Goal: Task Accomplishment & Management: Manage account settings

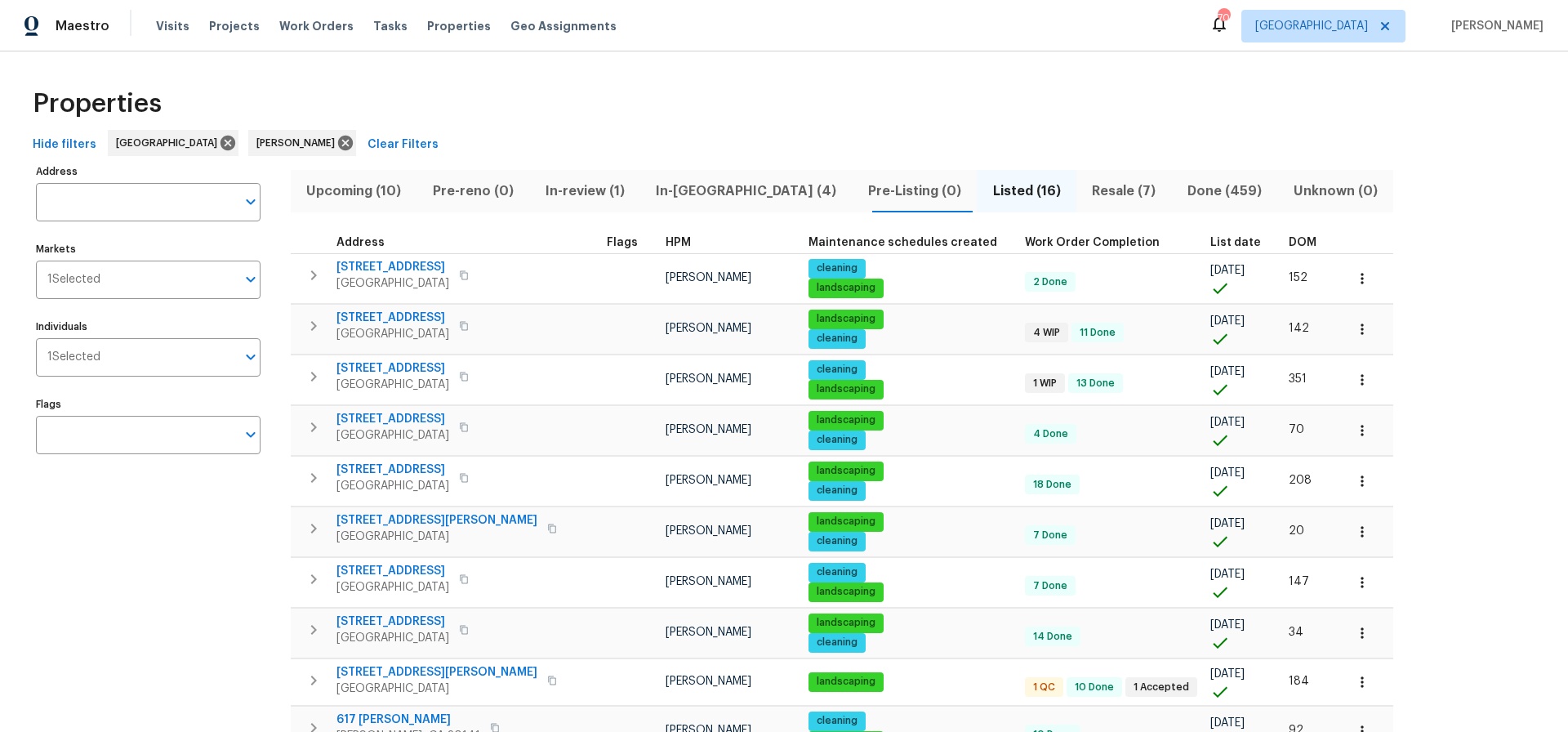
click at [692, 191] on span "In-[GEOGRAPHIC_DATA] (4)" at bounding box center [746, 191] width 193 height 23
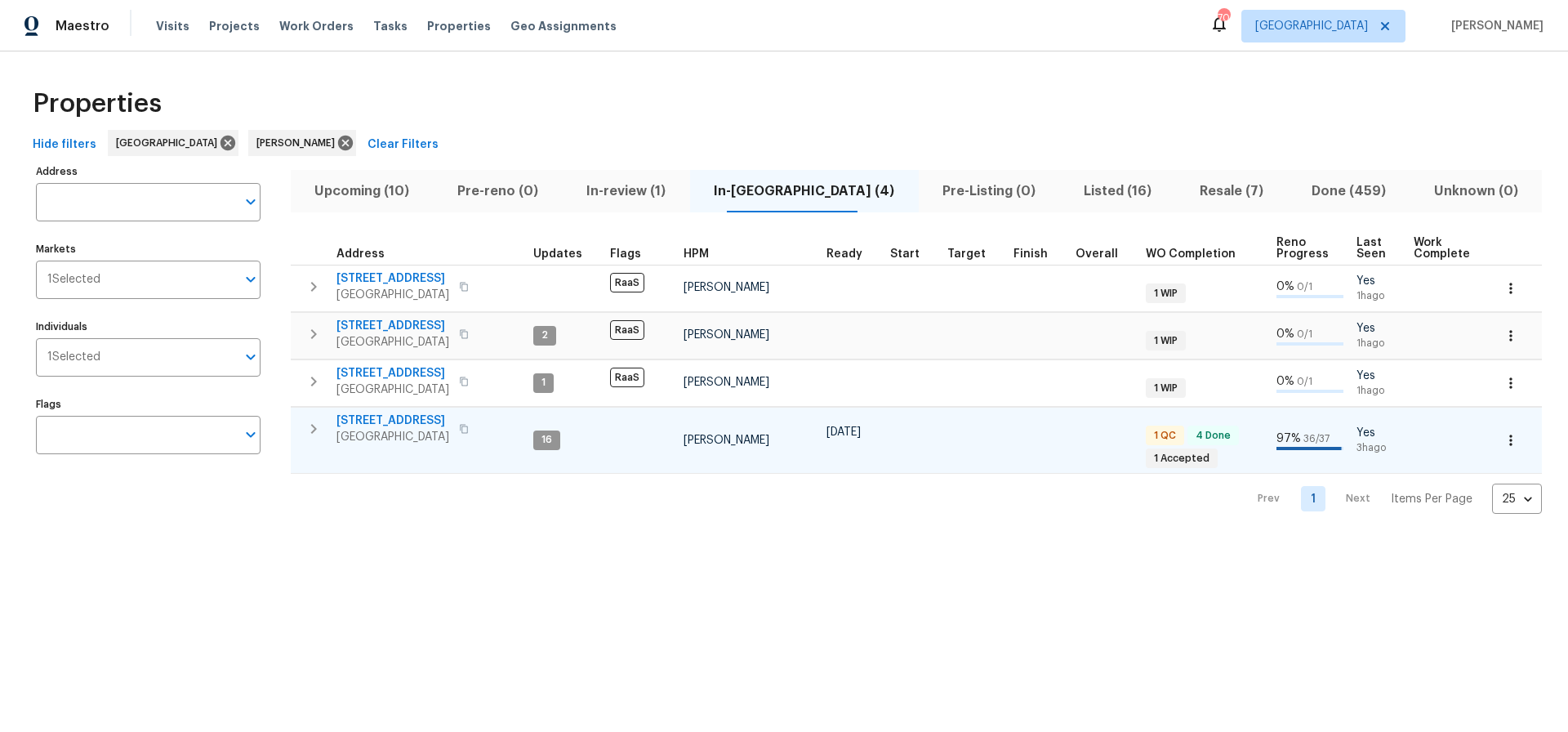
click at [373, 422] on span "76 Regent Ct" at bounding box center [393, 421] width 113 height 17
click at [1196, 188] on span "Resale (7)" at bounding box center [1231, 191] width 92 height 23
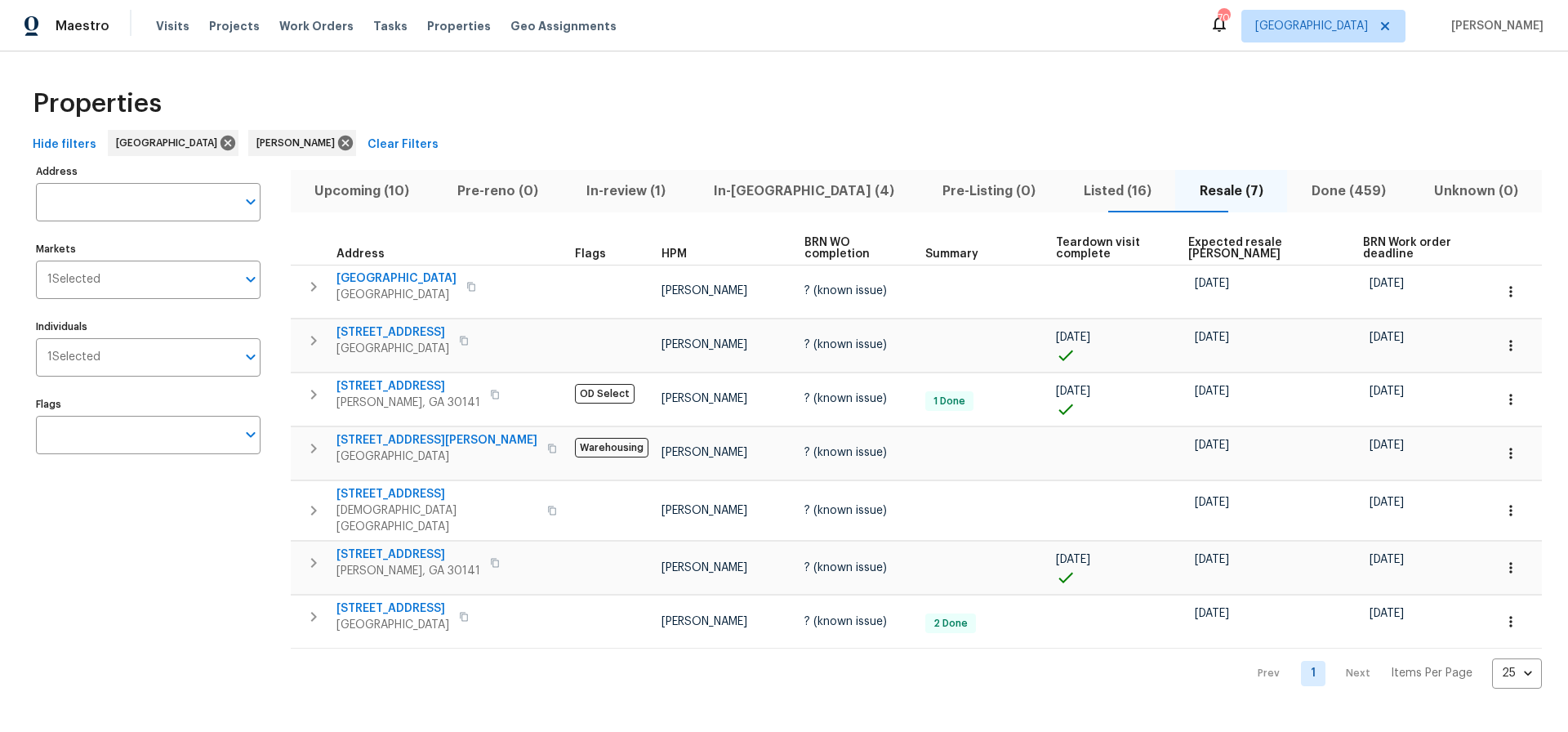
click at [1069, 192] on span "Listed (16)" at bounding box center [1117, 191] width 96 height 23
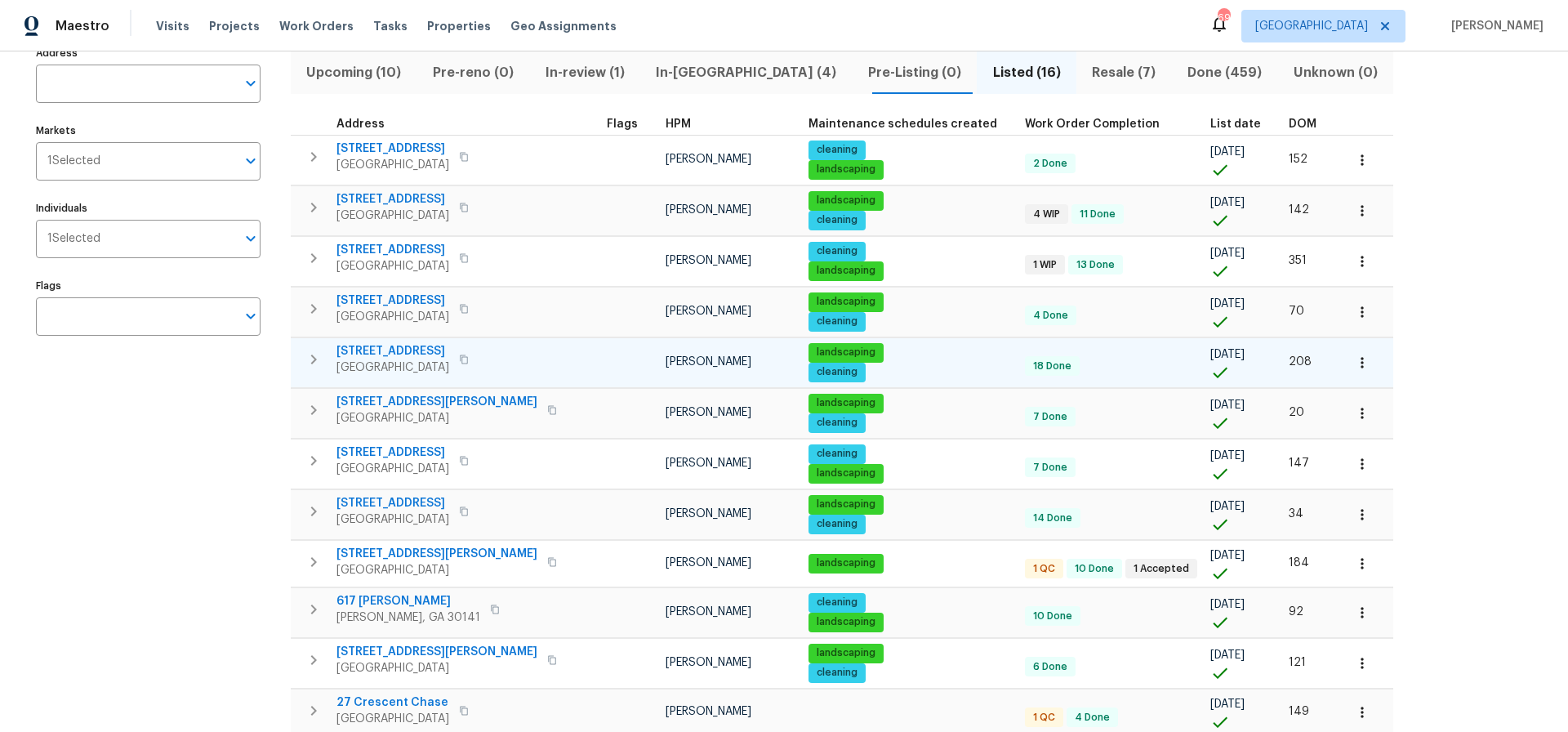
scroll to position [101, 0]
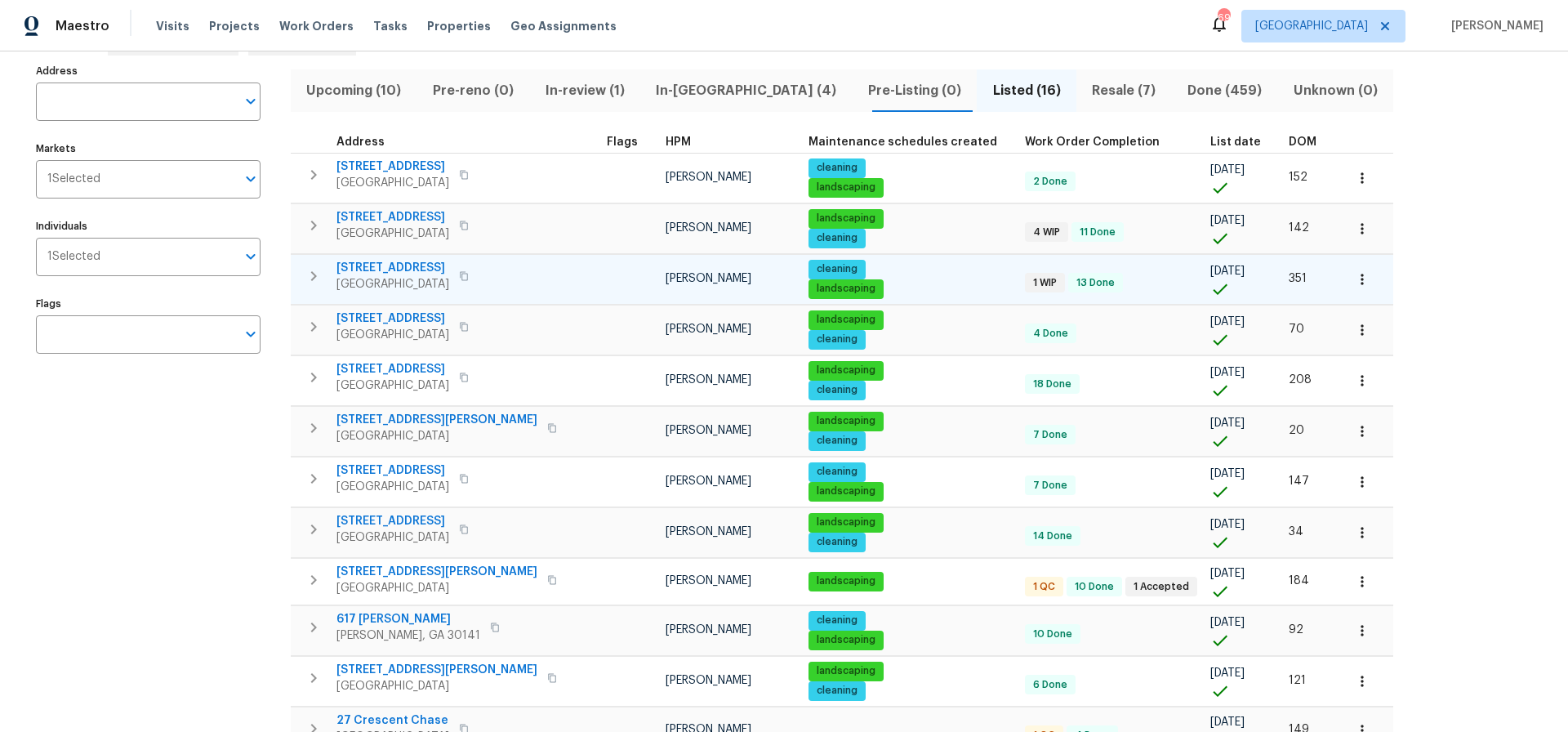
click at [381, 266] on span "305 Crest Pointe S" at bounding box center [393, 268] width 113 height 17
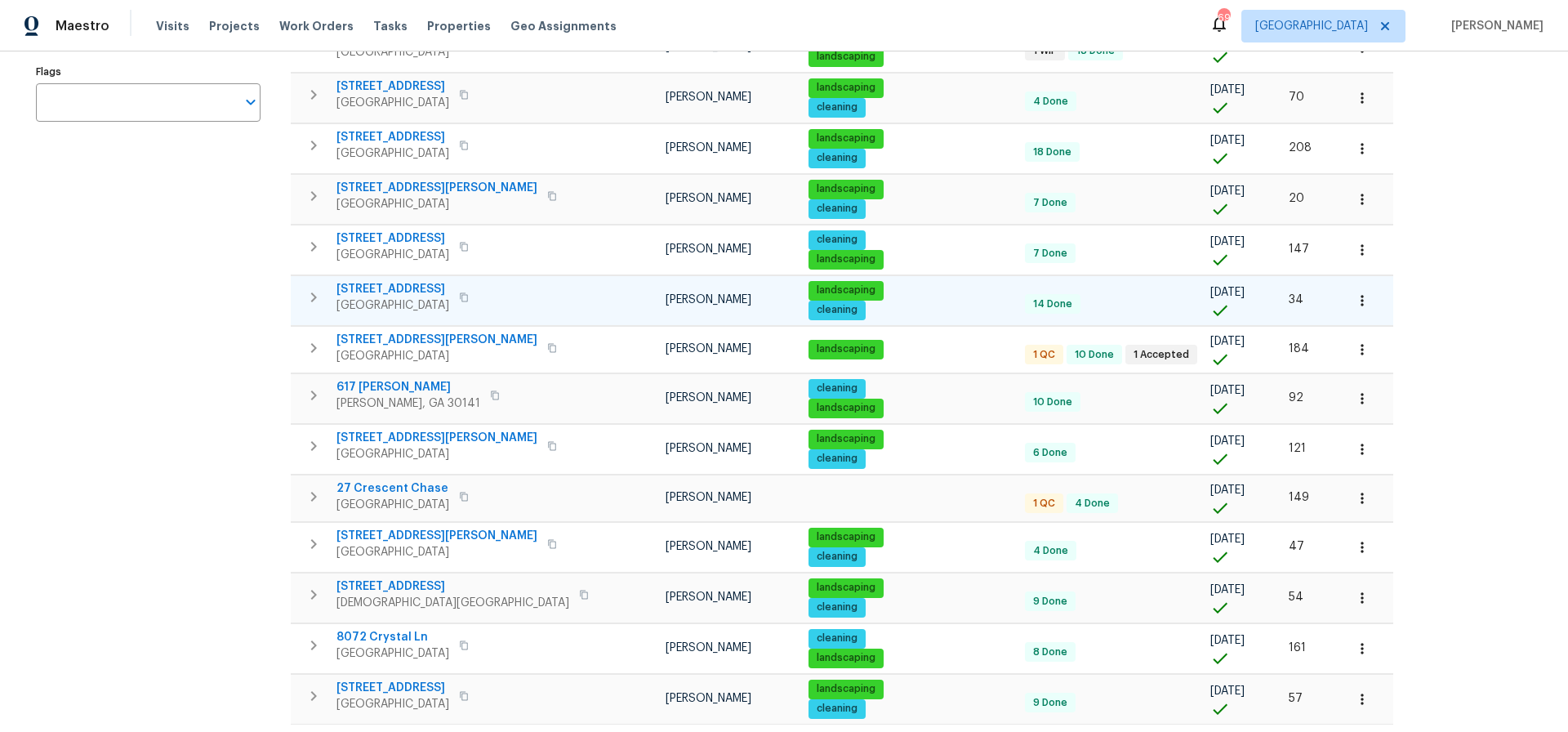
scroll to position [334, 0]
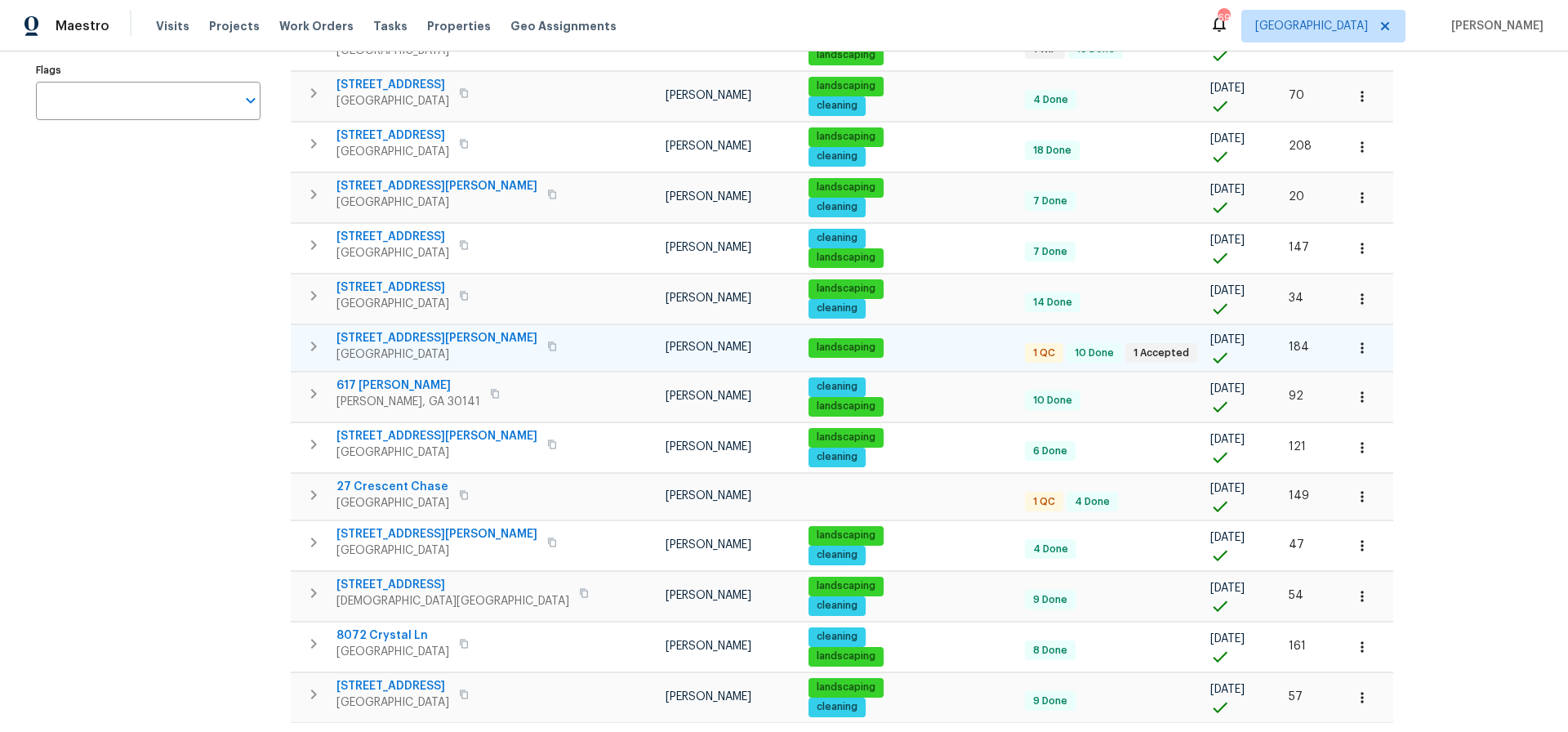
click at [401, 337] on span "17 Cedars Glen Pl" at bounding box center [437, 339] width 201 height 17
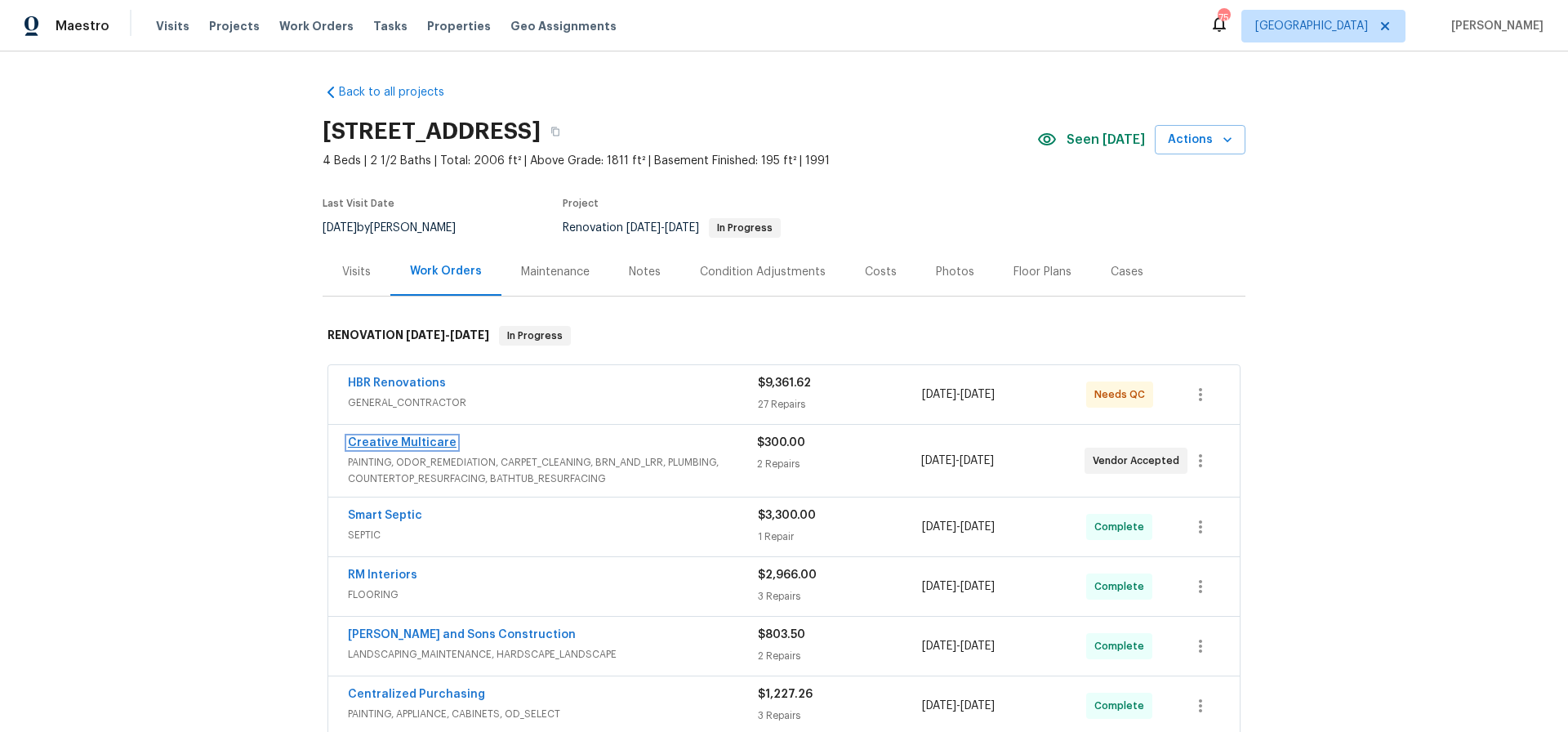
click at [408, 439] on link "Creative Multicare" at bounding box center [402, 442] width 109 height 11
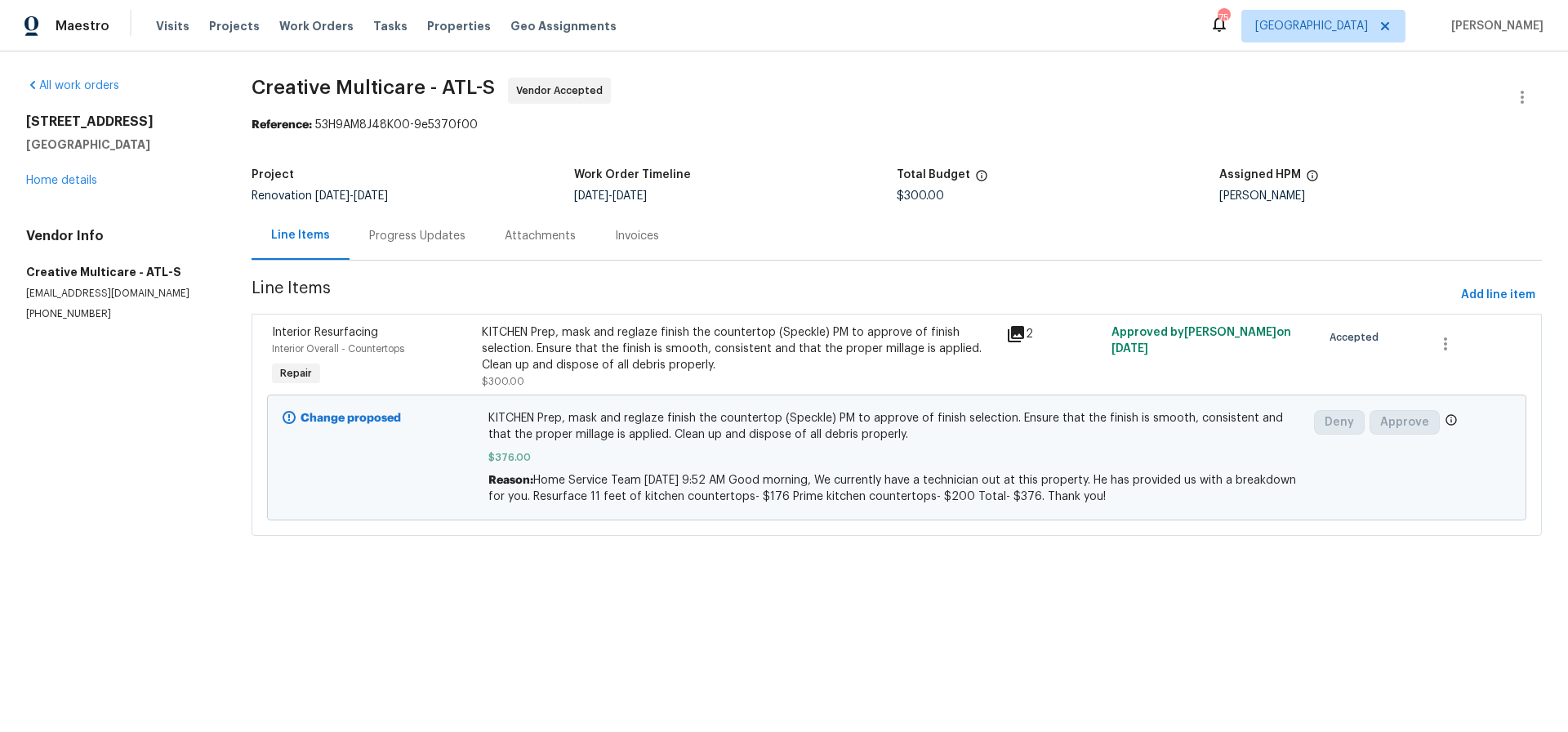
click at [427, 238] on div "Progress Updates" at bounding box center [417, 236] width 96 height 17
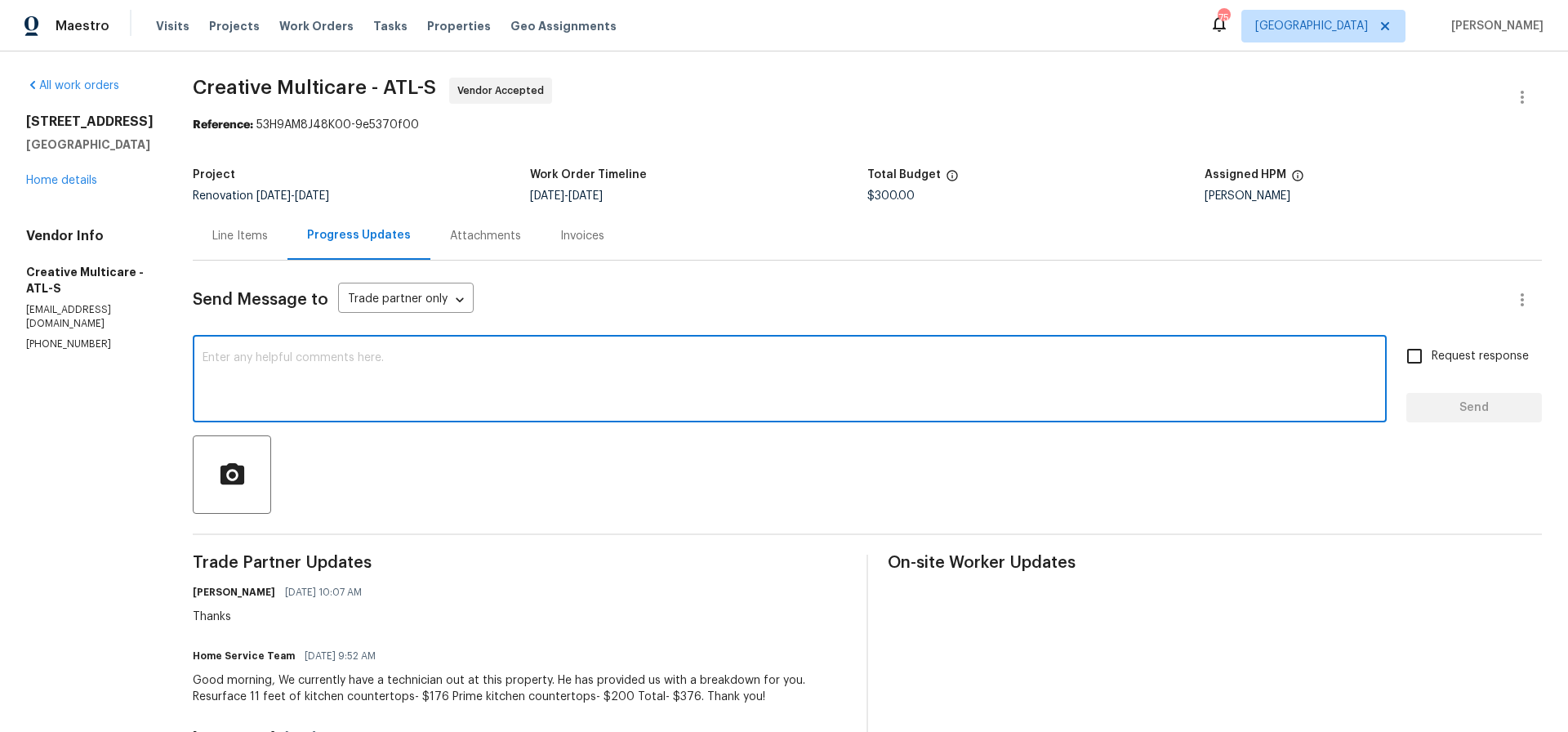
click at [365, 364] on textarea at bounding box center [789, 380] width 1175 height 57
click at [389, 358] on textarea "Hi can you upload picturesThanks" at bounding box center [789, 380] width 1175 height 57
type textarea "Hi can you upload pictures Thanks"
click at [1418, 358] on input "Request response" at bounding box center [1414, 355] width 34 height 34
checkbox input "true"
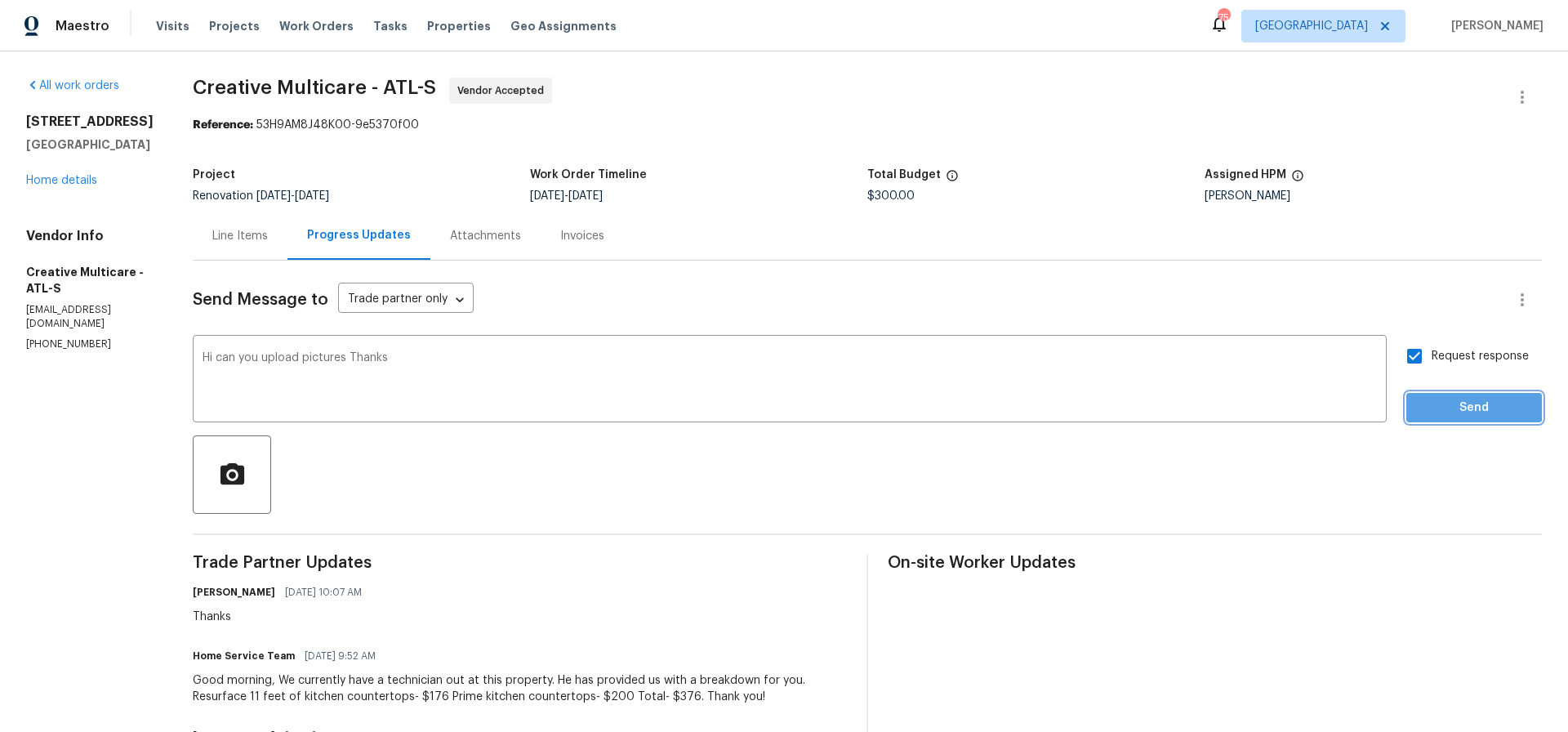
click at [1448, 404] on span "Send" at bounding box center [1474, 408] width 110 height 20
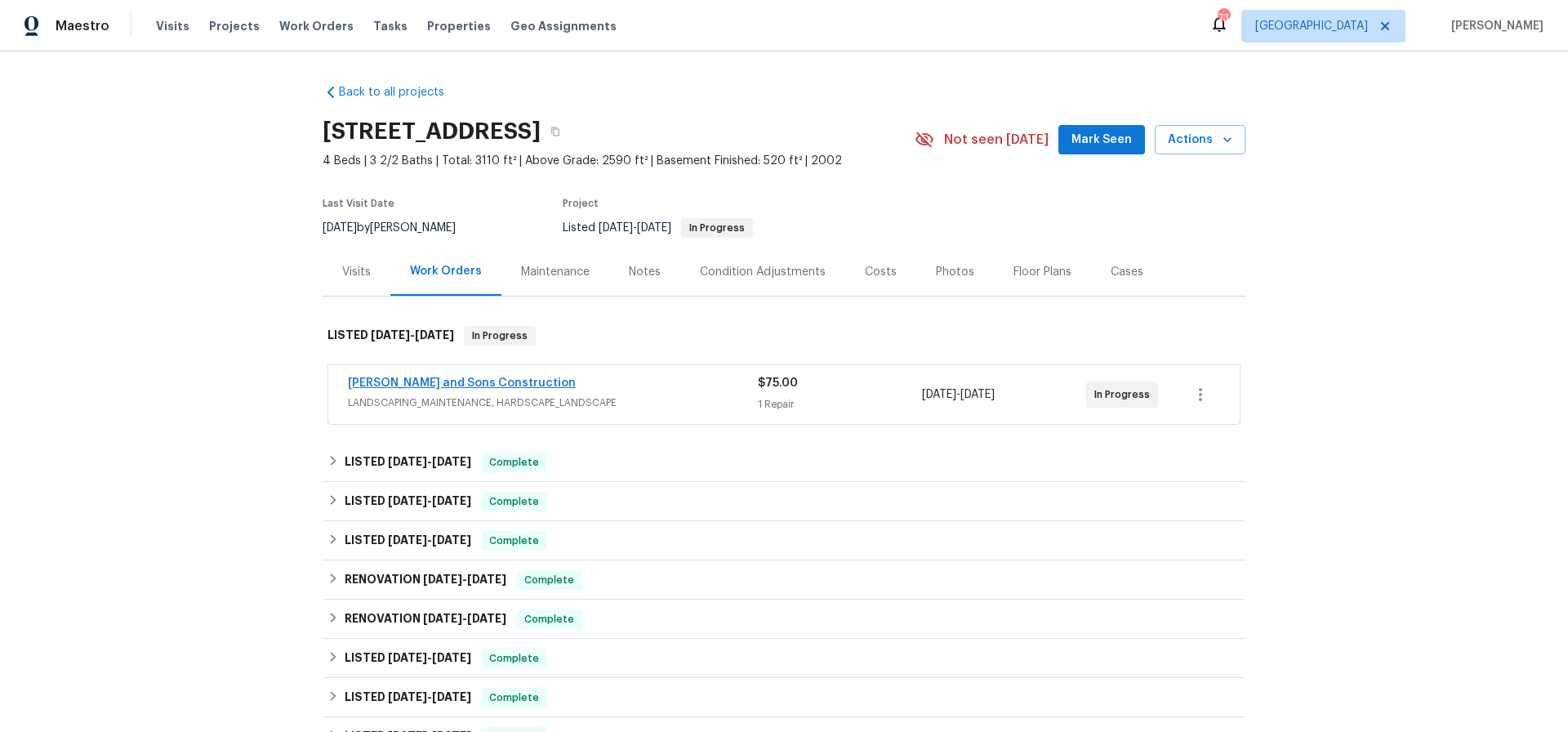
scroll to position [2, 0]
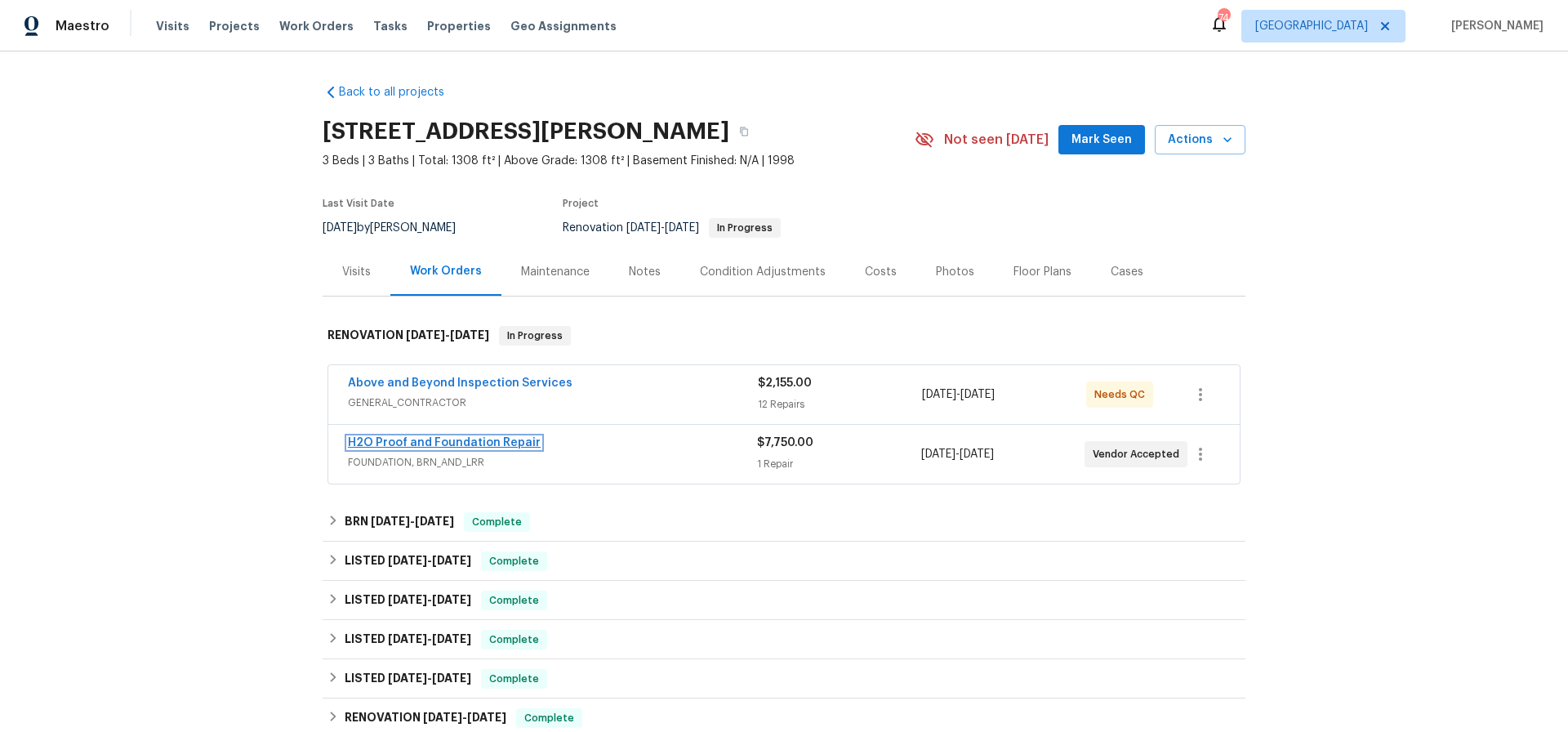
click at [460, 444] on link "H2O Proof and Foundation Repair" at bounding box center [444, 442] width 193 height 11
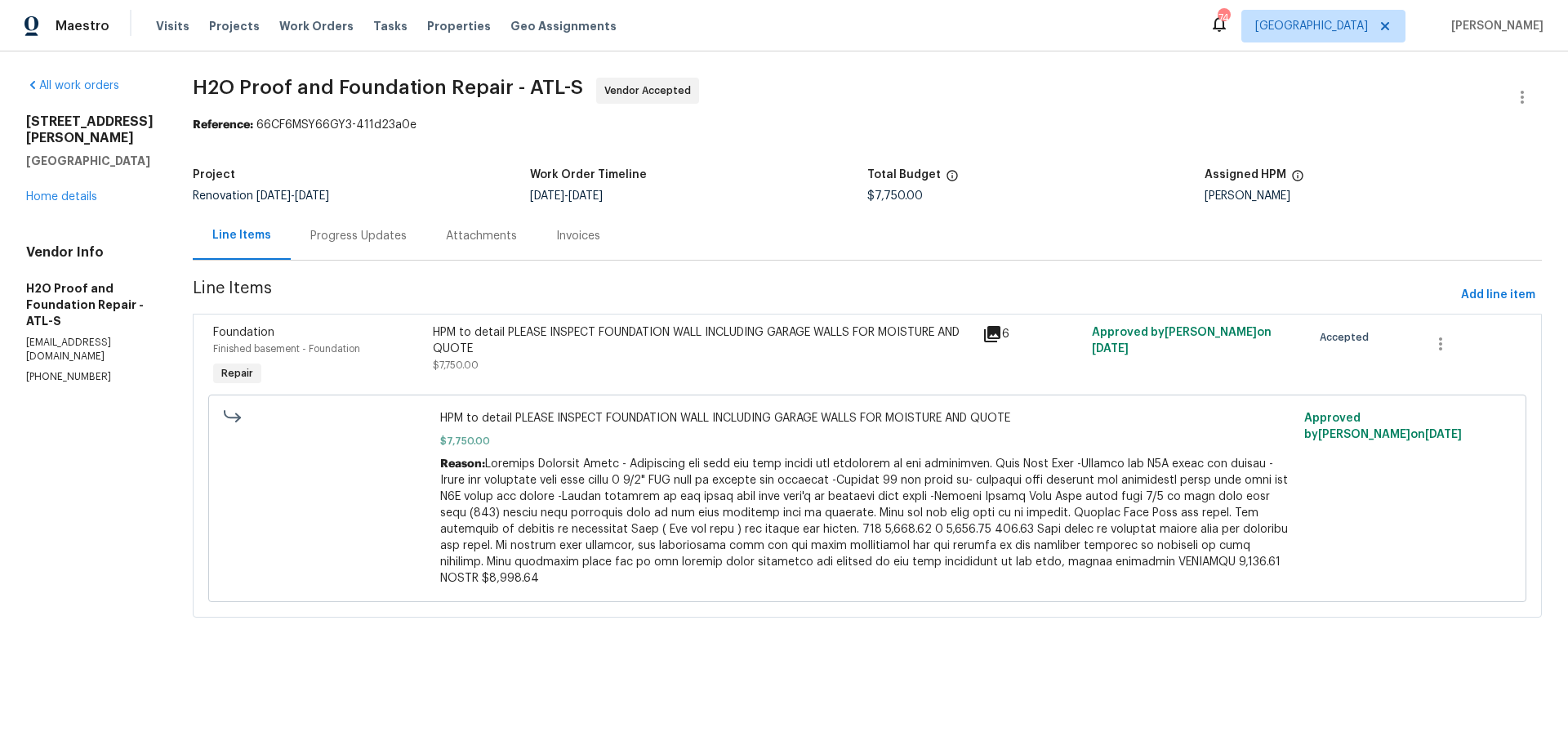
click at [310, 234] on div "Progress Updates" at bounding box center [358, 236] width 96 height 17
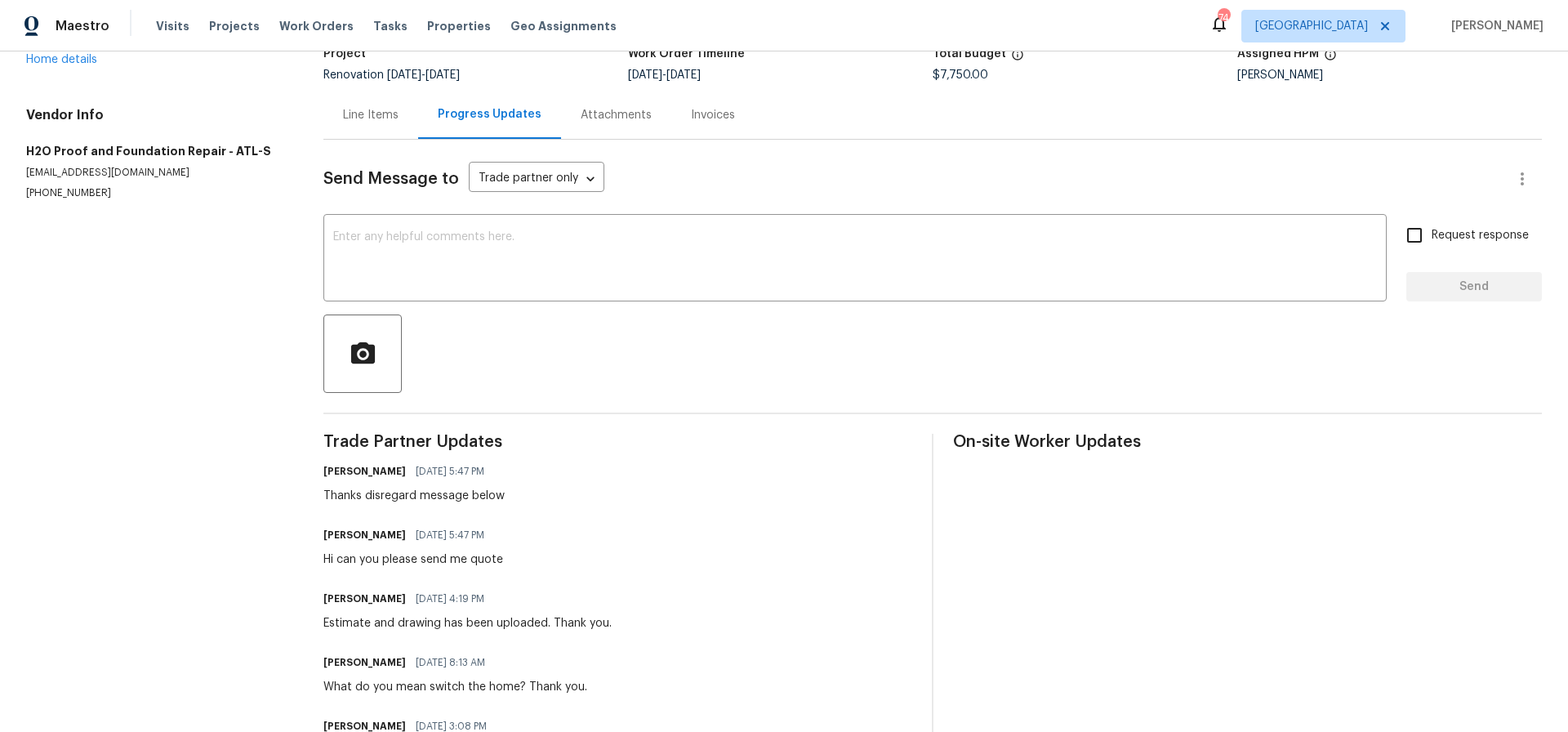
scroll to position [118, 0]
click at [339, 237] on textarea at bounding box center [855, 262] width 1044 height 57
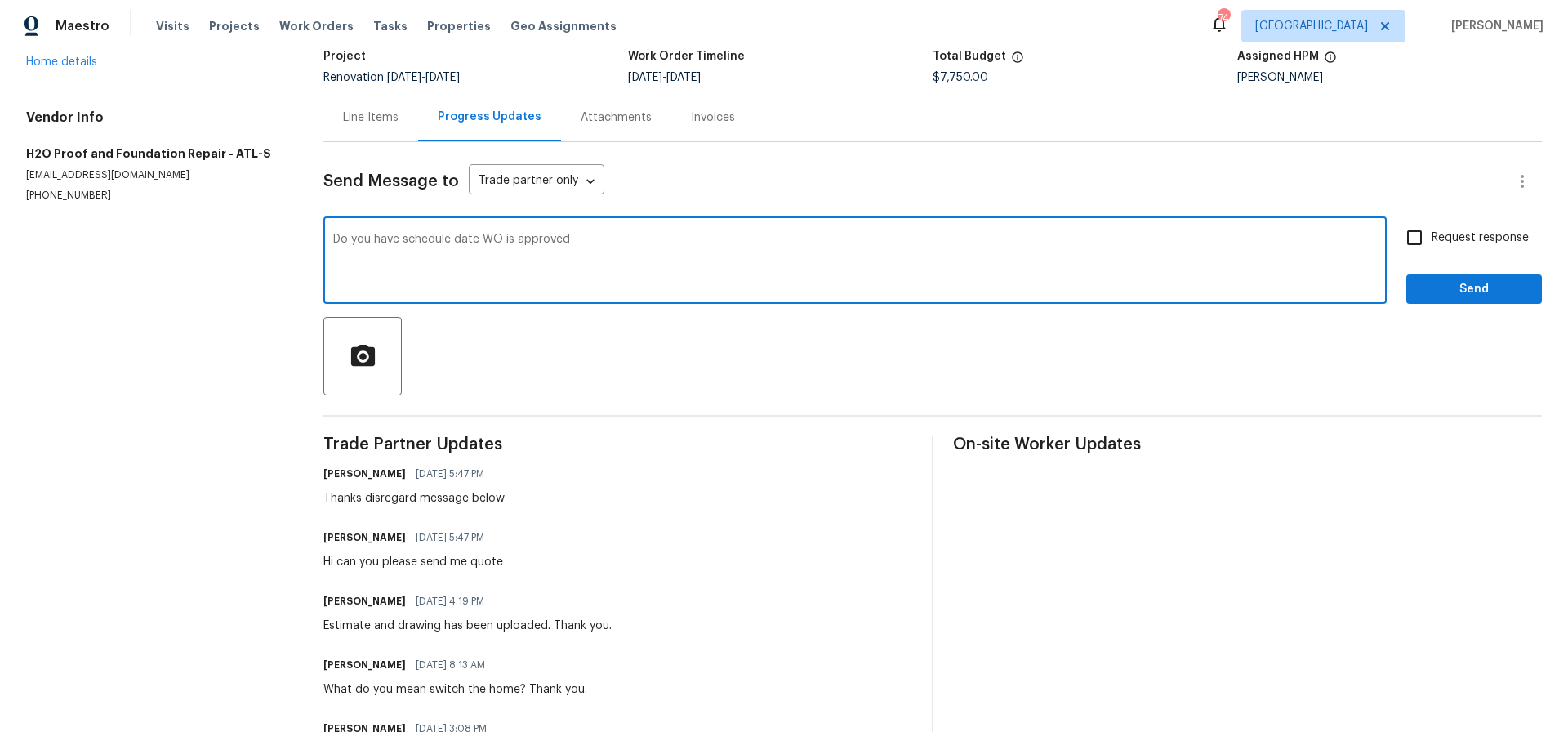
type textarea "Do you have schedule date WO is approved"
click at [1415, 237] on input "Request response" at bounding box center [1414, 237] width 34 height 34
checkbox input "true"
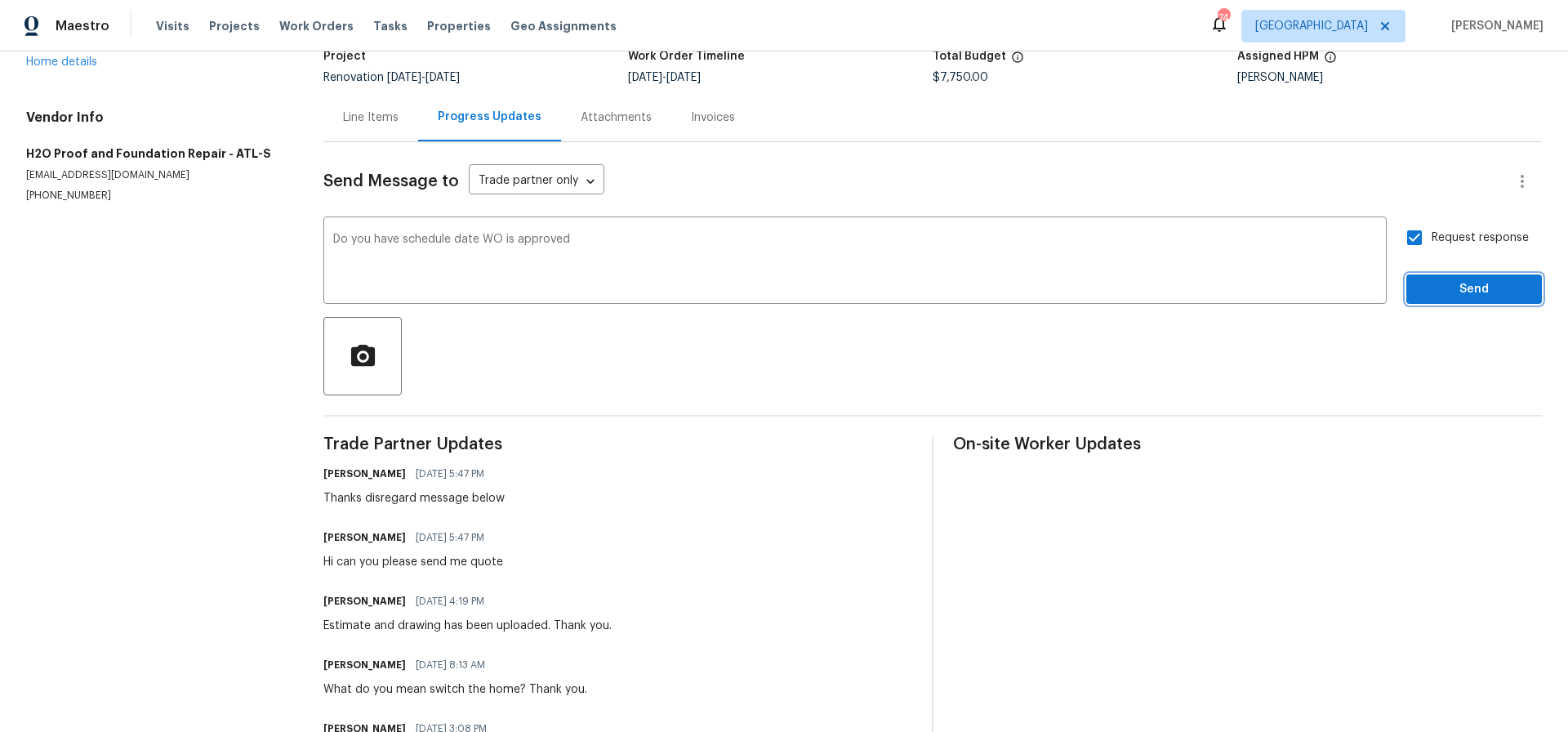
click at [1464, 291] on span "Send" at bounding box center [1474, 290] width 110 height 20
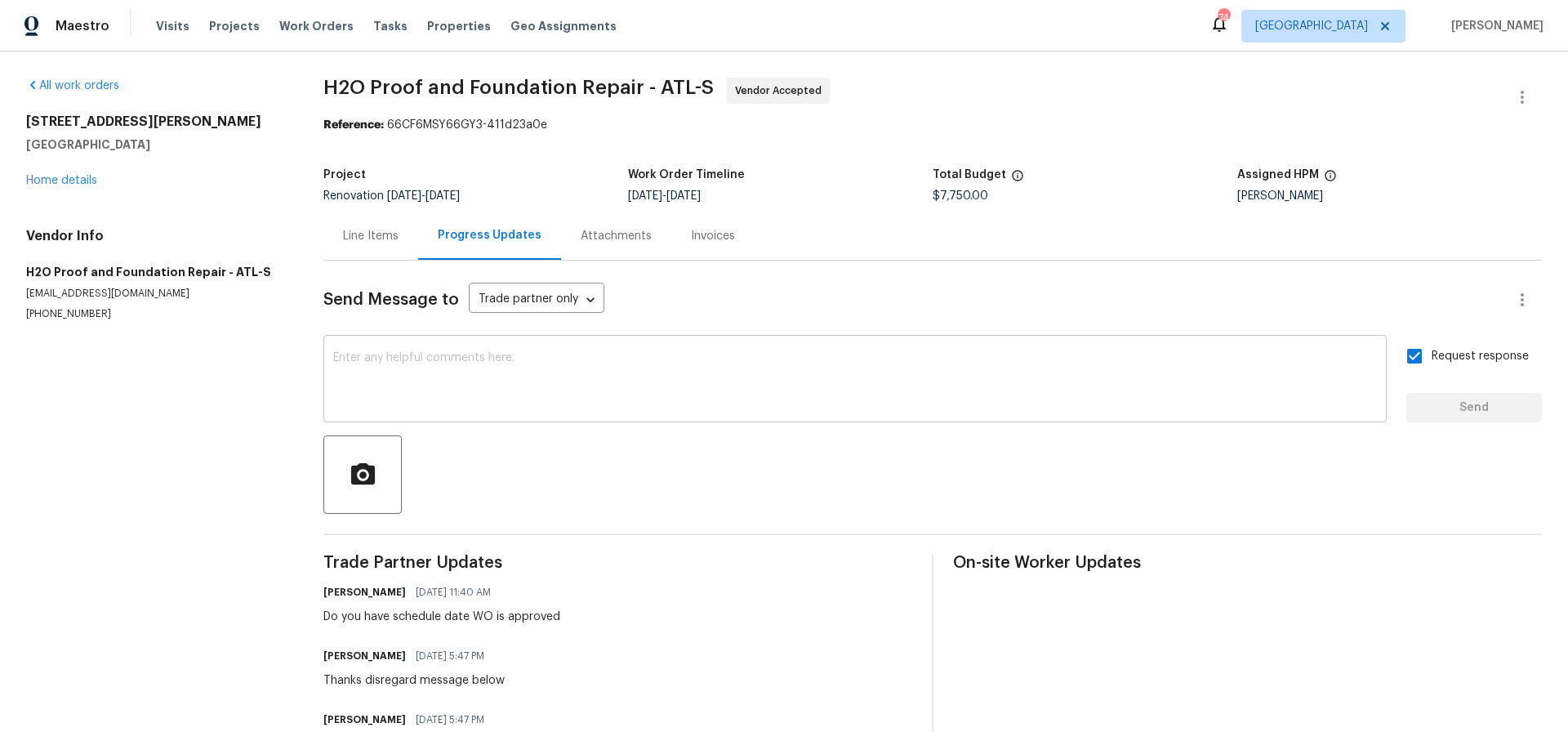
scroll to position [2, 0]
click at [370, 233] on div "Line Items" at bounding box center [371, 234] width 55 height 17
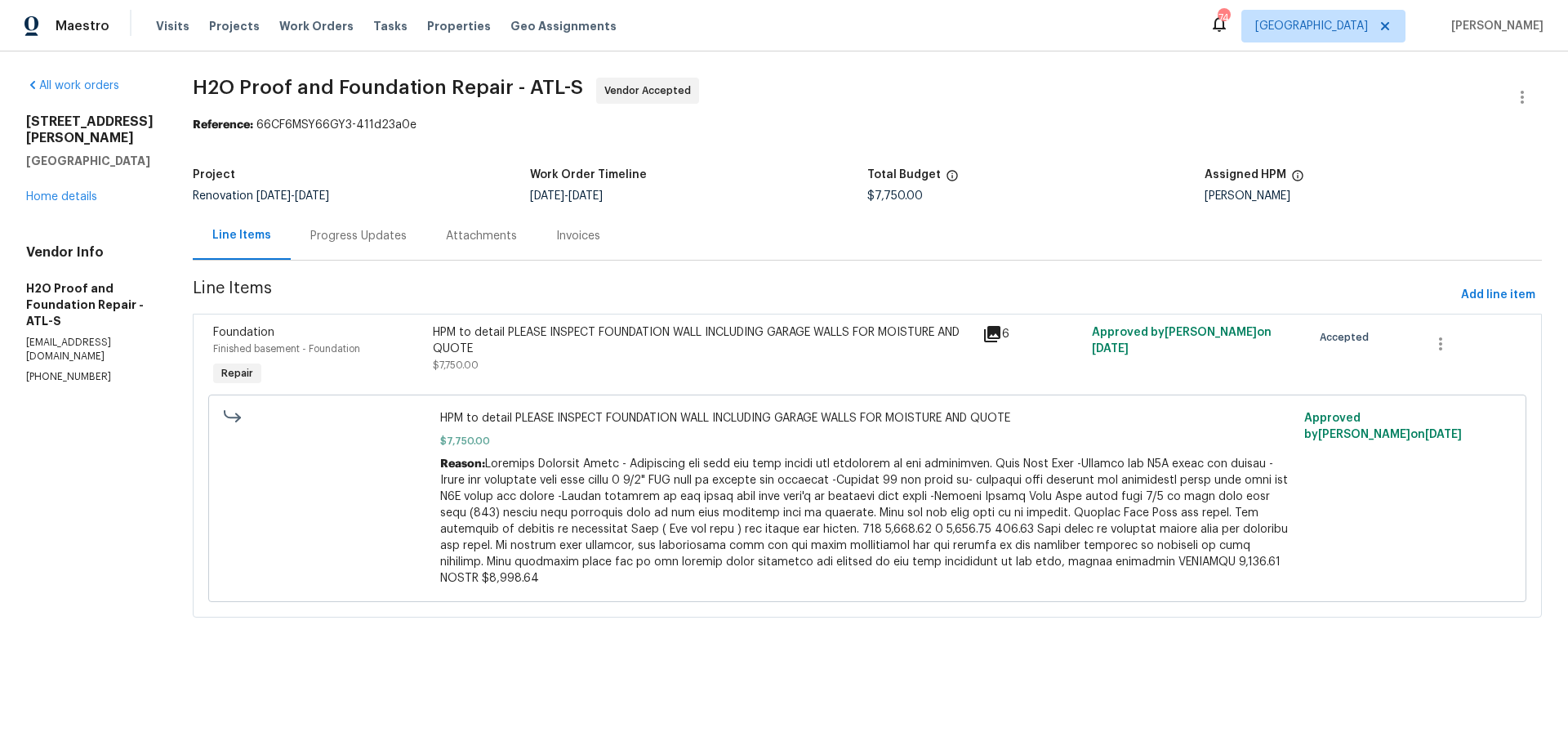
click at [46, 205] on div "17 Cedars Glen Pl Villa Rica, GA 30180 Home details" at bounding box center [90, 159] width 127 height 91
click at [52, 202] on link "Home details" at bounding box center [61, 197] width 71 height 11
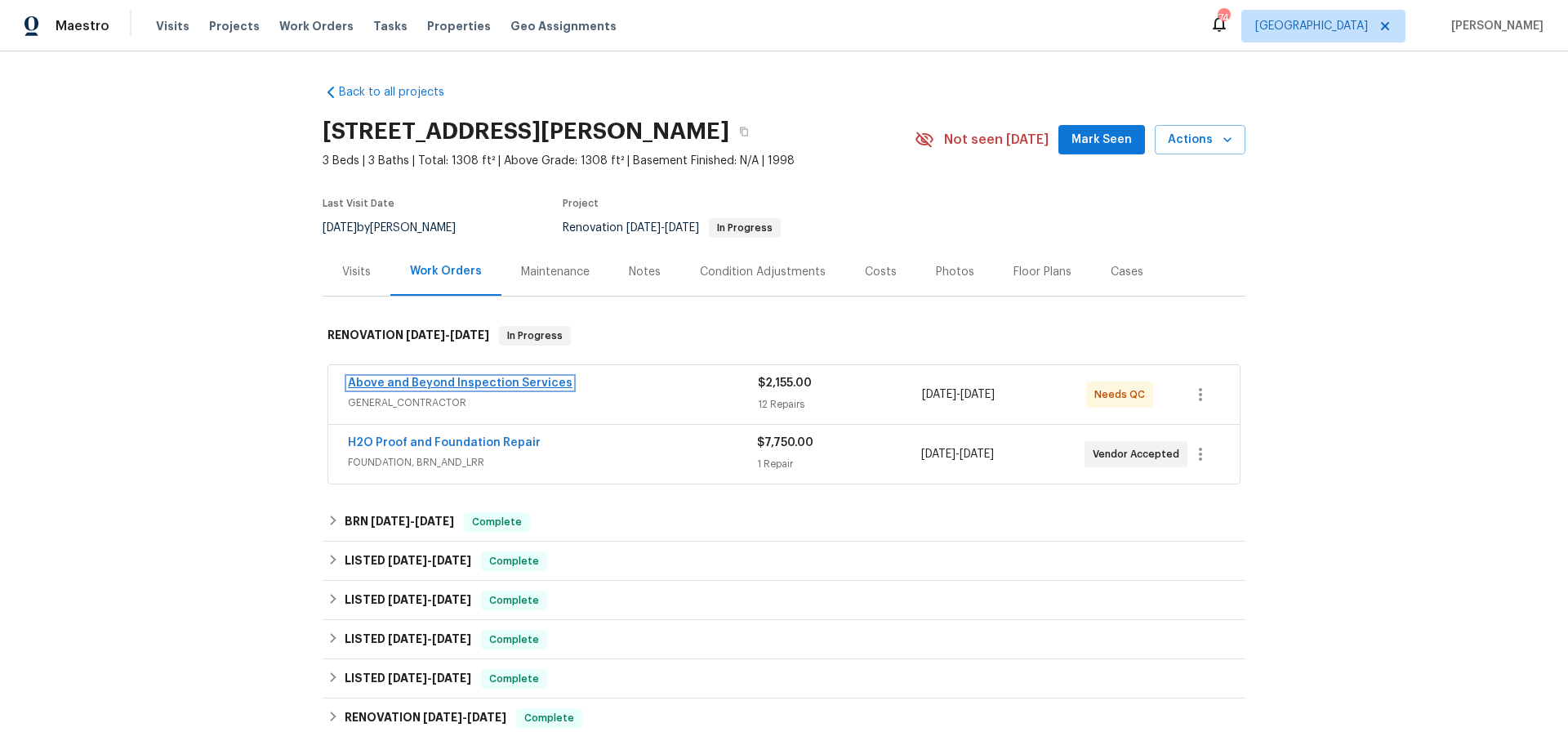
click at [488, 382] on link "Above and Beyond Inspection Services" at bounding box center [460, 383] width 224 height 11
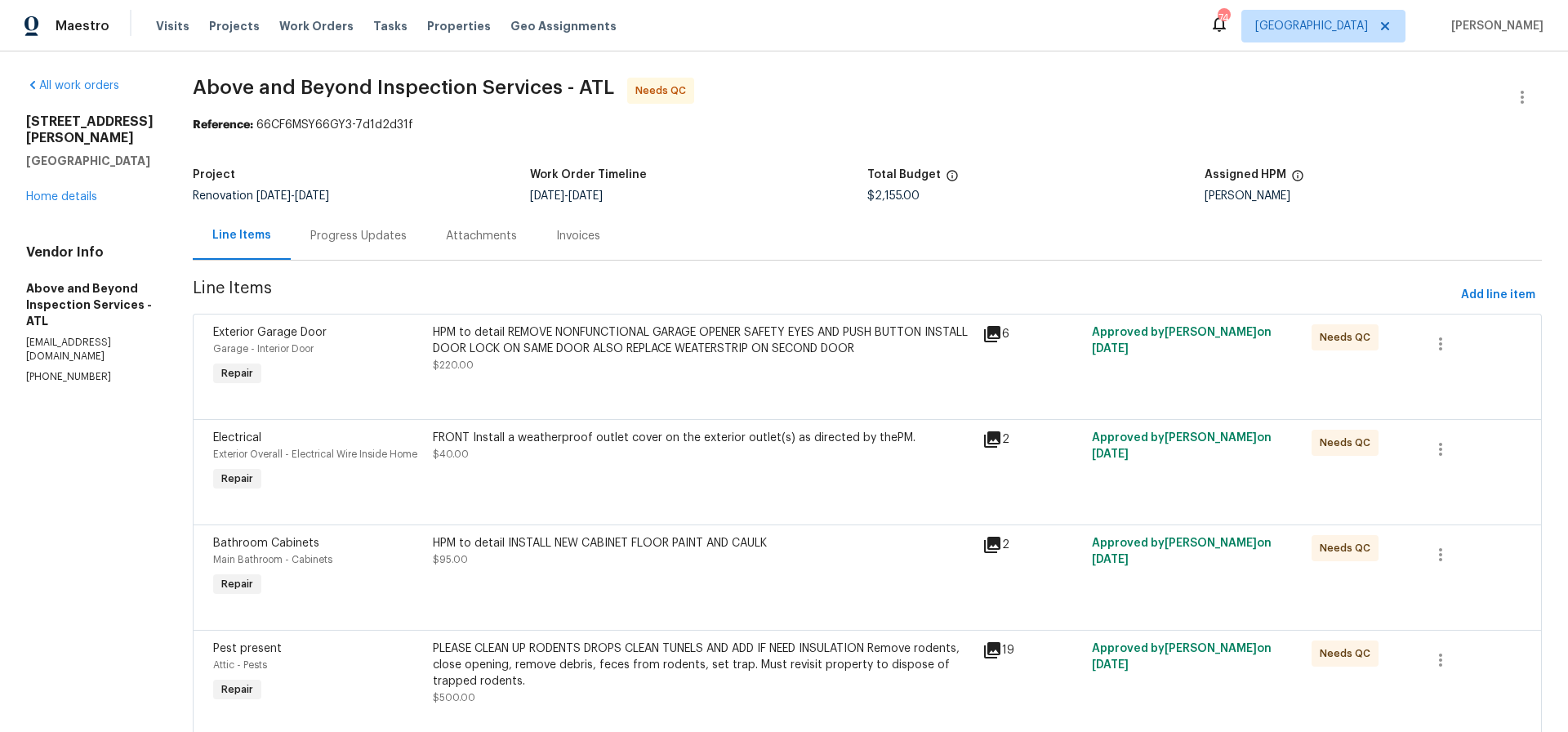
click at [741, 338] on div "HPM to detail REMOVE NONFUNCTIONAL GARAGE OPENER SAFETY EYES AND PUSH BUTTON IN…" at bounding box center [702, 340] width 540 height 32
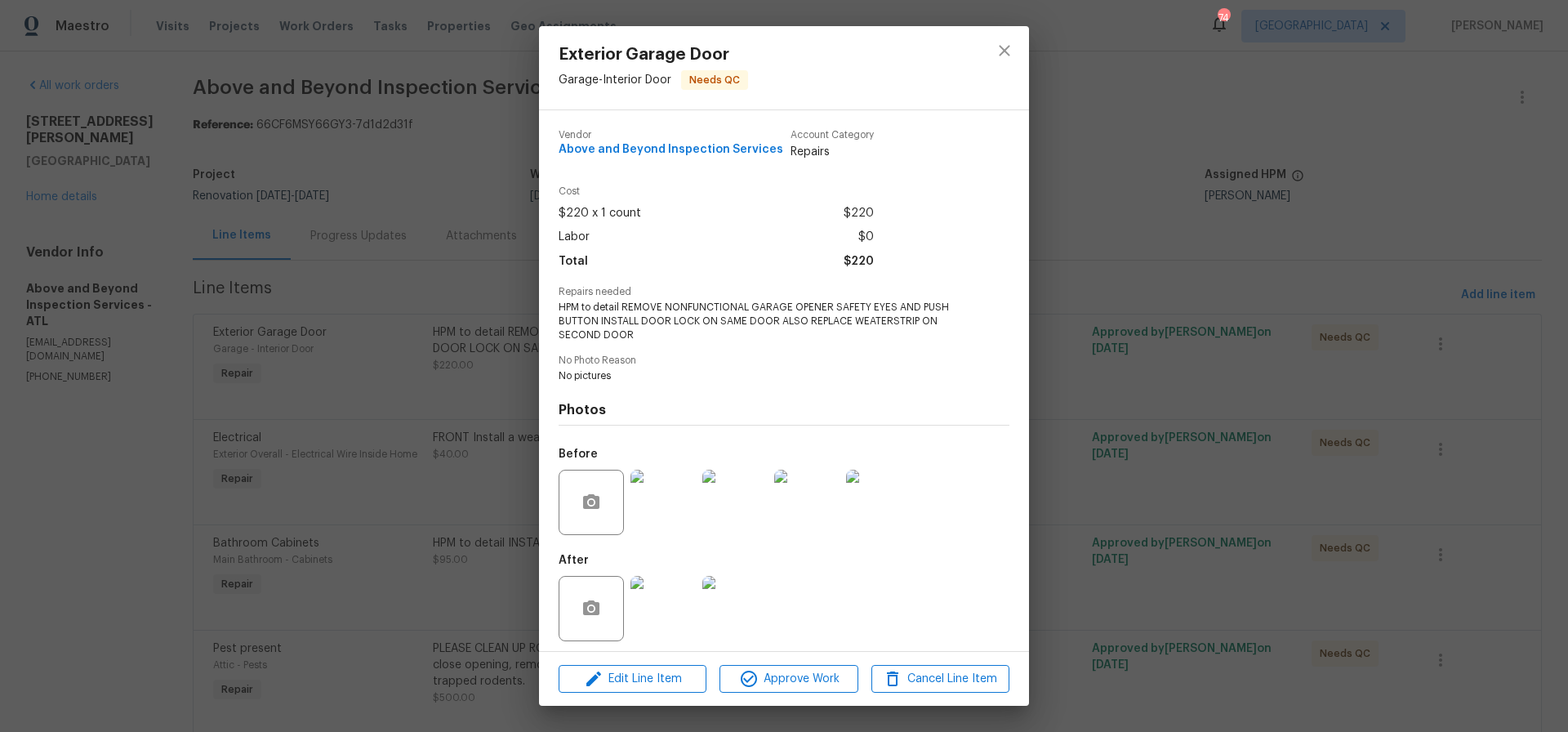
scroll to position [7, 0]
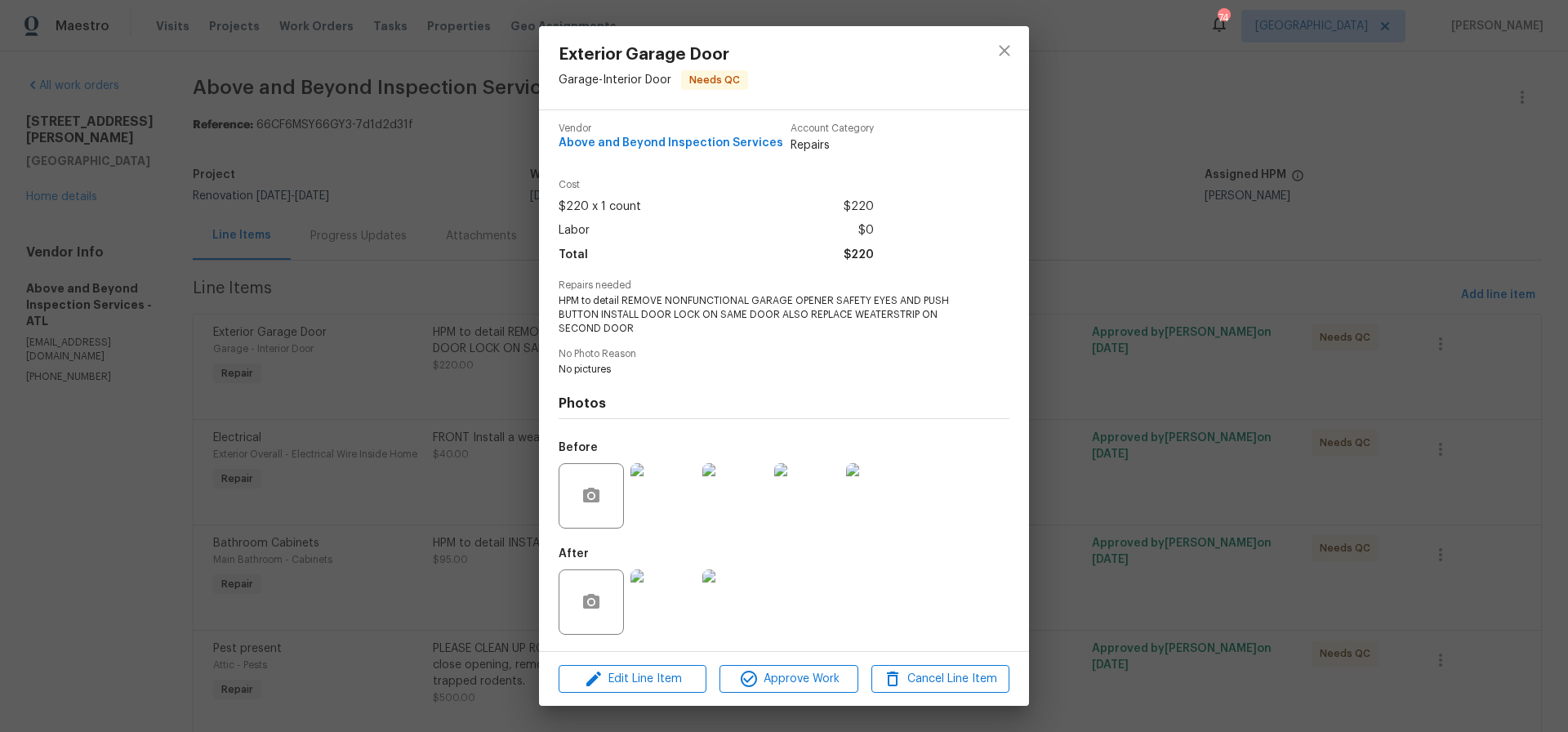
click at [675, 593] on img at bounding box center [663, 602] width 66 height 66
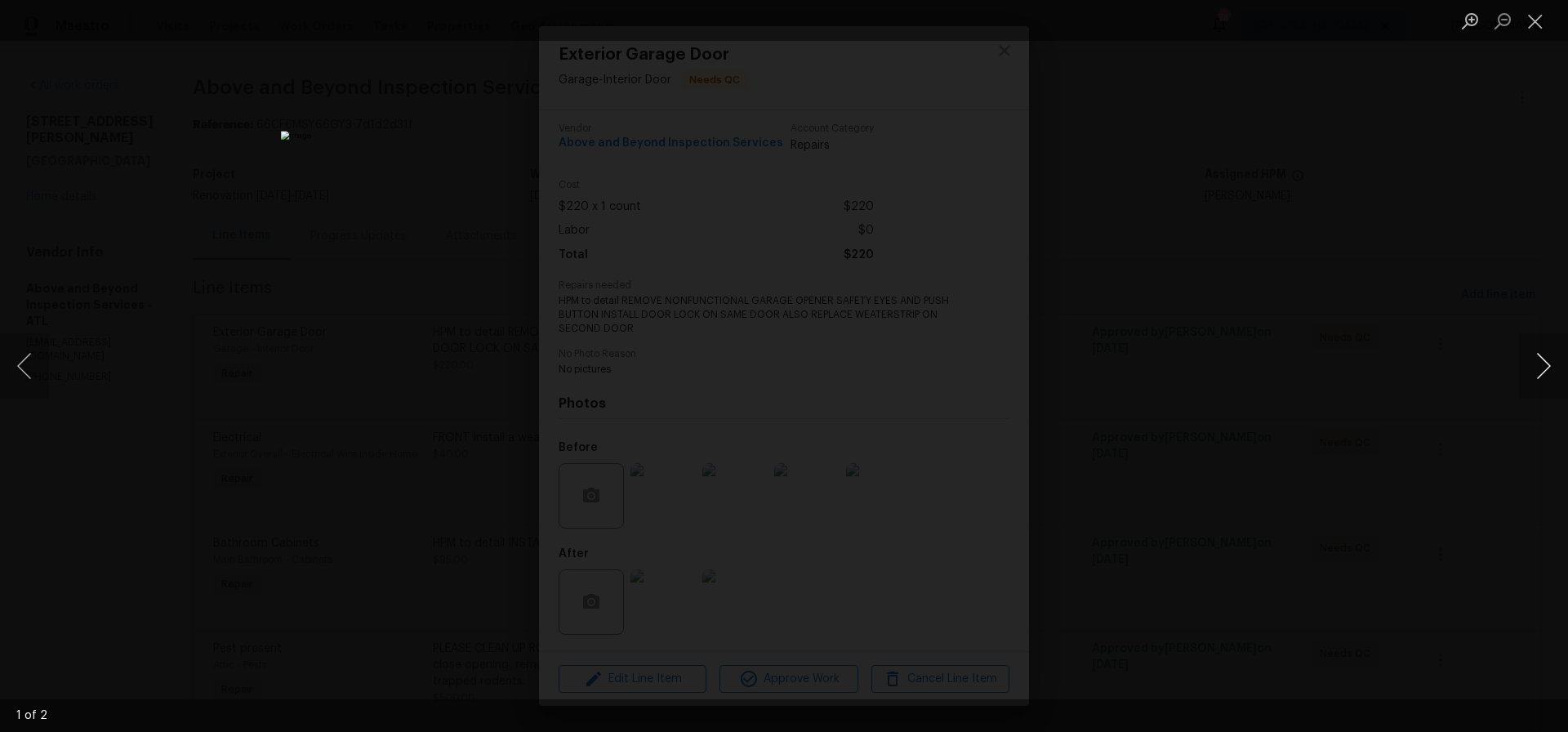
click at [1548, 364] on button "Next image" at bounding box center [1543, 366] width 49 height 66
click at [1538, 20] on button "Close lightbox" at bounding box center [1535, 20] width 32 height 29
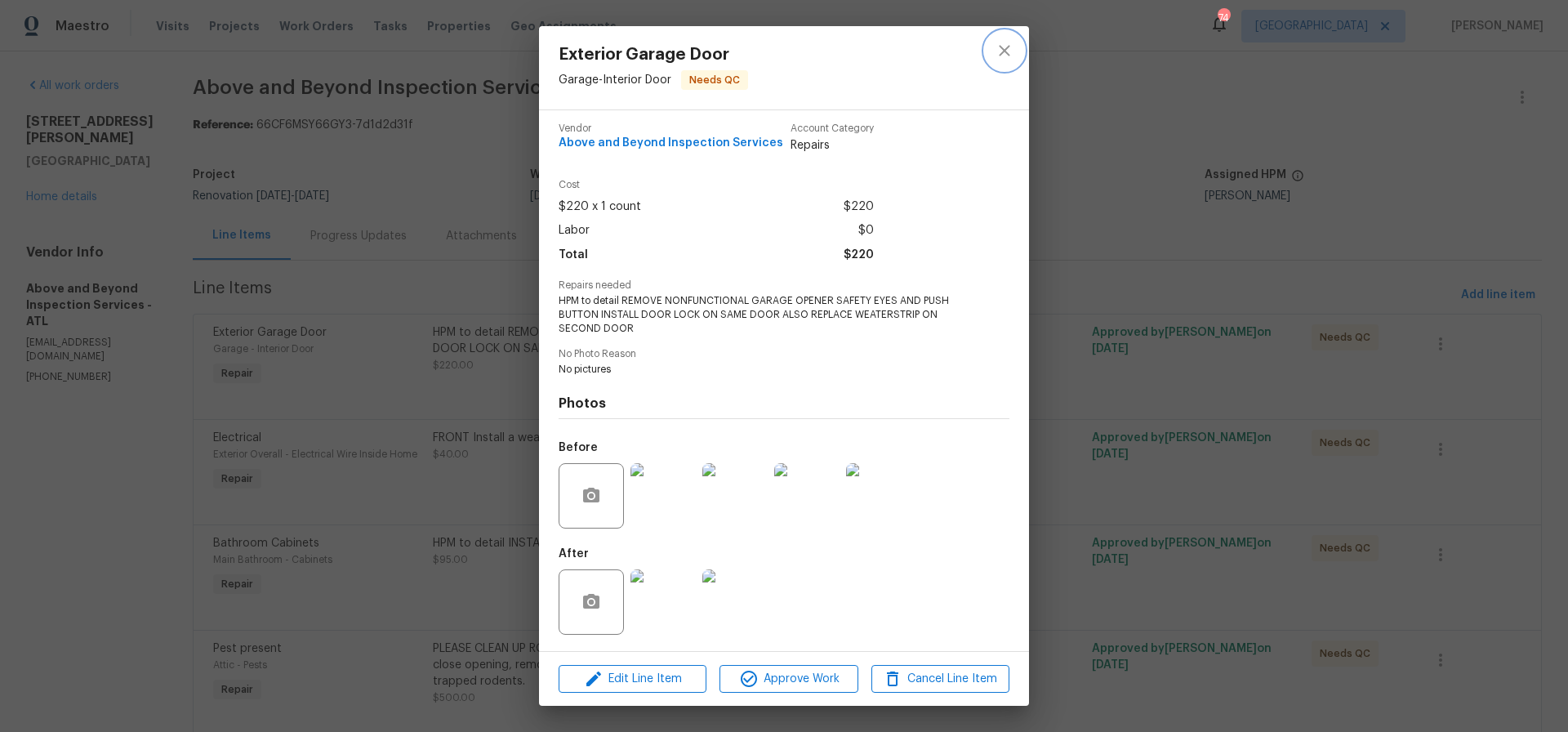
click at [1008, 49] on icon "close" at bounding box center [1004, 50] width 19 height 19
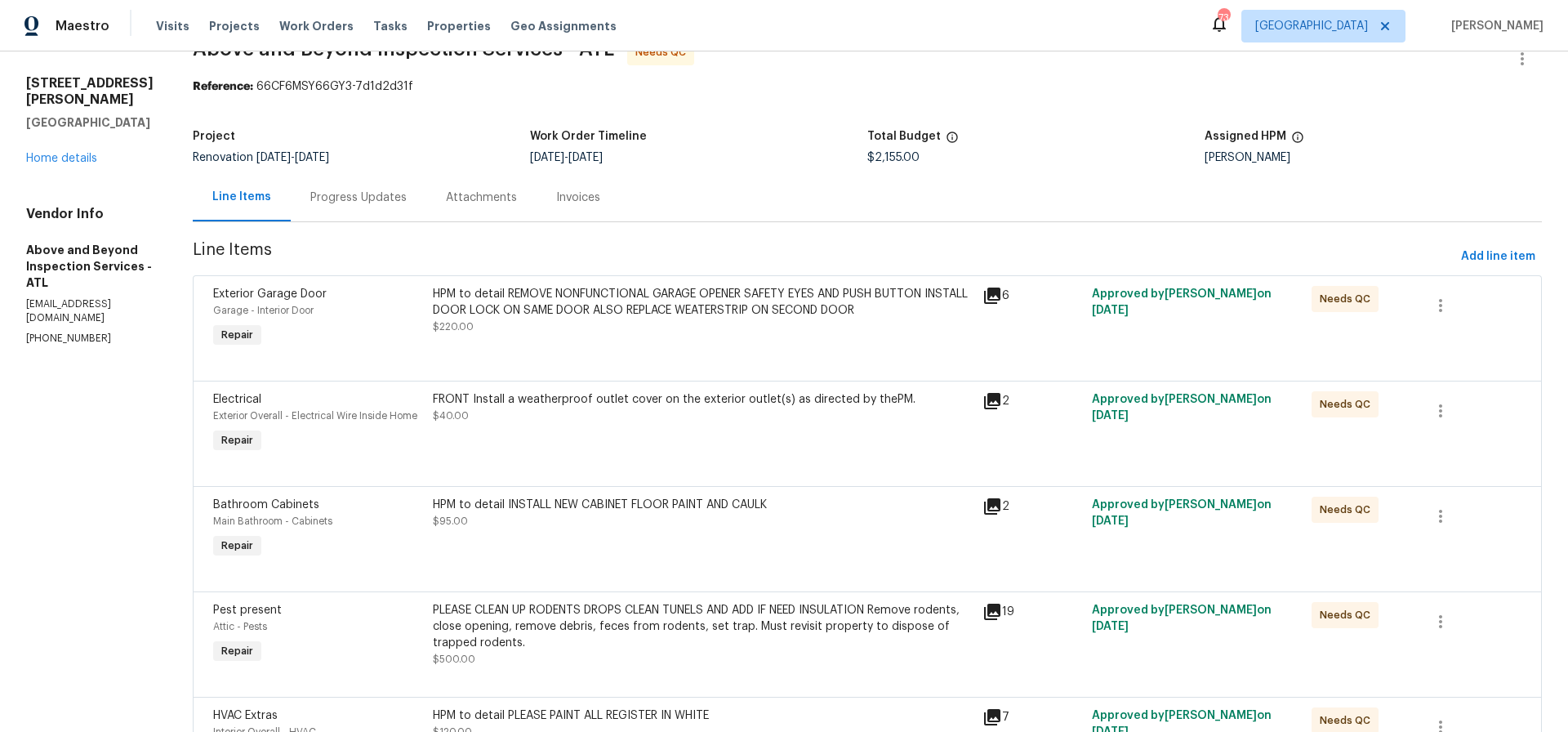
scroll to position [0, 0]
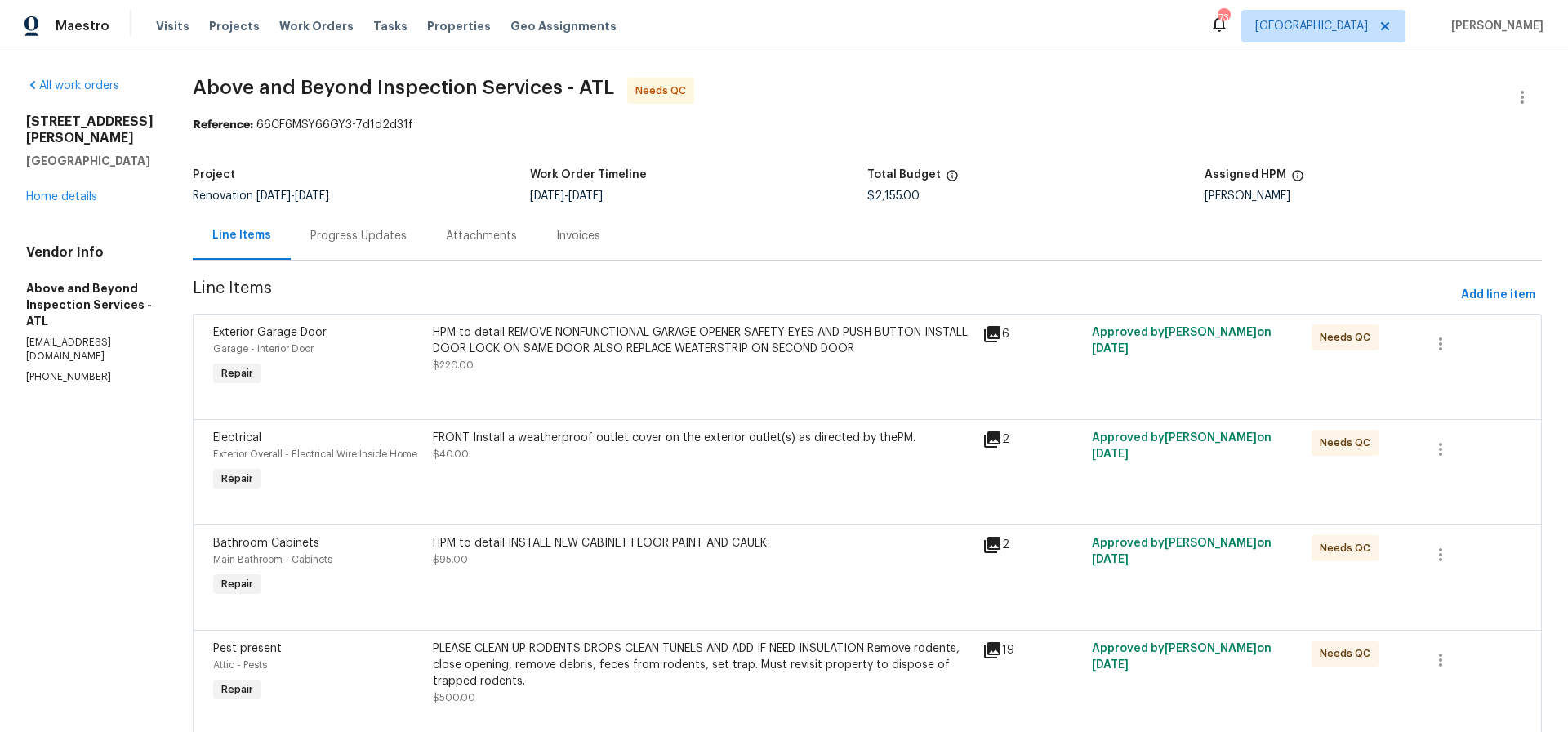
click at [707, 347] on div "HPM to detail REMOVE NONFUNCTIONAL GARAGE OPENER SAFETY EYES AND PUSH BUTTON IN…" at bounding box center [702, 340] width 540 height 32
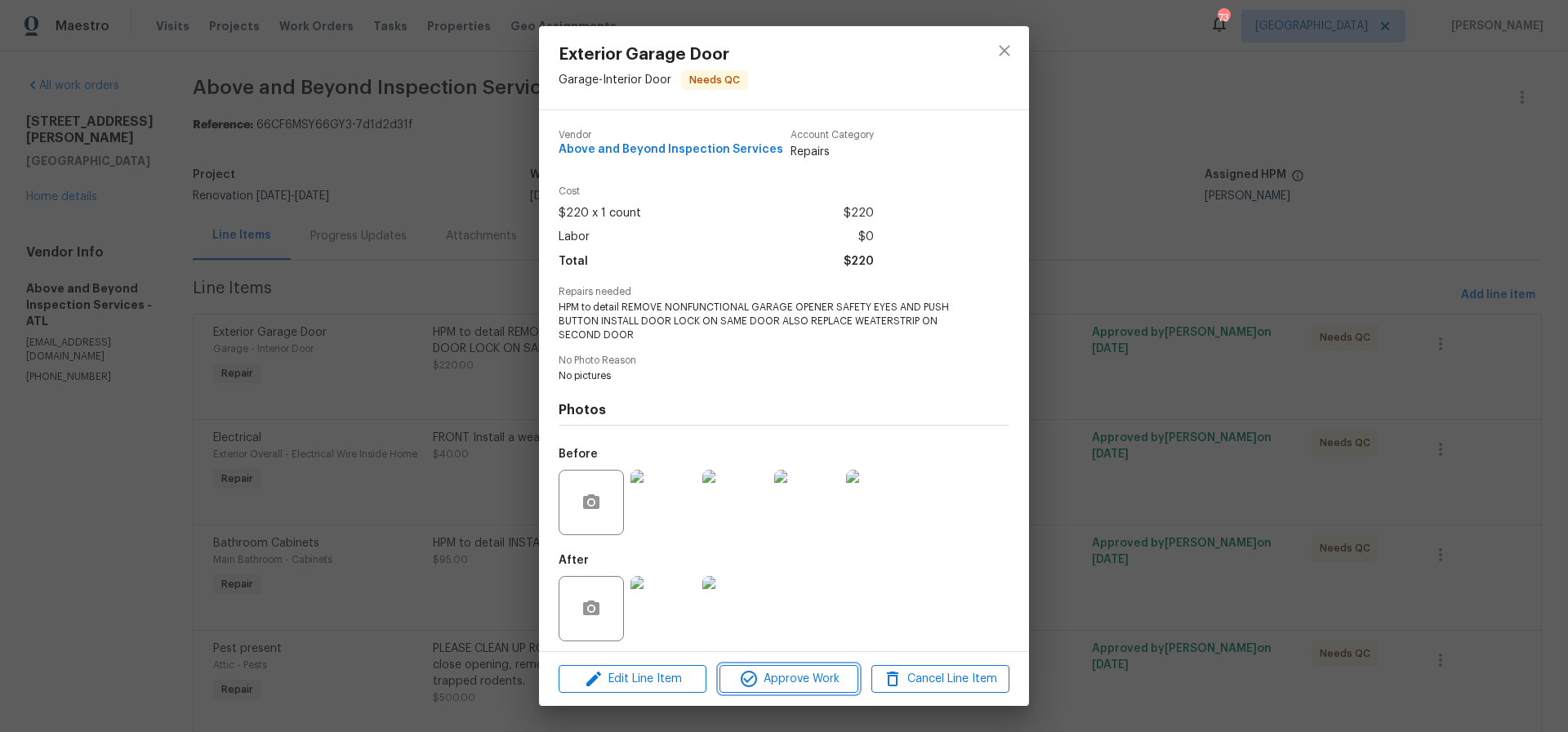
click at [793, 678] on span "Approve Work" at bounding box center [788, 679] width 128 height 20
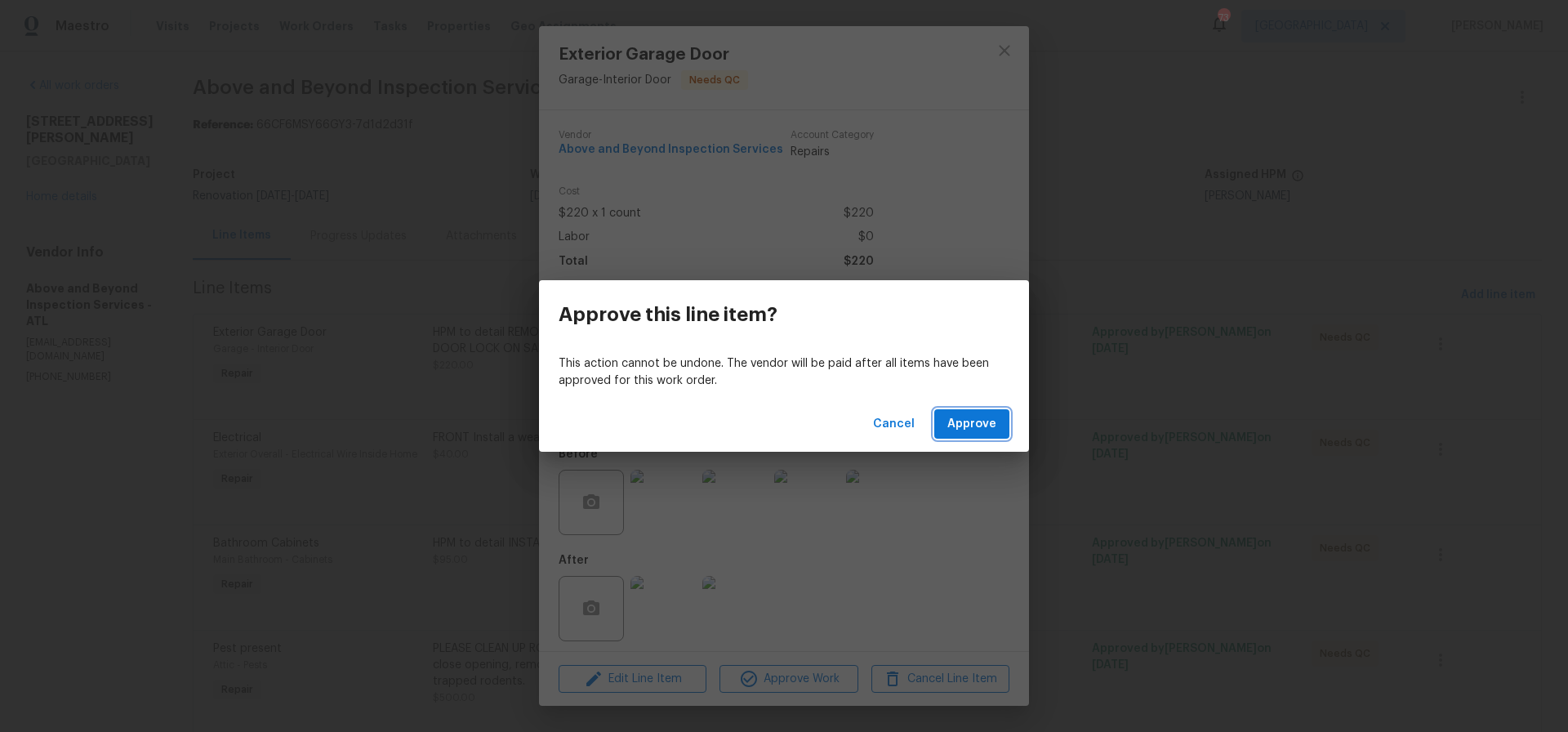
click at [959, 420] on span "Approve" at bounding box center [972, 425] width 49 height 20
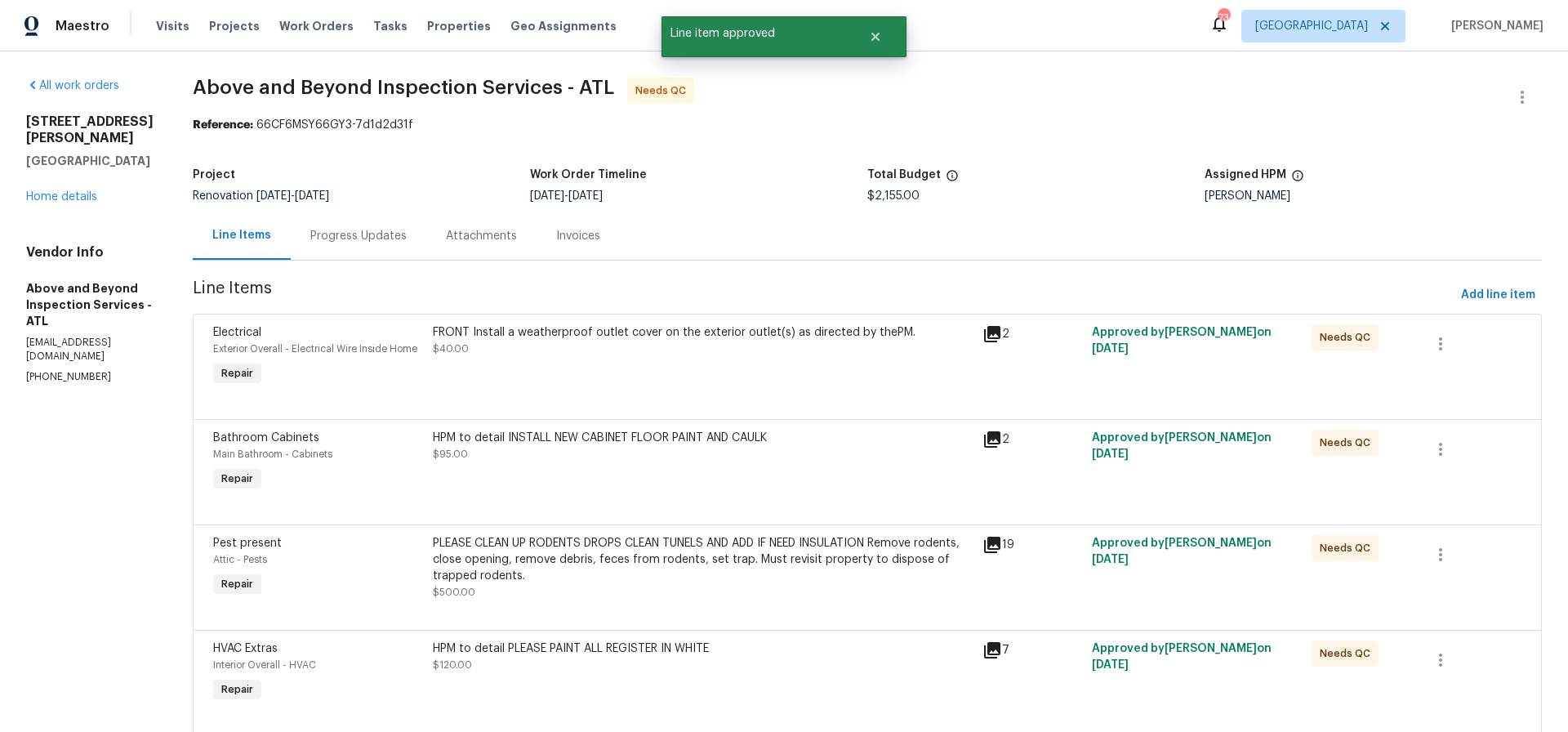
click at [714, 369] on div "FRONT Install a weatherproof outlet cover on the exterior outlet(s) as directed…" at bounding box center [703, 356] width 550 height 75
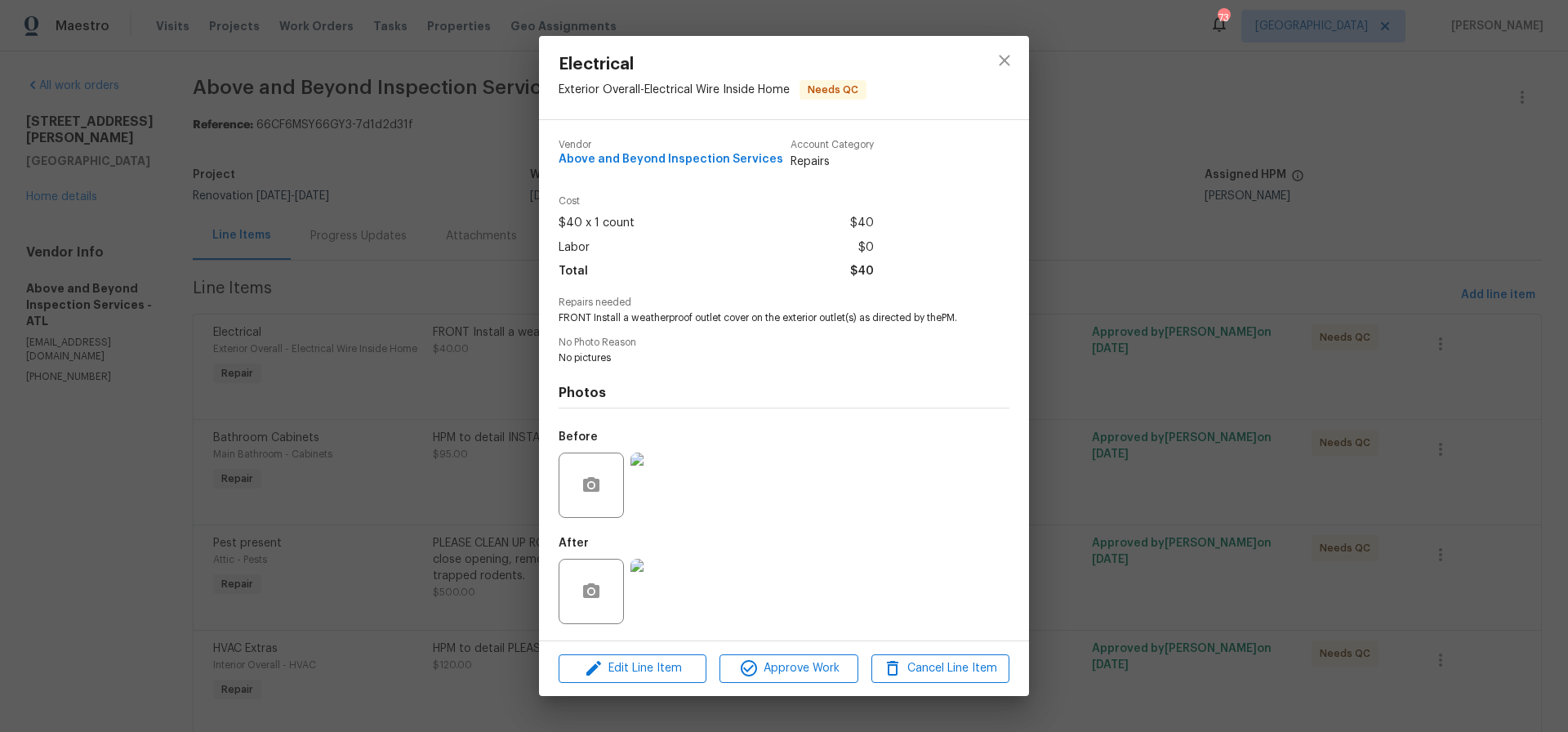
click at [654, 584] on img at bounding box center [663, 591] width 66 height 66
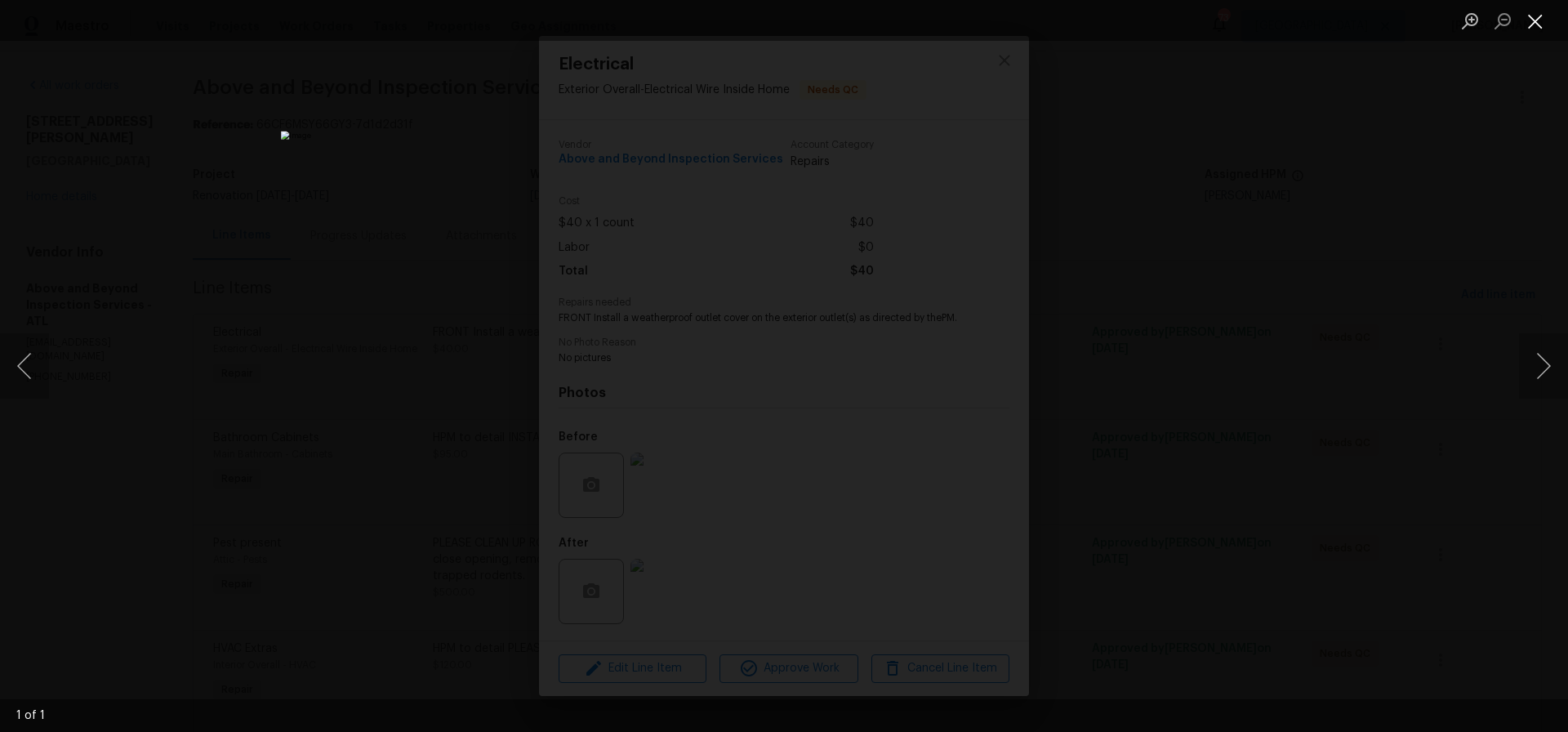
click at [1529, 25] on button "Close lightbox" at bounding box center [1535, 20] width 32 height 29
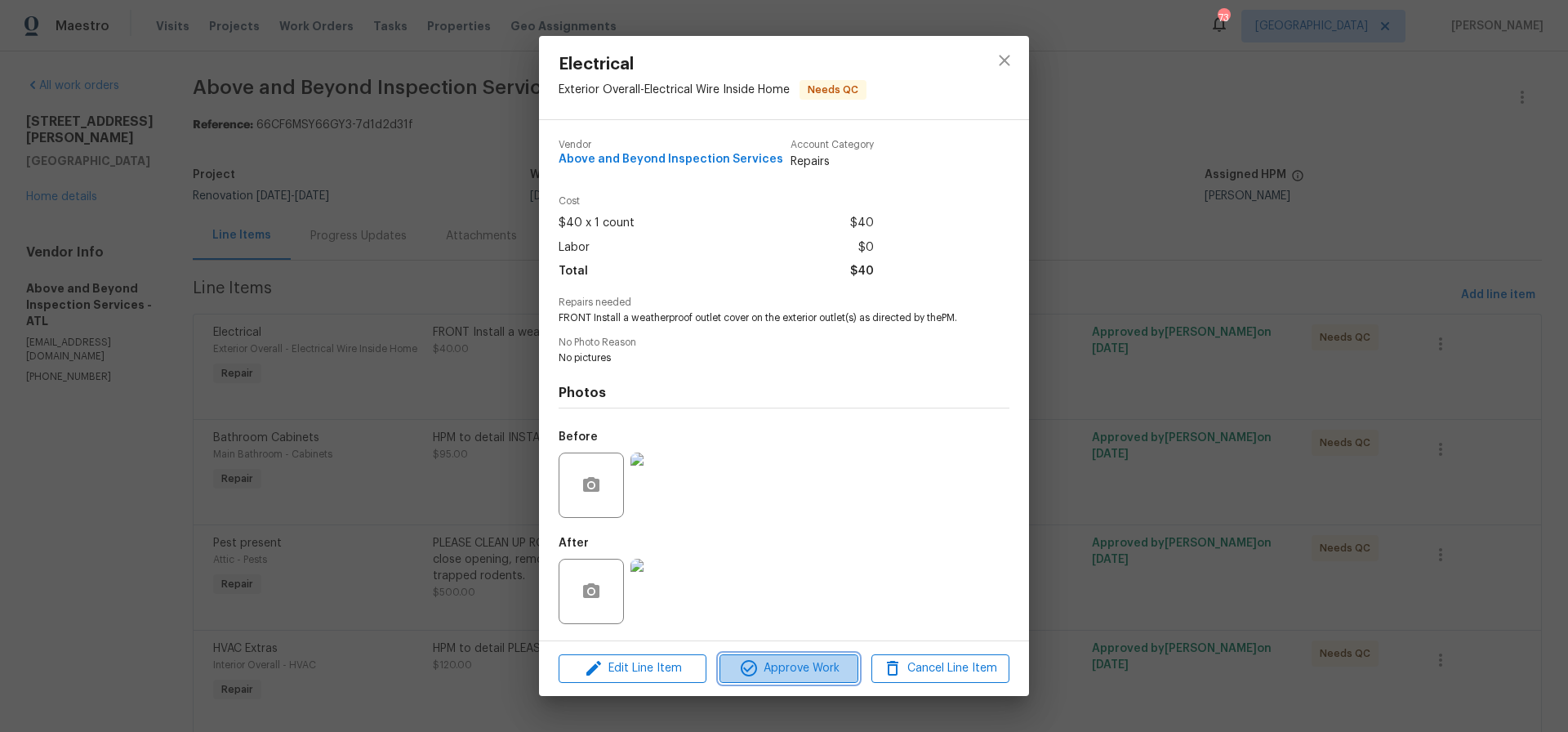
click at [795, 666] on span "Approve Work" at bounding box center [788, 668] width 128 height 20
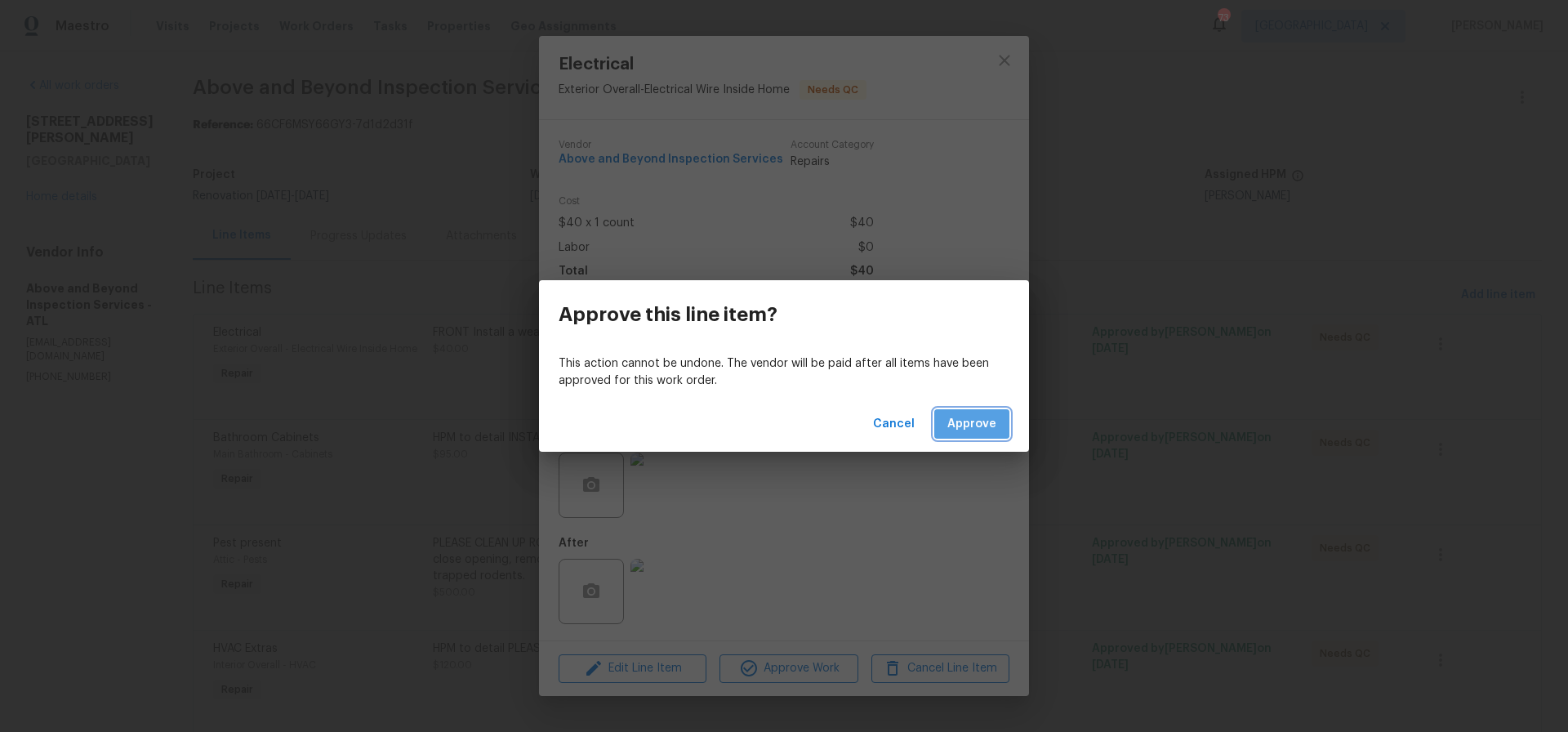
click at [955, 419] on span "Approve" at bounding box center [972, 425] width 49 height 20
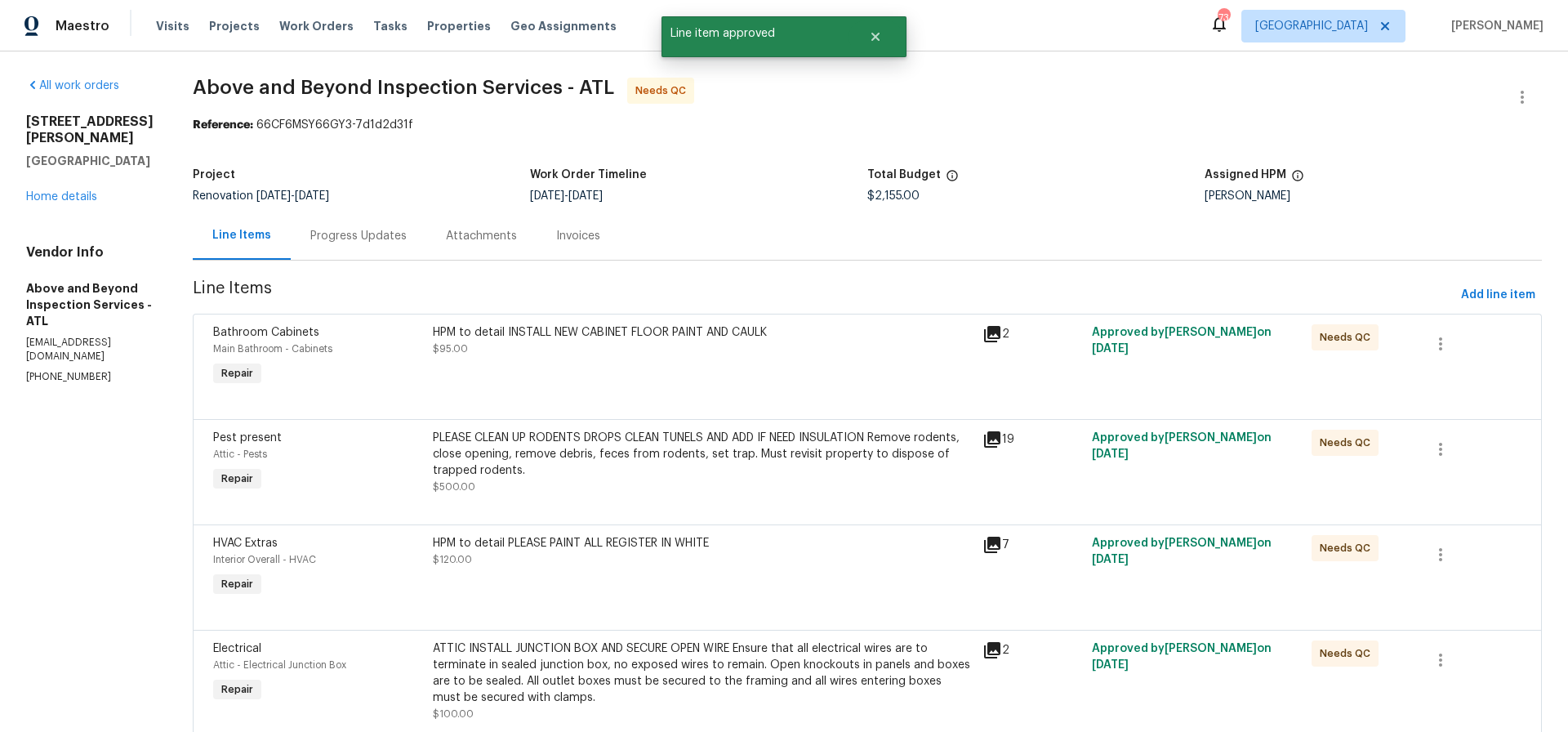
click at [642, 346] on div "HPM to detail INSTALL NEW CABINET FLOOR PAINT AND CAULK $95.00" at bounding box center [702, 340] width 540 height 32
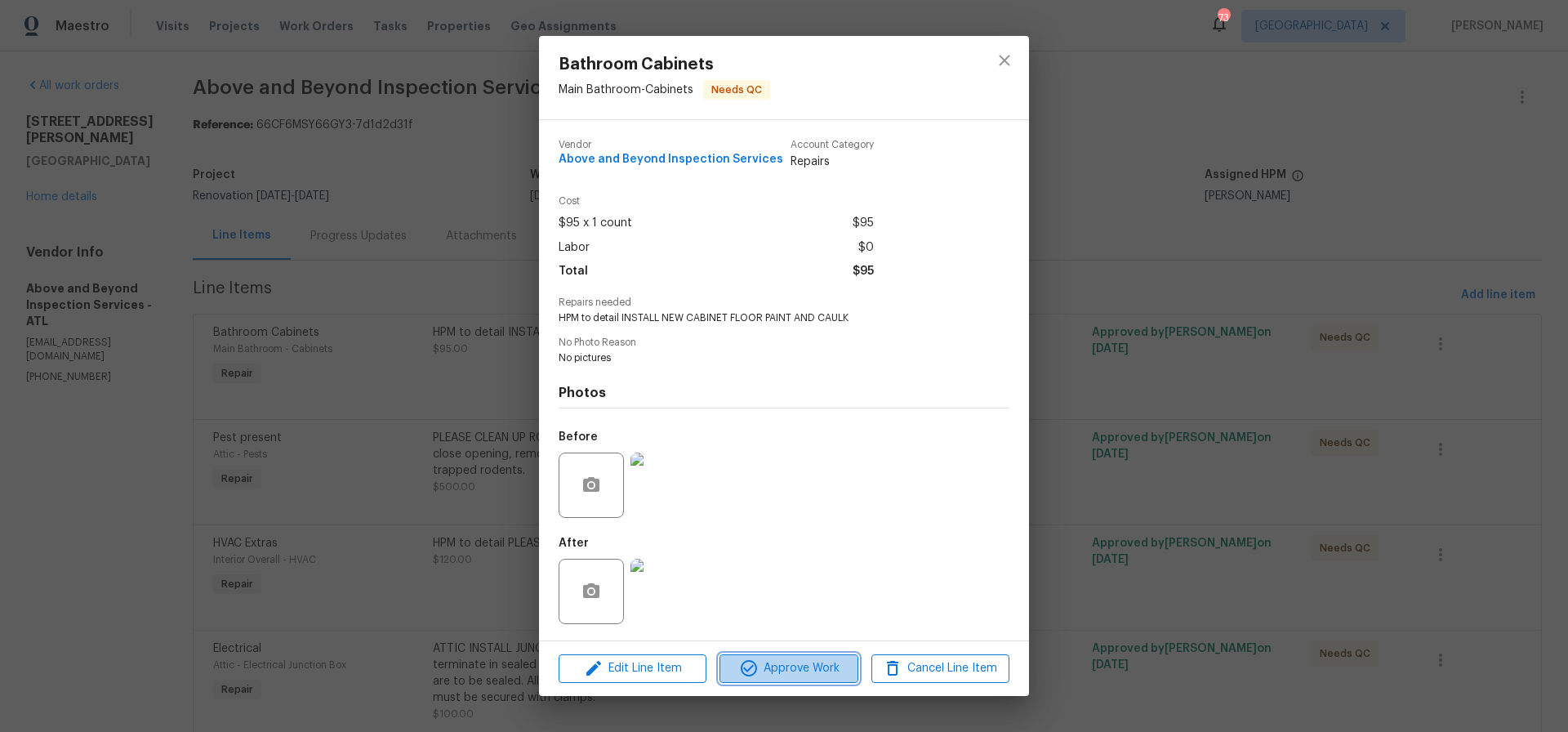
click at [800, 667] on span "Approve Work" at bounding box center [788, 668] width 128 height 20
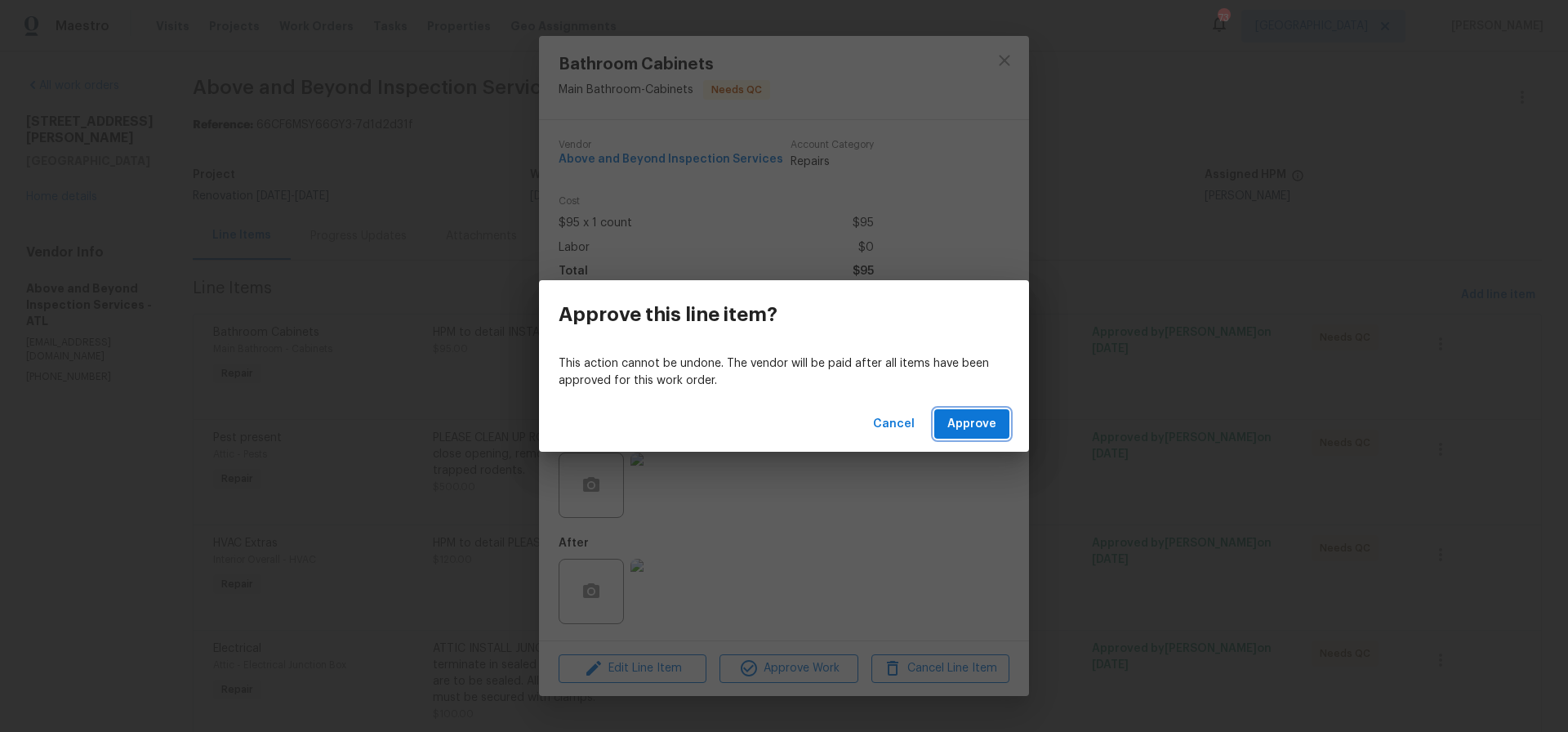
click at [983, 425] on span "Approve" at bounding box center [972, 425] width 49 height 20
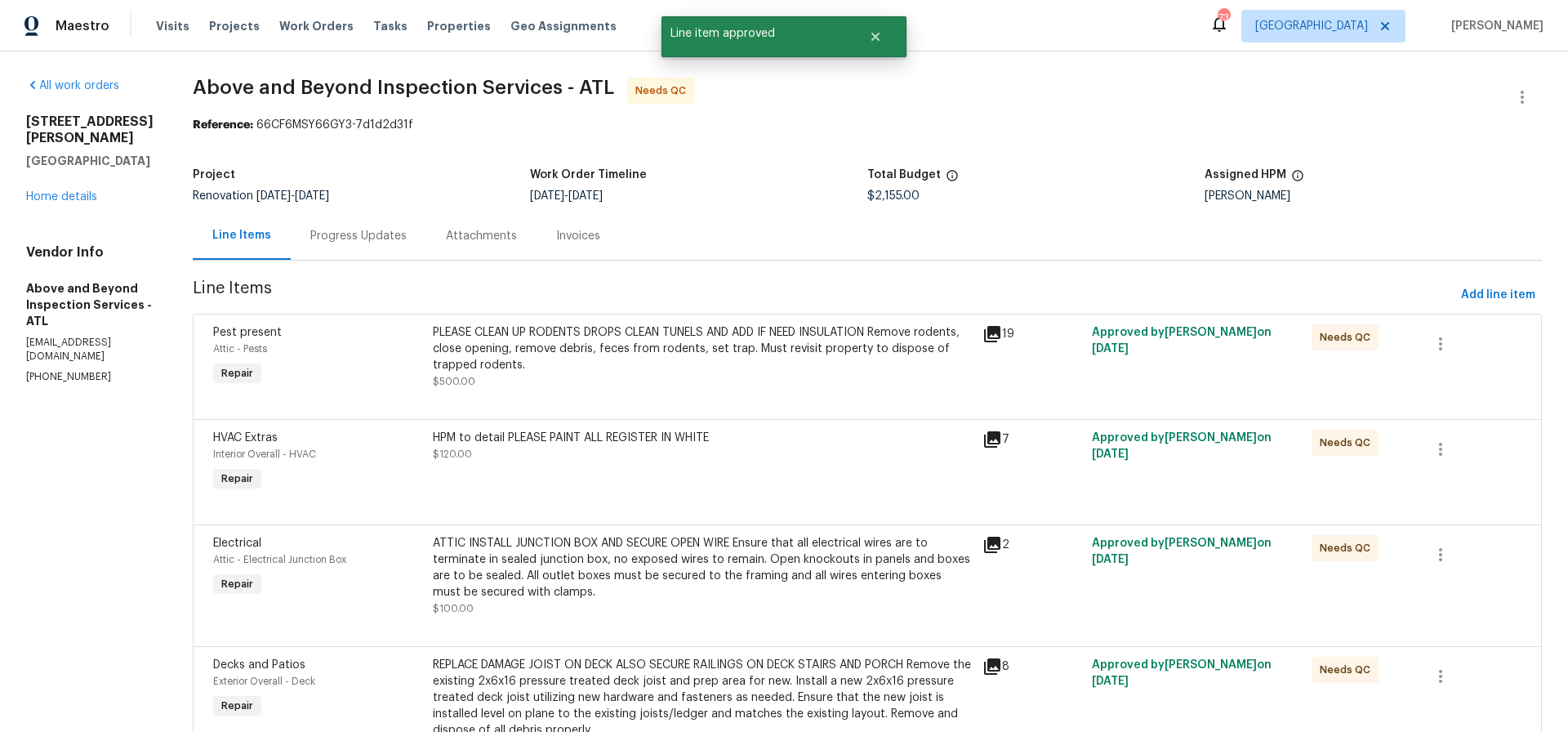
click at [708, 349] on div "PLEASE CLEAN UP RODENTS DROPS CLEAN TUNELS AND ADD IF NEED INSULATION Remove ro…" at bounding box center [702, 348] width 540 height 49
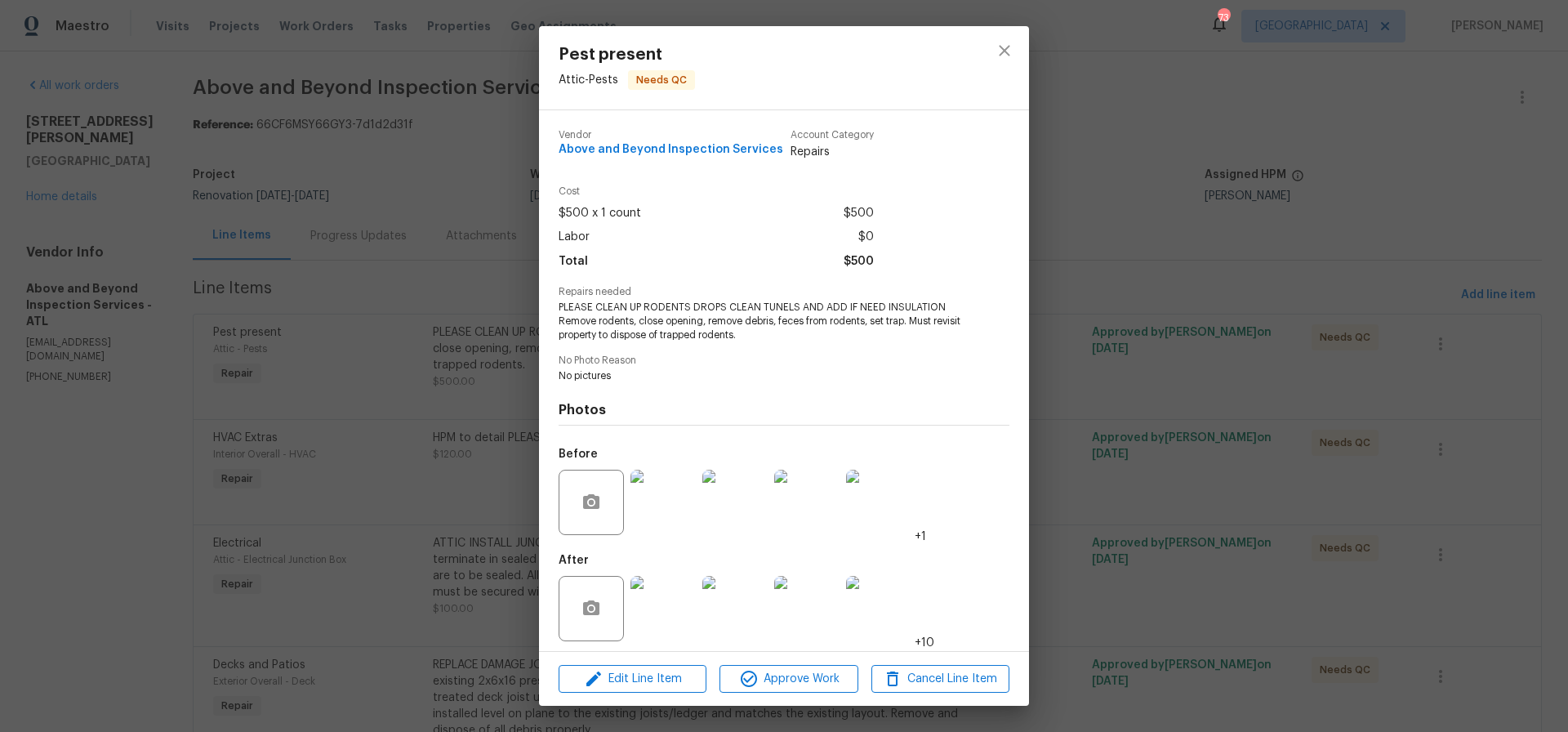
click at [676, 612] on img at bounding box center [663, 608] width 66 height 66
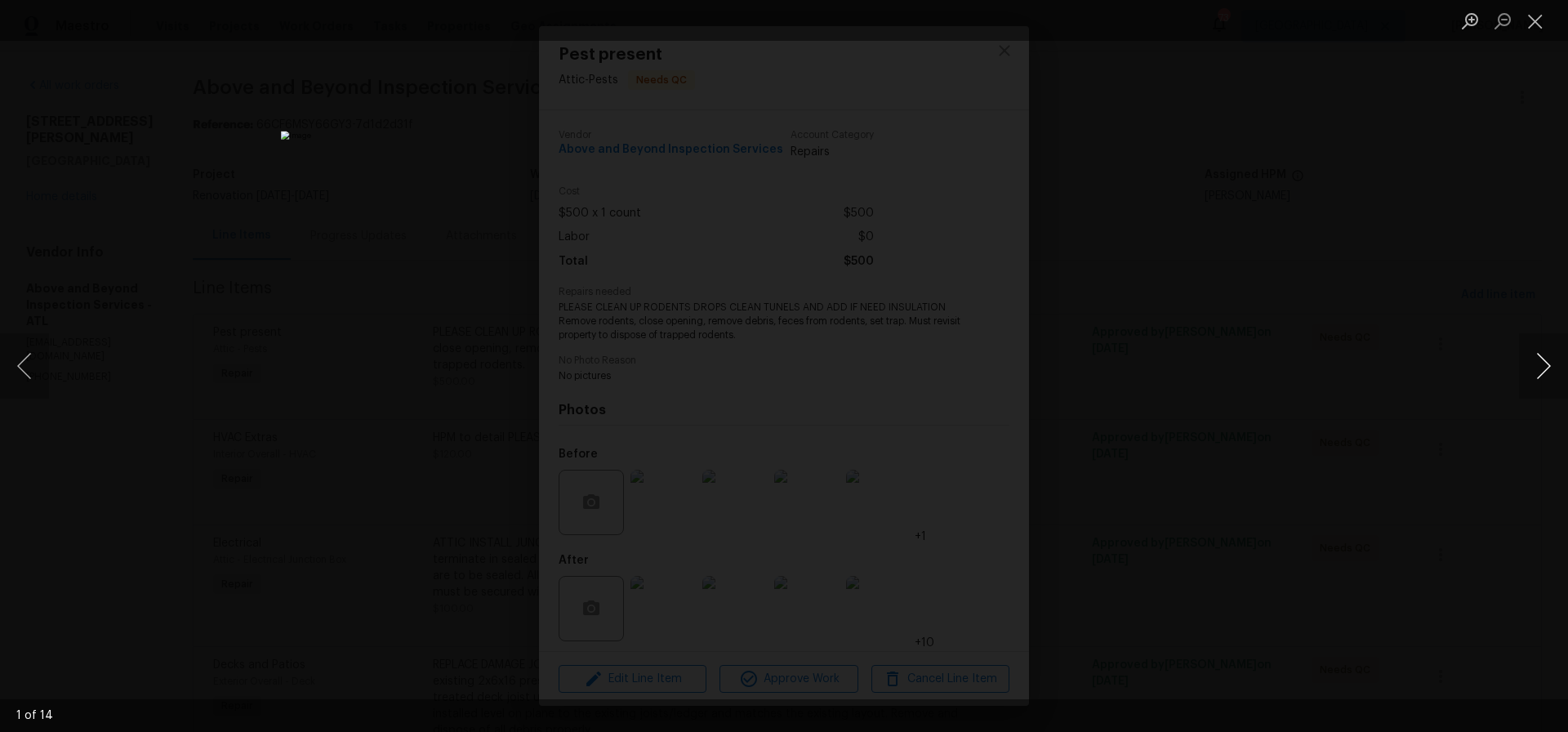
click at [1545, 369] on button "Next image" at bounding box center [1543, 366] width 49 height 66
click at [23, 365] on button "Previous image" at bounding box center [24, 366] width 49 height 66
click at [1548, 369] on button "Next image" at bounding box center [1543, 366] width 49 height 66
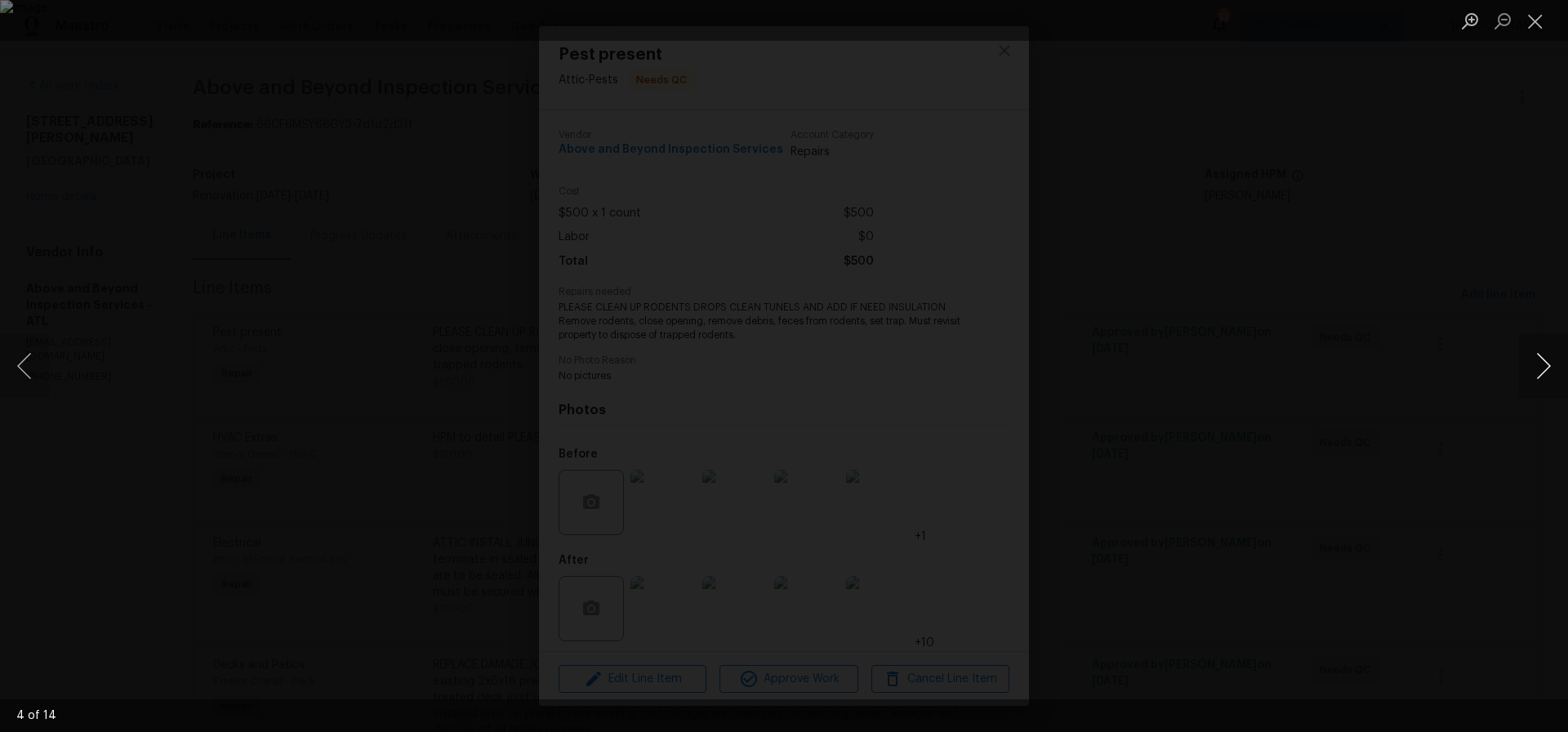
click at [1548, 369] on button "Next image" at bounding box center [1543, 366] width 49 height 66
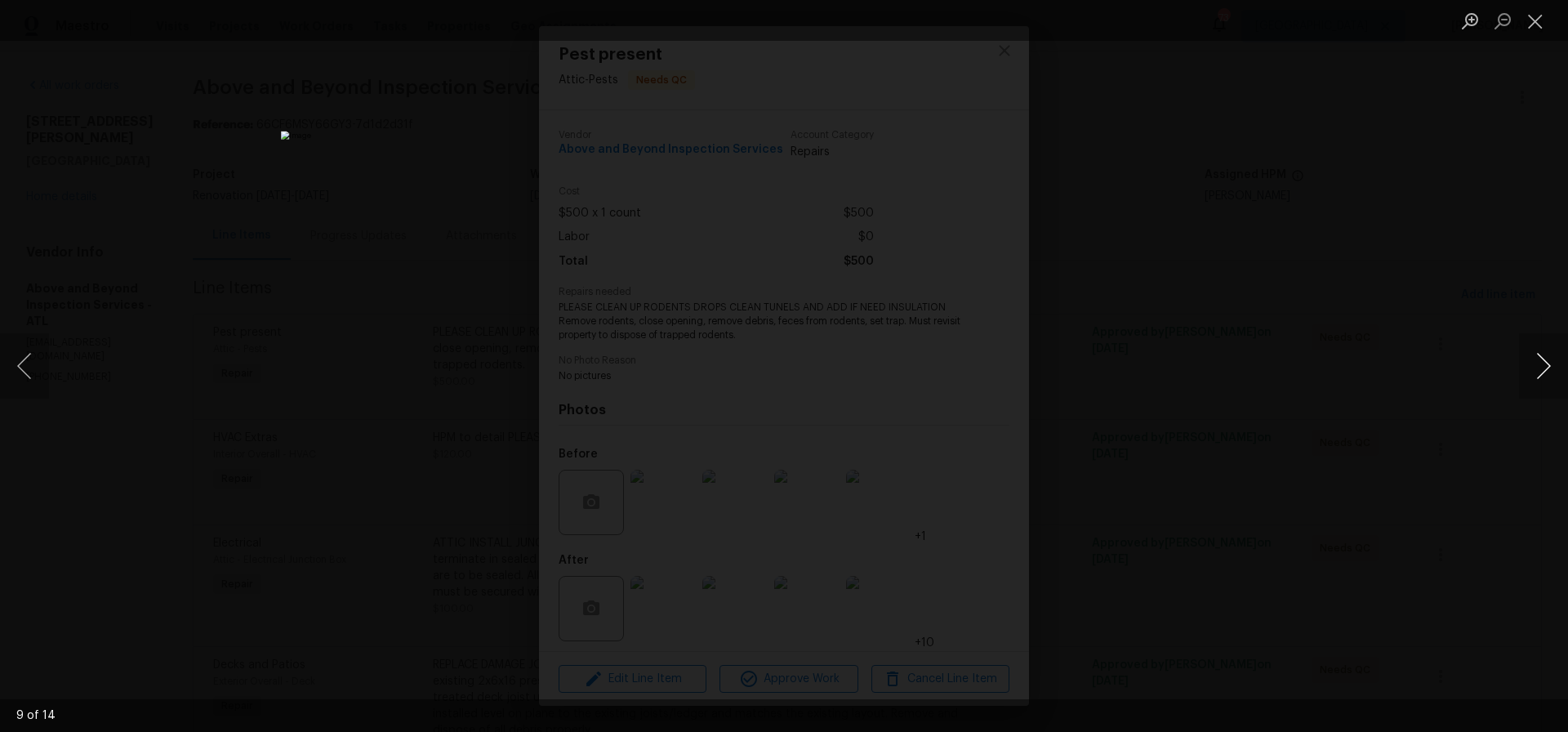
click at [1548, 369] on button "Next image" at bounding box center [1543, 366] width 49 height 66
click at [1544, 359] on button "Next image" at bounding box center [1543, 366] width 49 height 66
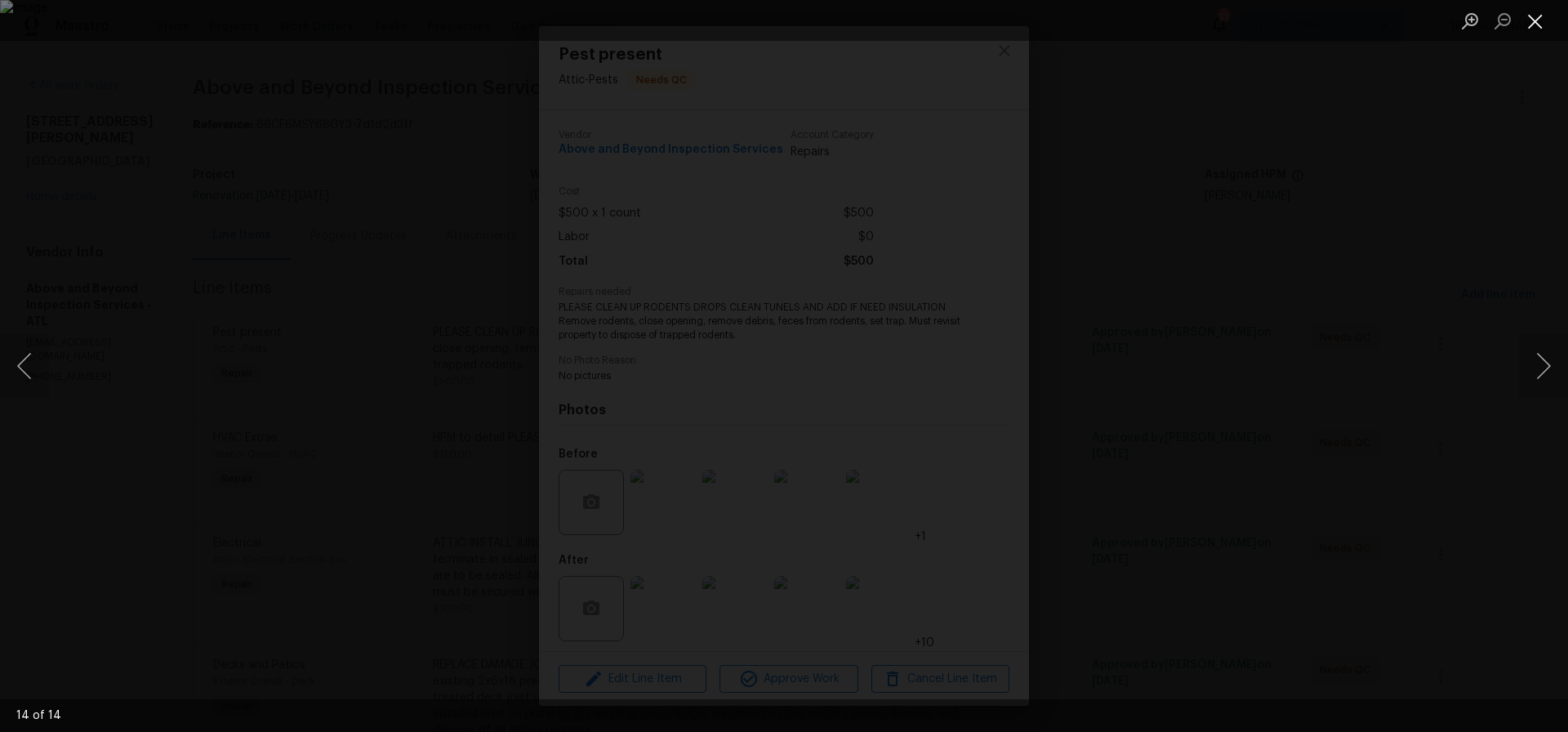
click at [1540, 25] on button "Close lightbox" at bounding box center [1535, 20] width 32 height 29
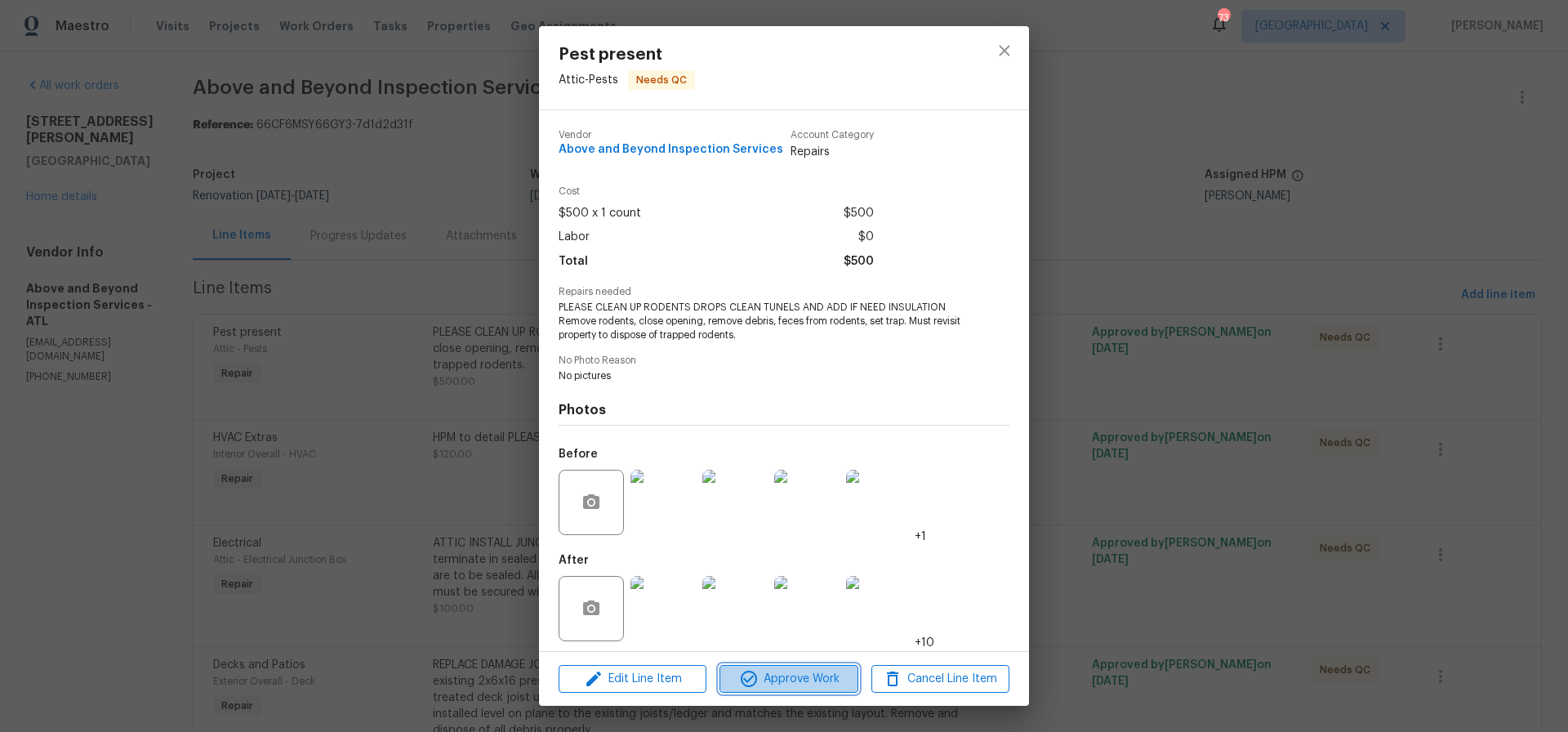
click at [781, 676] on span "Approve Work" at bounding box center [788, 679] width 128 height 20
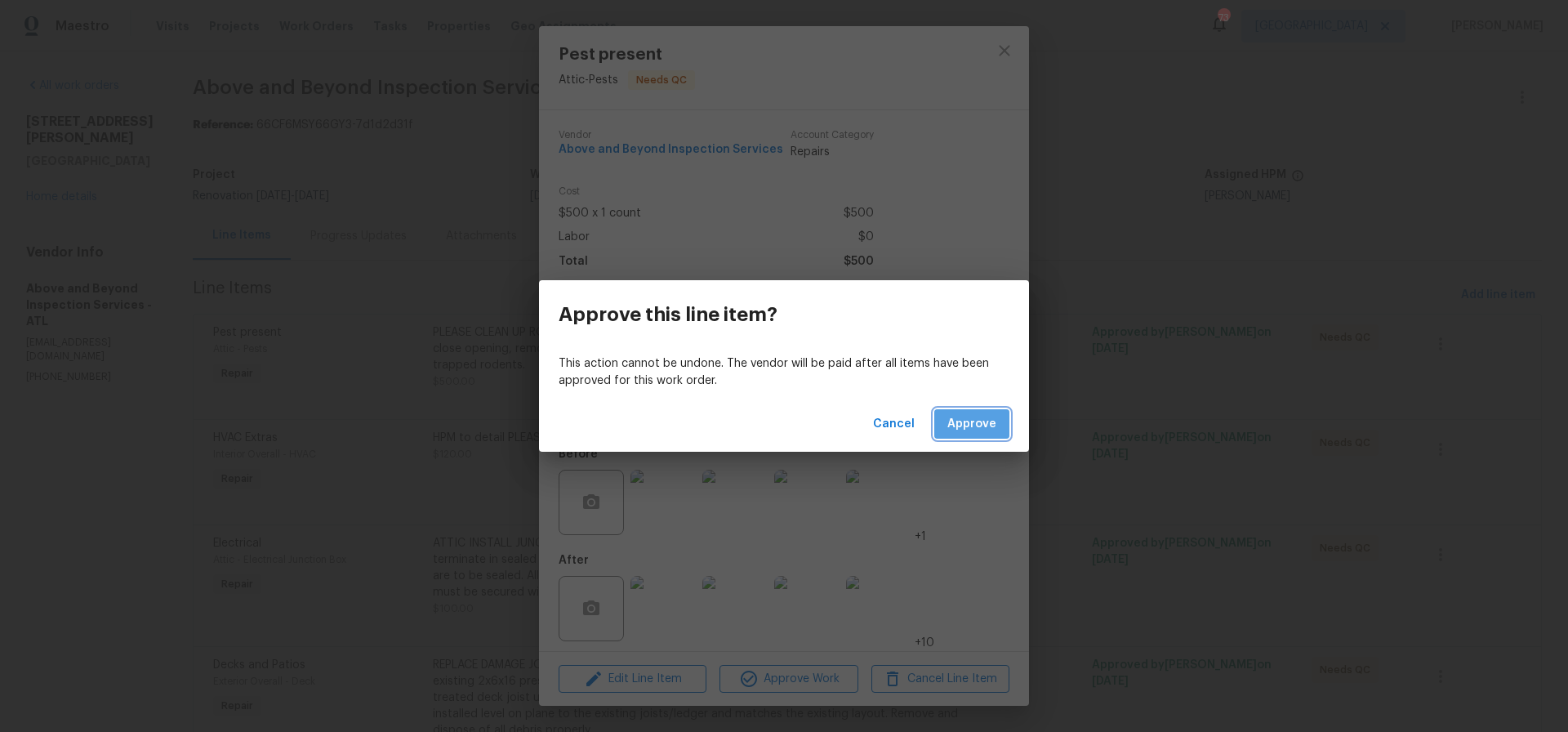
click at [985, 429] on span "Approve" at bounding box center [972, 425] width 49 height 20
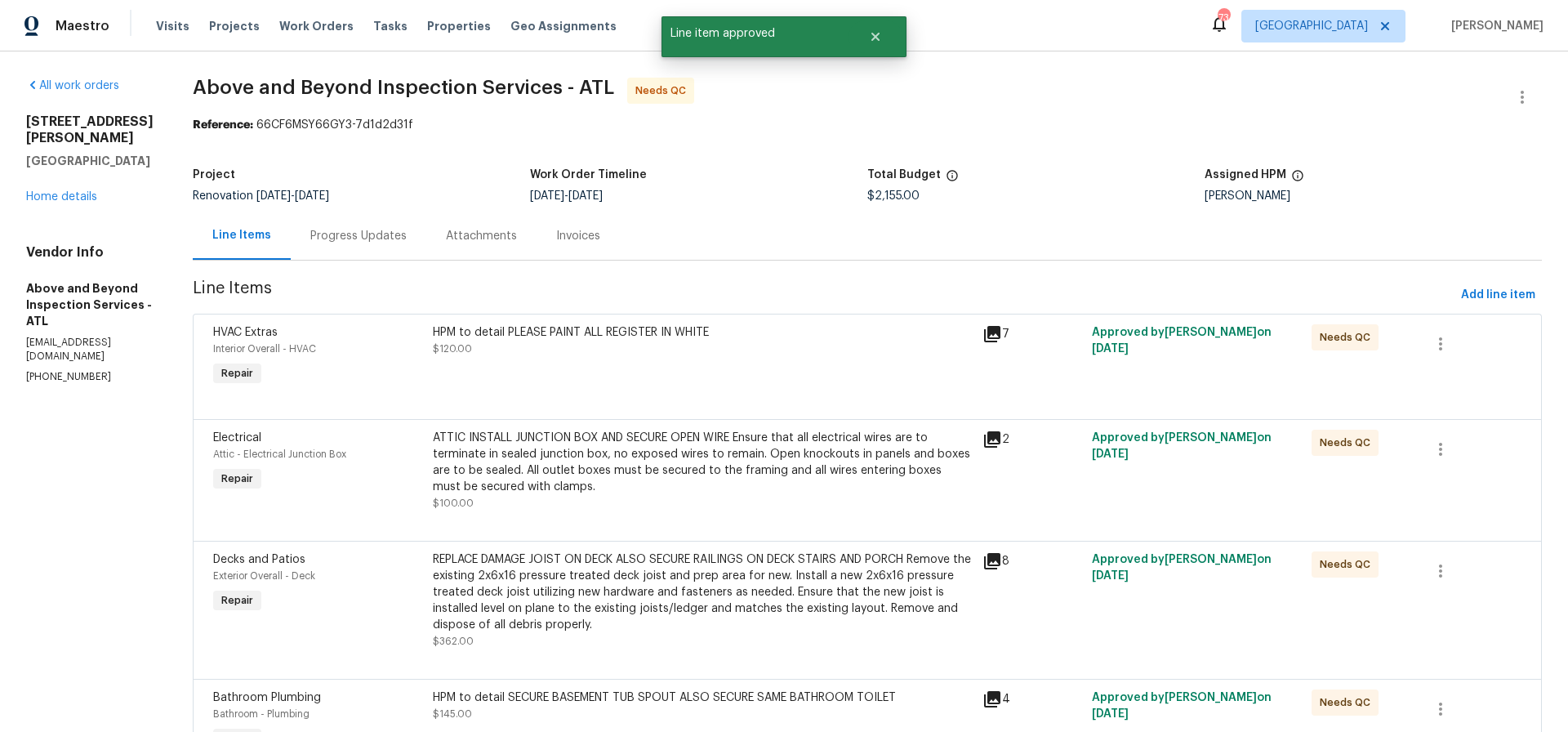
click at [670, 341] on div "HPM to detail PLEASE PAINT ALL REGISTER IN WHITE $120.00" at bounding box center [702, 340] width 540 height 32
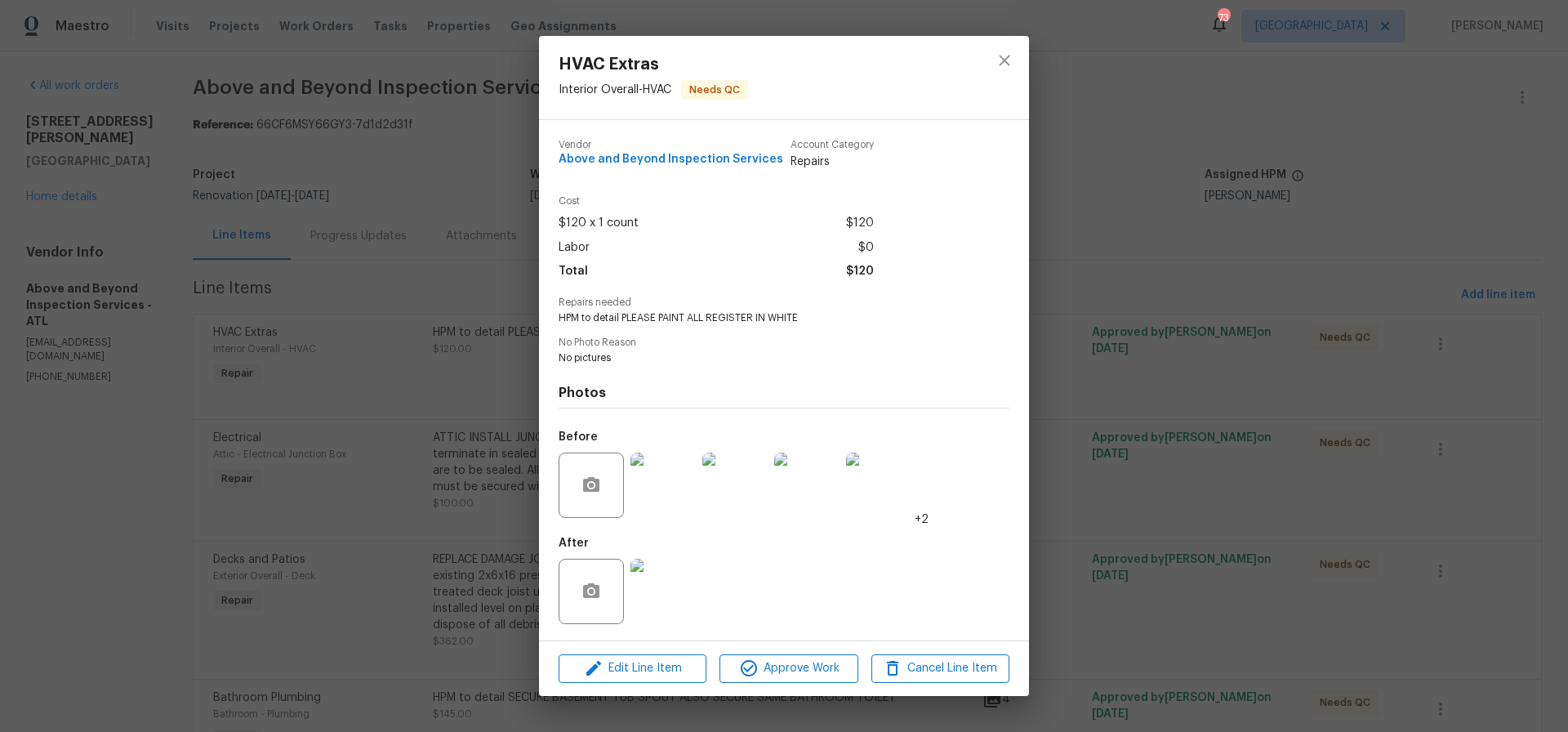
click at [673, 593] on img at bounding box center [663, 591] width 66 height 66
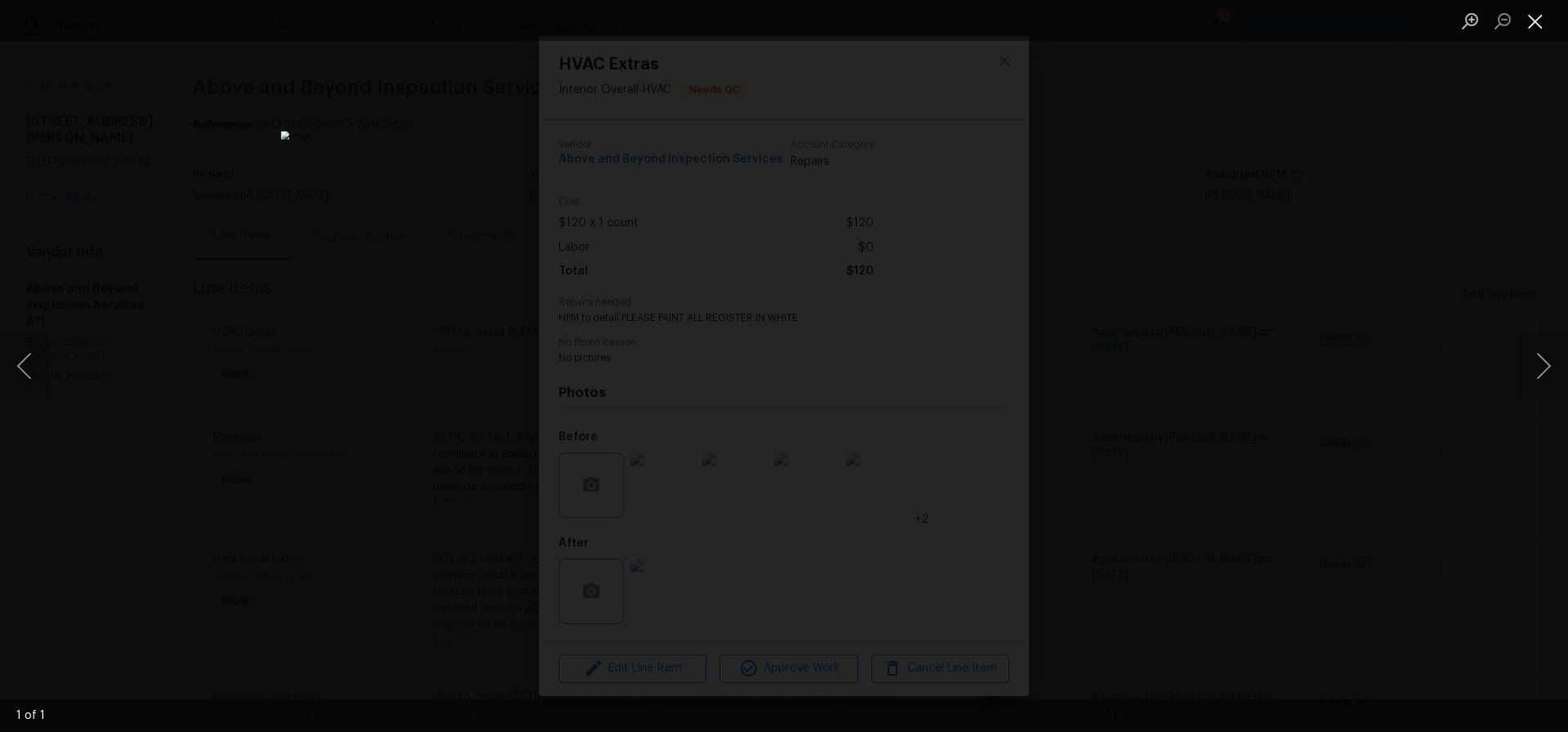
click at [1538, 19] on button "Close lightbox" at bounding box center [1535, 20] width 32 height 29
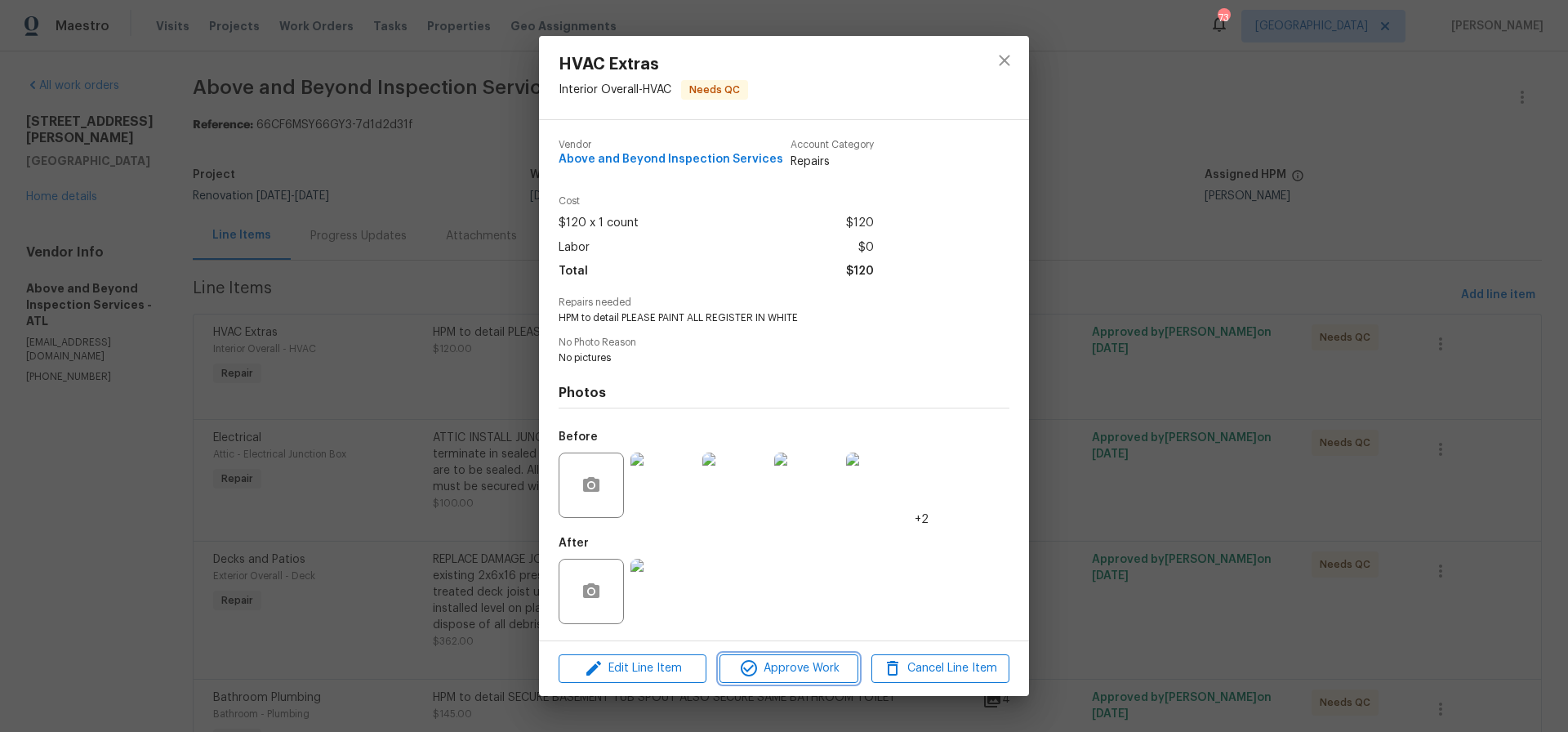
click at [798, 667] on span "Approve Work" at bounding box center [788, 668] width 128 height 20
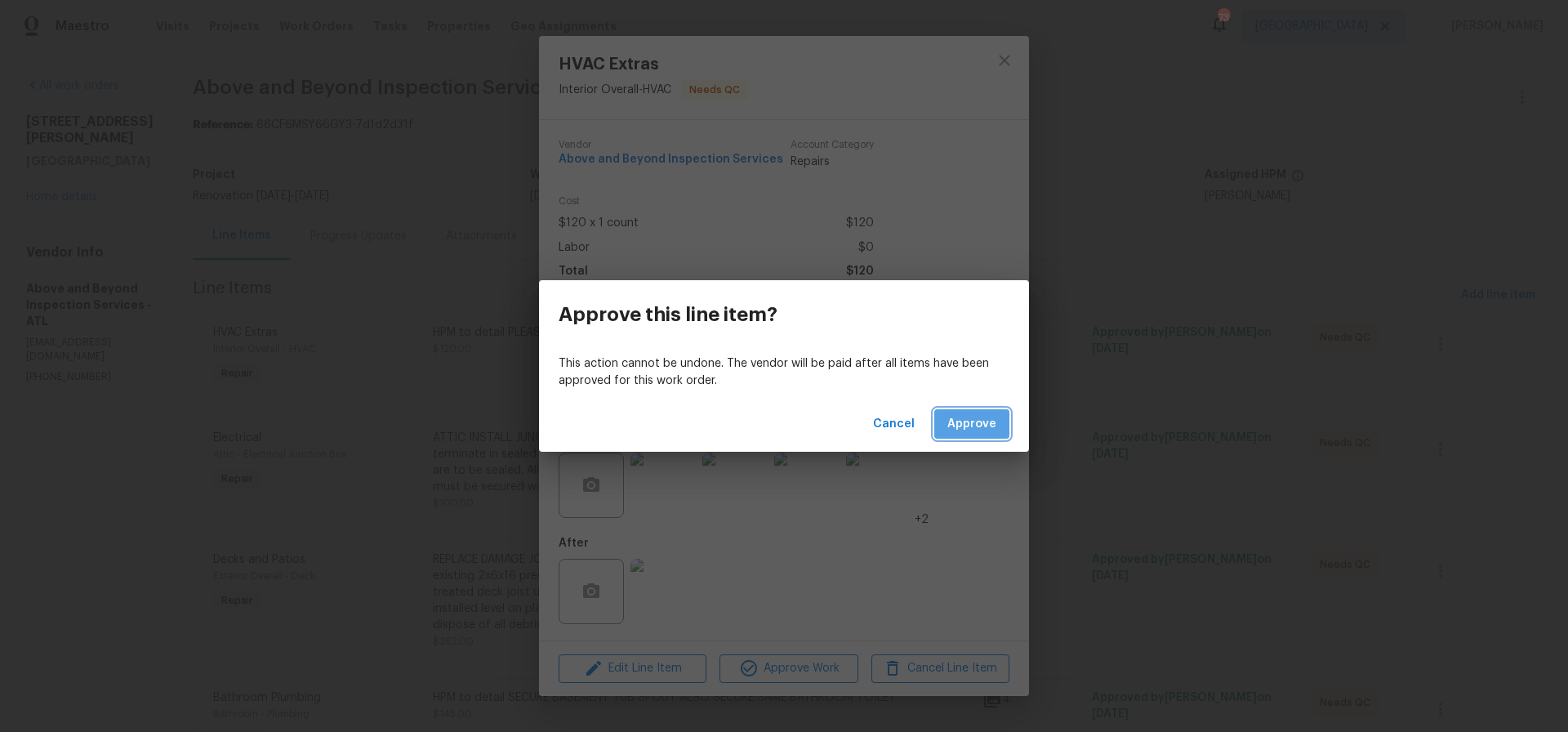
click at [974, 422] on span "Approve" at bounding box center [972, 425] width 49 height 20
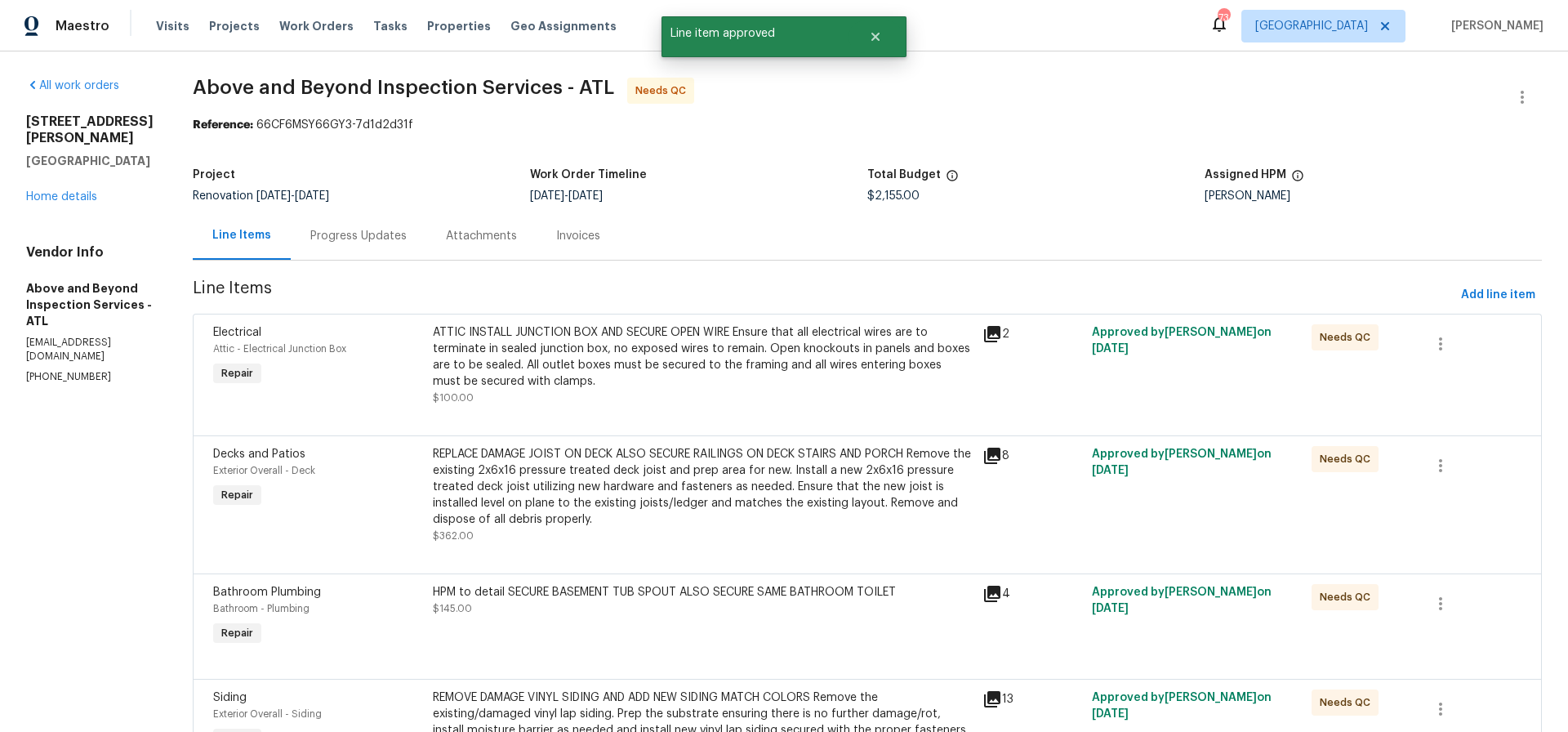
click at [661, 337] on div "ATTIC INSTALL JUNCTION BOX AND SECURE OPEN WIRE Ensure that all electrical wire…" at bounding box center [702, 356] width 540 height 66
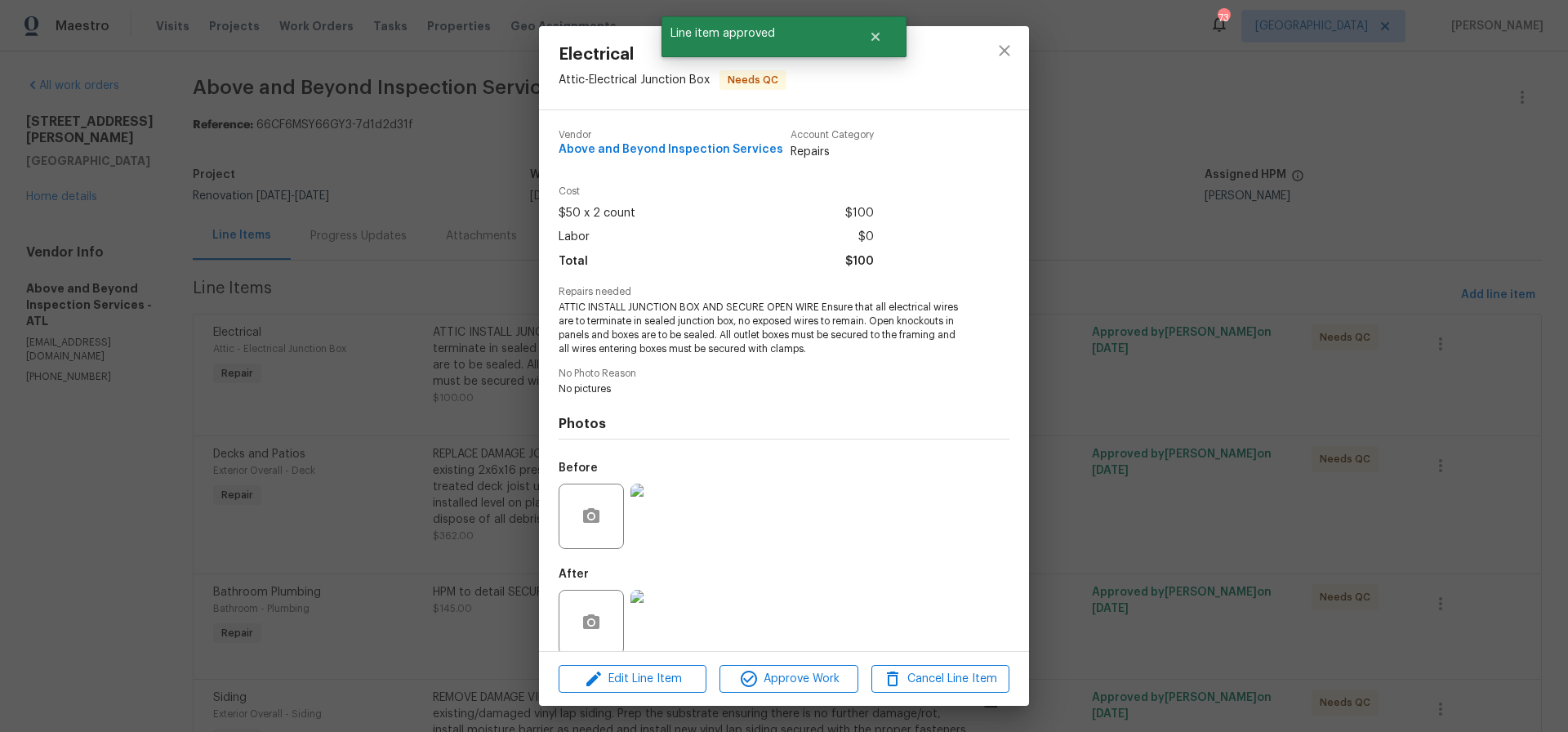
scroll to position [20, 0]
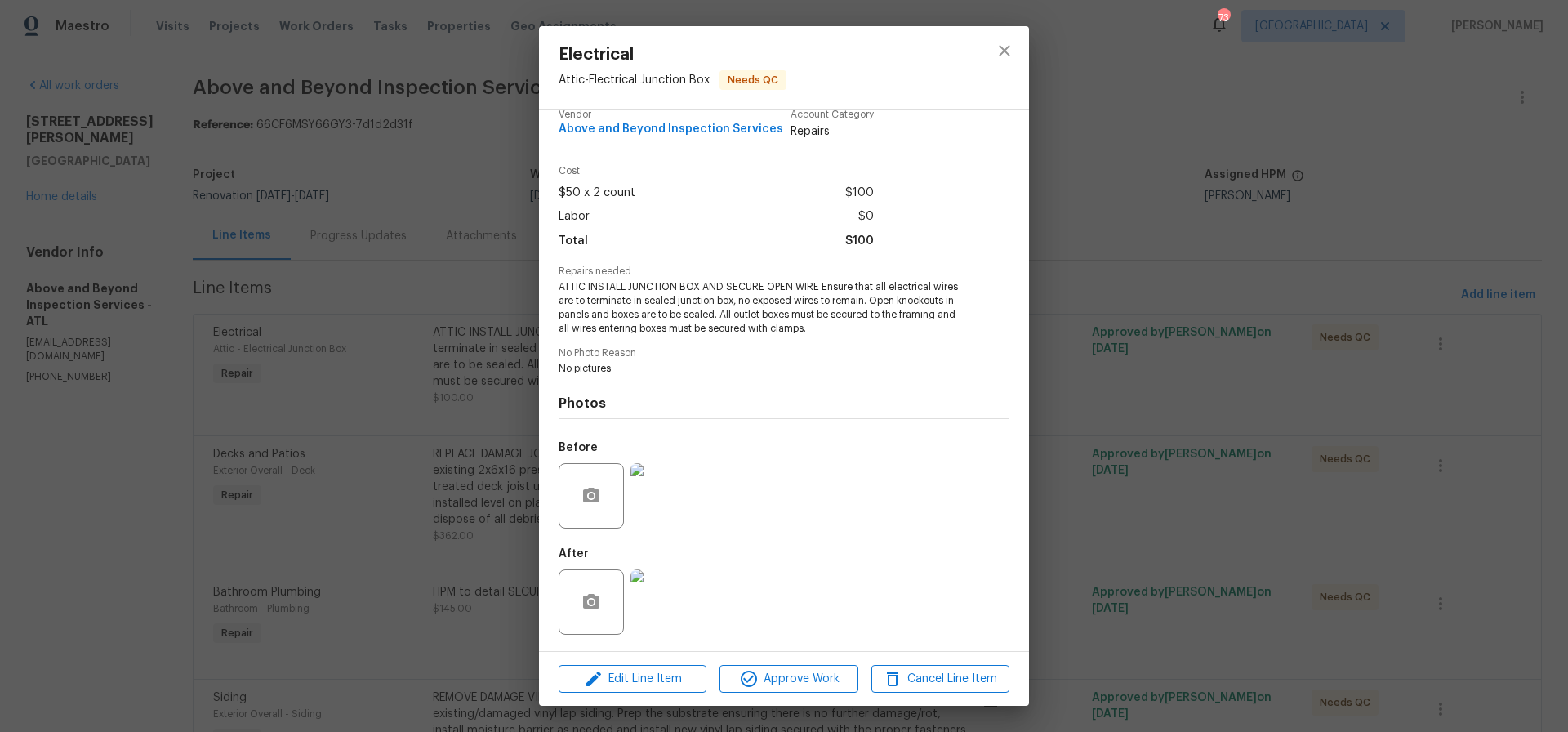
click at [654, 600] on img at bounding box center [663, 602] width 66 height 66
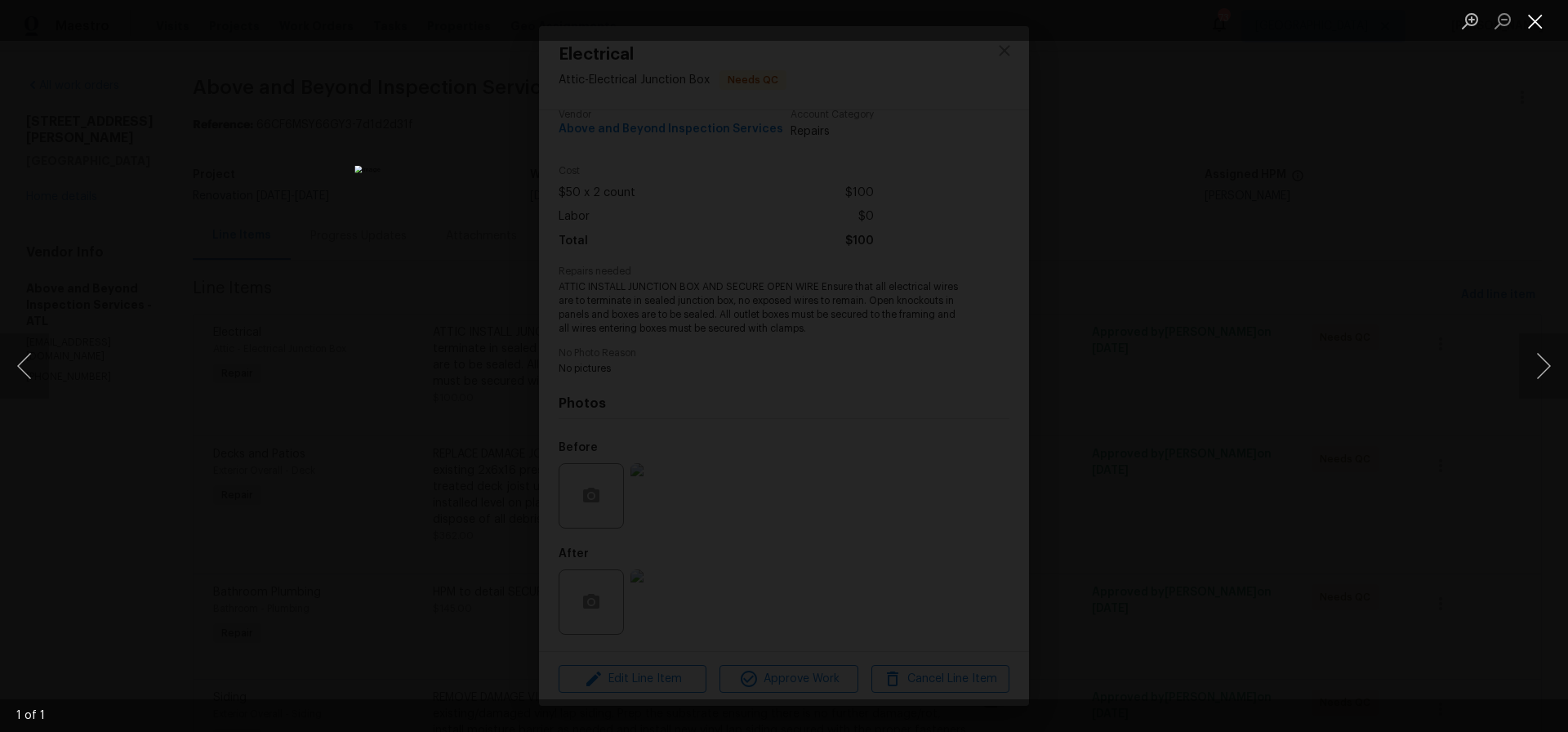
click at [1533, 24] on button "Close lightbox" at bounding box center [1535, 20] width 32 height 29
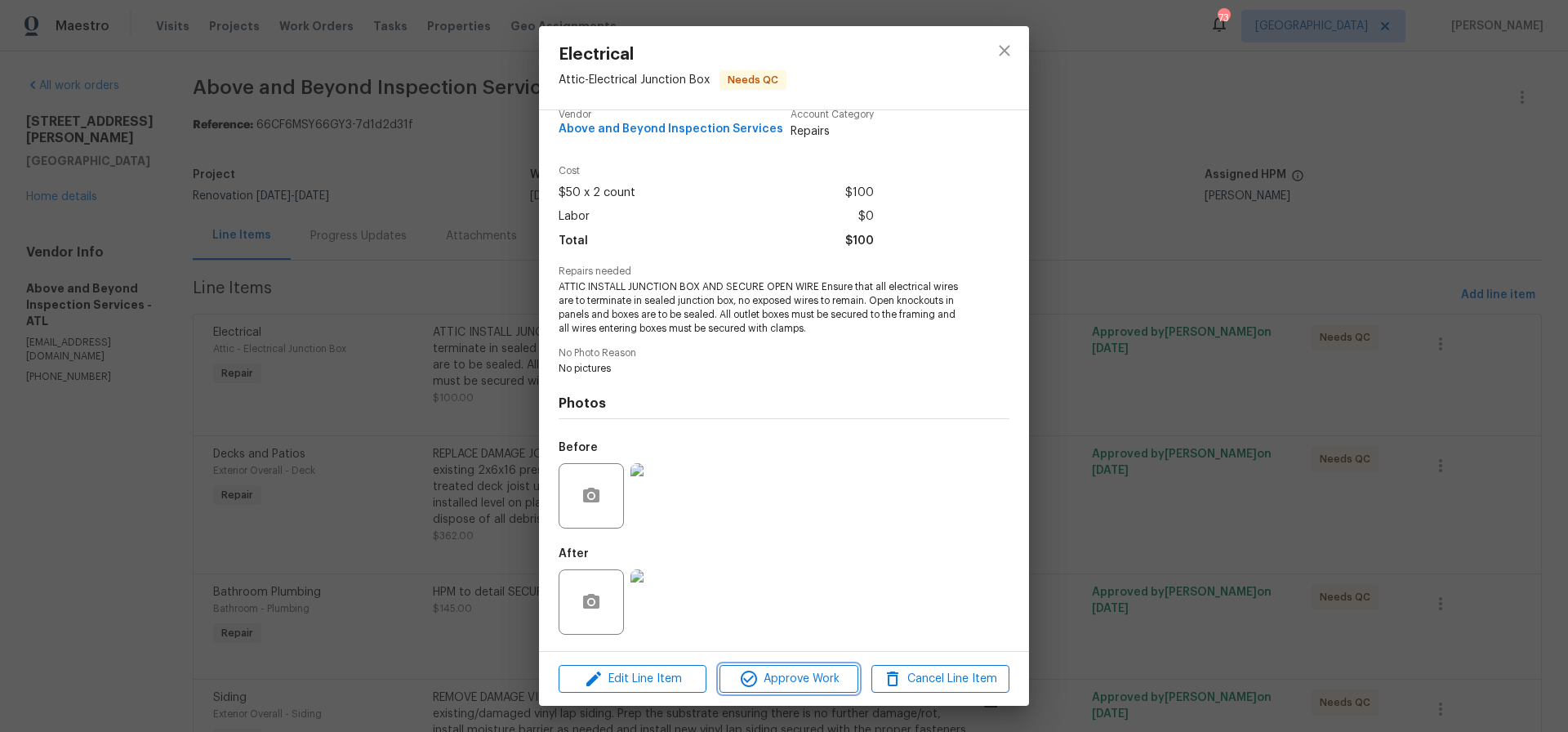
click at [775, 678] on span "Approve Work" at bounding box center [788, 679] width 128 height 20
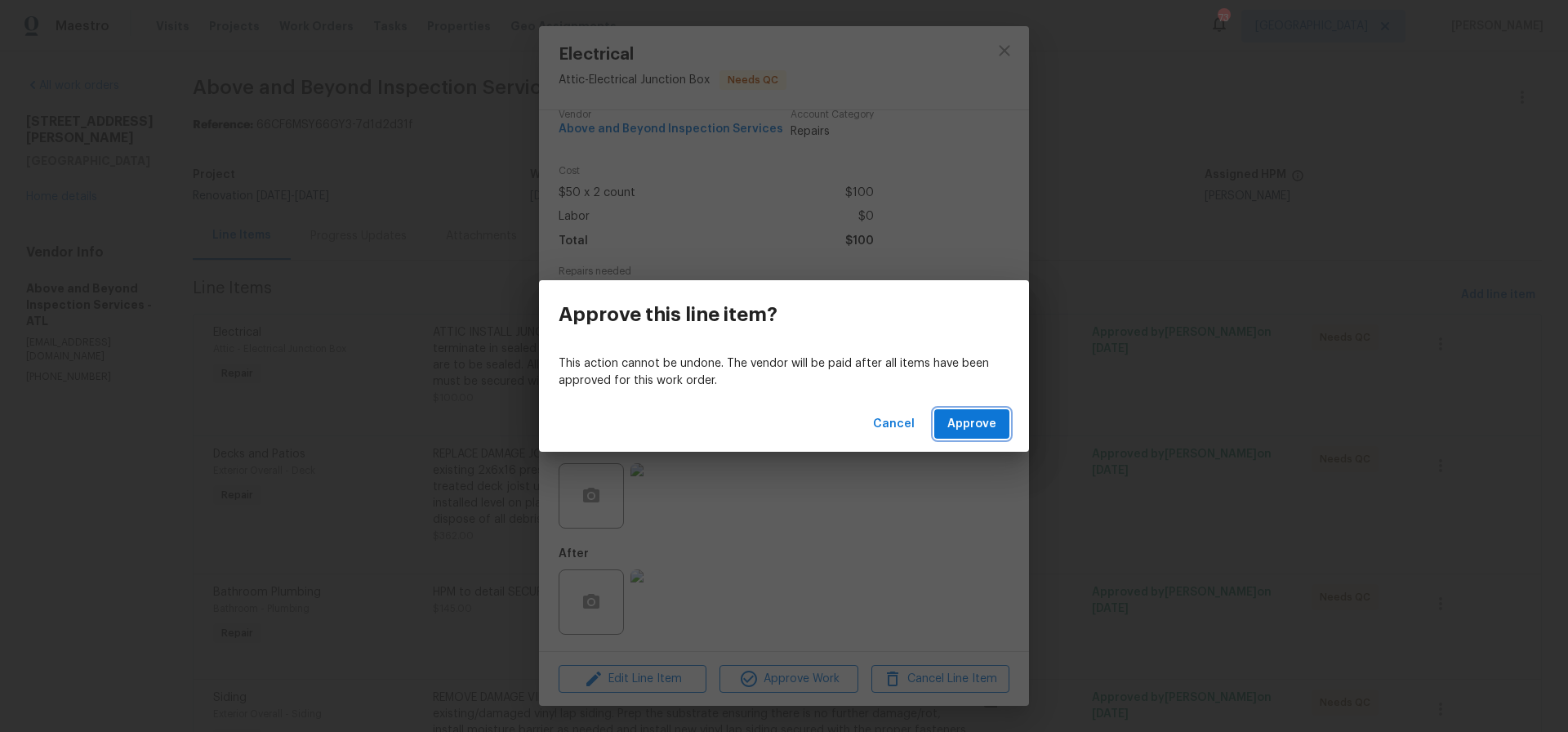
click at [976, 430] on span "Approve" at bounding box center [972, 425] width 49 height 20
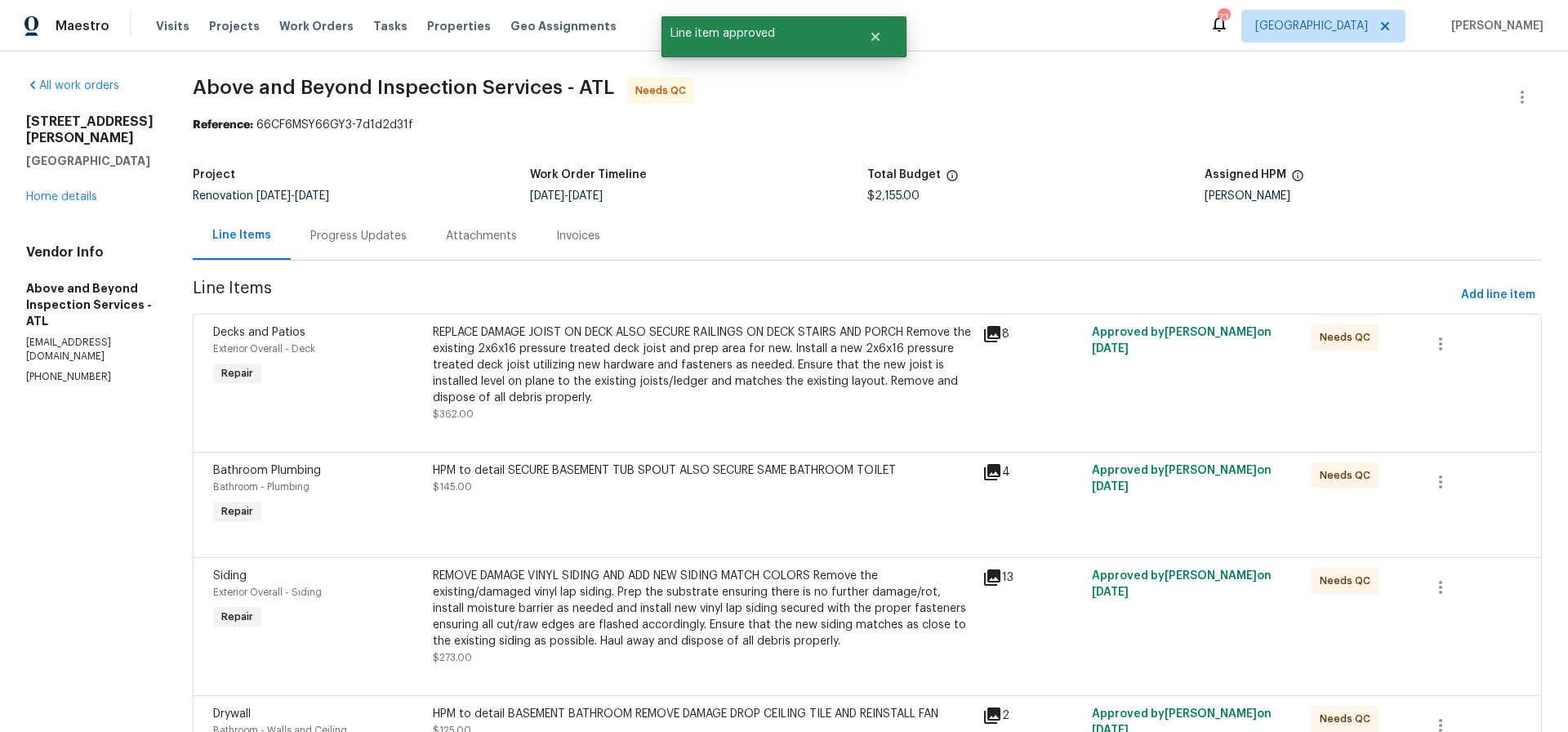
click at [722, 376] on div "REPLACE DAMAGE JOIST ON DECK ALSO SECURE RAILINGS ON DECK STAIRS AND PORCH Remo…" at bounding box center [702, 365] width 540 height 81
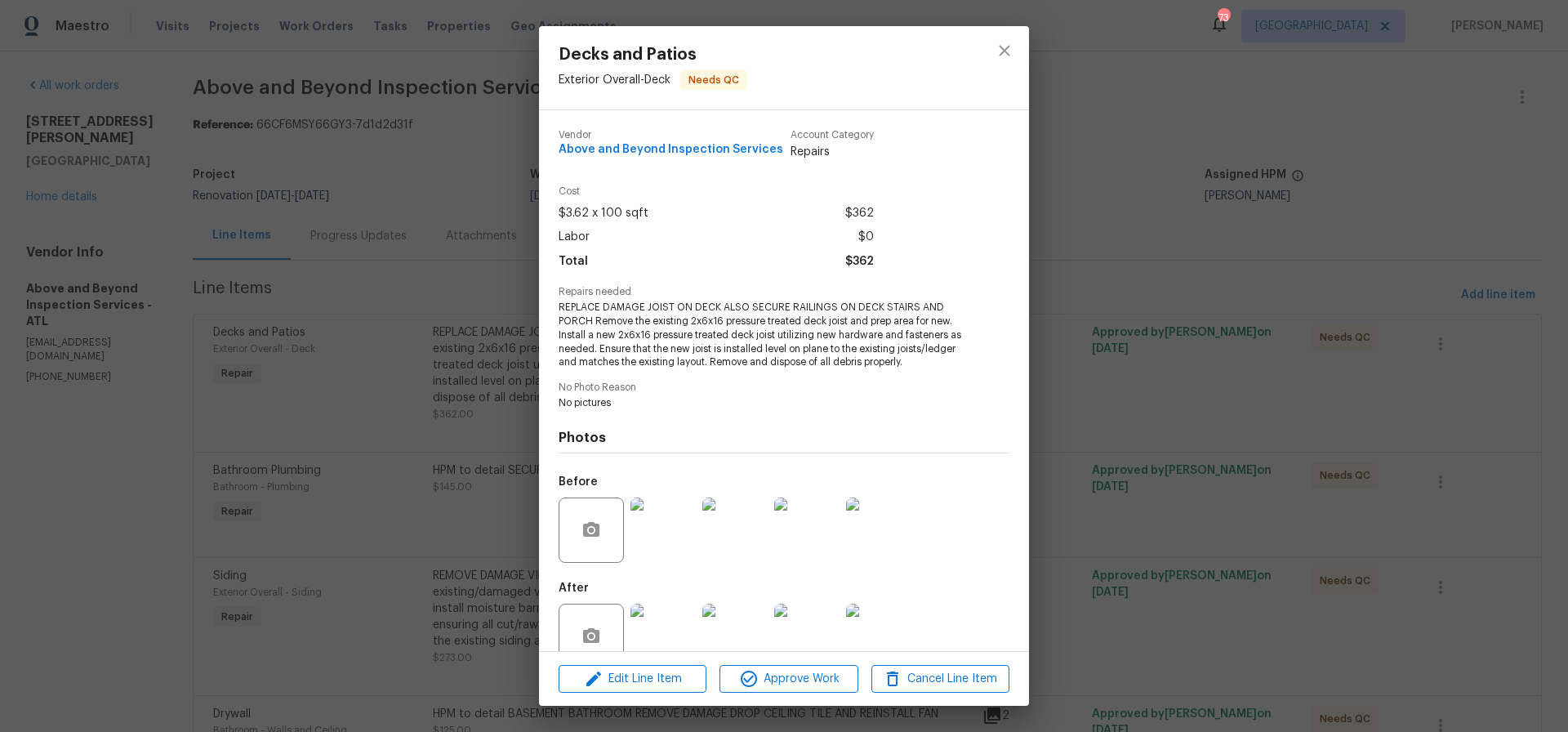
scroll to position [34, 0]
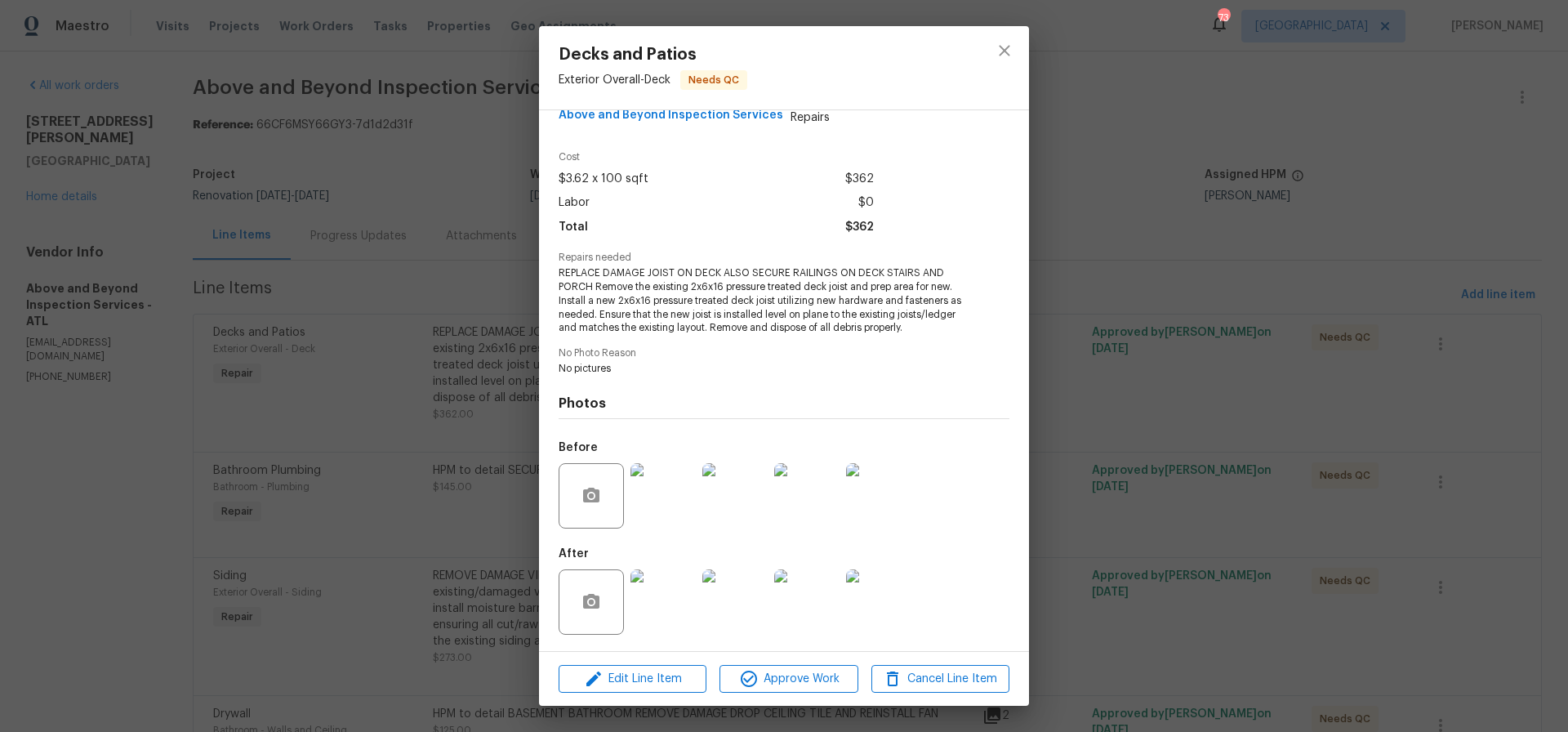
click at [675, 607] on img at bounding box center [663, 602] width 66 height 66
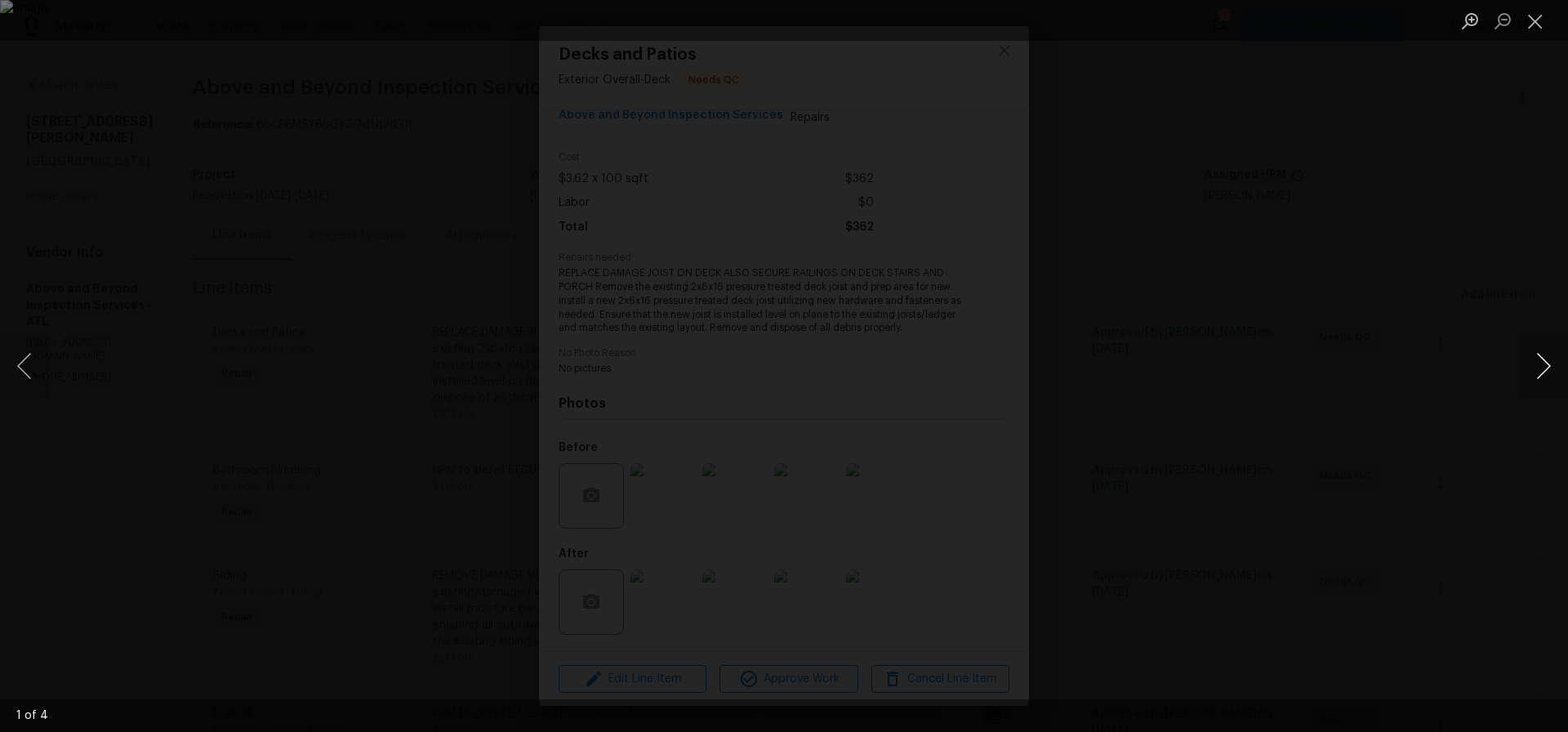
click at [1541, 363] on button "Next image" at bounding box center [1543, 366] width 49 height 66
click at [1538, 25] on button "Close lightbox" at bounding box center [1535, 20] width 32 height 29
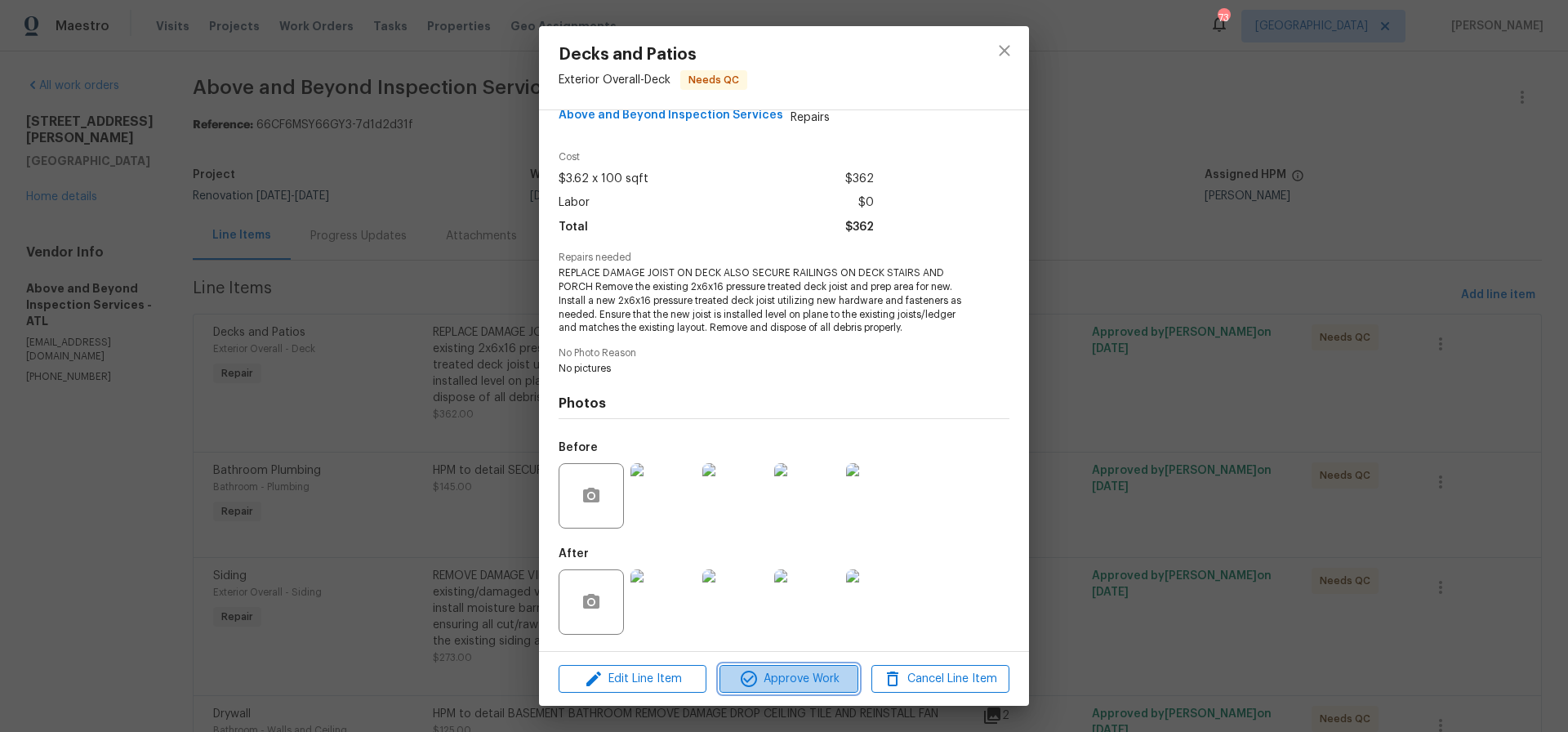
click at [800, 681] on span "Approve Work" at bounding box center [788, 679] width 128 height 20
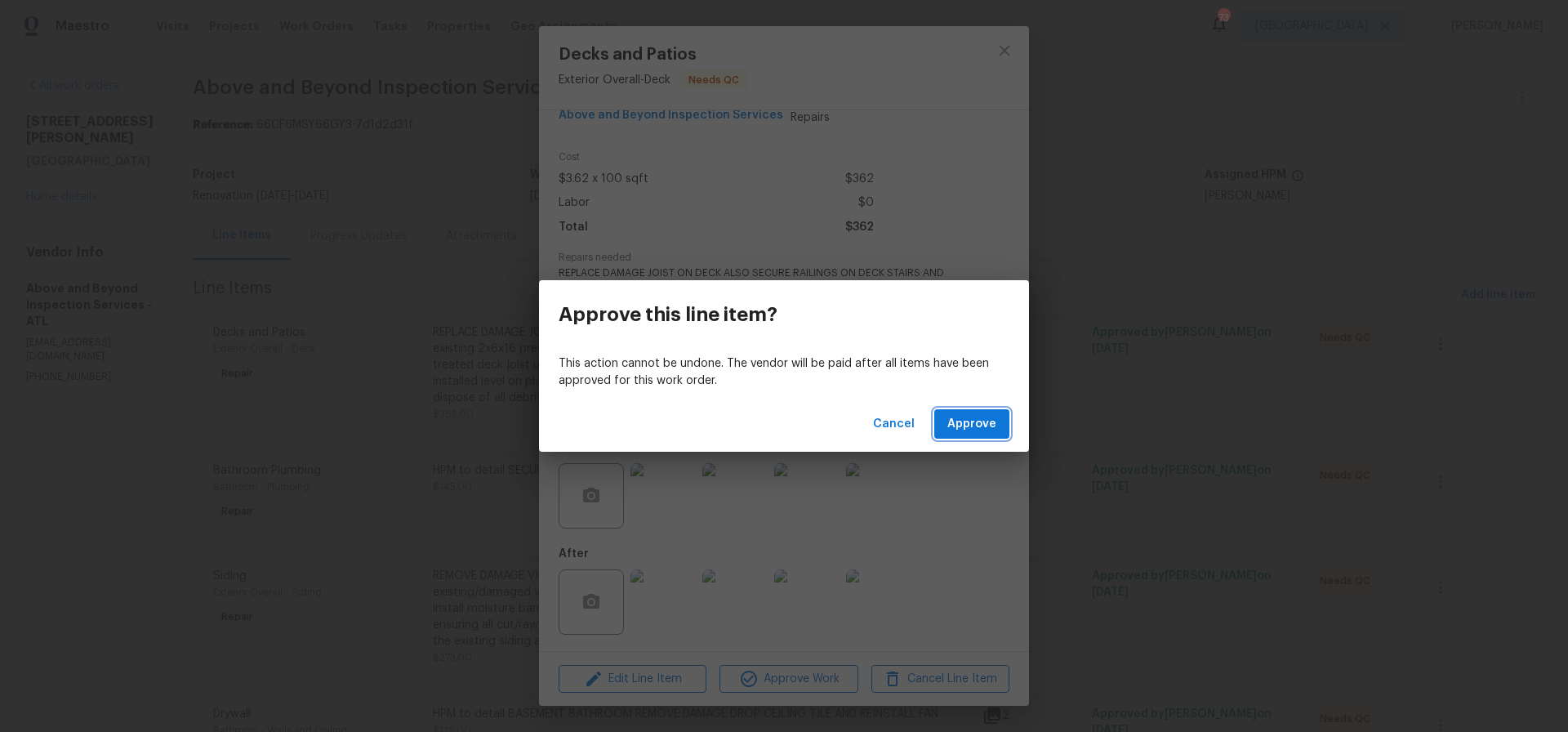
click at [983, 424] on span "Approve" at bounding box center [972, 425] width 49 height 20
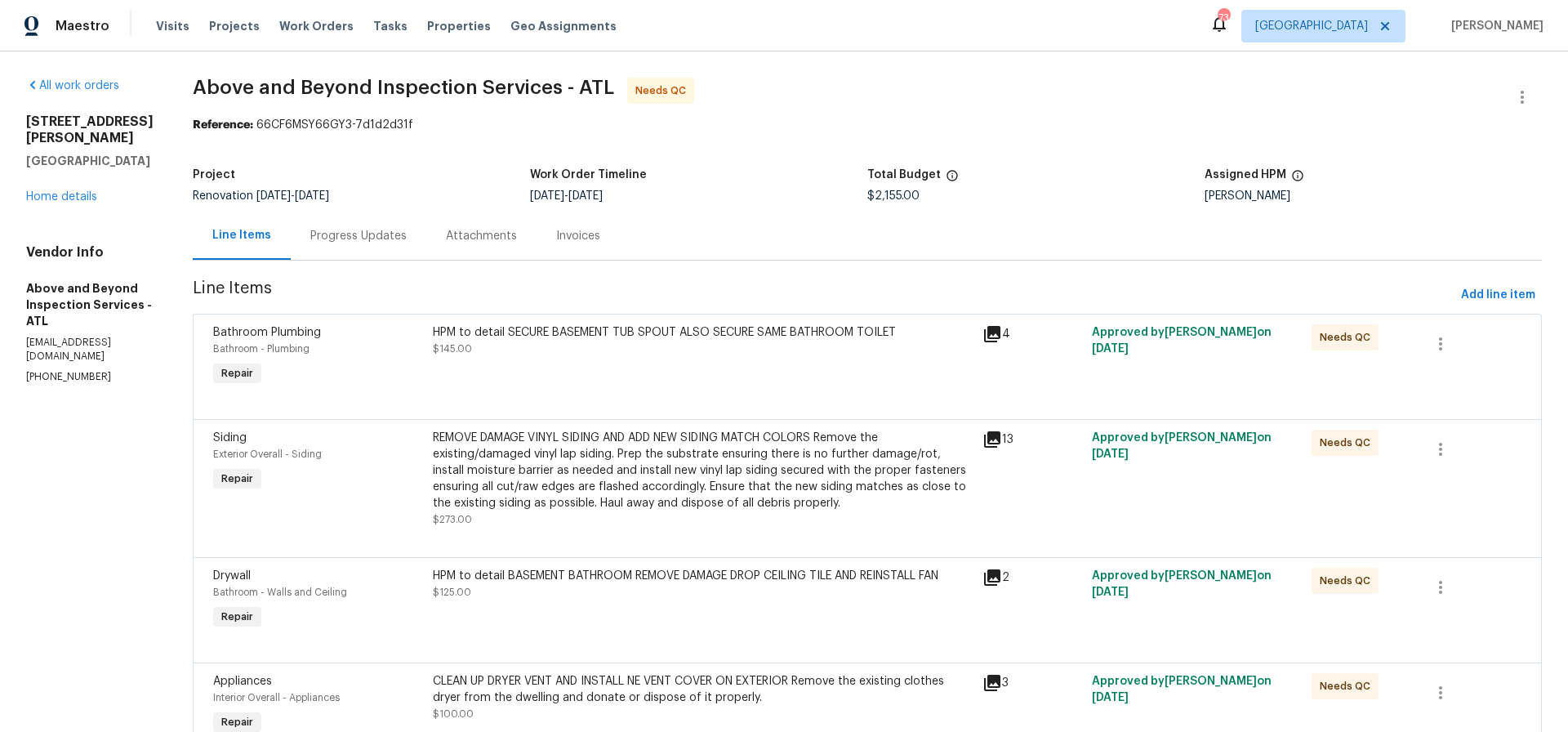
click at [674, 338] on div "HPM to detail SECURE BASEMENT TUB SPOUT ALSO SECURE SAME BATHROOM TOILET" at bounding box center [702, 332] width 540 height 17
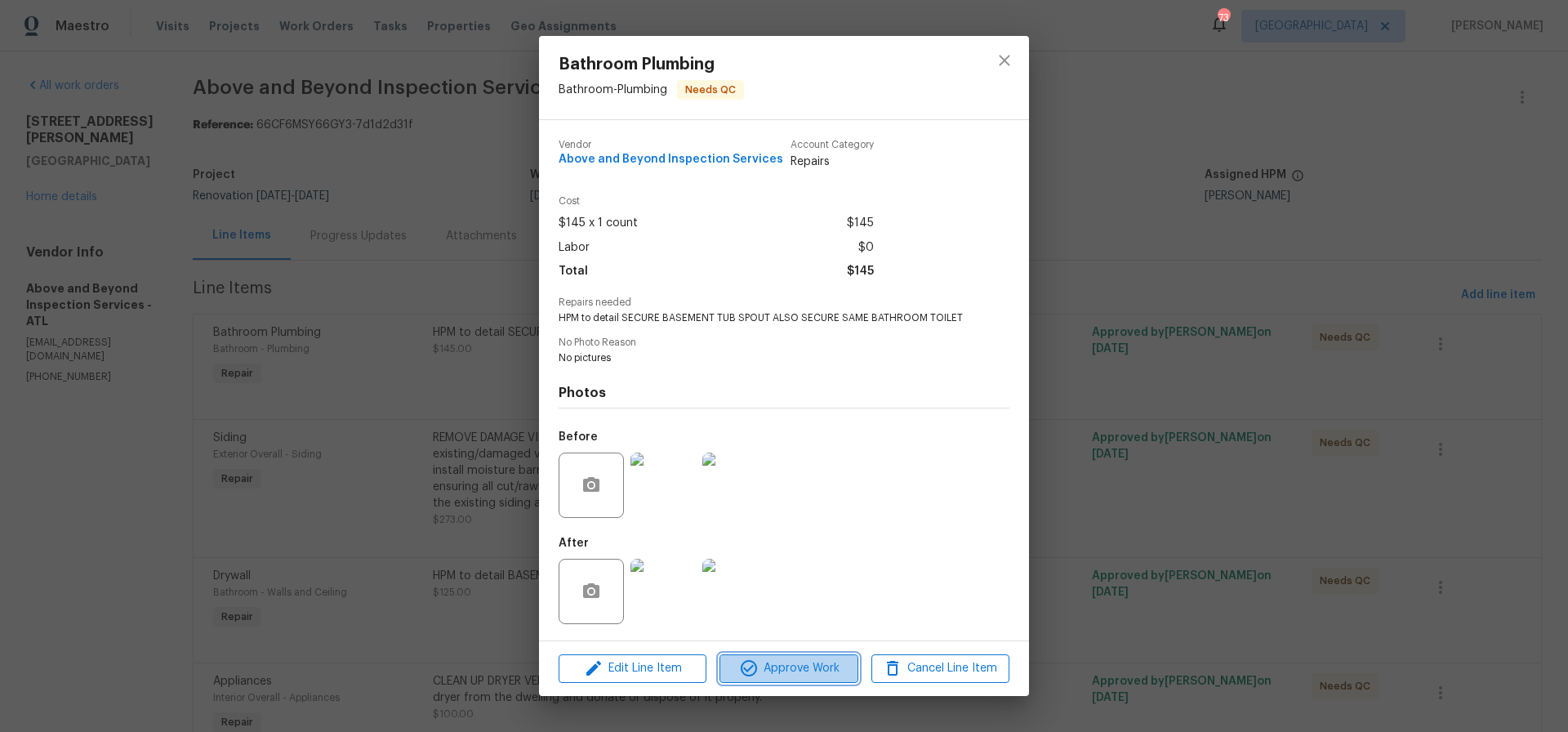
click at [787, 671] on span "Approve Work" at bounding box center [788, 668] width 128 height 20
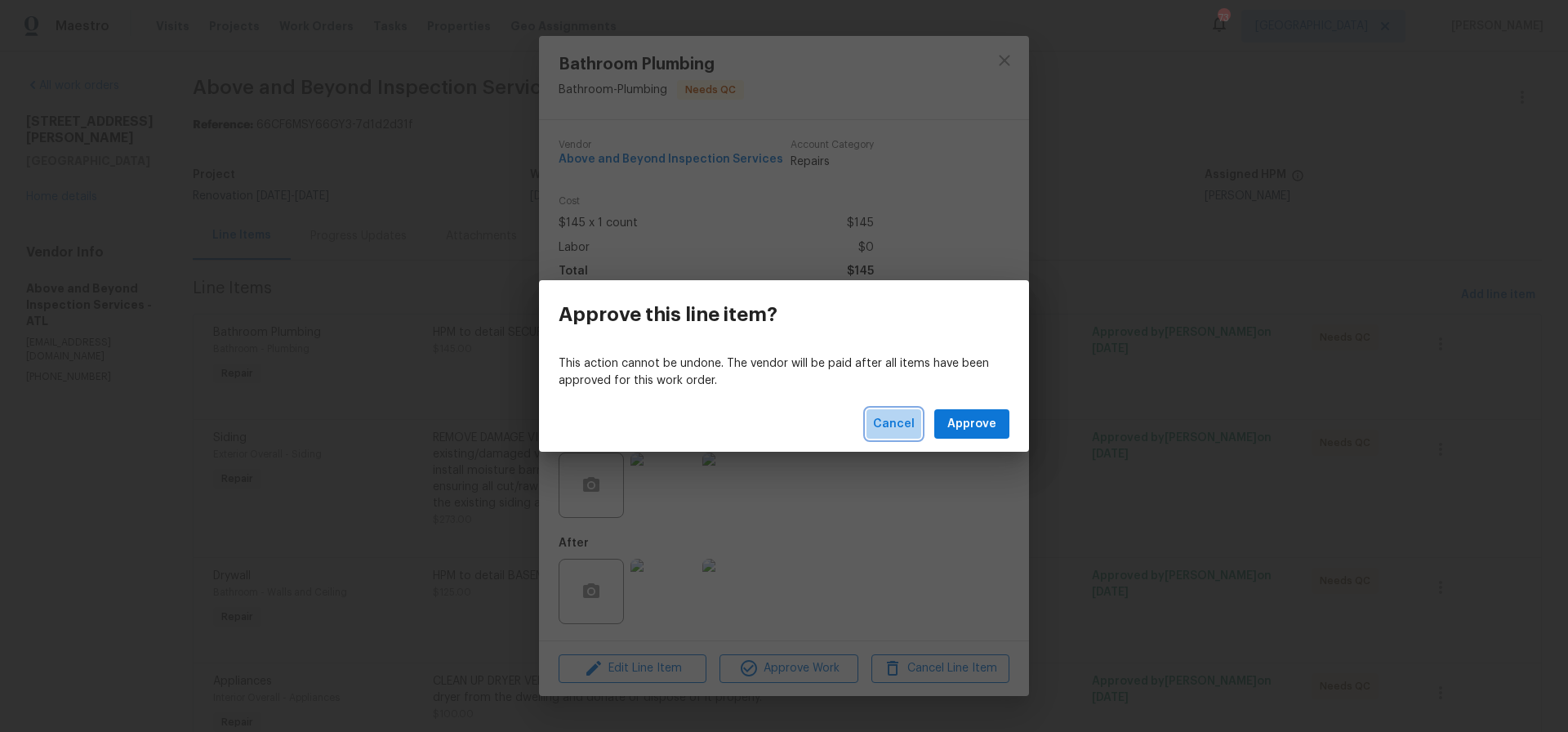
click at [900, 426] on span "Cancel" at bounding box center [893, 425] width 42 height 20
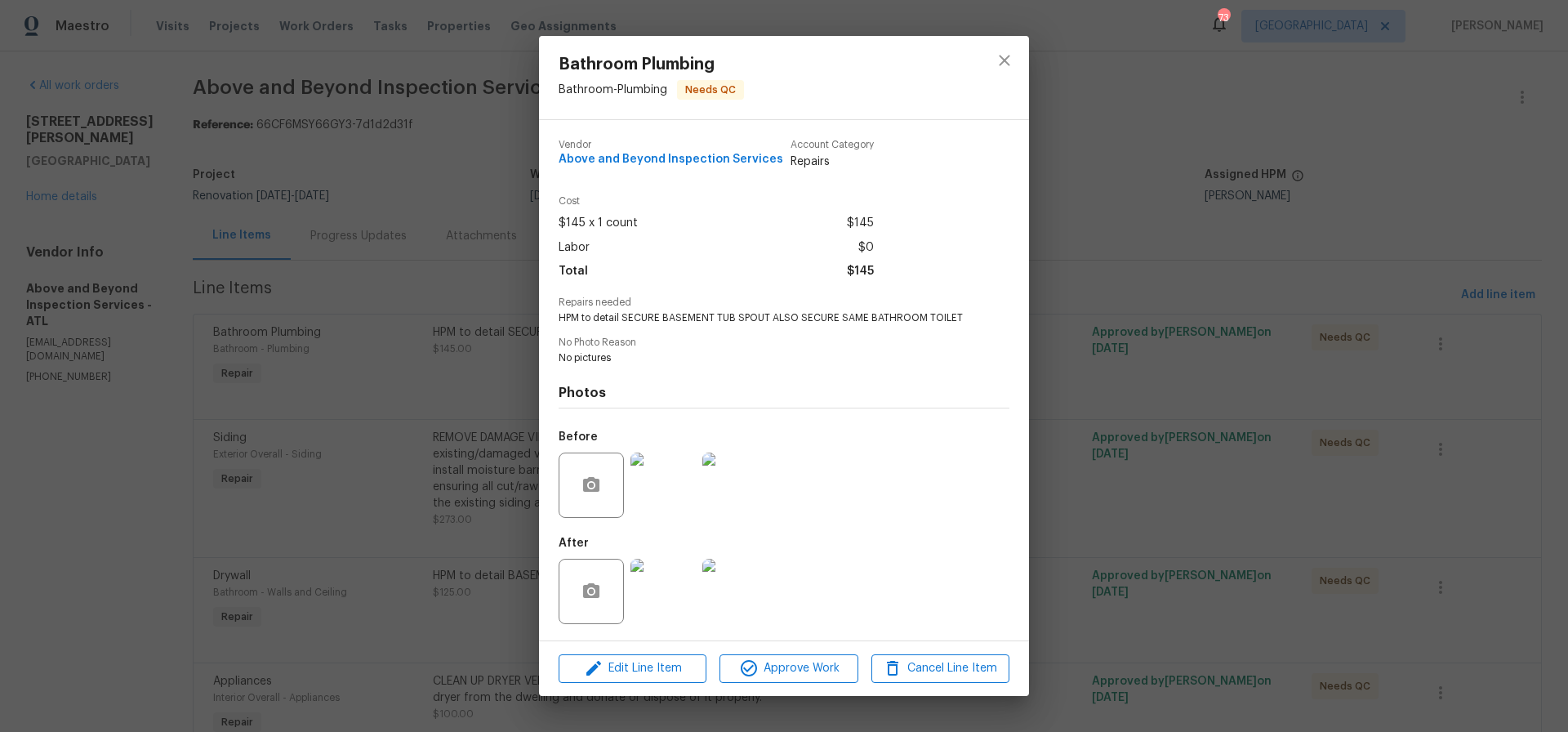
click at [668, 592] on img at bounding box center [663, 591] width 66 height 66
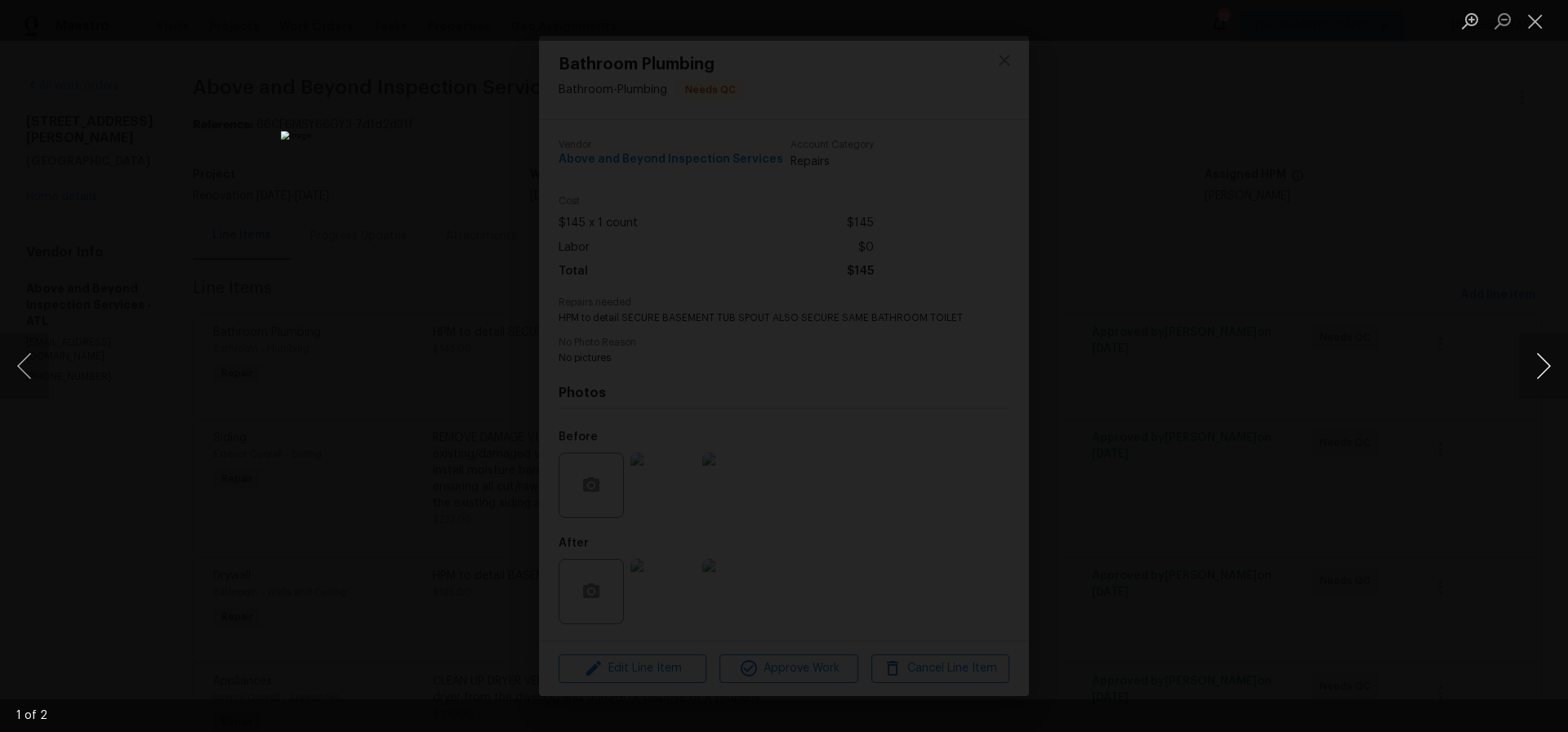
click at [1538, 362] on button "Next image" at bounding box center [1543, 366] width 49 height 66
click at [1538, 21] on button "Close lightbox" at bounding box center [1535, 20] width 32 height 29
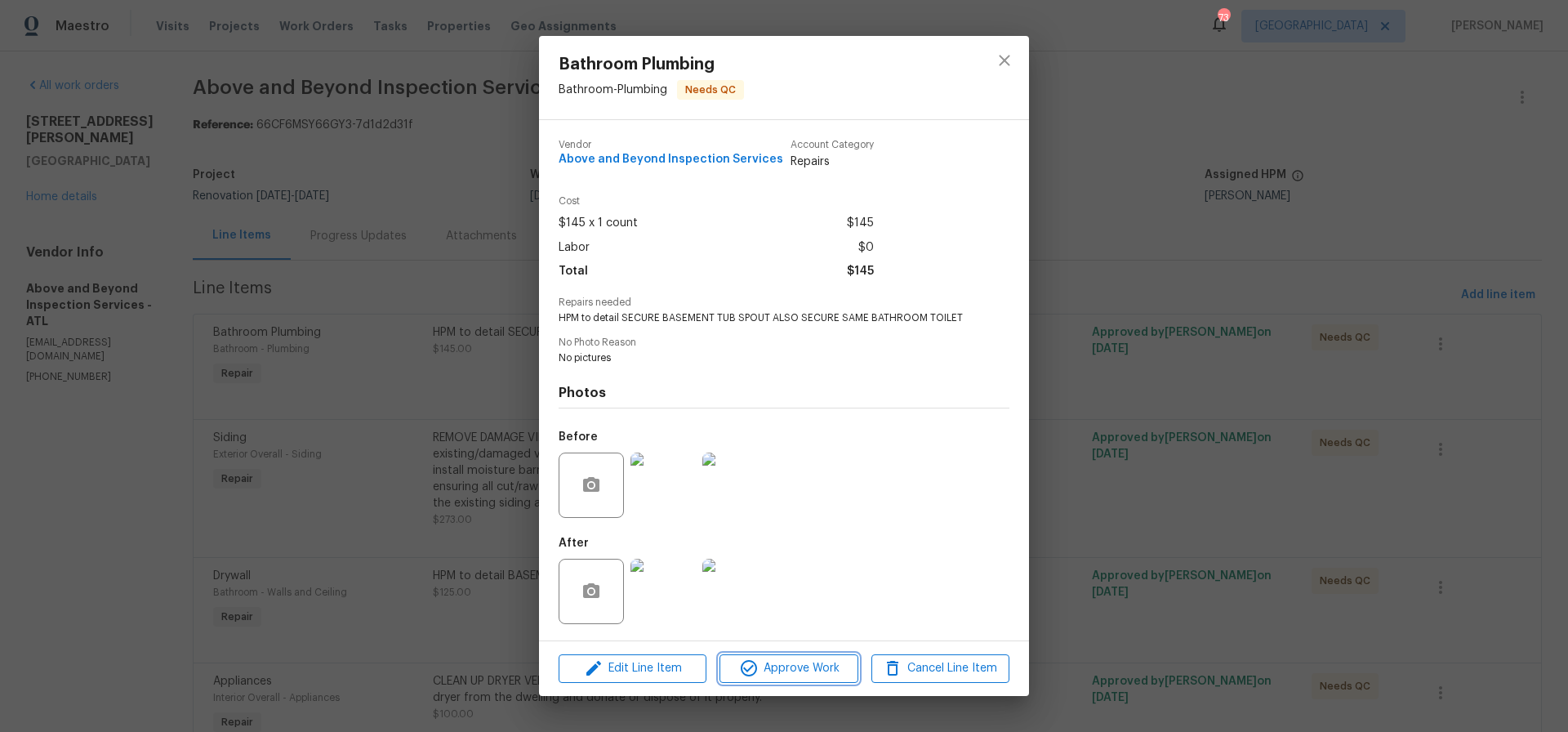
click at [787, 666] on span "Approve Work" at bounding box center [788, 668] width 128 height 20
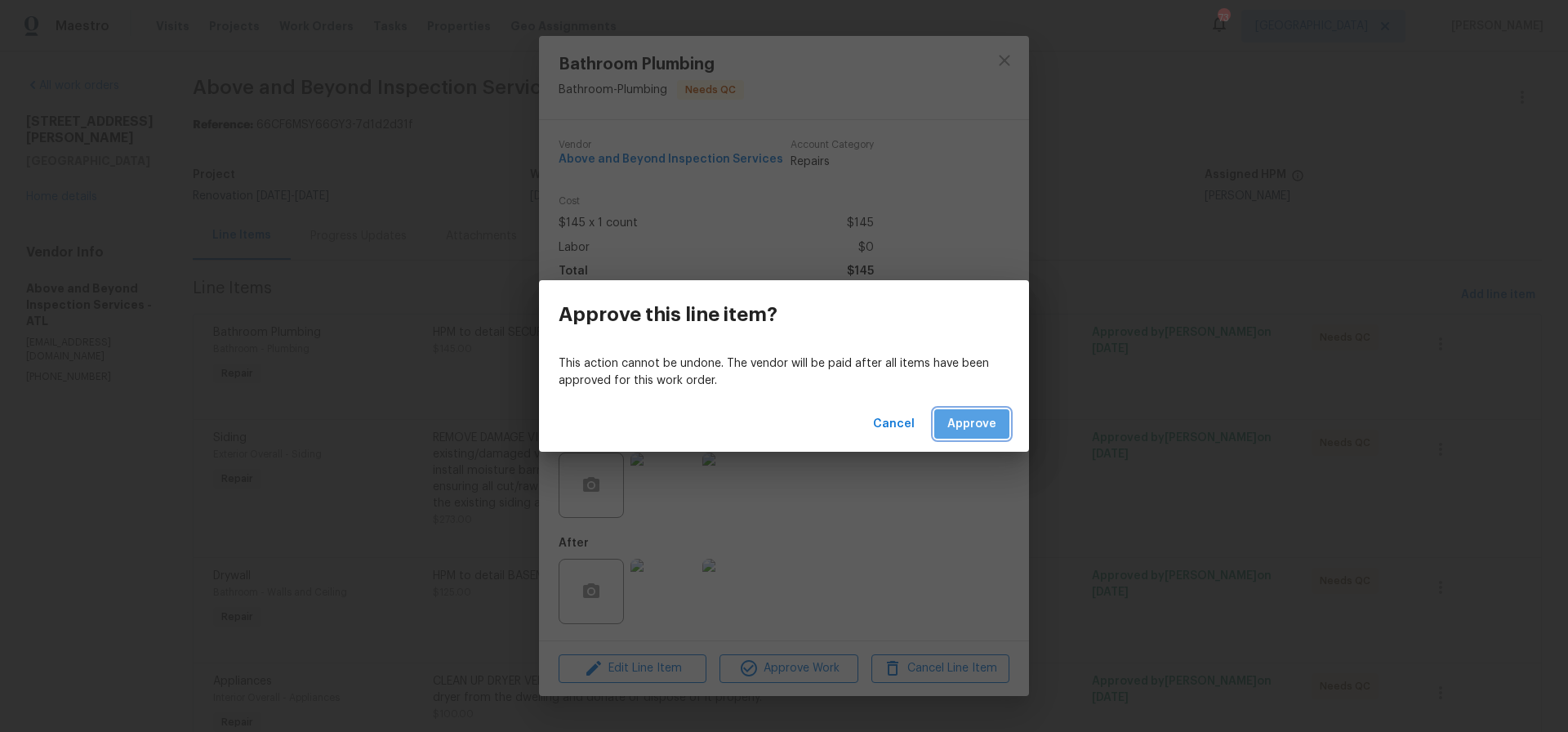
click at [972, 421] on span "Approve" at bounding box center [972, 425] width 49 height 20
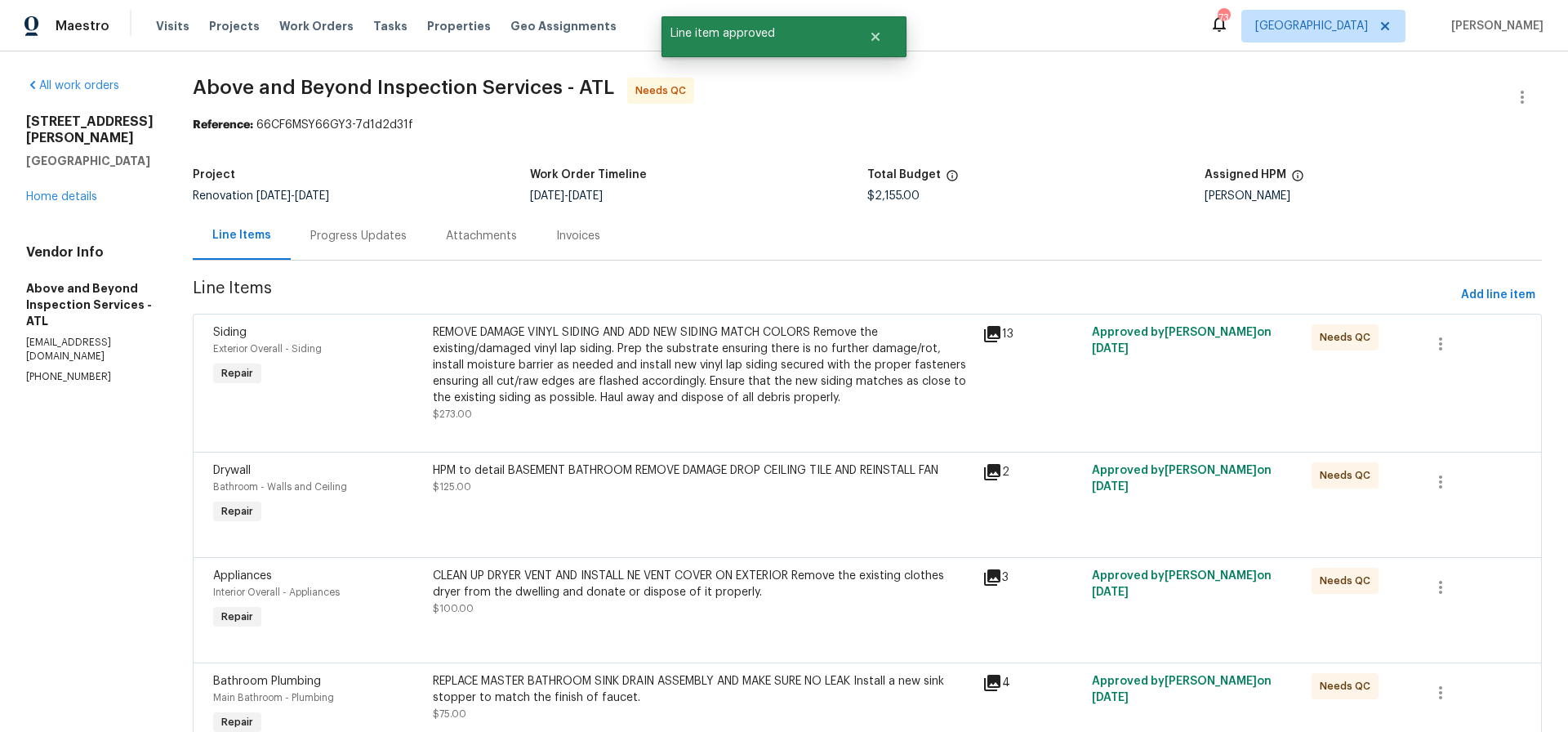
click at [666, 358] on div "REMOVE DAMAGE VINYL SIDING AND ADD NEW SIDING MATCH COLORS Remove the existing/…" at bounding box center [702, 365] width 540 height 81
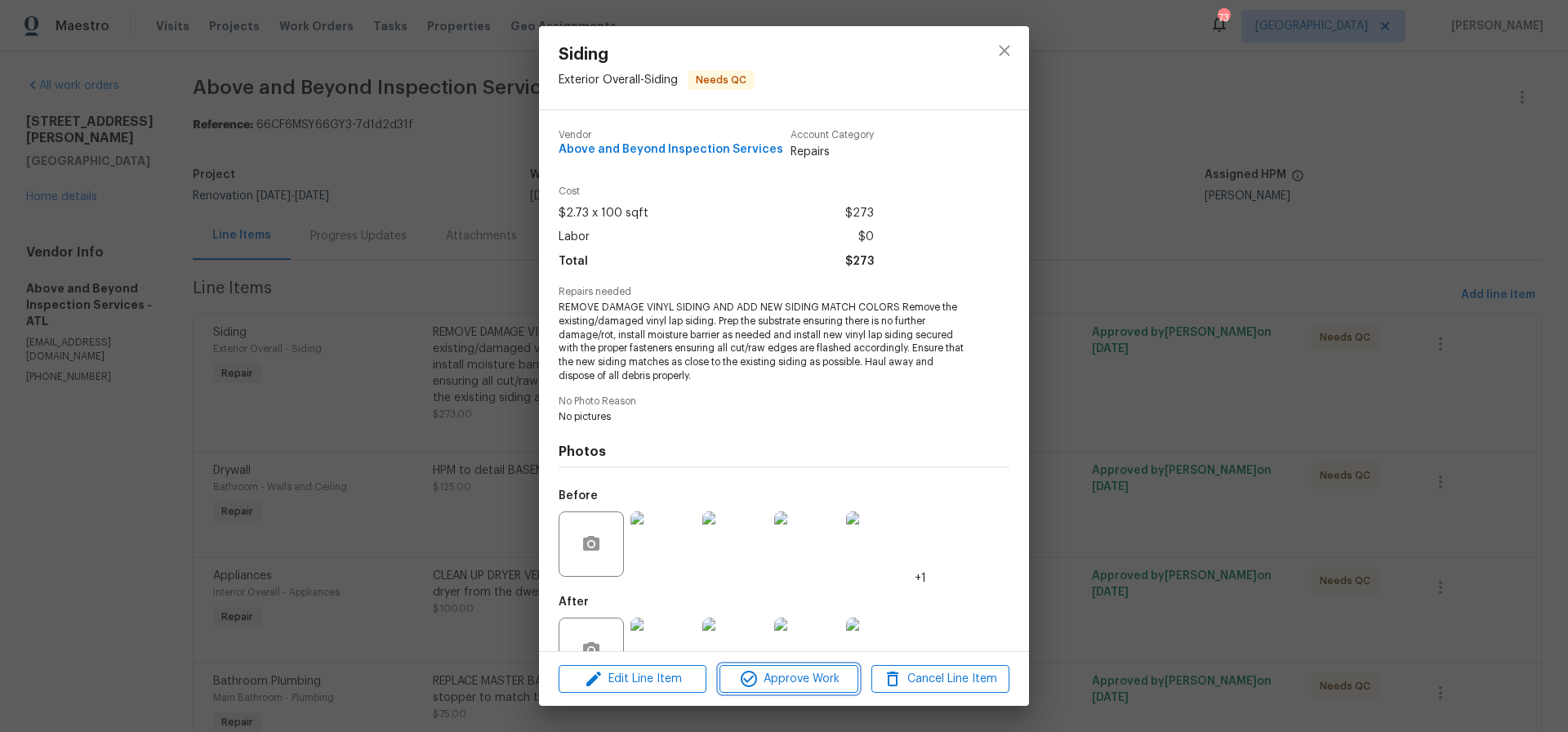
click at [783, 672] on span "Approve Work" at bounding box center [788, 679] width 128 height 20
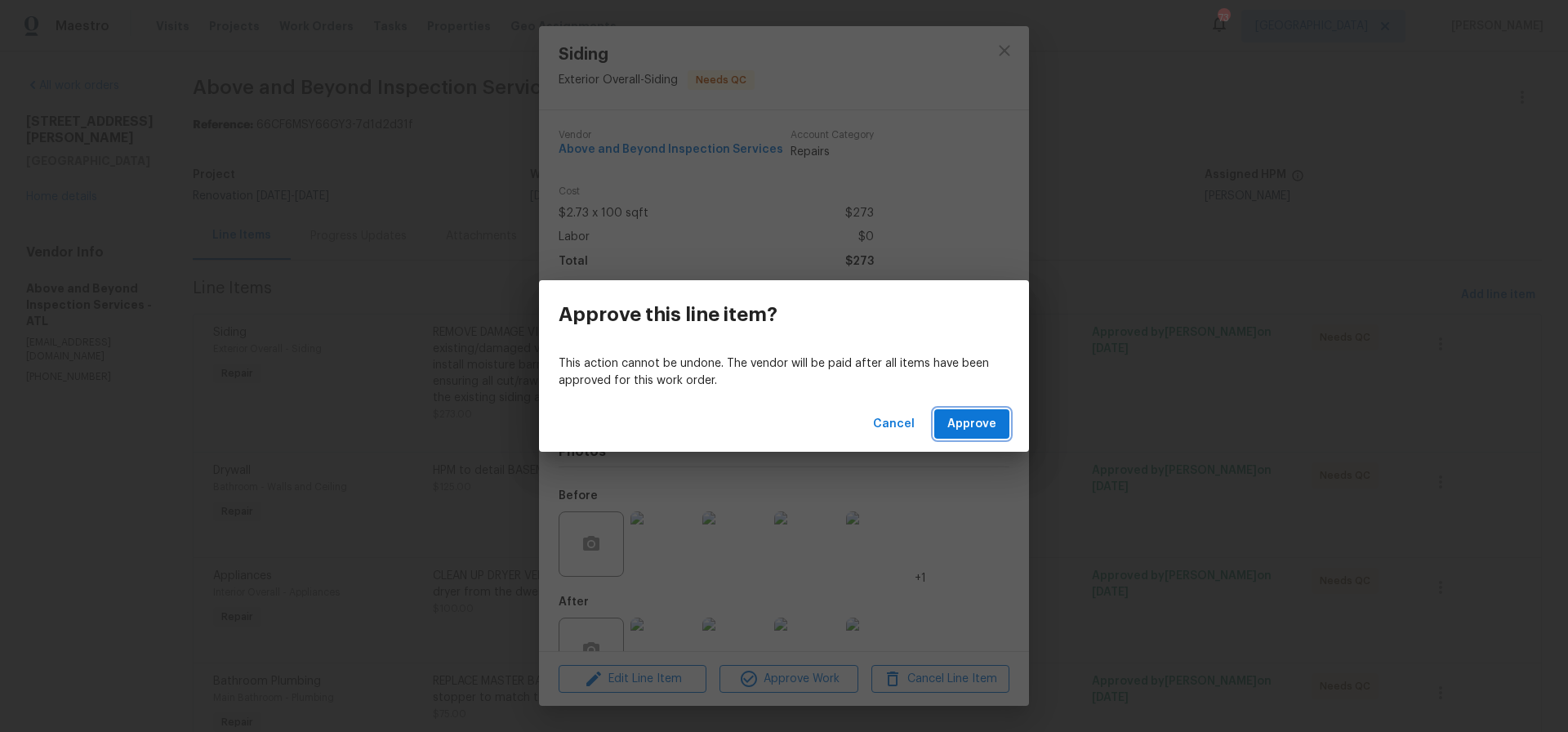
click at [987, 425] on span "Approve" at bounding box center [972, 425] width 49 height 20
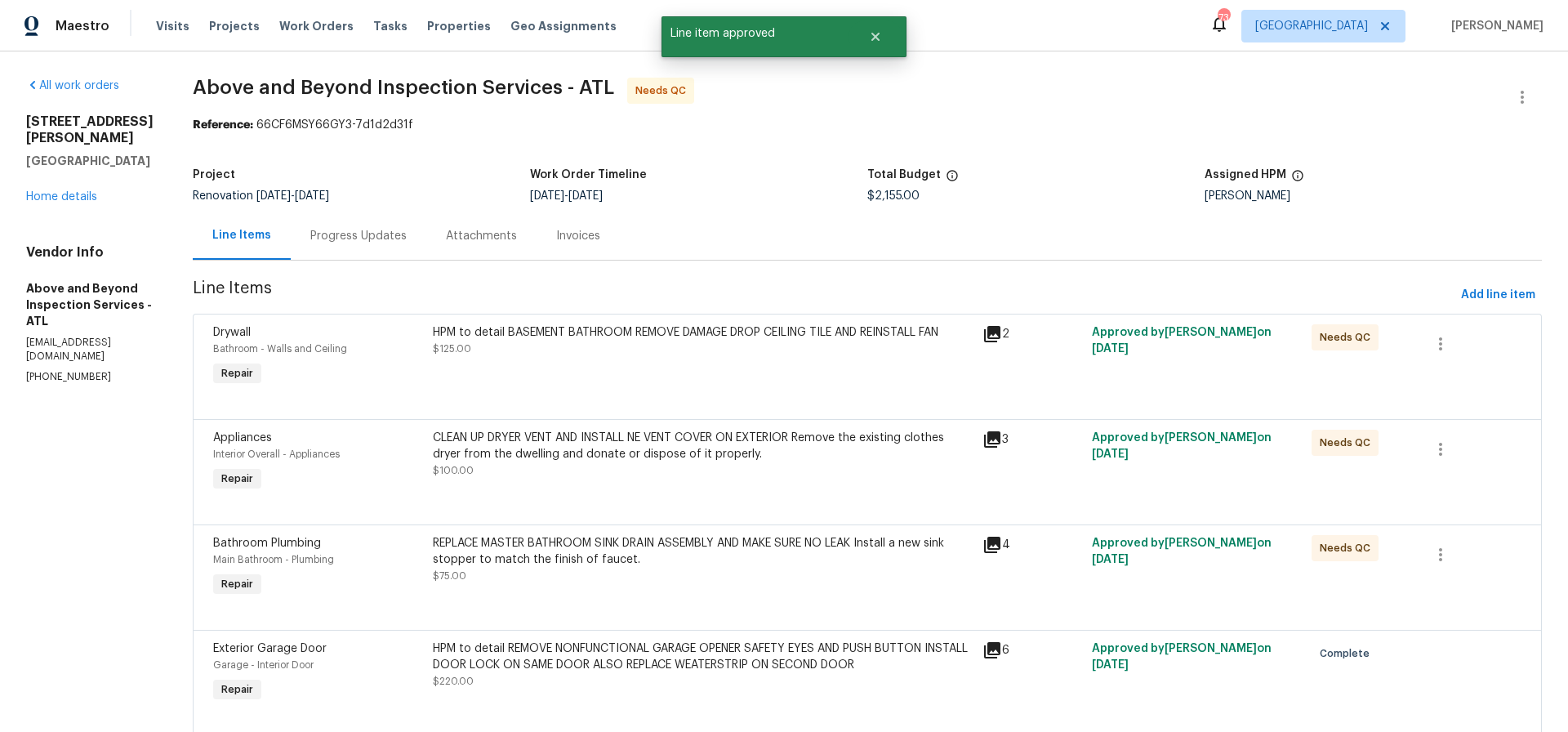
click at [719, 341] on div "HPM to detail BASEMENT BATHROOM REMOVE DAMAGE DROP CEILING TILE AND REINSTALL F…" at bounding box center [702, 332] width 540 height 17
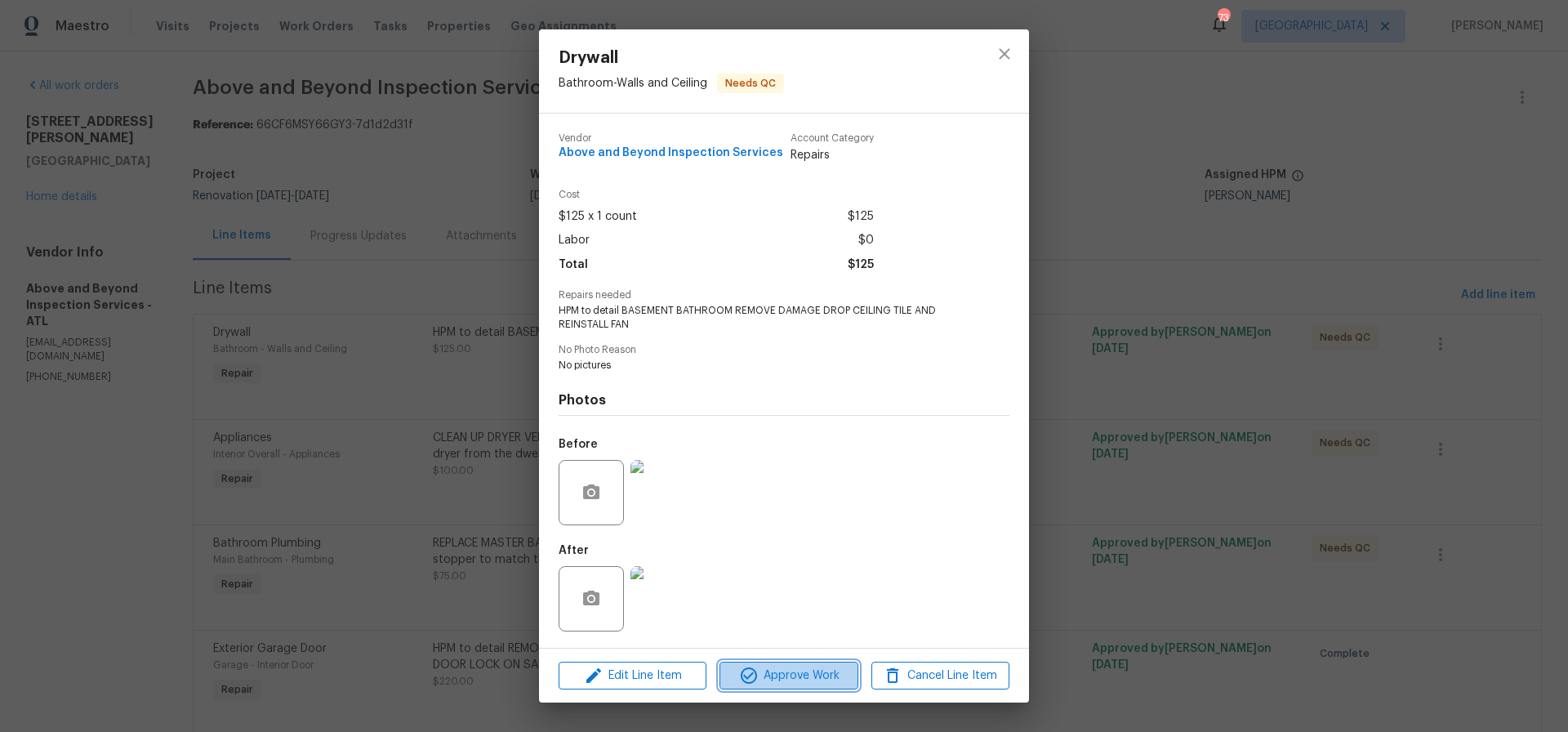
click at [784, 674] on span "Approve Work" at bounding box center [788, 676] width 128 height 20
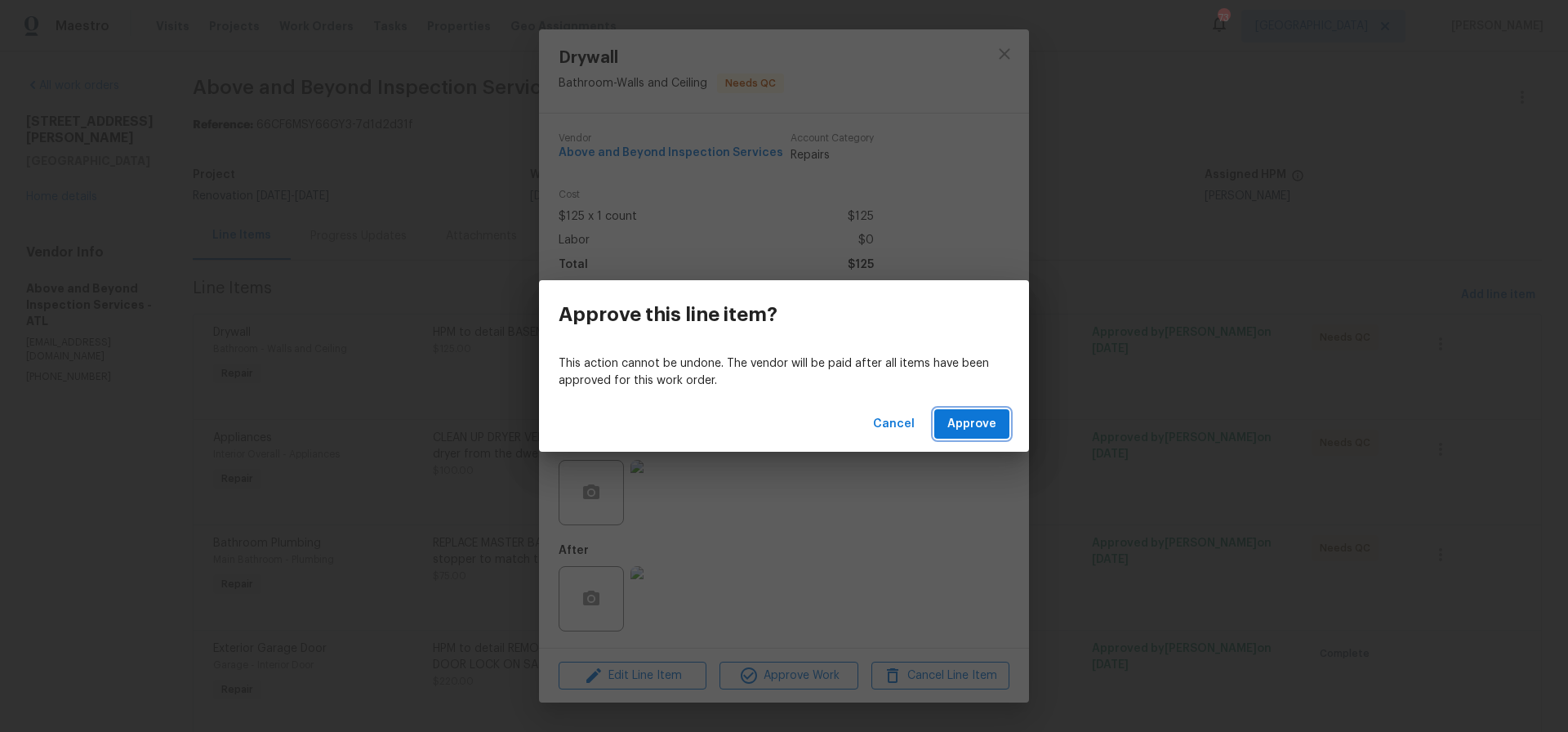
click at [960, 422] on span "Approve" at bounding box center [972, 425] width 49 height 20
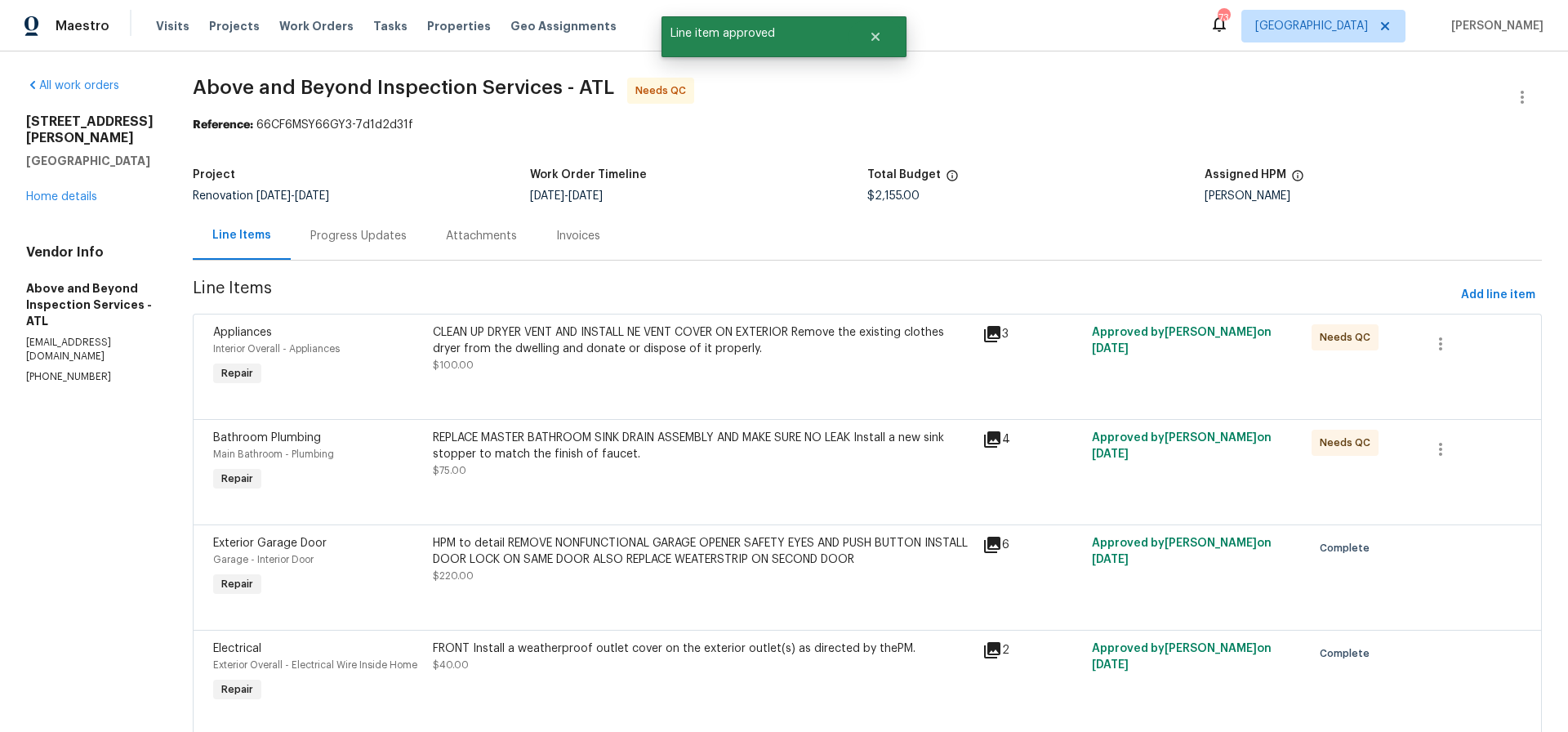
click at [691, 344] on div "CLEAN UP DRYER VENT AND INSTALL NE VENT COVER ON EXTERIOR Remove the existing c…" at bounding box center [702, 340] width 540 height 32
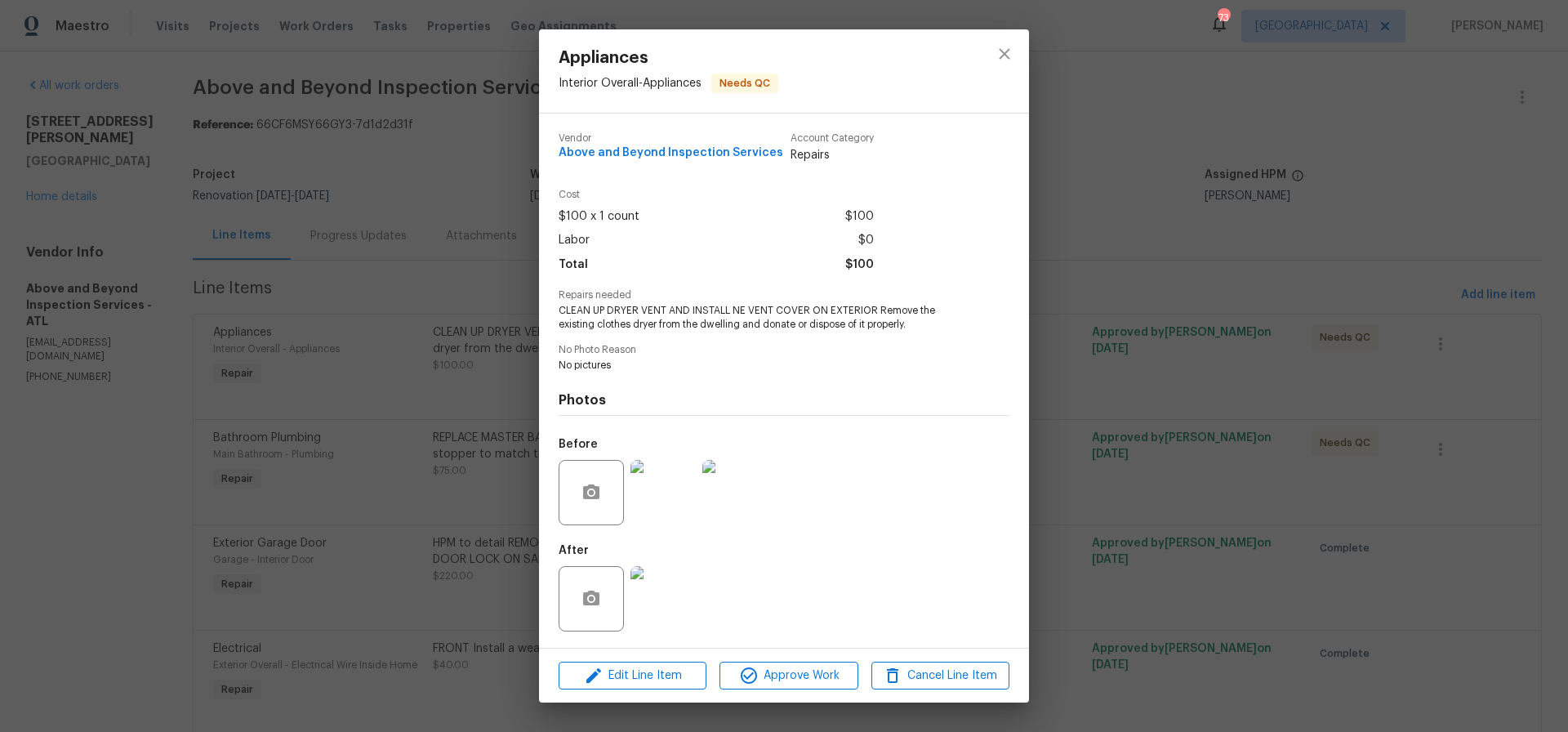
click at [664, 593] on img at bounding box center [663, 598] width 66 height 66
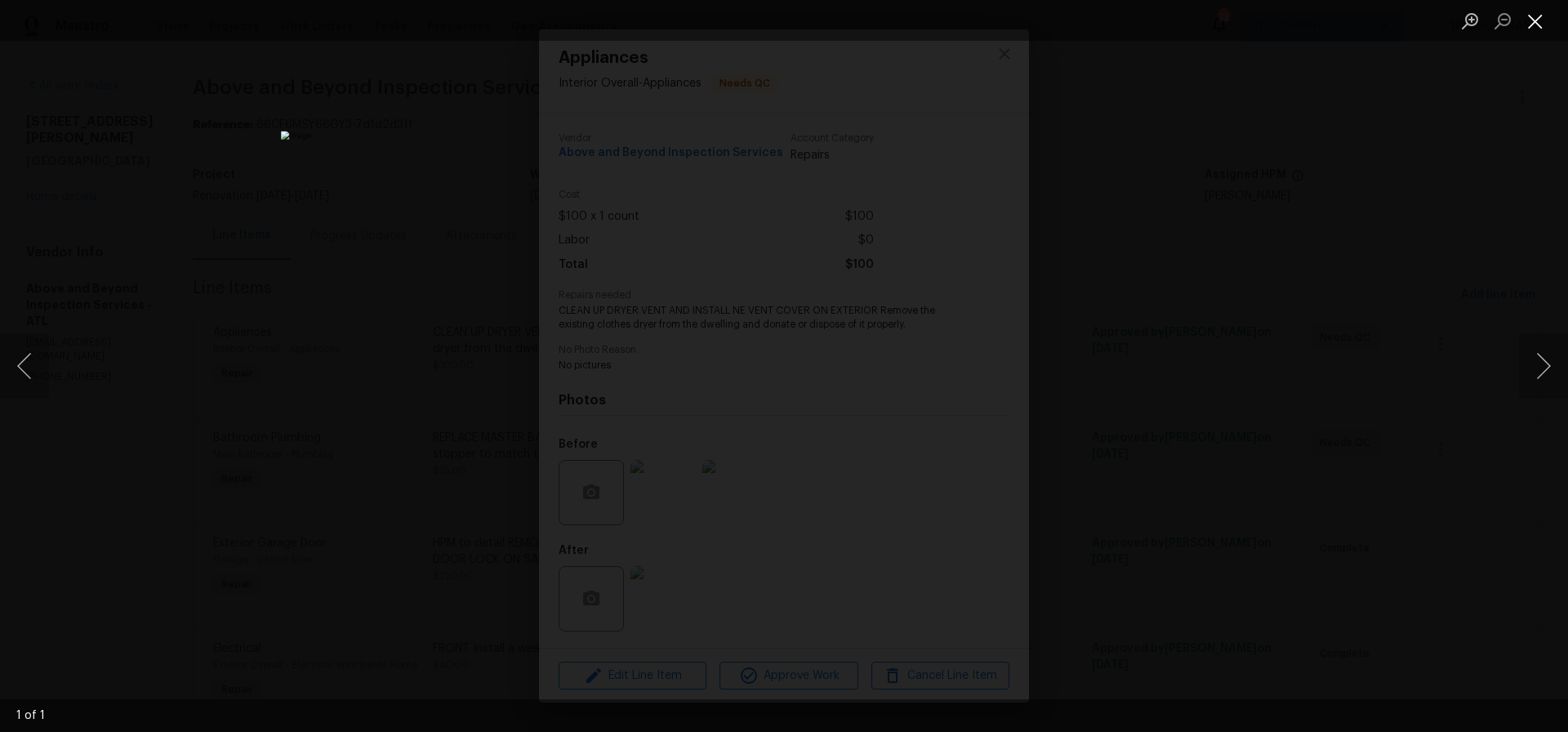
click at [1538, 21] on button "Close lightbox" at bounding box center [1535, 20] width 32 height 29
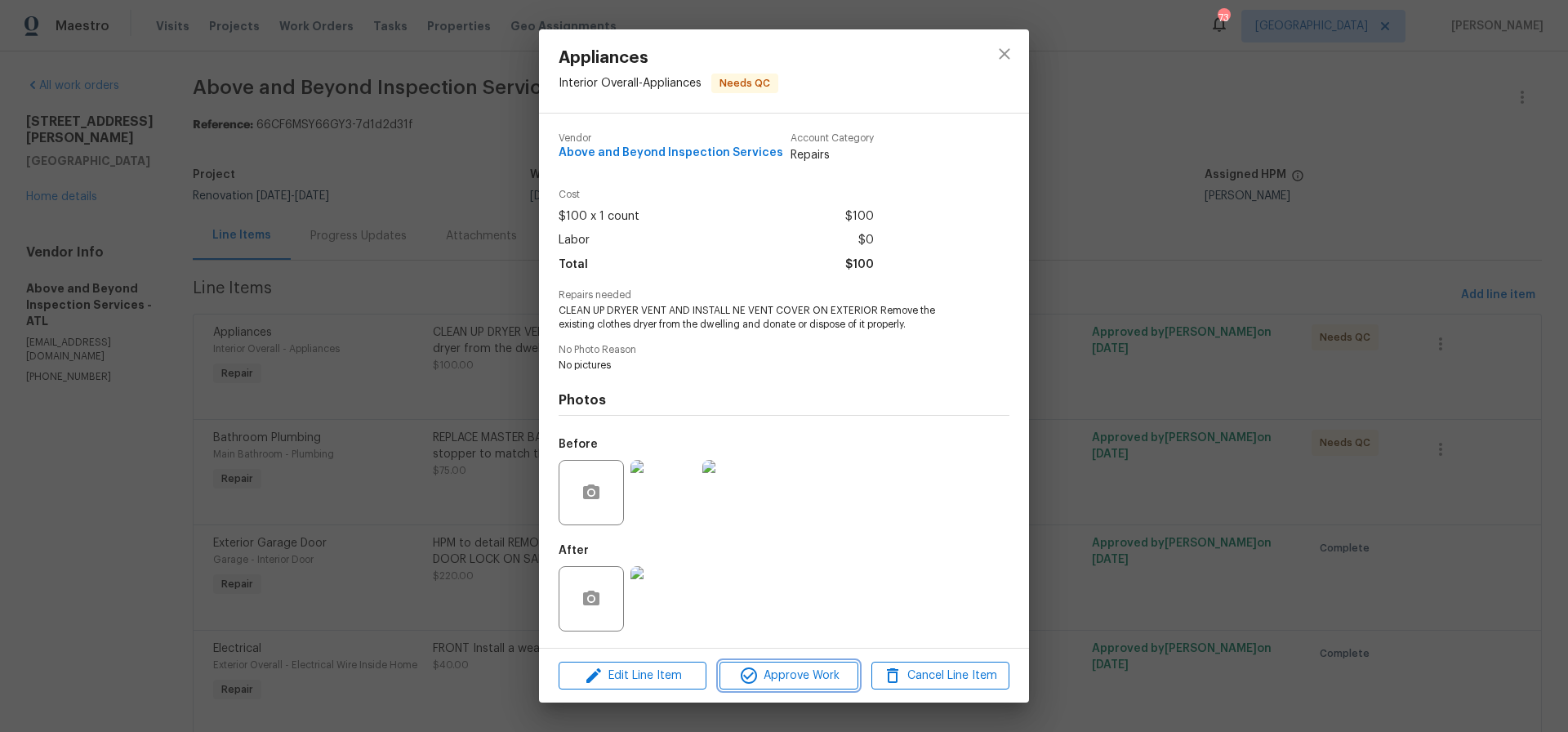
click at [798, 671] on span "Approve Work" at bounding box center [788, 676] width 128 height 20
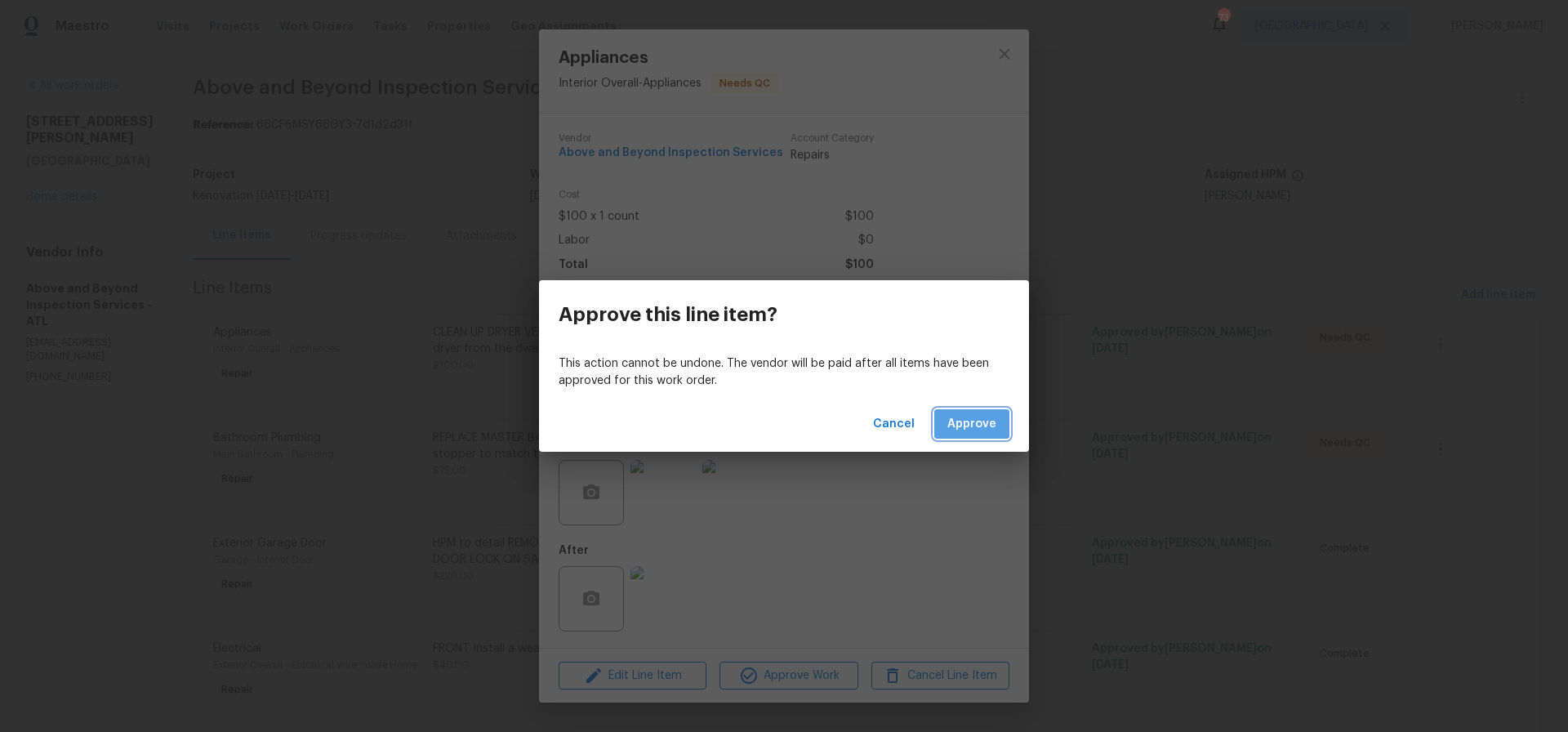
click at [969, 423] on span "Approve" at bounding box center [972, 425] width 49 height 20
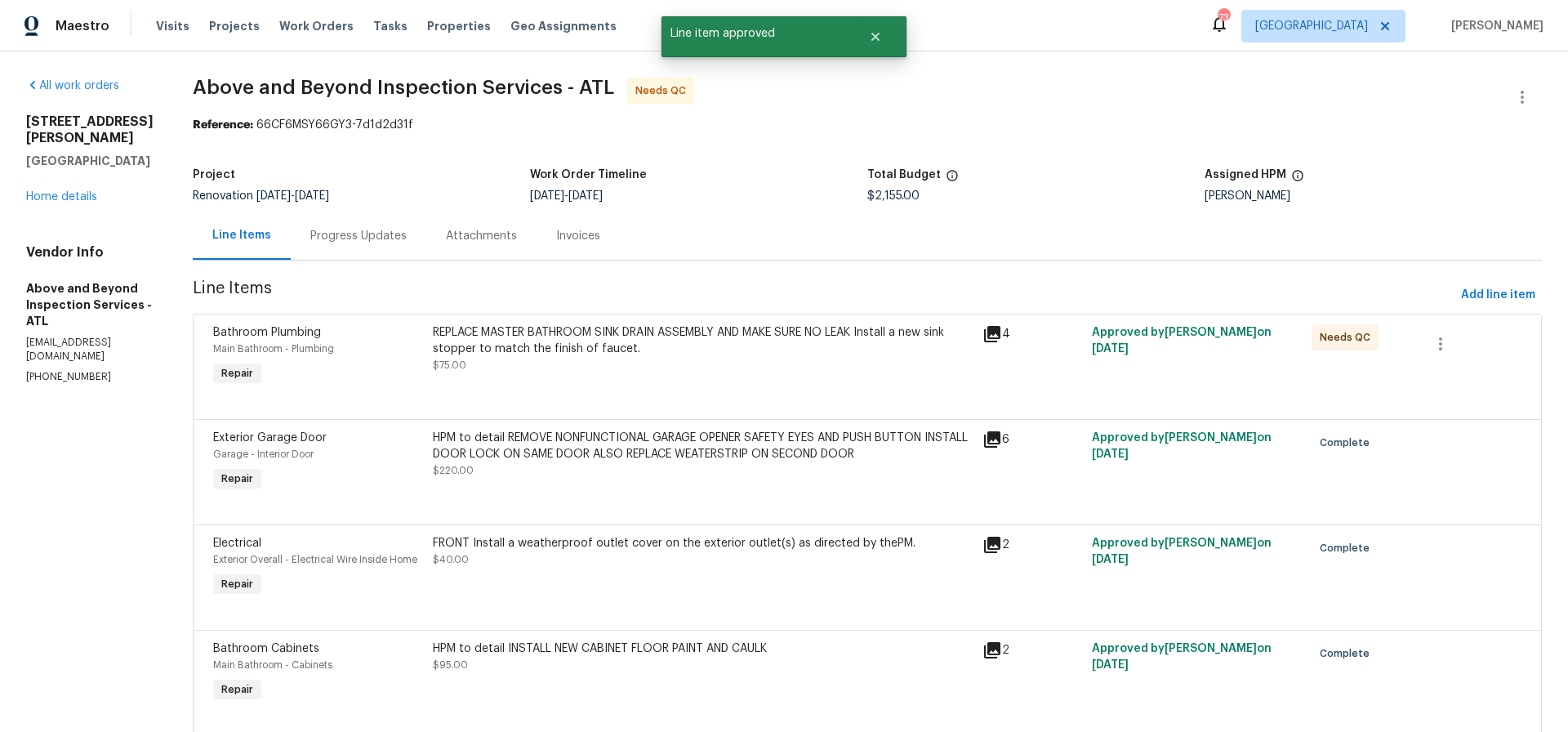
click at [700, 344] on div "REPLACE MASTER BATHROOM SINK DRAIN ASSEMBLY AND MAKE SURE NO LEAK Install a new…" at bounding box center [702, 340] width 540 height 32
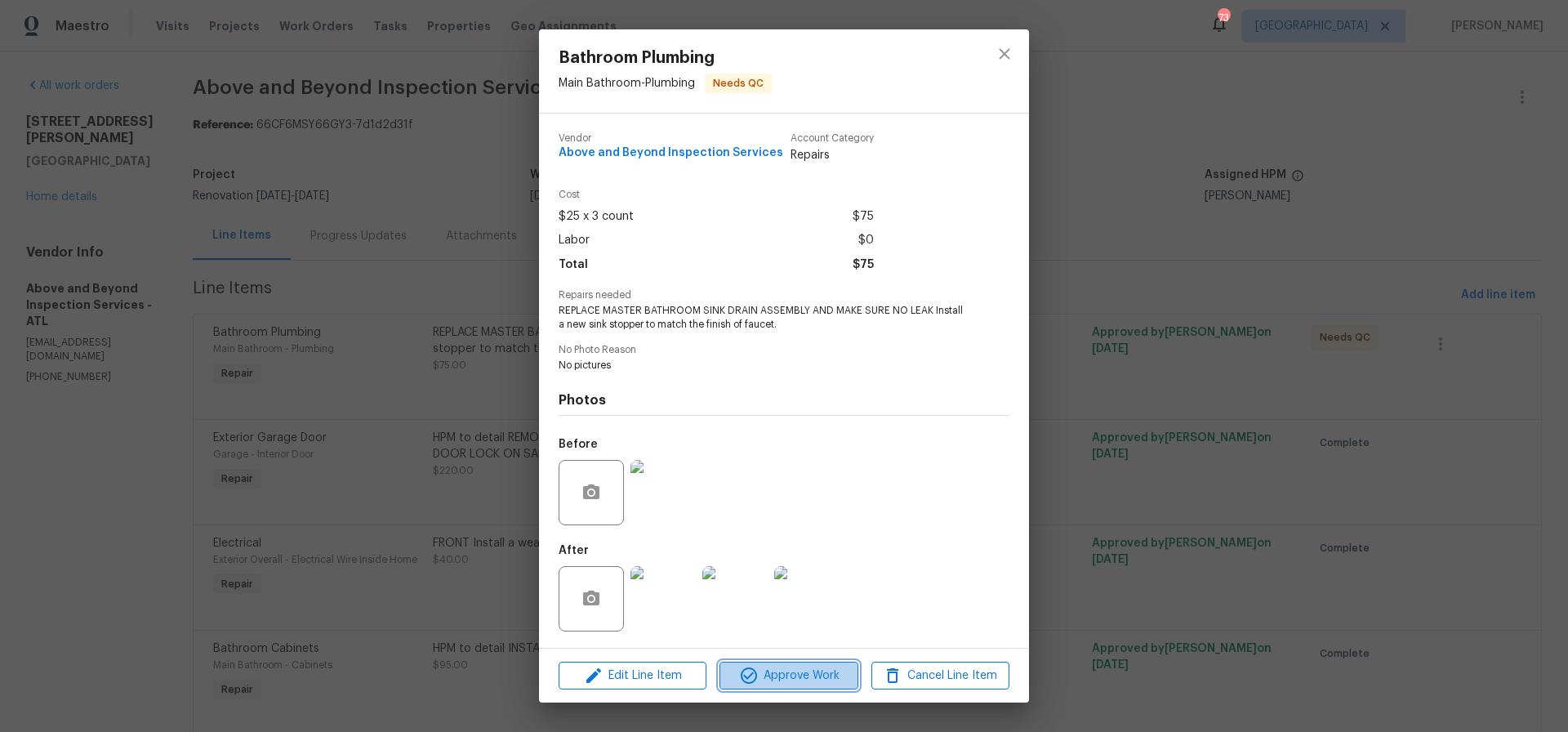
click at [798, 675] on span "Approve Work" at bounding box center [788, 676] width 128 height 20
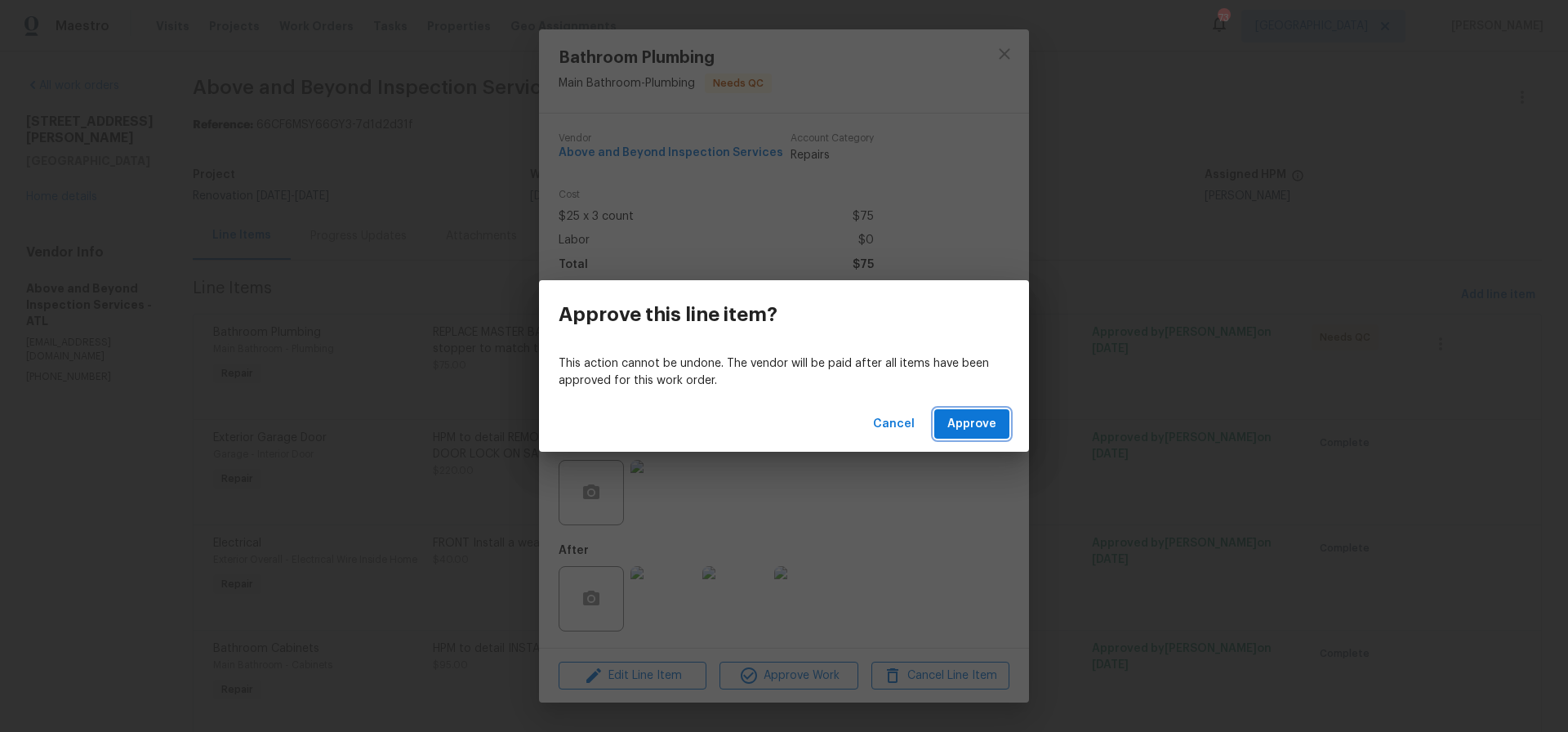
click at [968, 429] on span "Approve" at bounding box center [972, 425] width 49 height 20
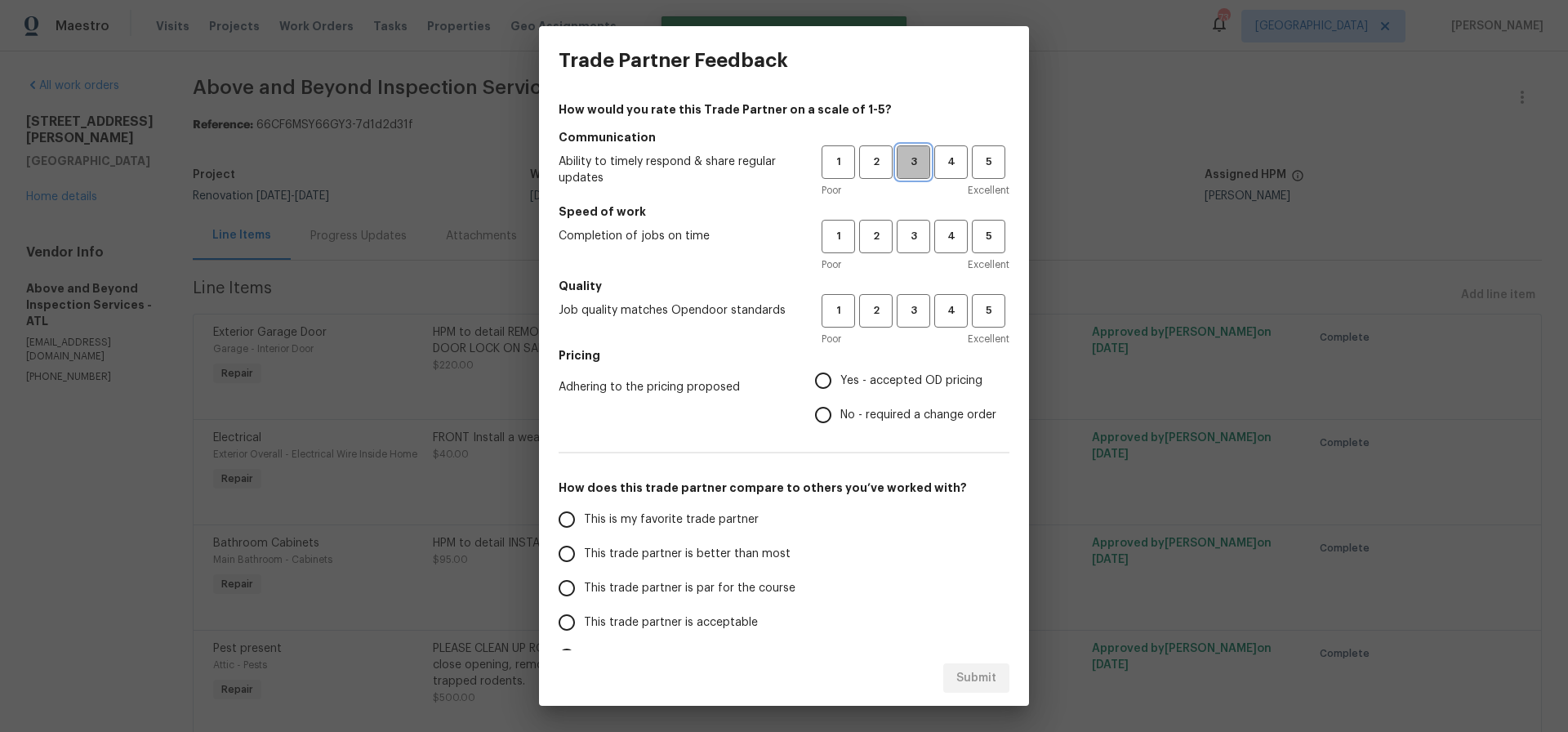
click at [924, 171] on span "3" at bounding box center [913, 162] width 30 height 18
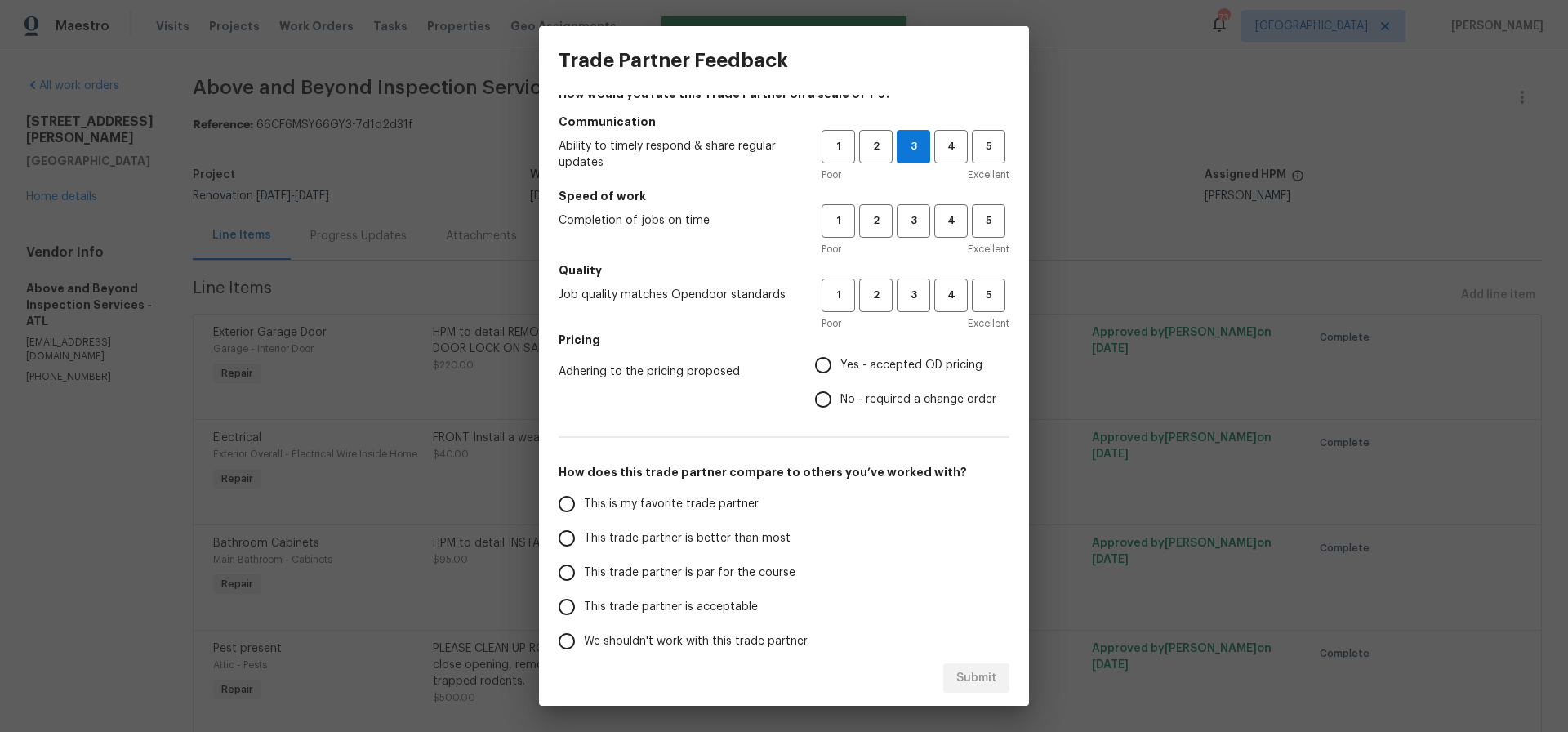
click at [909, 242] on div "1 2 3 4 5 Poor Excellent" at bounding box center [916, 231] width 188 height 54
click at [913, 222] on span "3" at bounding box center [913, 221] width 30 height 18
click at [911, 297] on span "3" at bounding box center [913, 295] width 30 height 18
click at [830, 365] on input "Yes - accepted OD pricing" at bounding box center [822, 365] width 34 height 34
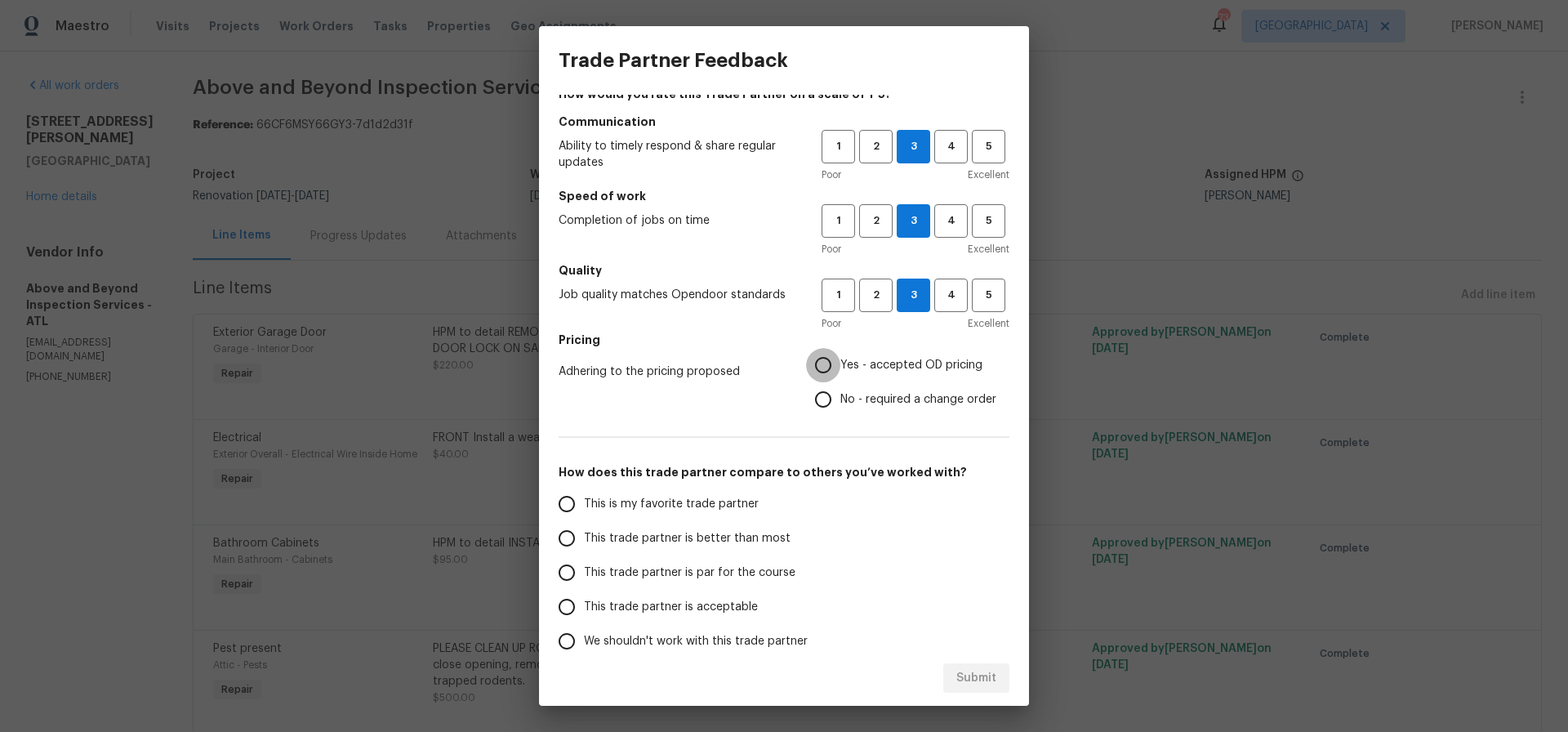
radio input "true"
click at [568, 571] on input "This trade partner is par for the course" at bounding box center [567, 572] width 34 height 34
click at [974, 671] on span "Submit" at bounding box center [976, 678] width 40 height 20
radio input "true"
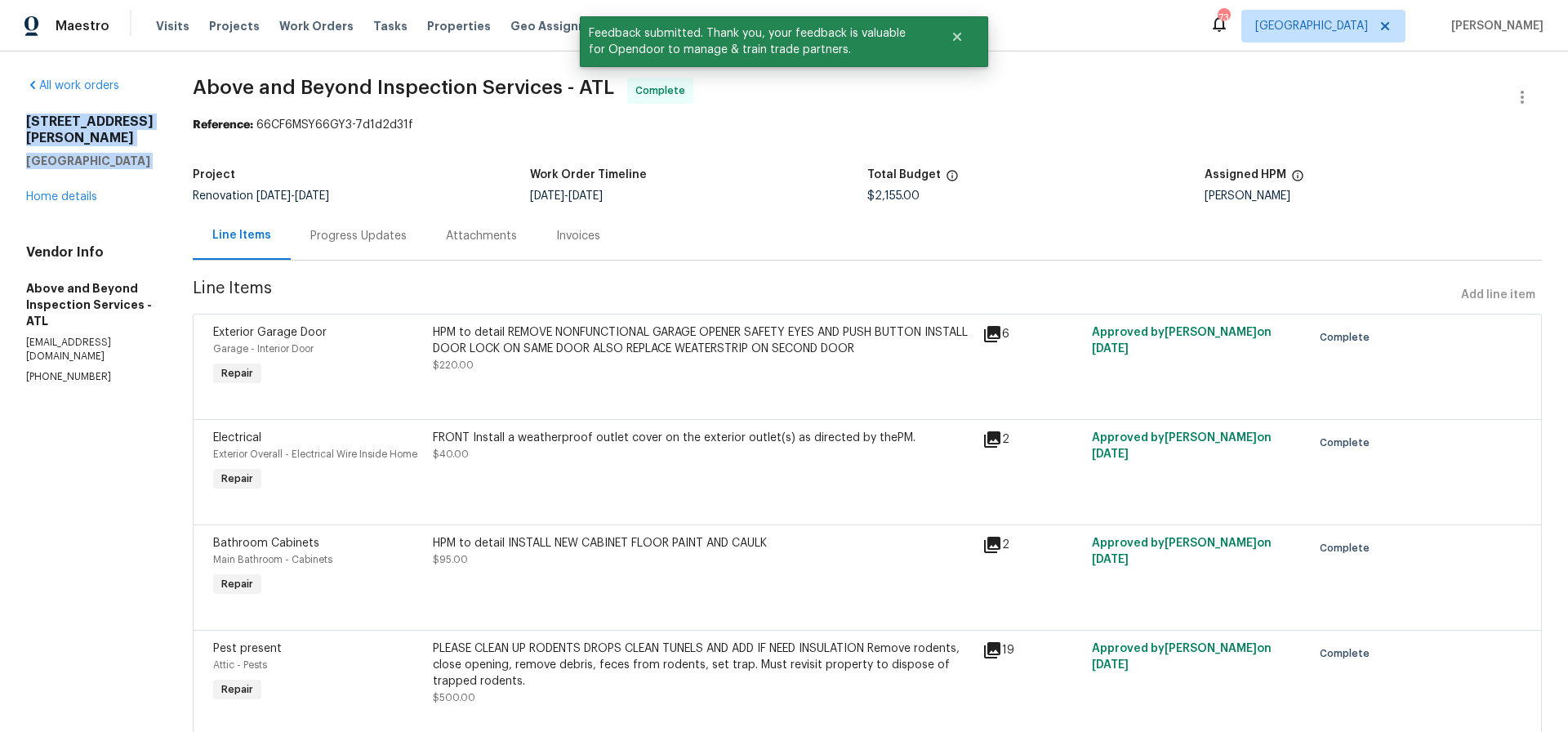
drag, startPoint x: 26, startPoint y: 118, endPoint x: 142, endPoint y: 155, distance: 121.8
click at [141, 155] on div "17 Cedars Glen Pl Villa Rica, GA 30180 Home details" at bounding box center [90, 159] width 127 height 91
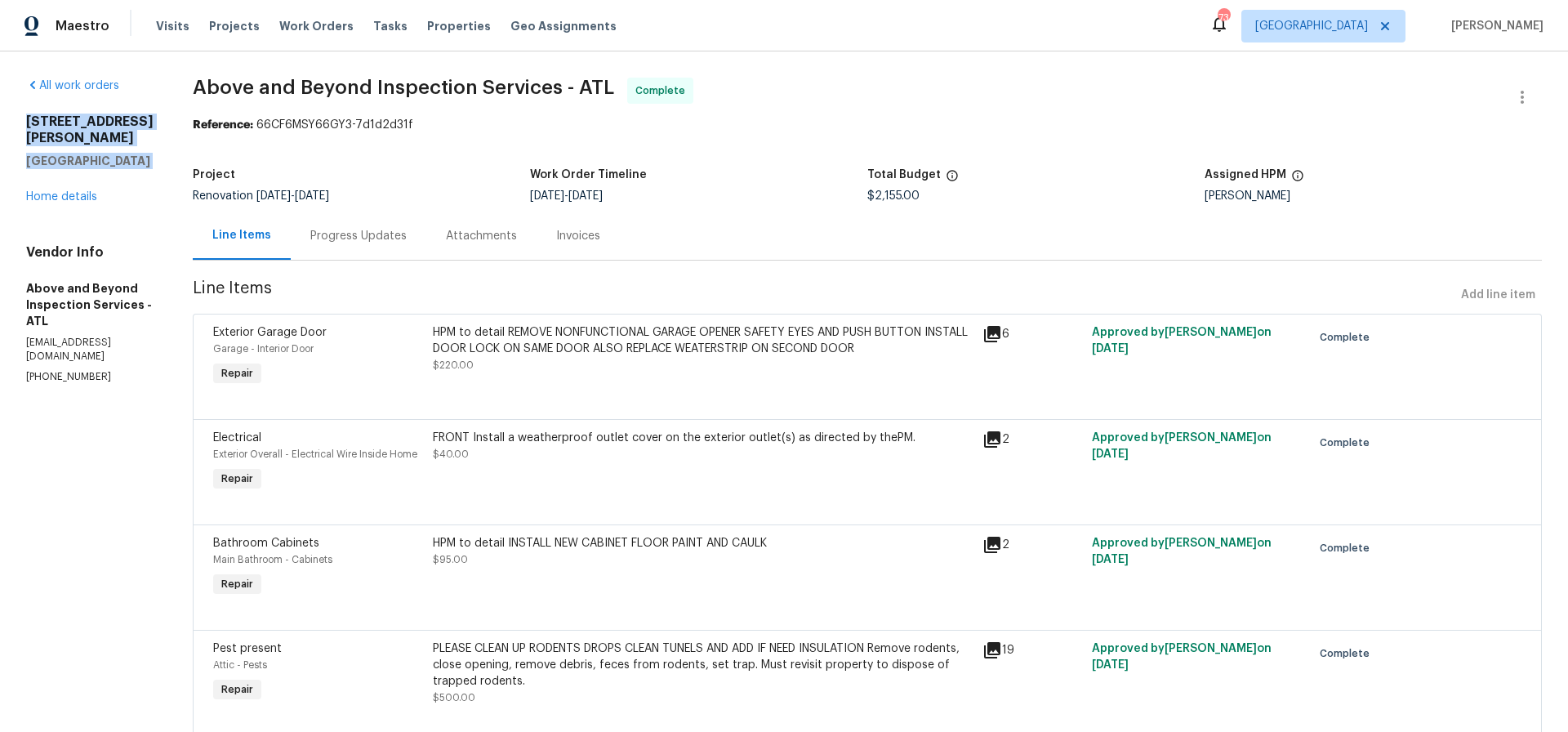
copy div "17 Cedars Glen Pl Villa Rica, GA 30180"
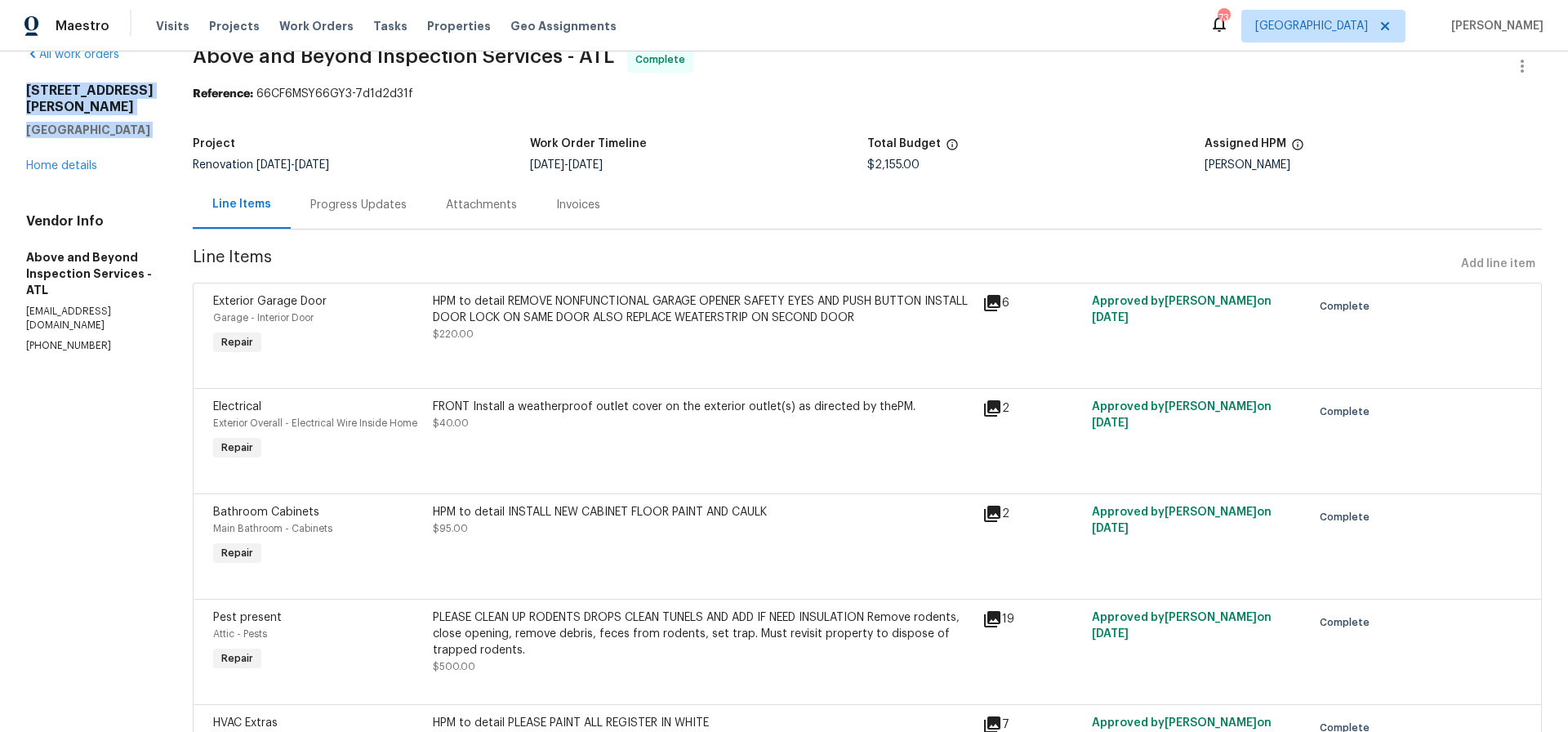
scroll to position [0, 0]
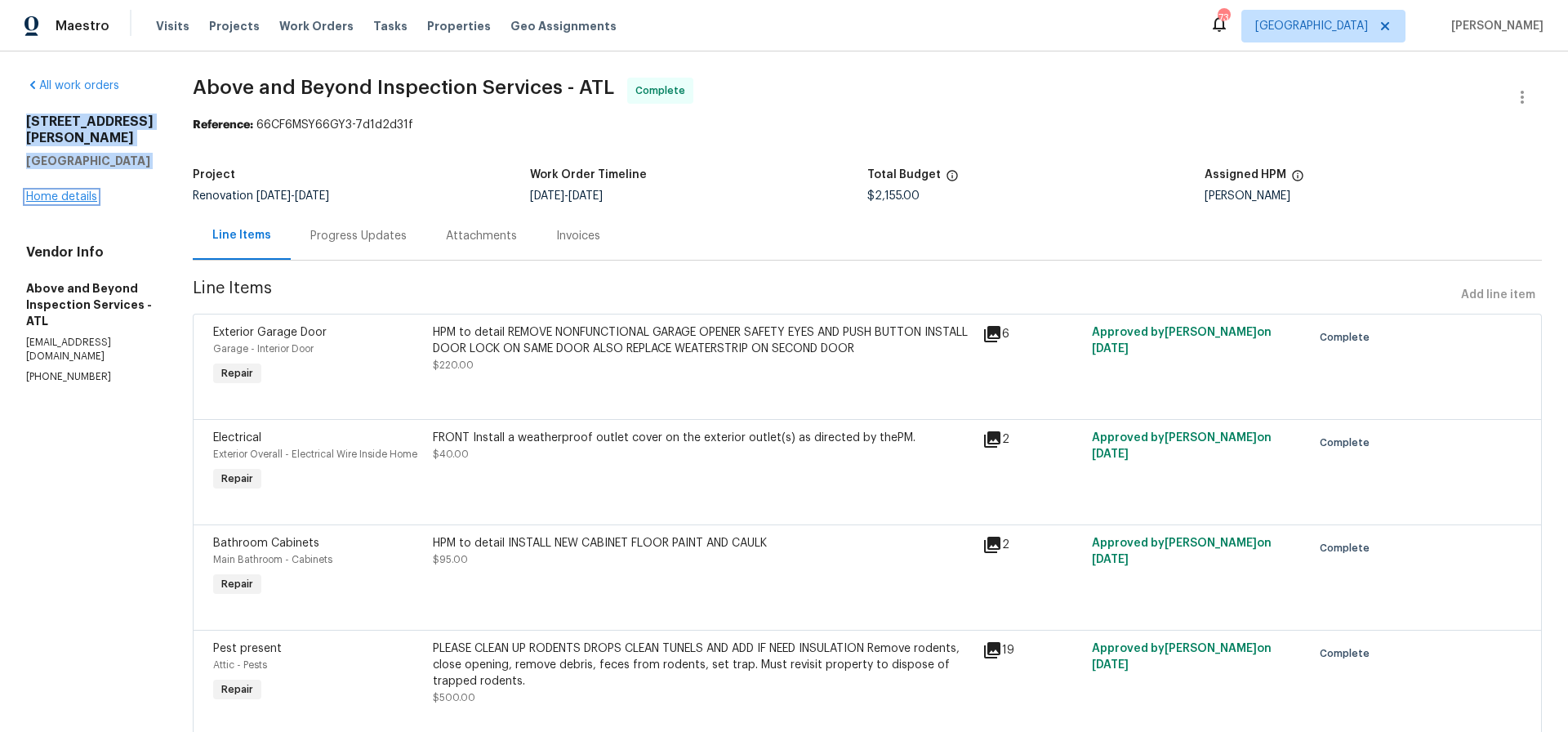
click at [67, 191] on link "Home details" at bounding box center [61, 197] width 71 height 11
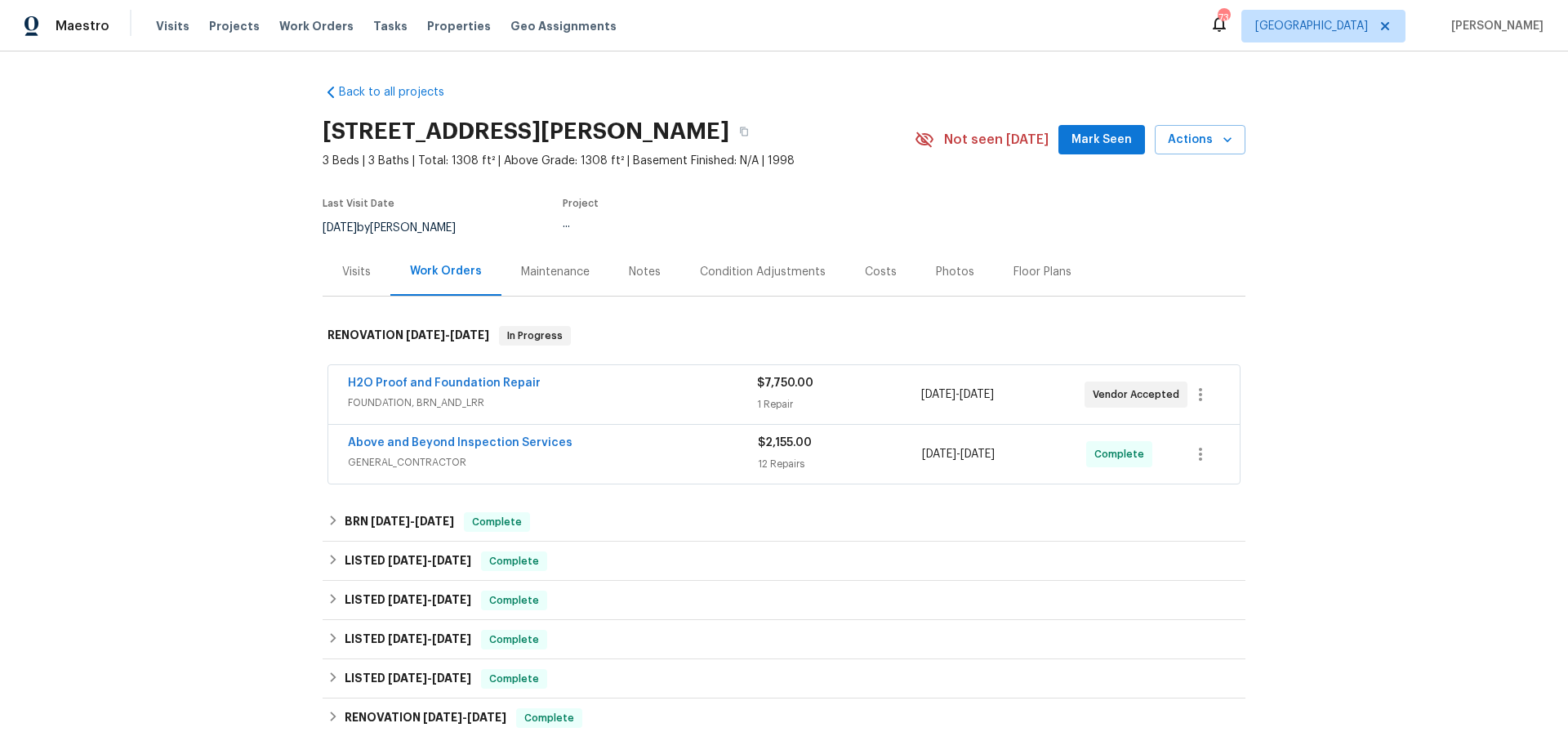
scroll to position [4, 0]
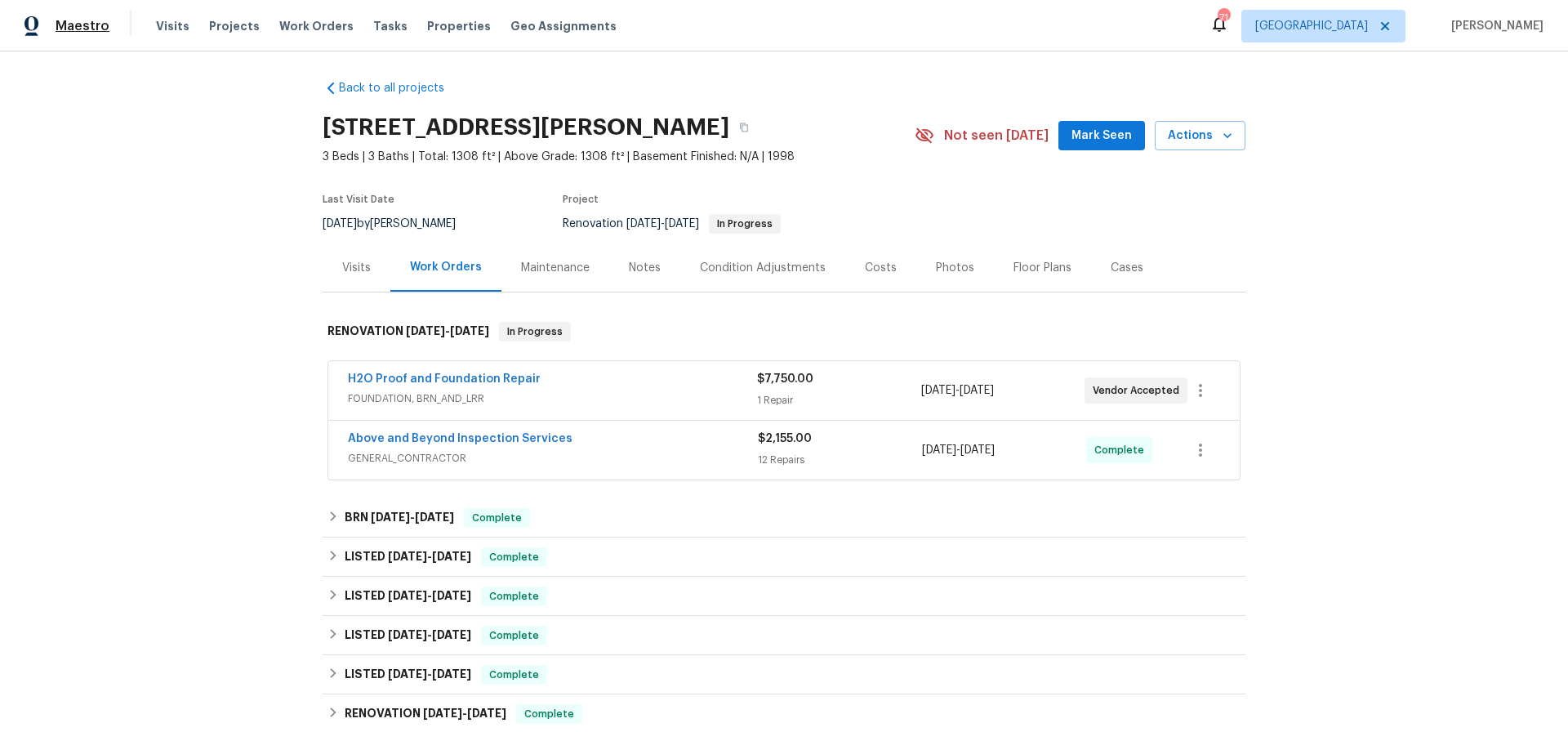
click at [91, 20] on span "Maestro" at bounding box center [82, 26] width 54 height 17
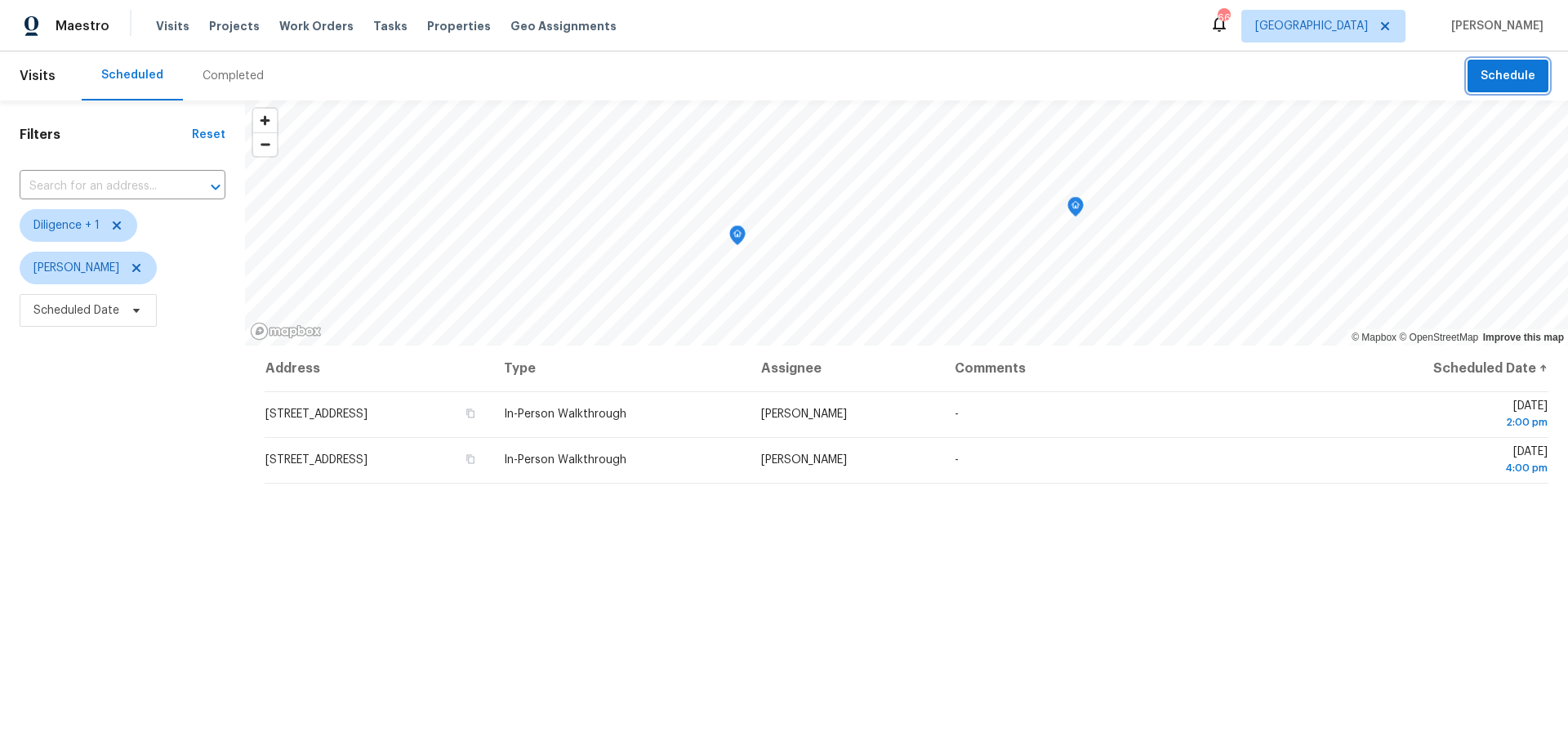
click at [1493, 78] on span "Schedule" at bounding box center [1507, 77] width 54 height 20
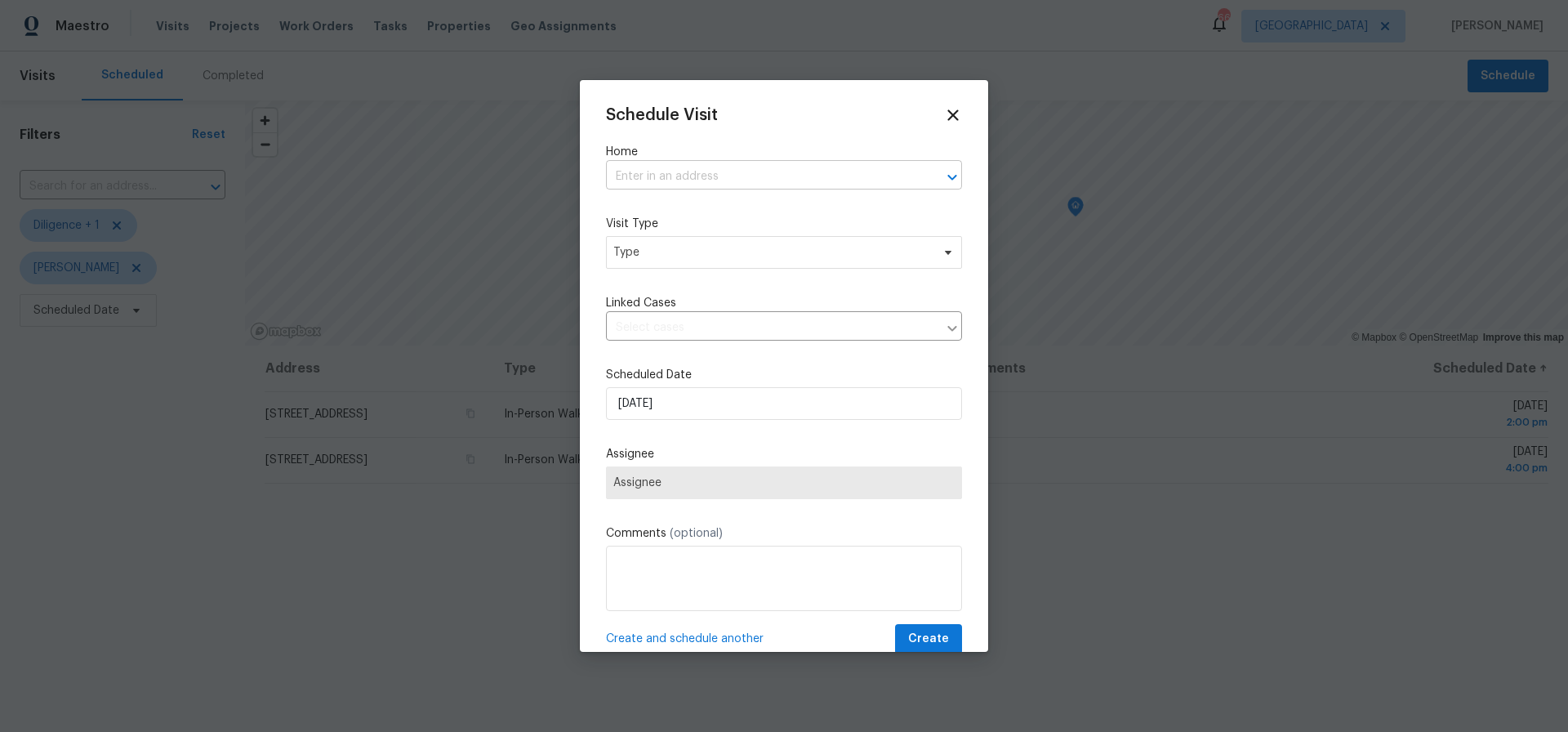
click at [638, 174] on input "text" at bounding box center [761, 176] width 310 height 25
paste input "17 Cedars Glen Pl Villa Rica, GA 30180"
type input "17 Cedars Glen Pl Villa Rica, GA 30180"
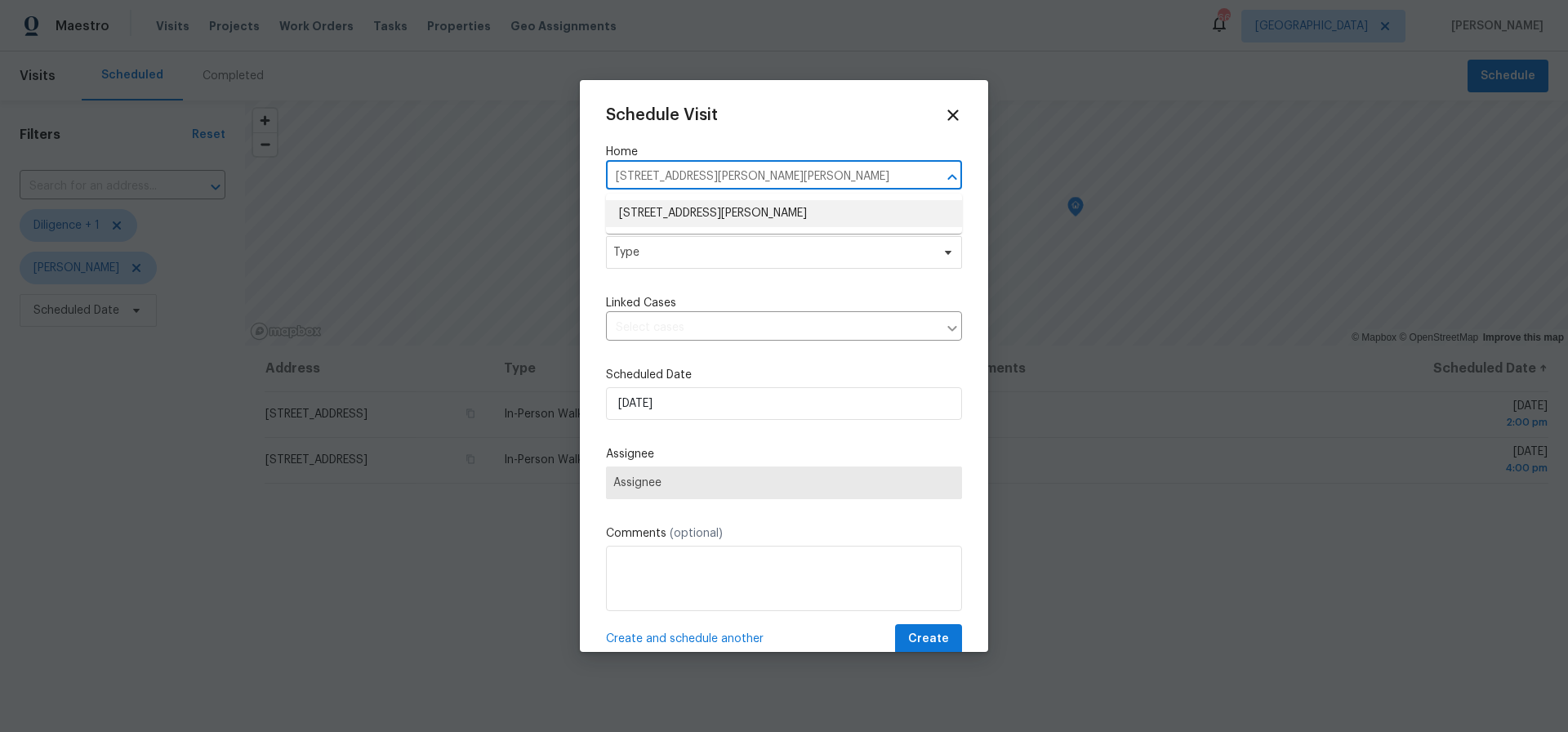
click at [694, 211] on li "17 Cedars Glen Pl, Villa Rica, GA 30180" at bounding box center [784, 213] width 356 height 27
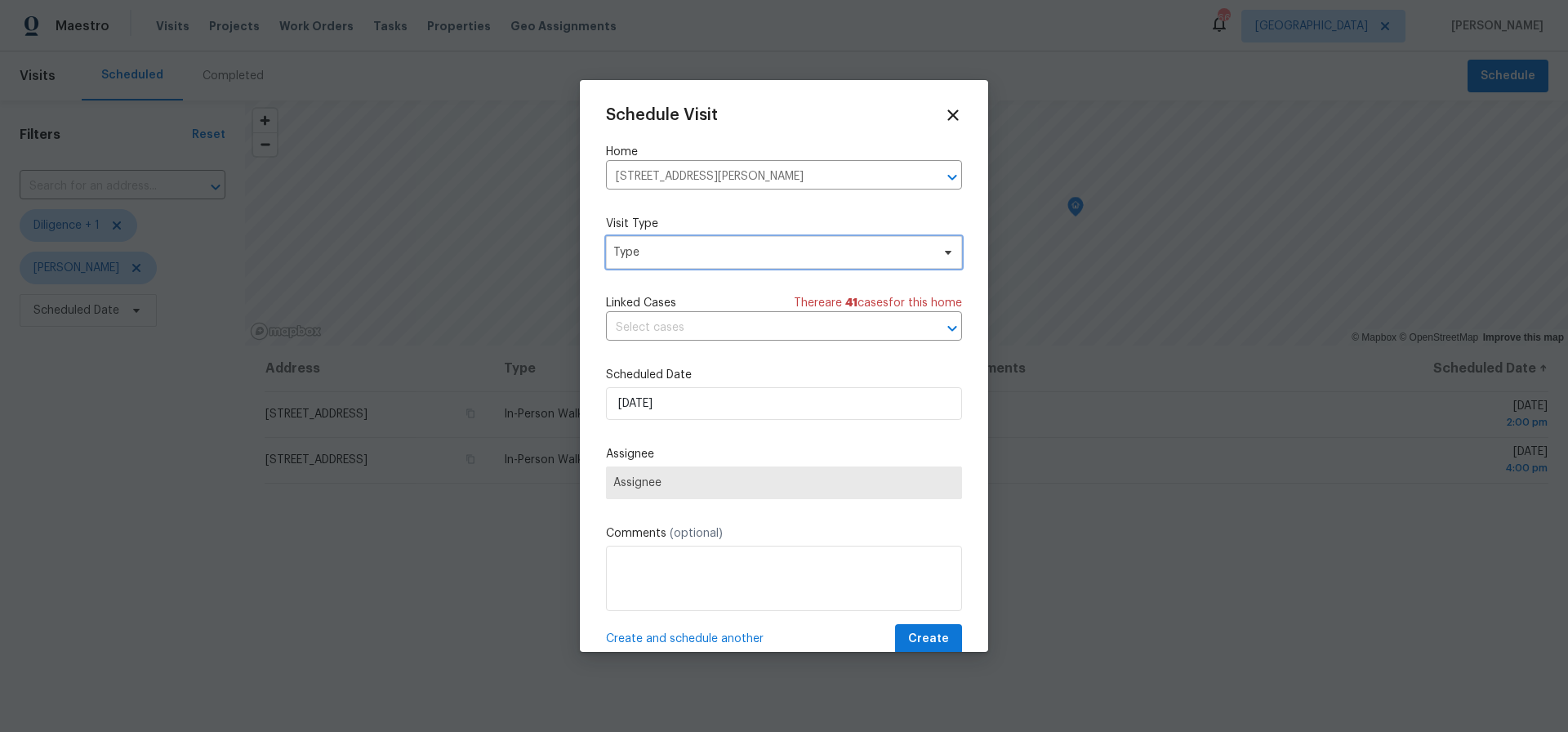
click at [660, 253] on span "Type" at bounding box center [772, 253] width 317 height 17
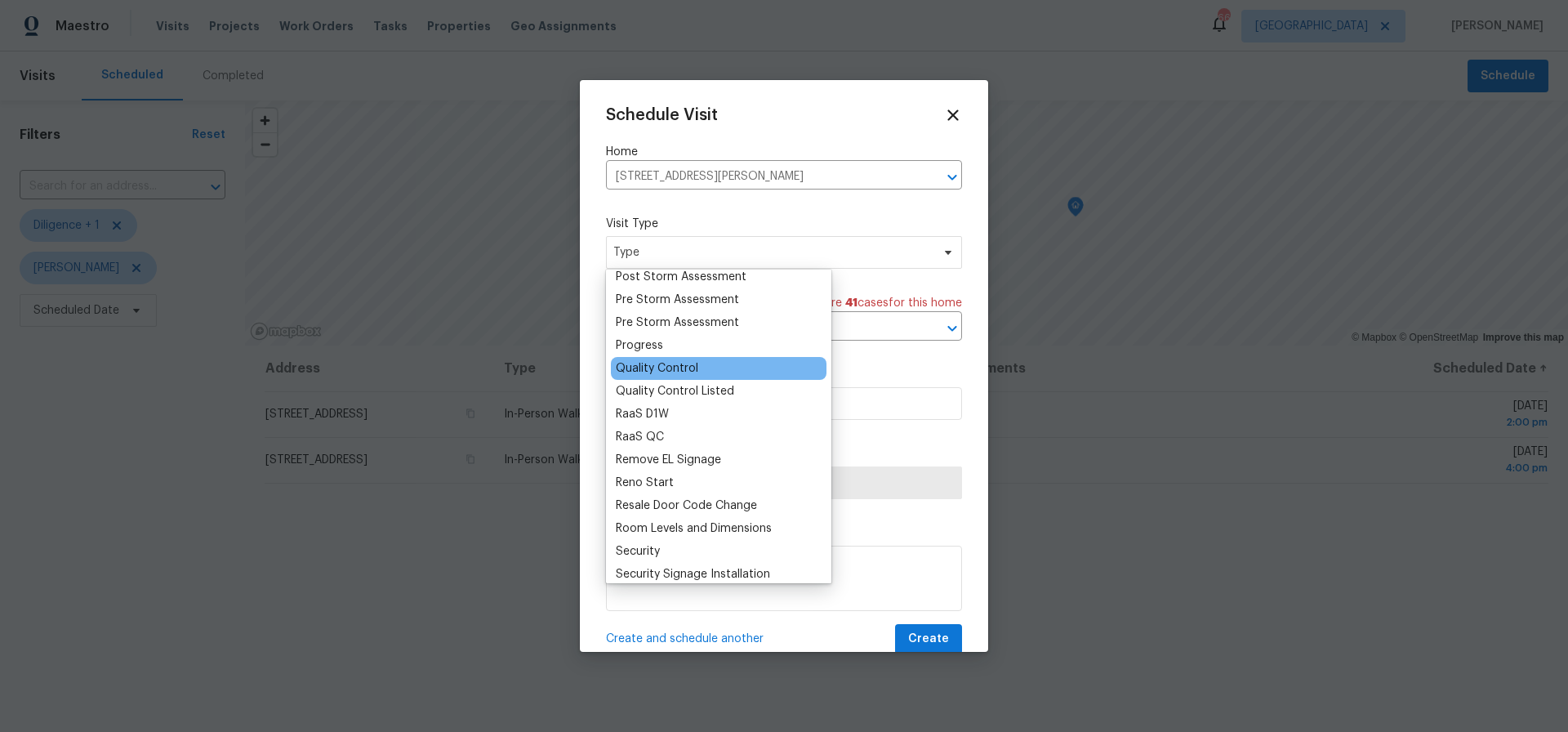
scroll to position [1036, 0]
click at [670, 394] on div "Quality Control Listed" at bounding box center [675, 392] width 118 height 17
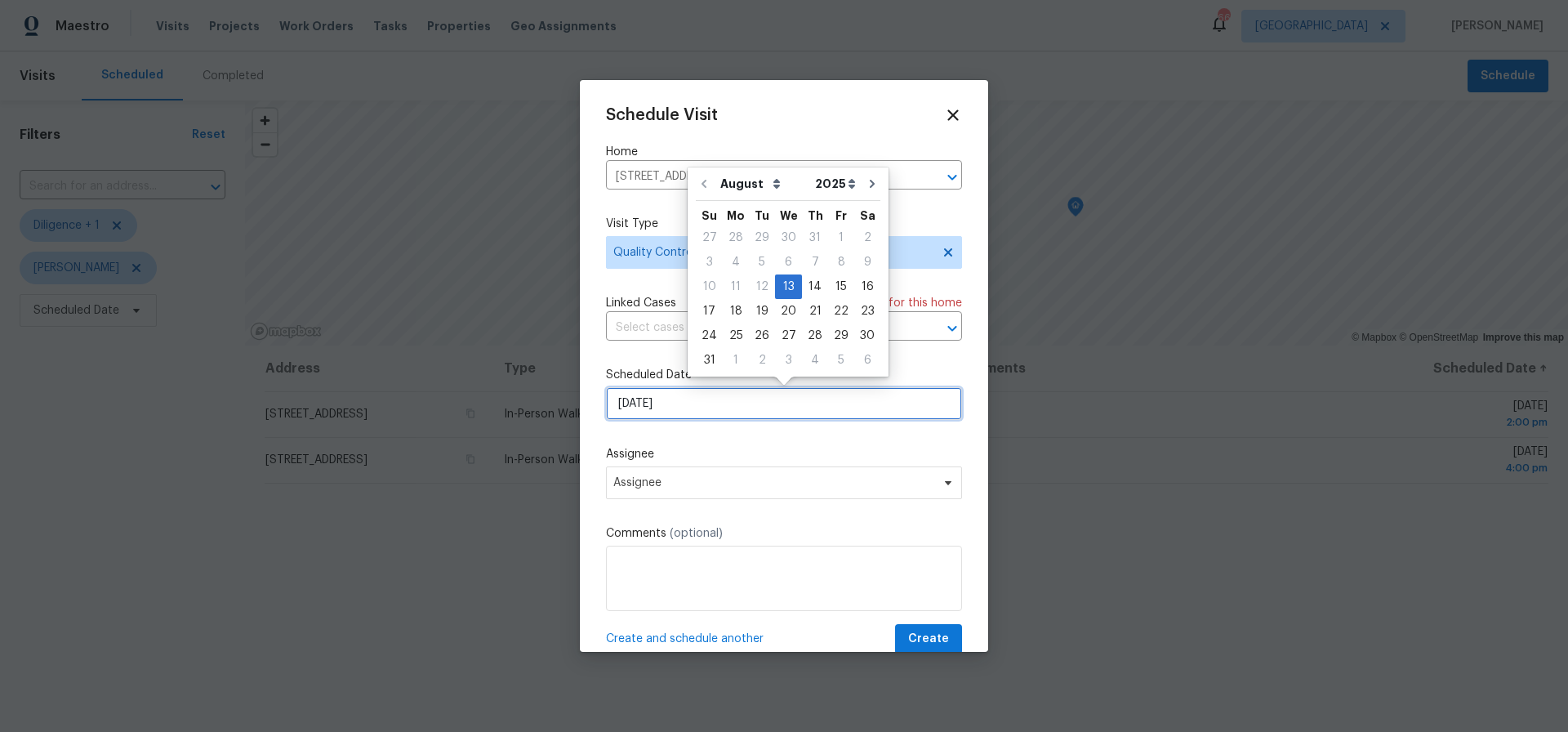
click at [669, 407] on input "[DATE]" at bounding box center [784, 402] width 356 height 32
click at [832, 307] on div "22" at bounding box center [841, 309] width 26 height 23
type input "8/22/2025"
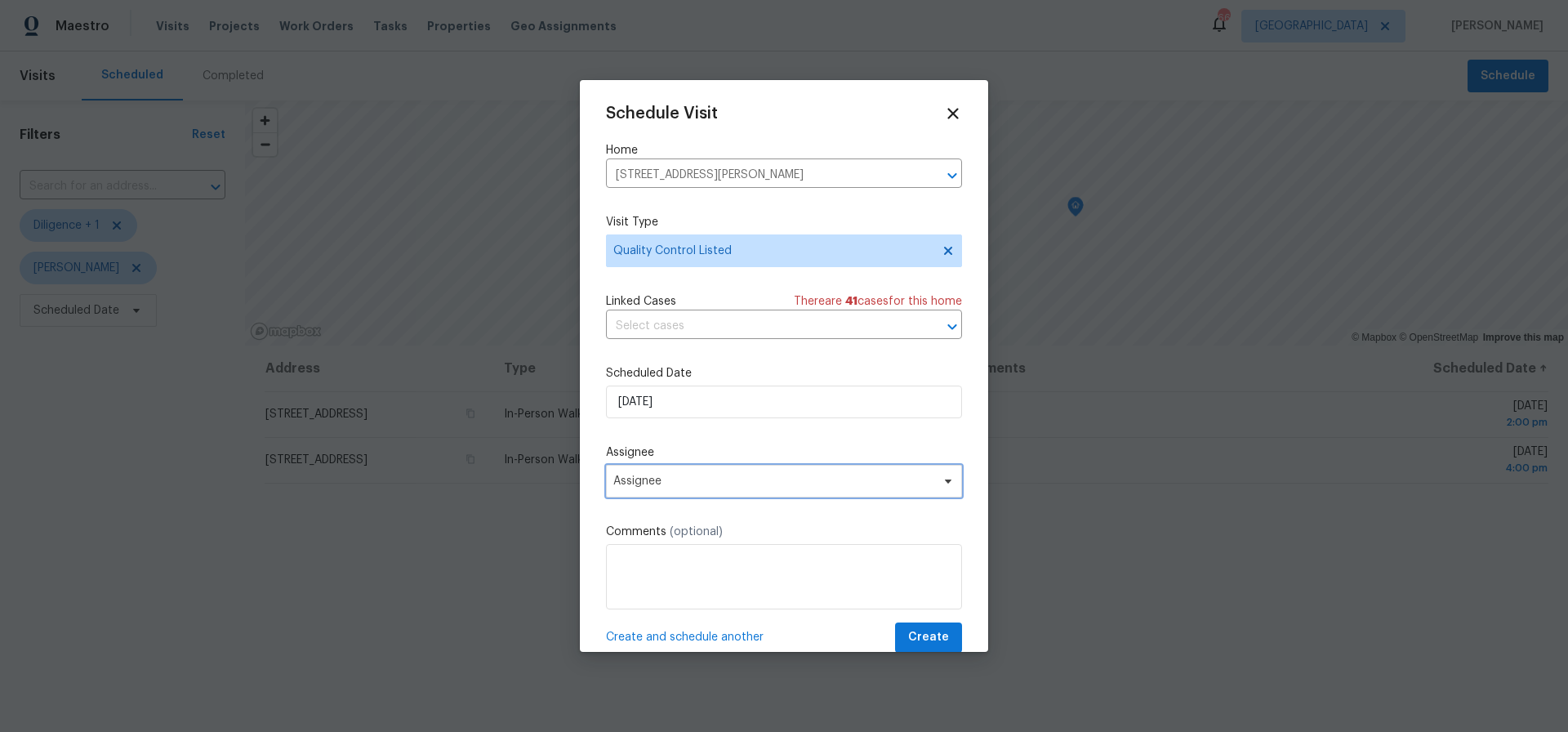
click at [712, 484] on span "Assignee" at bounding box center [773, 481] width 320 height 13
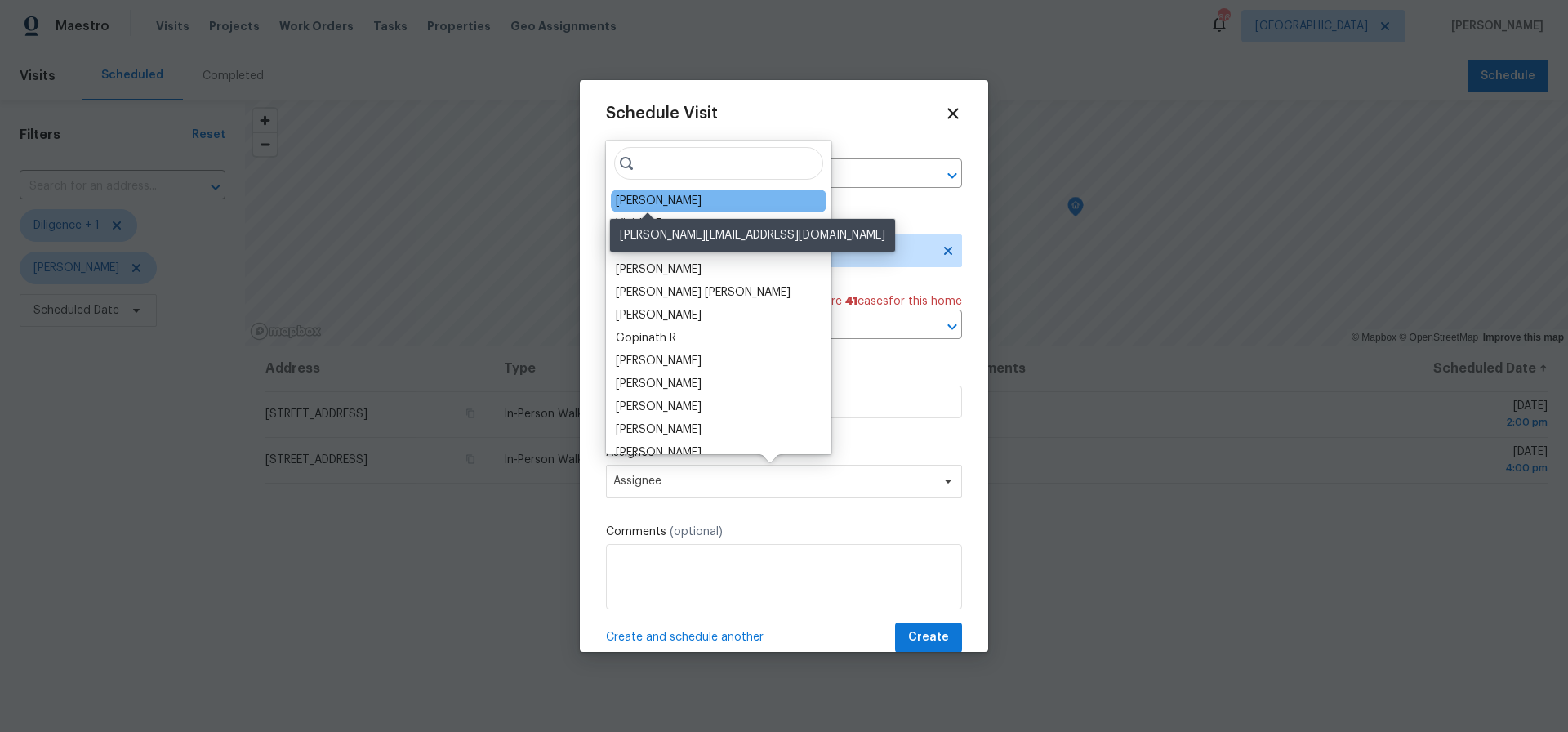
click at [650, 200] on div "[PERSON_NAME]" at bounding box center [658, 201] width 86 height 17
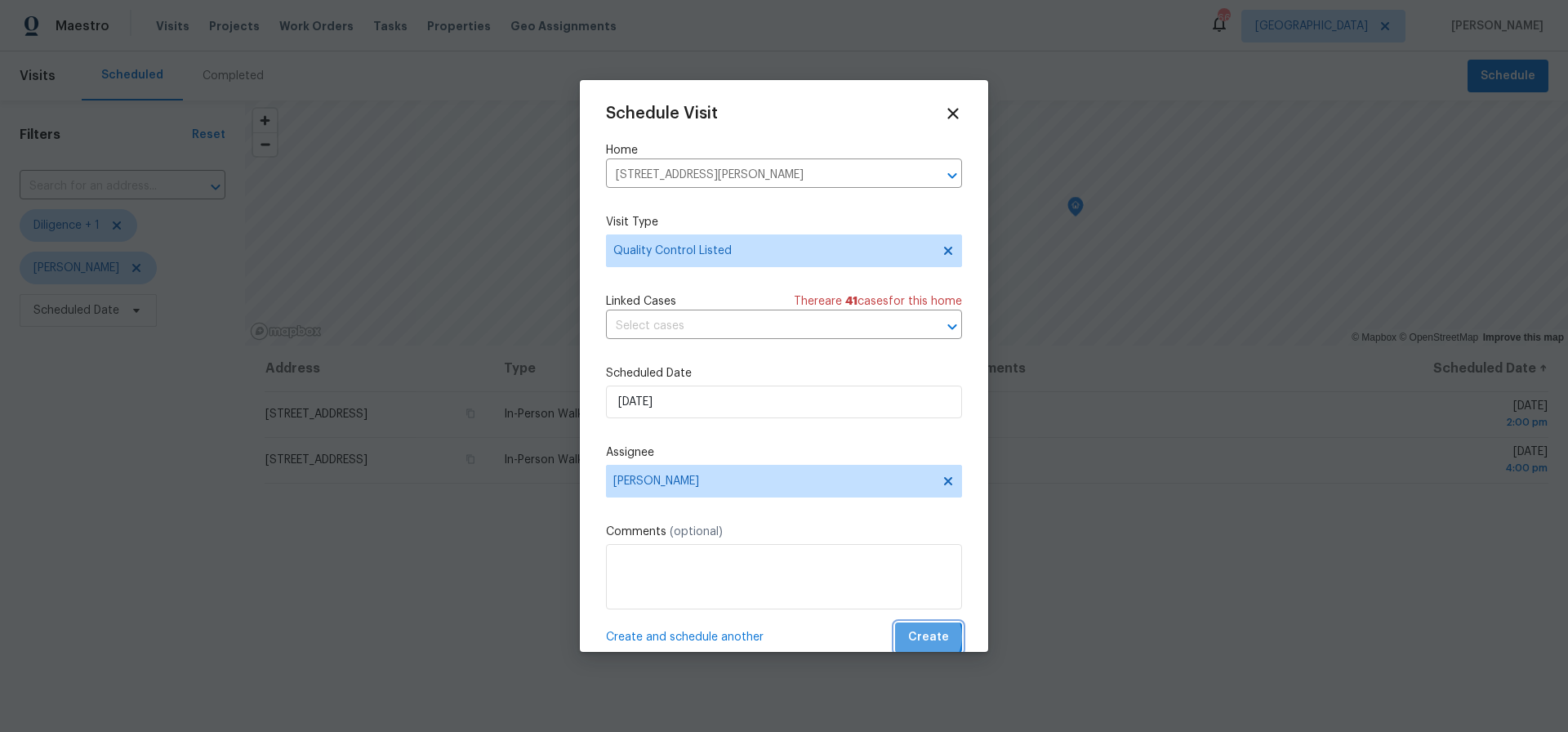
click at [923, 637] on span "Create" at bounding box center [928, 638] width 41 height 20
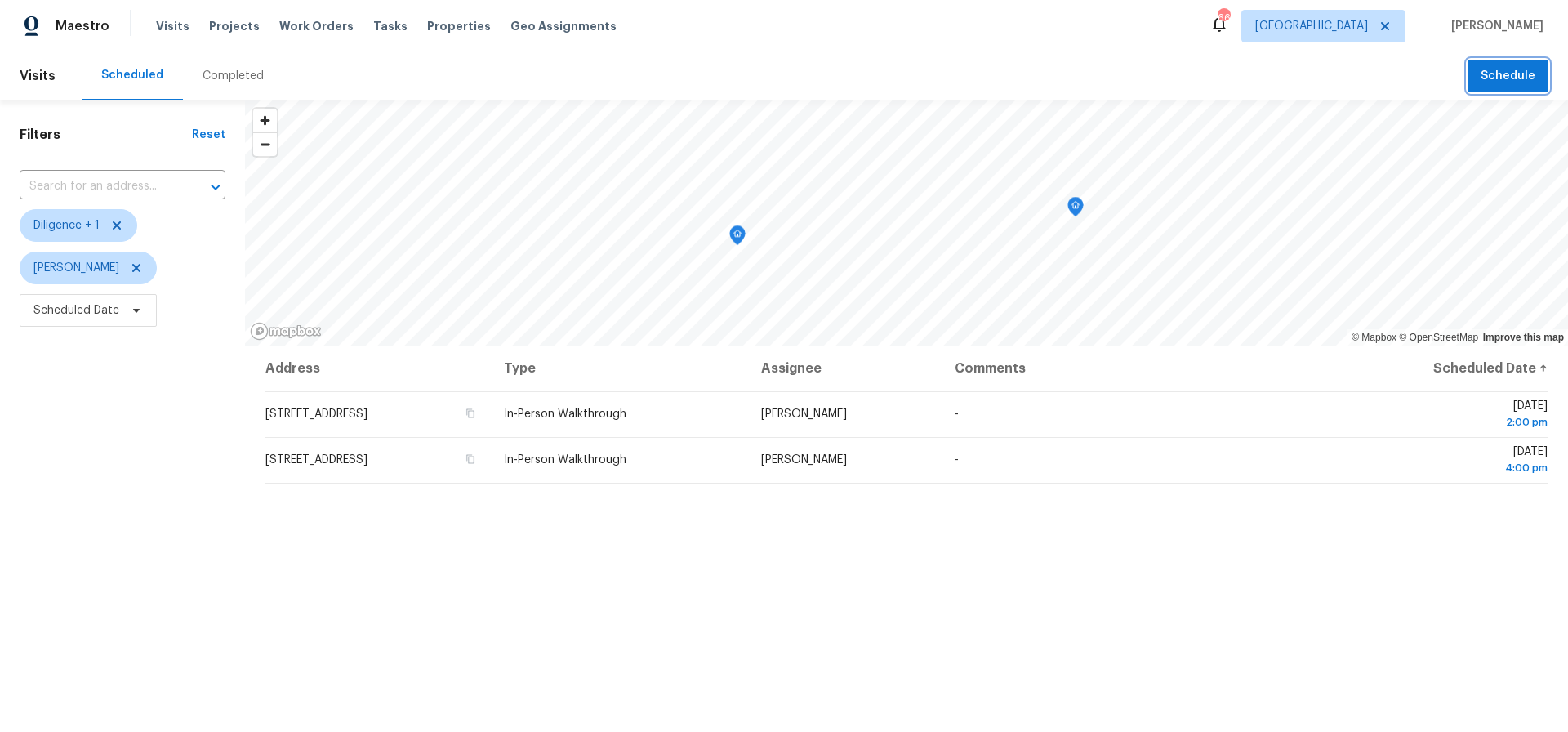
scroll to position [1, 0]
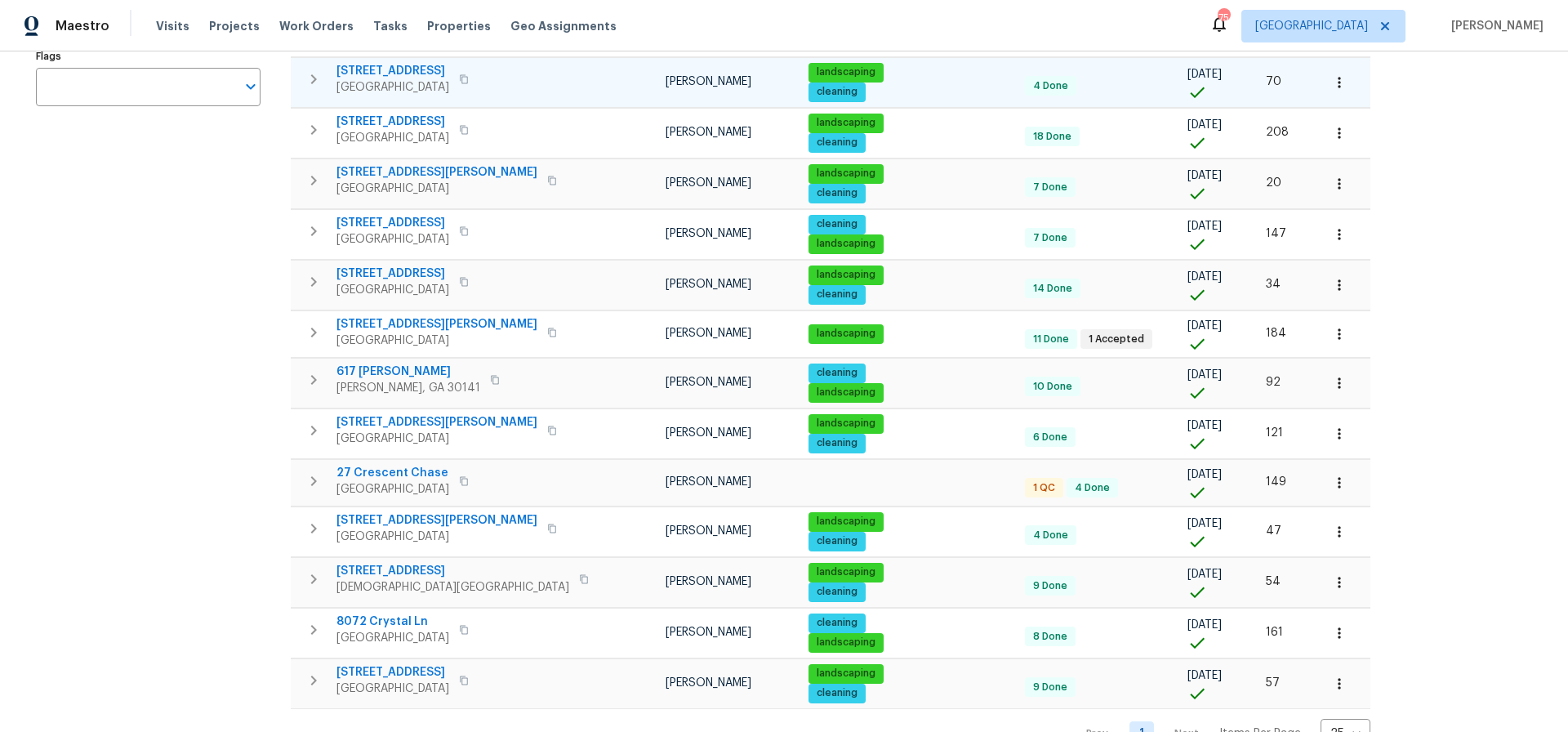
scroll to position [390, 0]
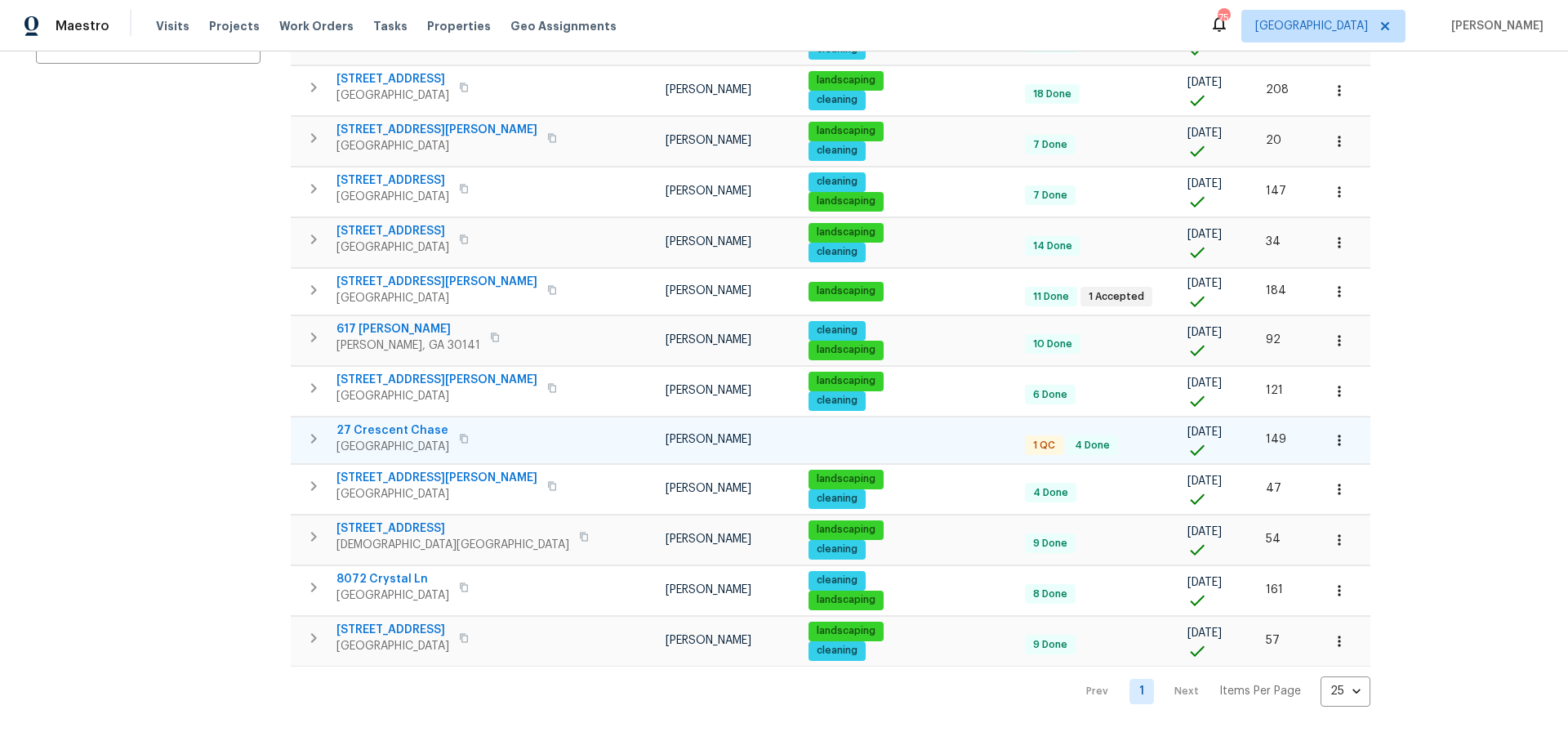
click at [394, 426] on span "27 Crescent Chase" at bounding box center [393, 431] width 113 height 17
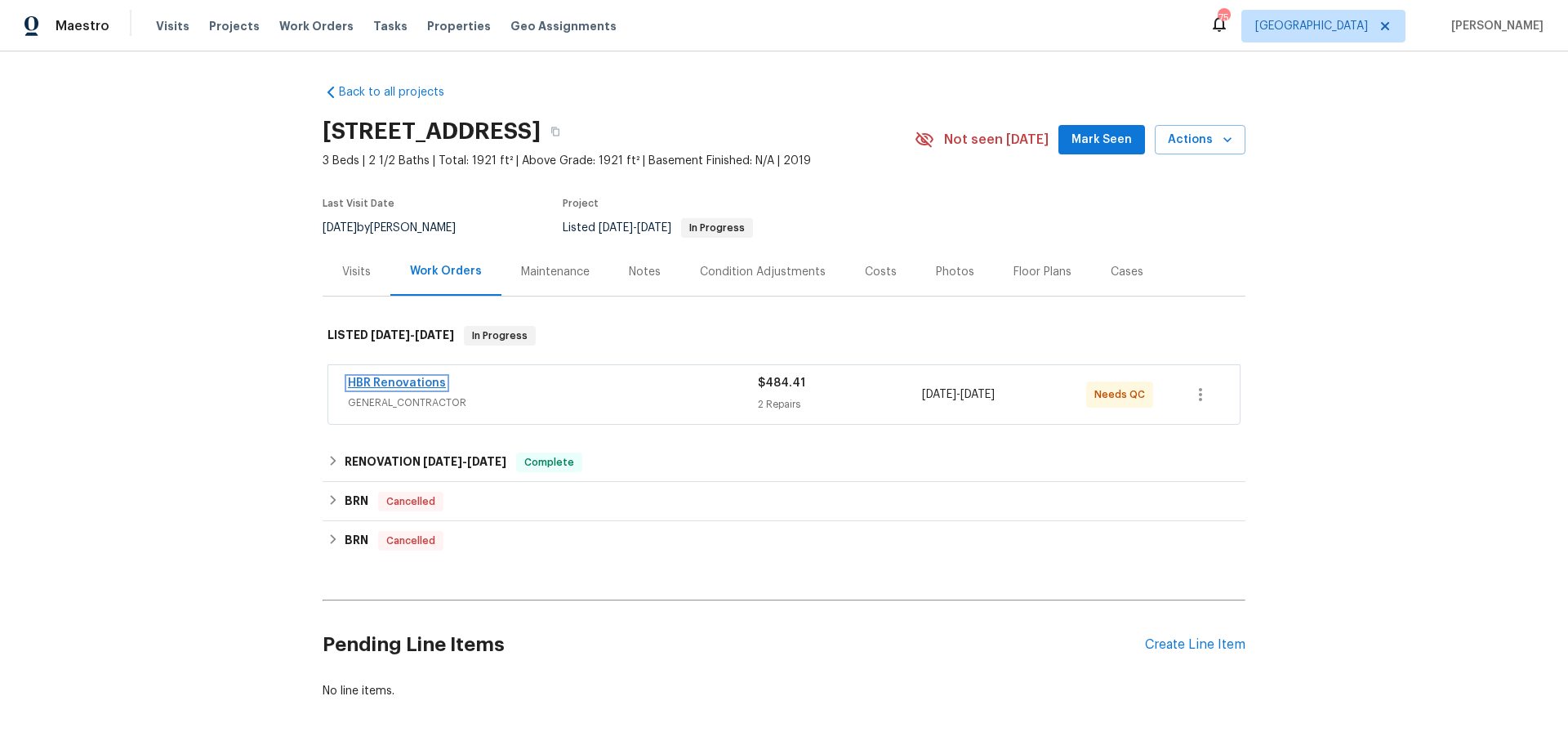
click at [398, 380] on link "HBR Renovations" at bounding box center [397, 383] width 98 height 11
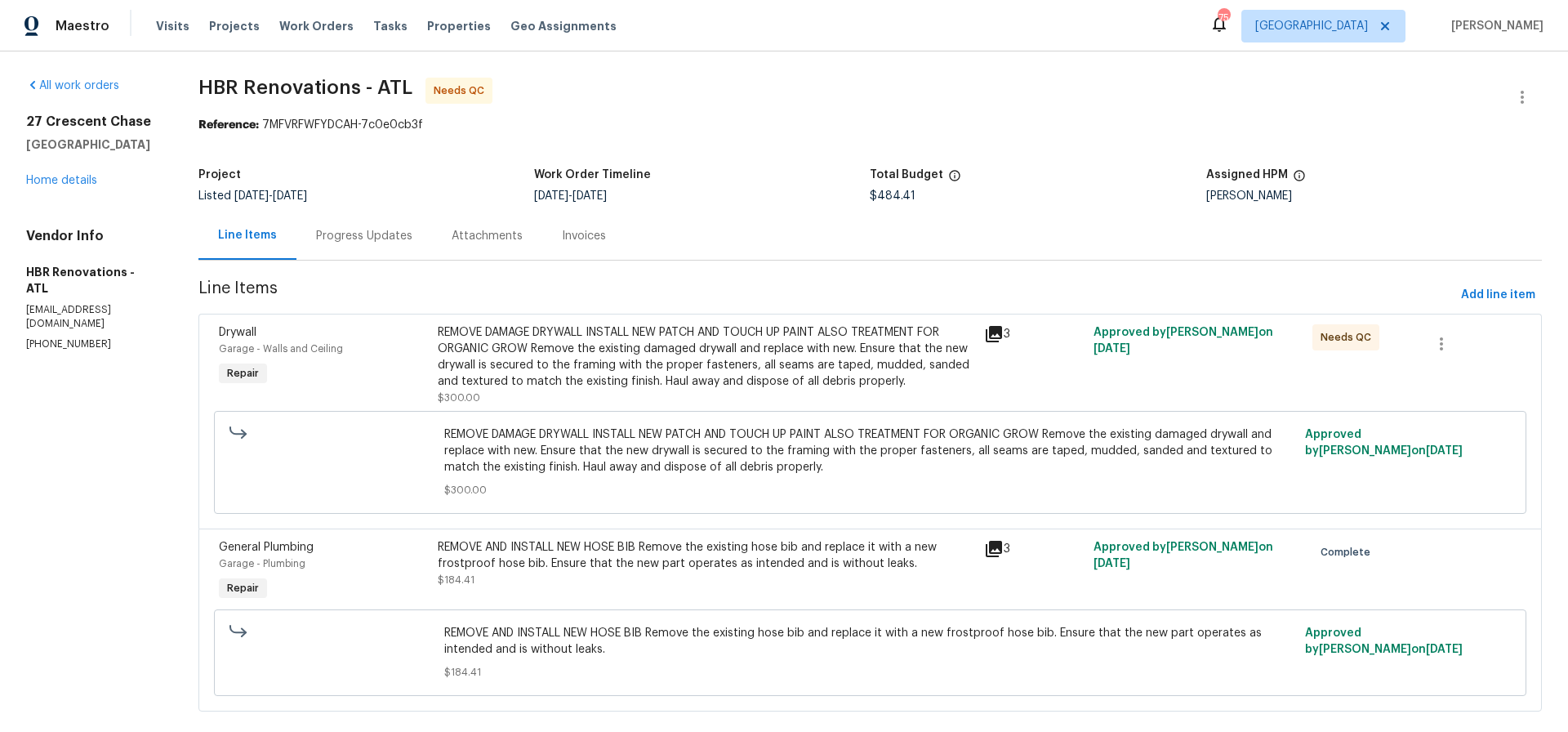
click at [346, 237] on div "Progress Updates" at bounding box center [364, 236] width 96 height 17
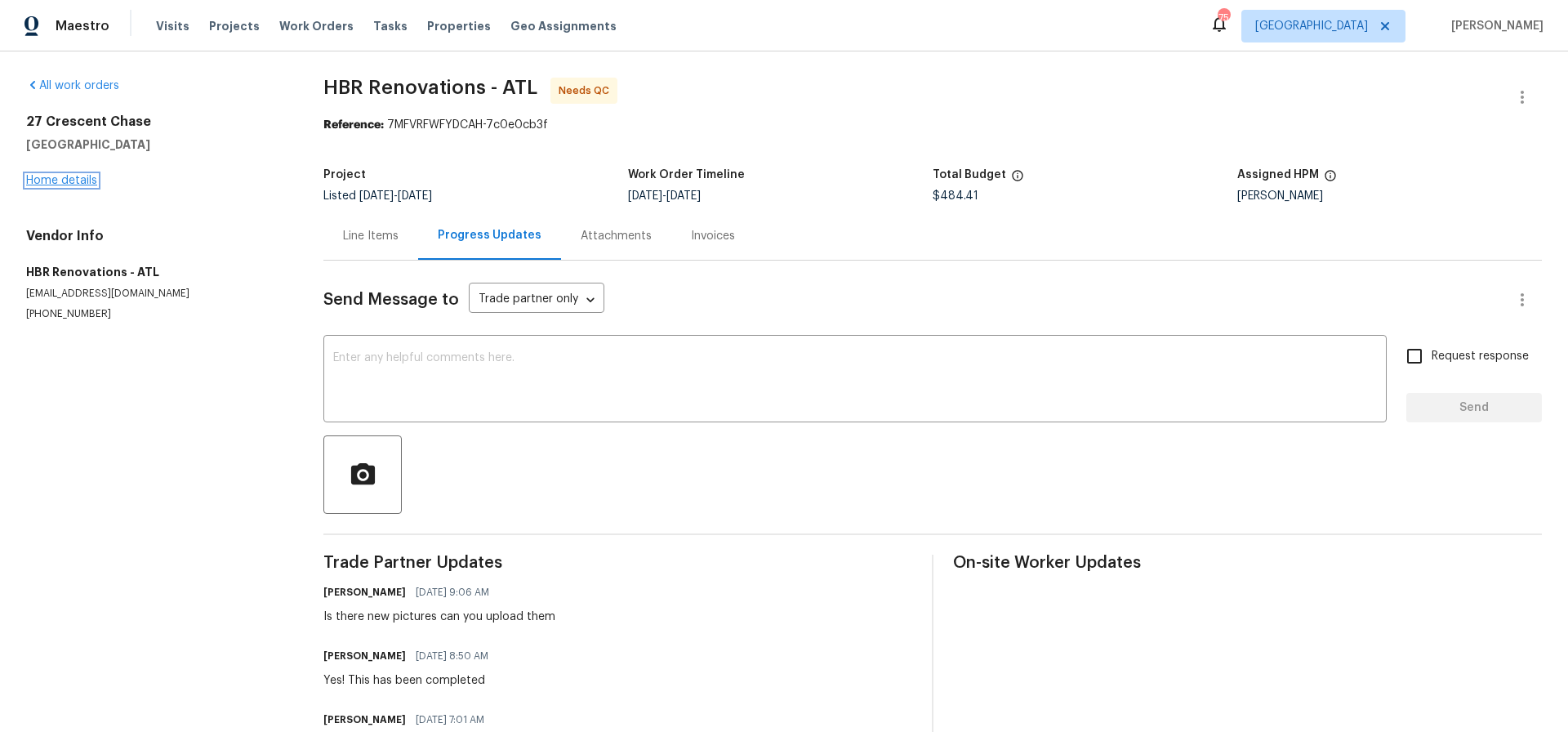
click at [66, 177] on link "Home details" at bounding box center [61, 180] width 71 height 11
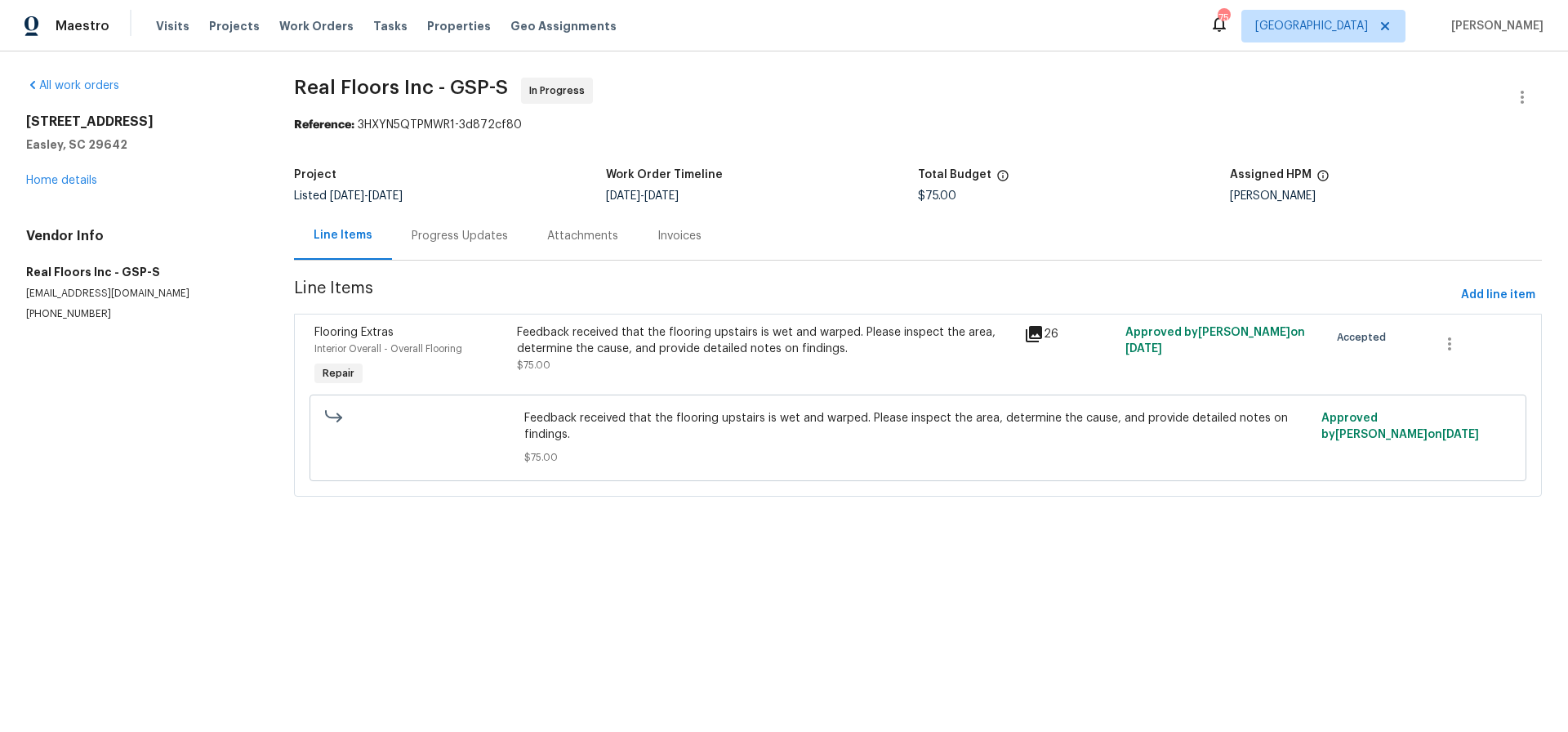
click at [671, 335] on div "Feedback received that the flooring upstairs is wet and warped. Please inspect …" at bounding box center [765, 340] width 497 height 32
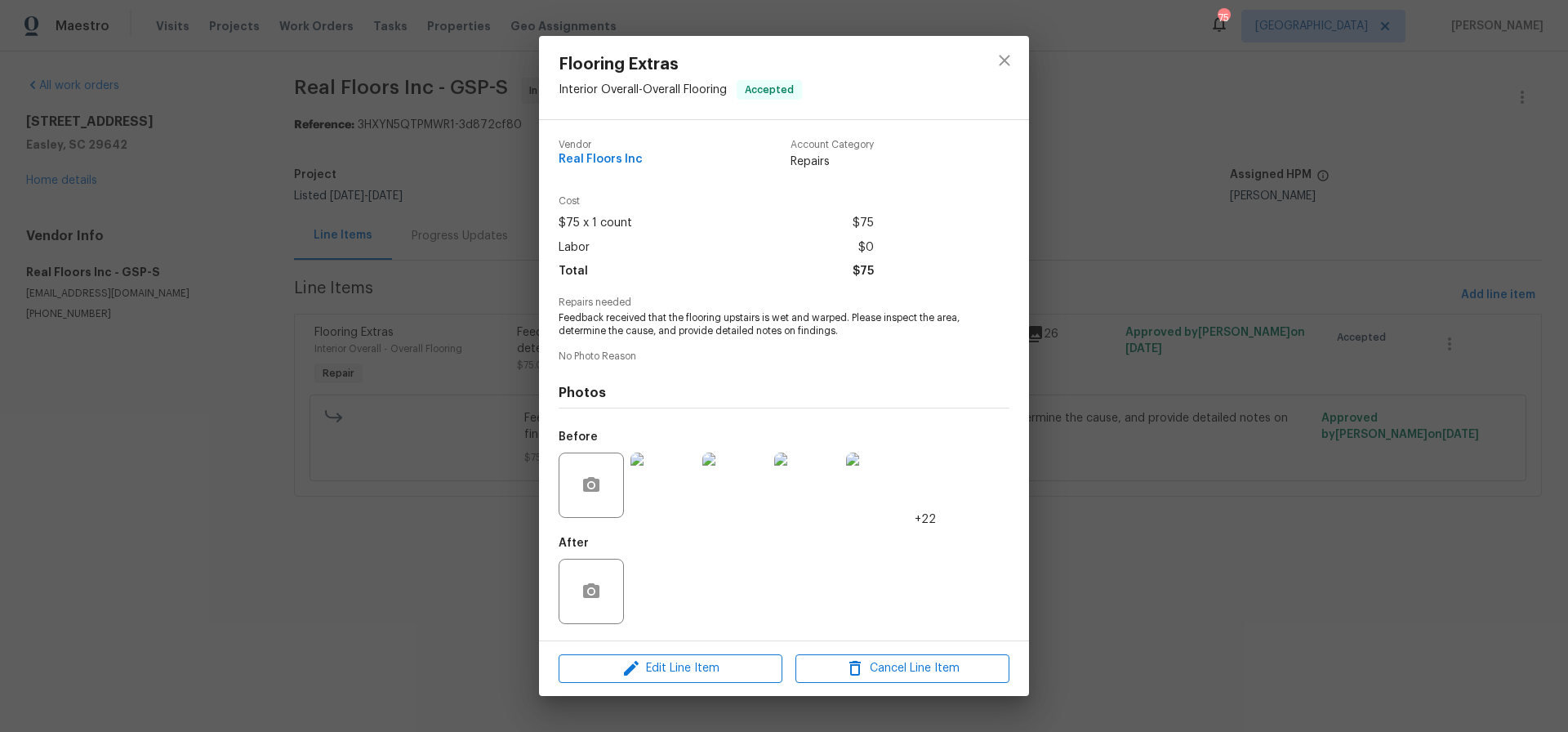
click at [665, 476] on img at bounding box center [663, 485] width 66 height 66
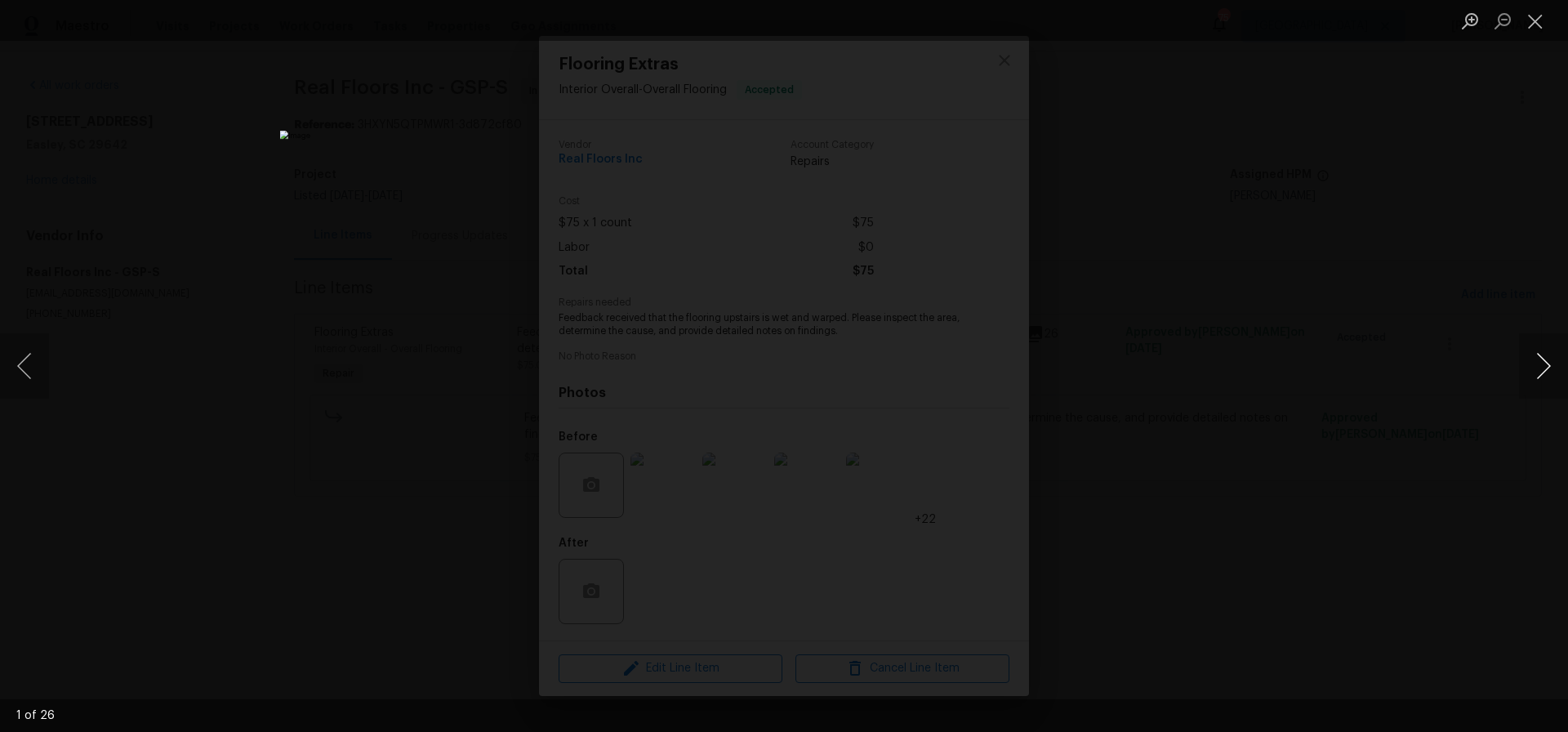
click at [1543, 362] on button "Next image" at bounding box center [1543, 366] width 49 height 66
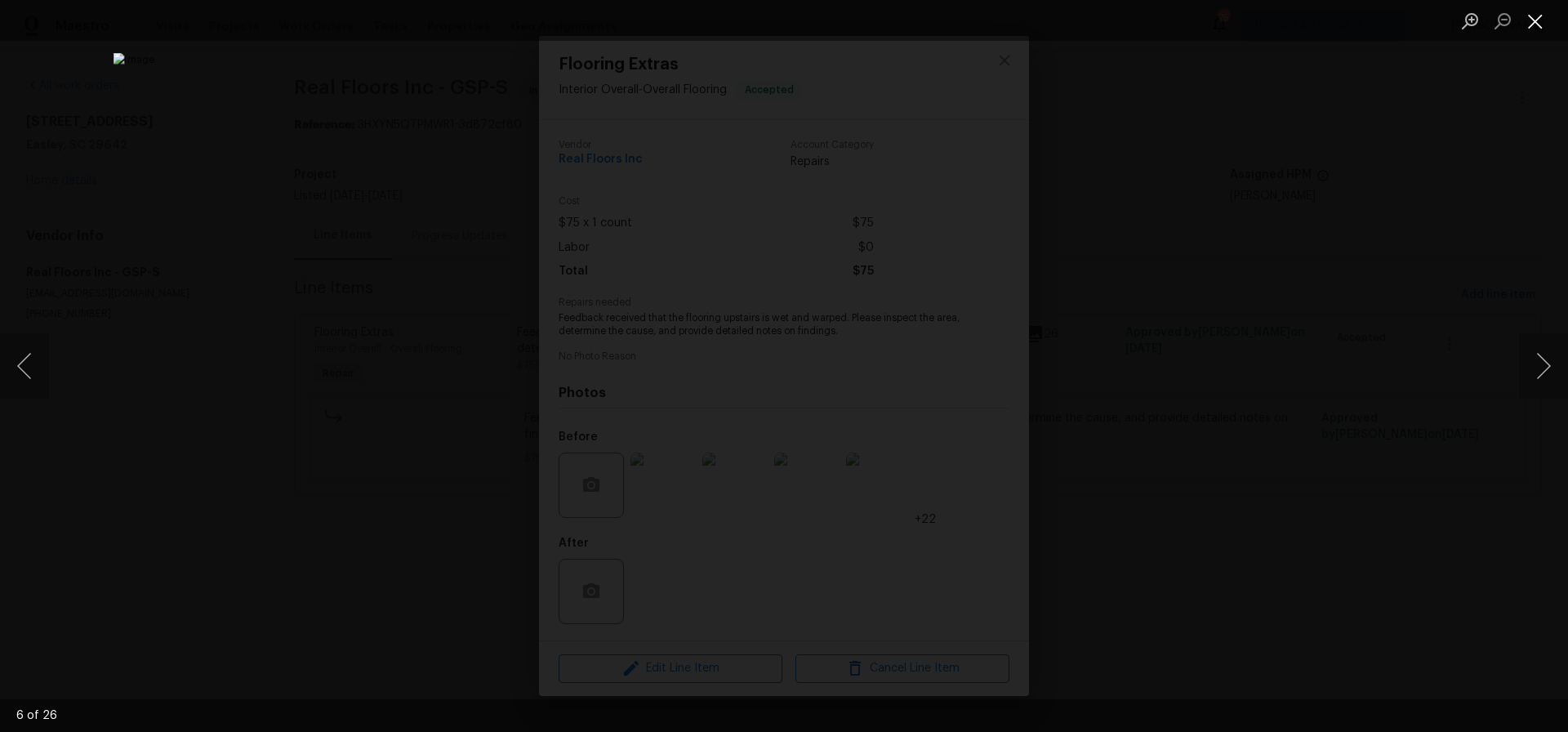
click at [1543, 25] on button "Close lightbox" at bounding box center [1535, 20] width 32 height 29
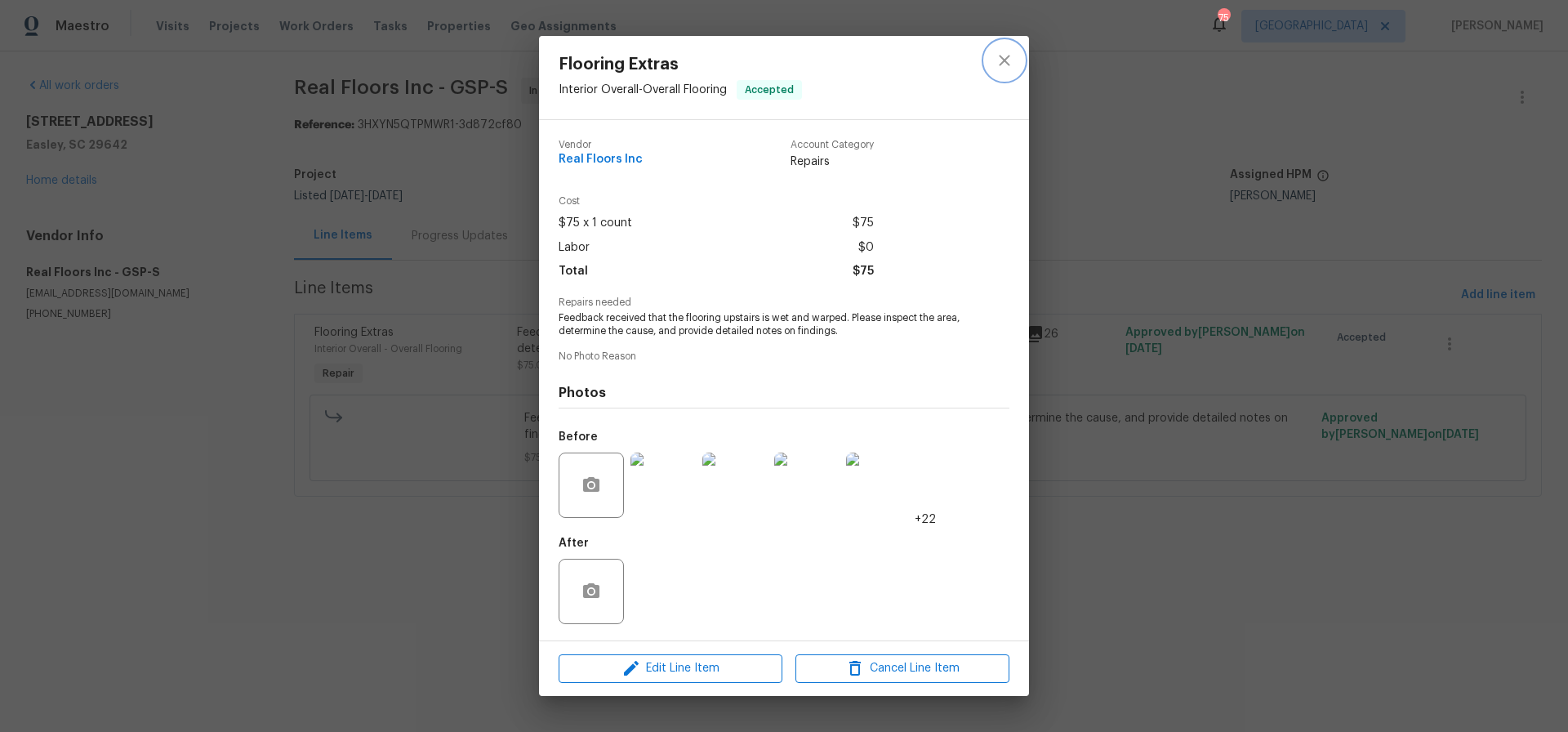
click at [1011, 63] on icon "close" at bounding box center [1004, 60] width 19 height 19
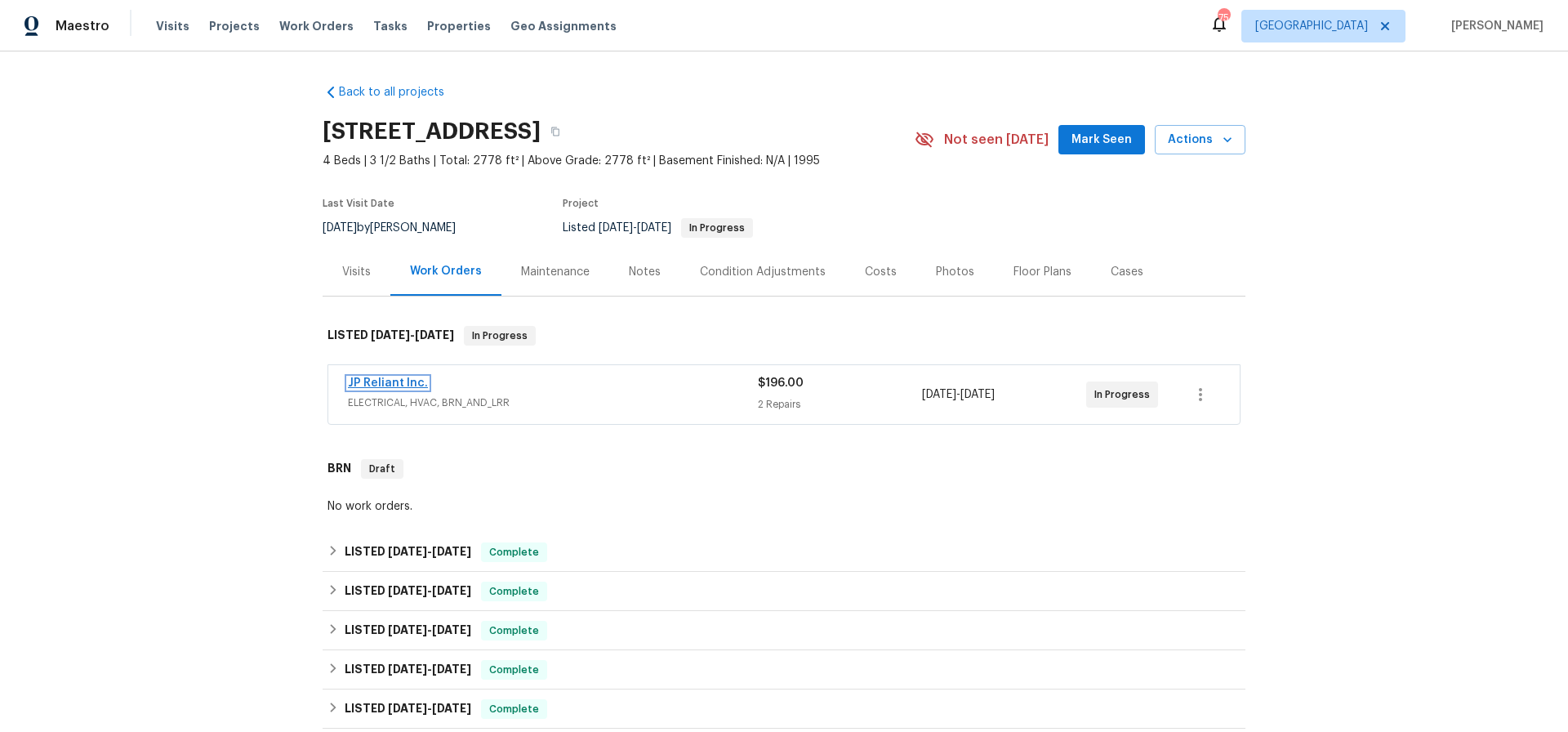
click at [401, 383] on link "JP Reliant Inc." at bounding box center [388, 383] width 80 height 11
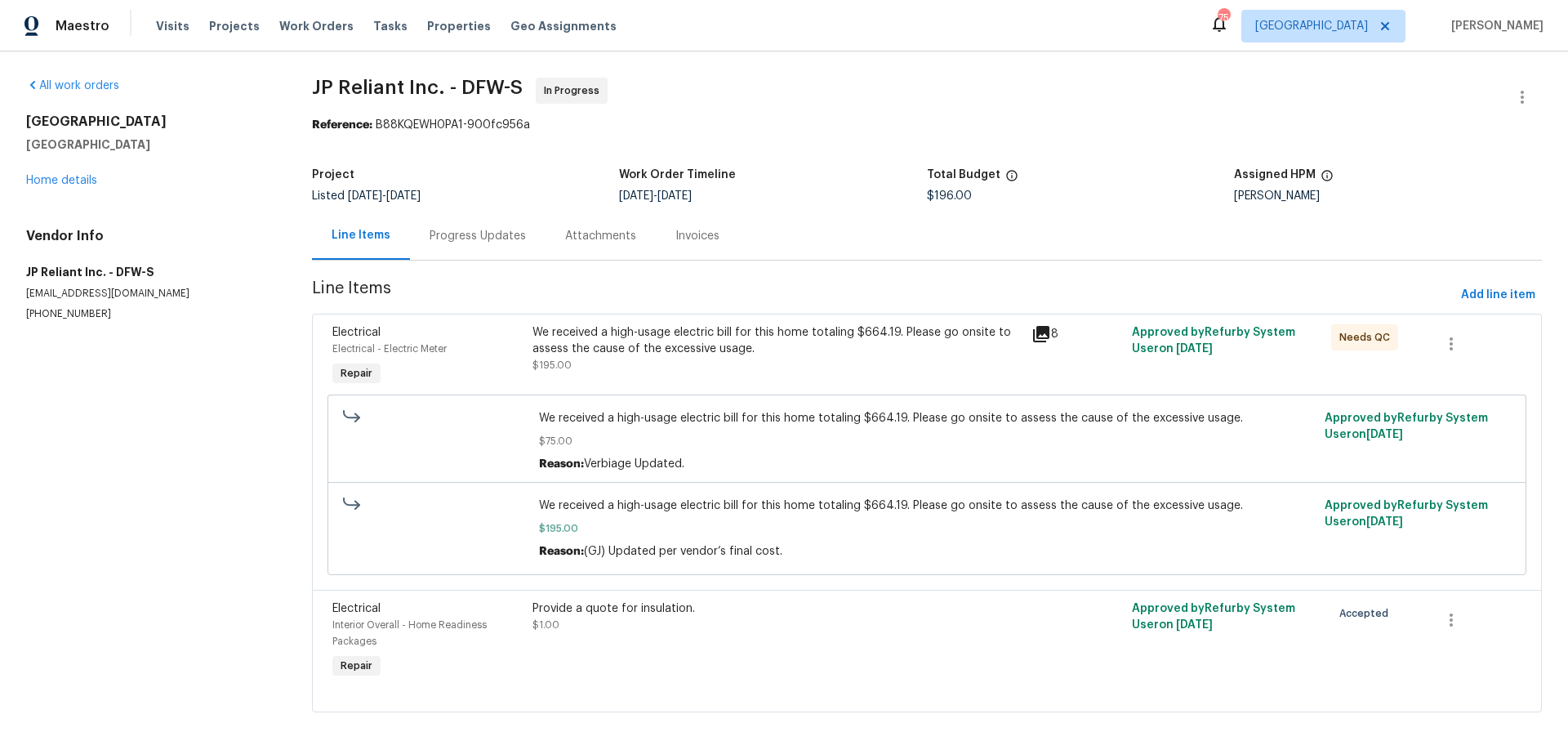
scroll to position [1, 0]
click at [697, 330] on div "We received a high-usage electric bill for this home totaling $664.19. Please g…" at bounding box center [777, 339] width 490 height 32
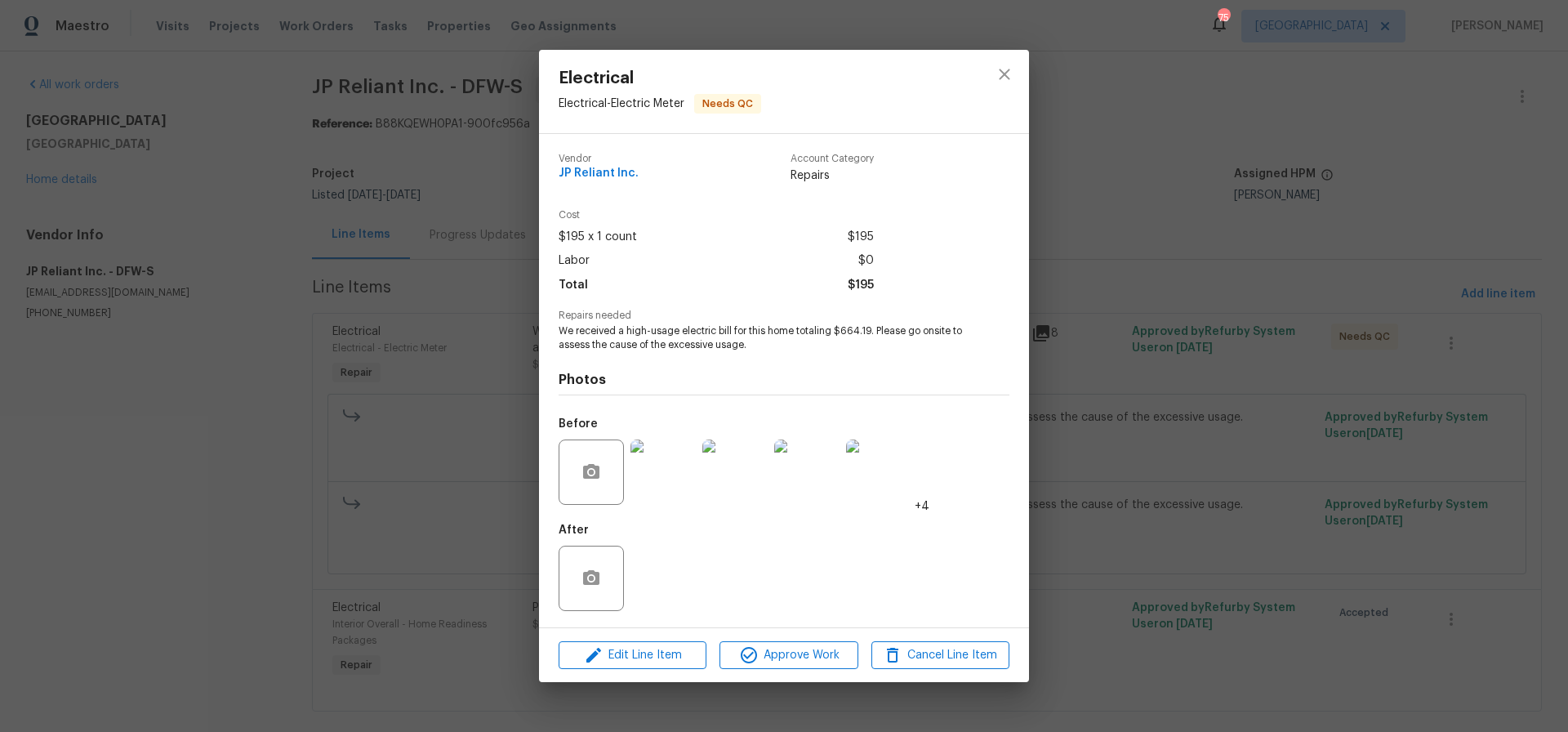
click at [671, 478] on img at bounding box center [663, 472] width 66 height 66
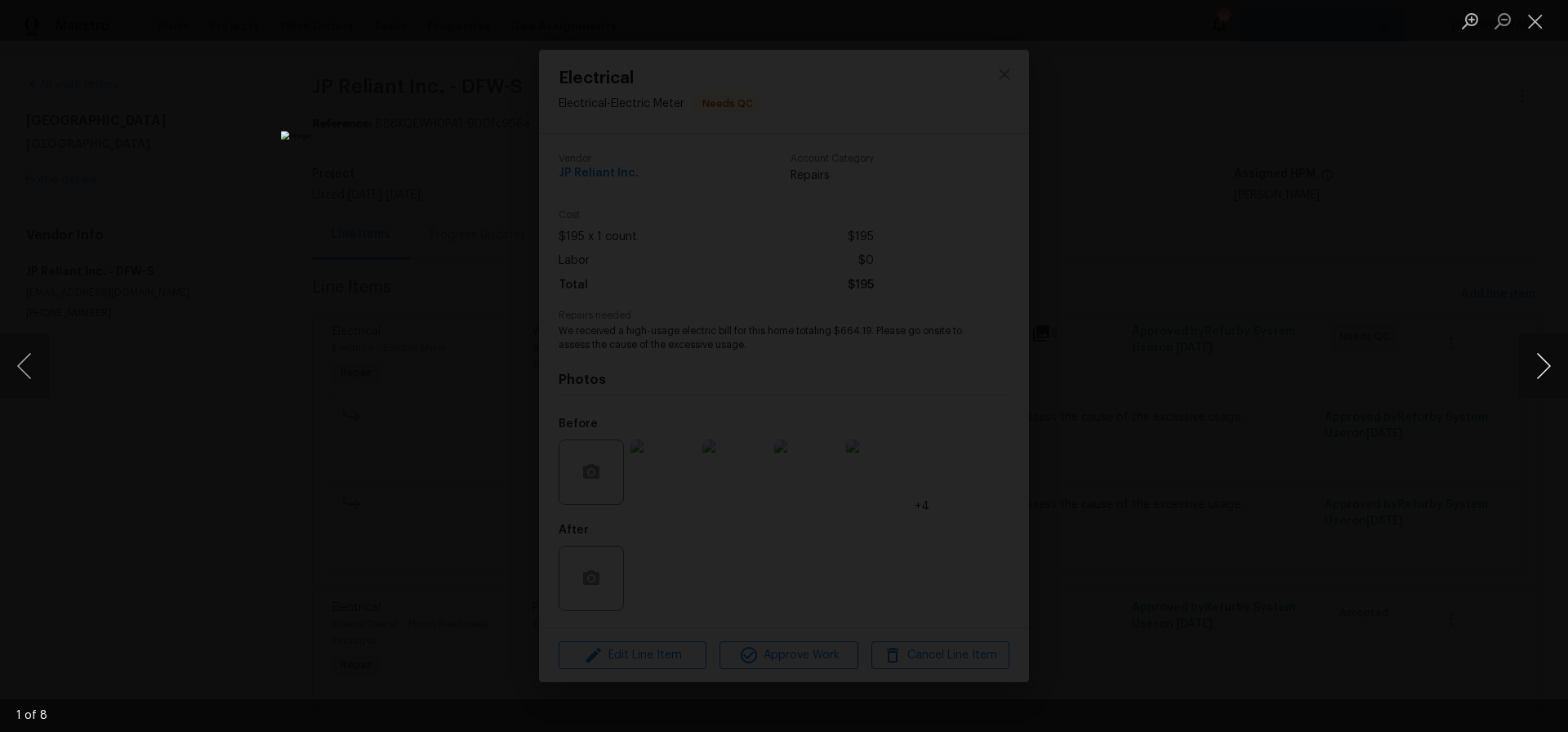
click at [1546, 367] on button "Next image" at bounding box center [1543, 366] width 49 height 66
click at [1544, 367] on button "Next image" at bounding box center [1543, 366] width 49 height 66
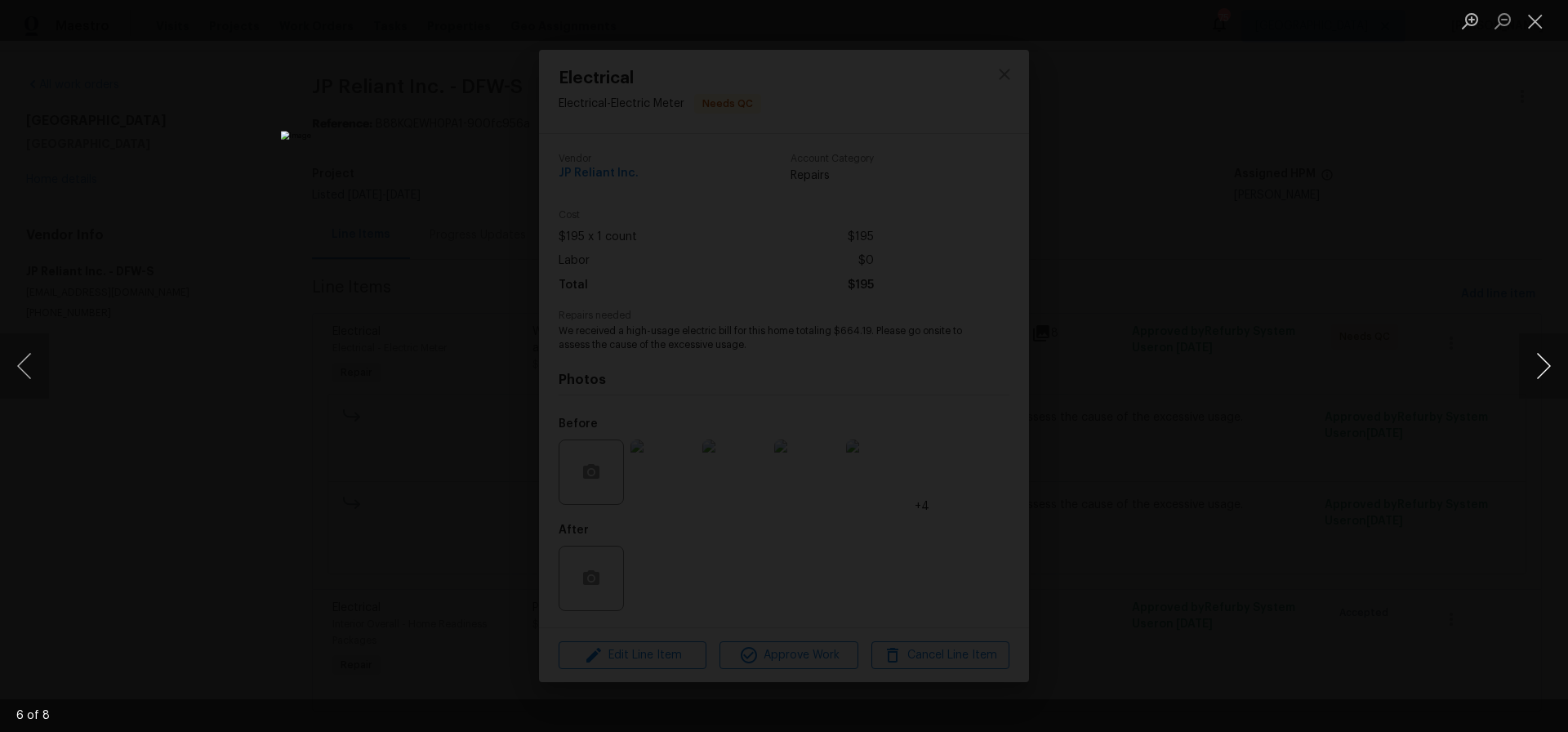
click at [1544, 367] on button "Next image" at bounding box center [1543, 366] width 49 height 66
click at [1543, 366] on button "Next image" at bounding box center [1543, 366] width 49 height 66
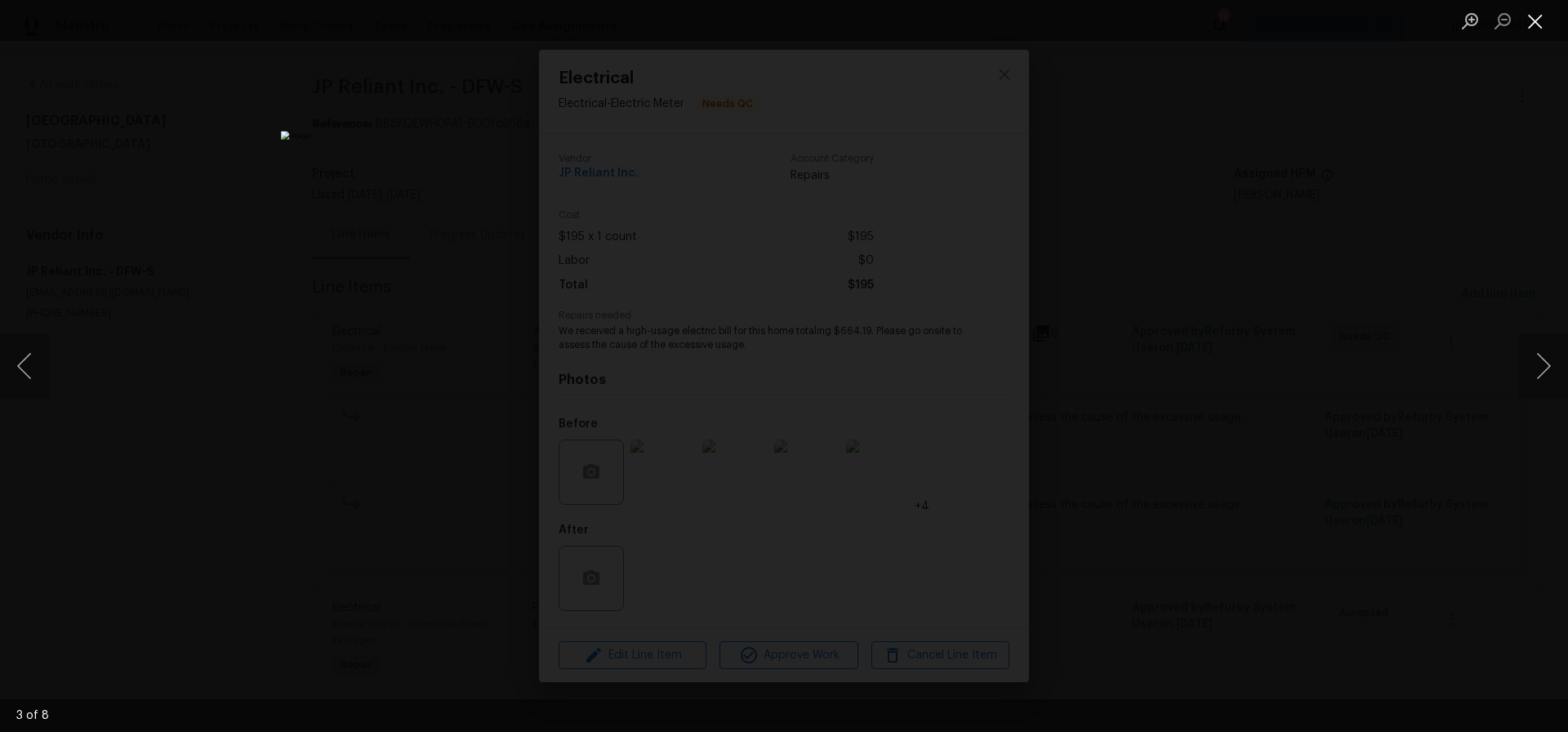
click at [1535, 20] on button "Close lightbox" at bounding box center [1535, 20] width 32 height 29
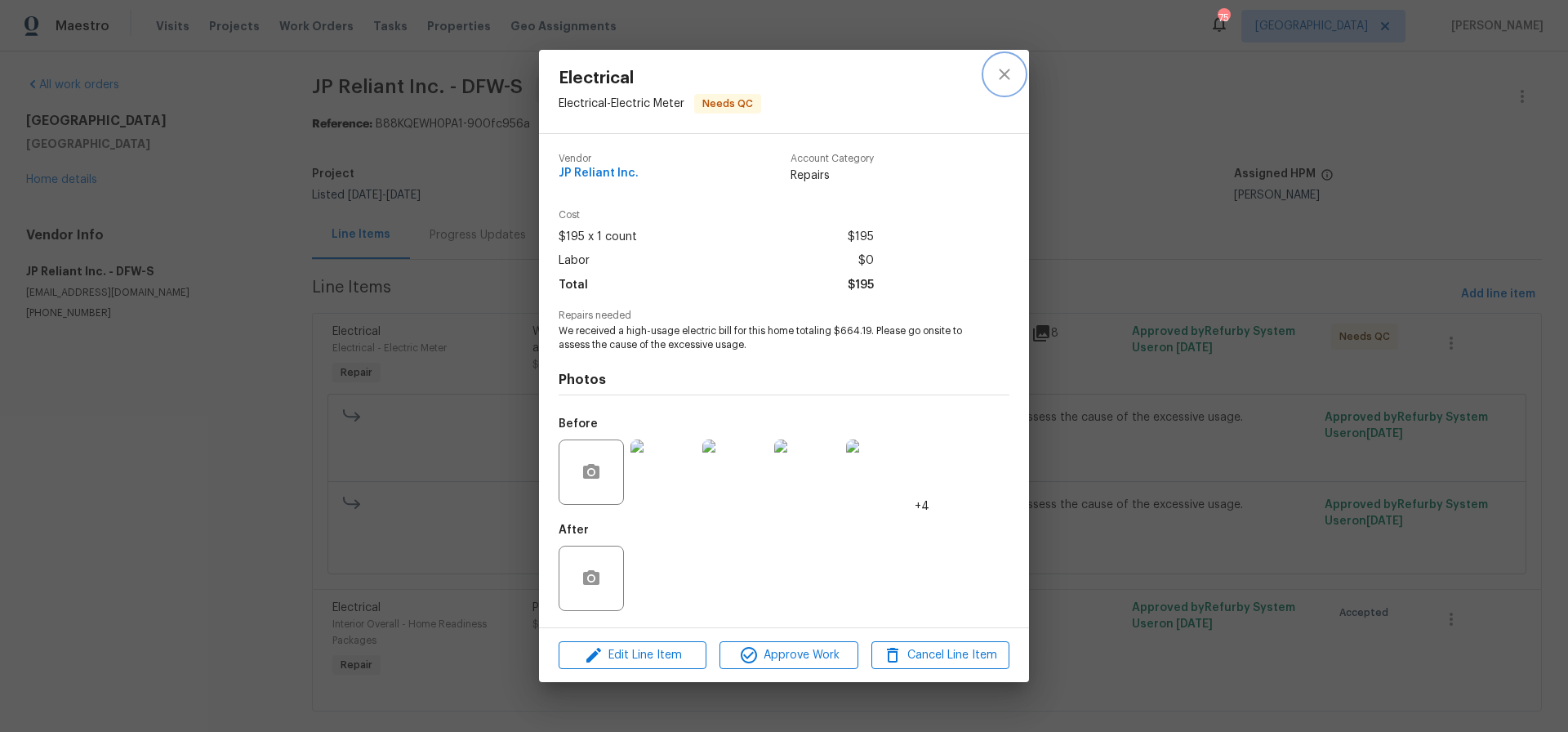
click at [1000, 72] on icon "close" at bounding box center [1004, 74] width 19 height 19
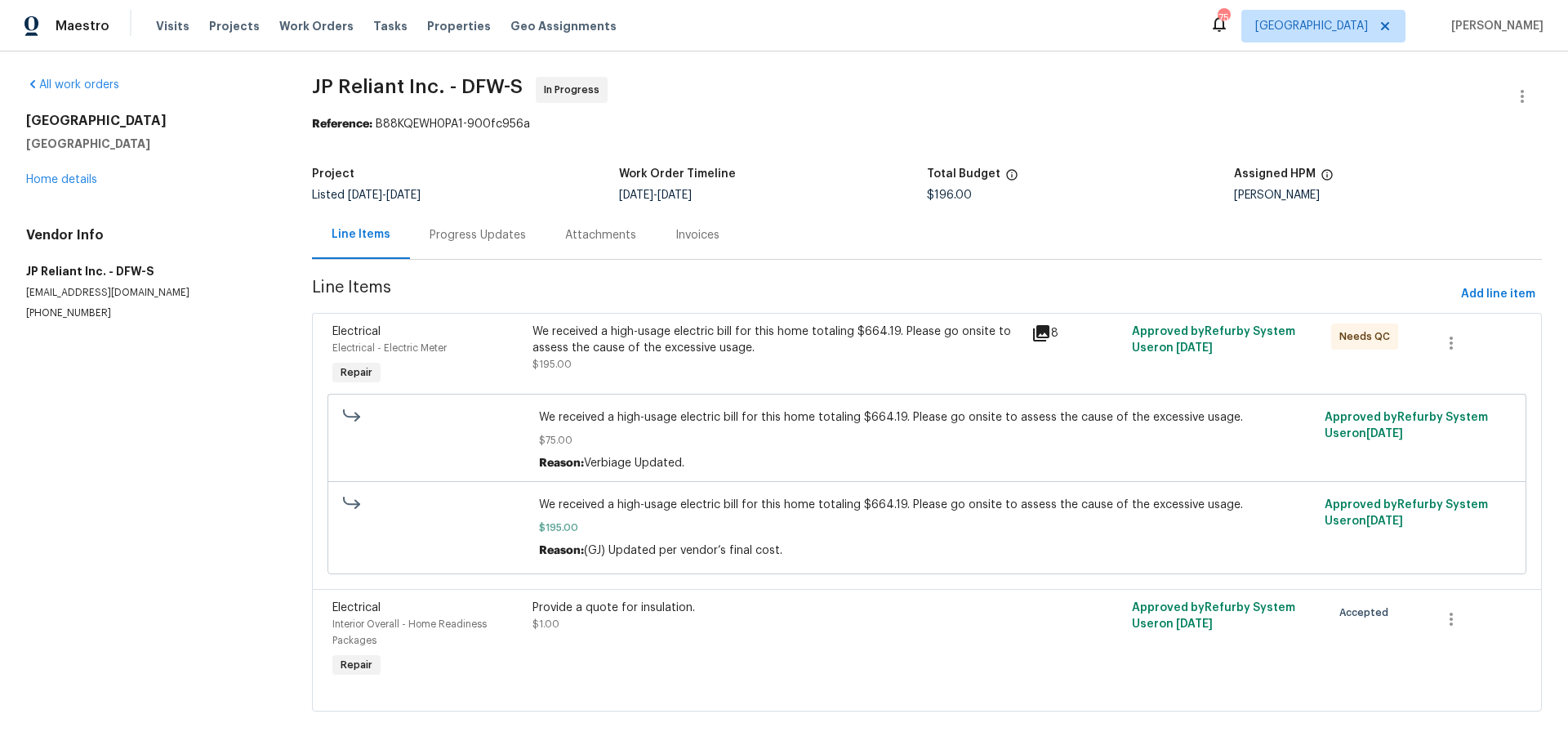
click at [461, 234] on div "Progress Updates" at bounding box center [477, 235] width 96 height 17
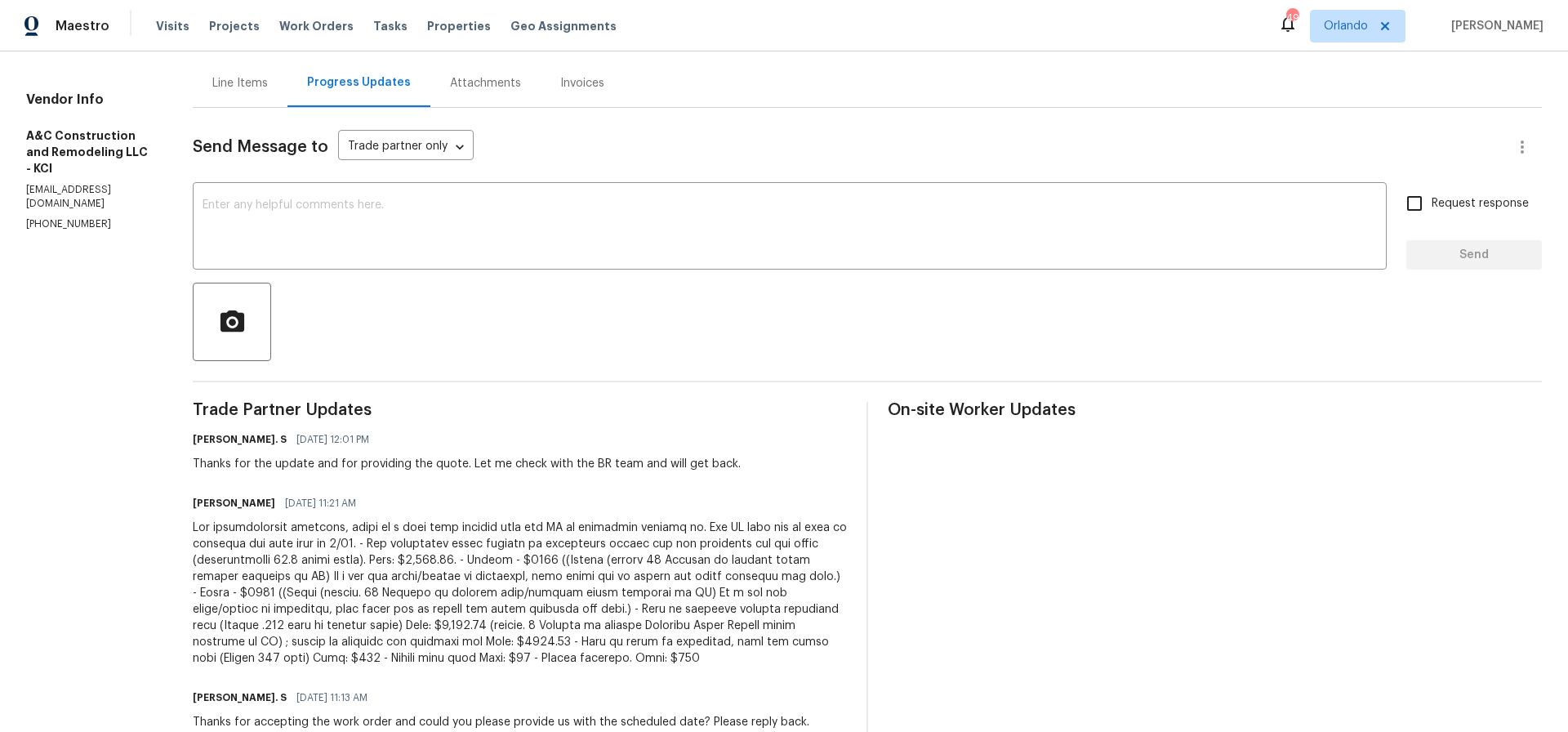
scroll to position [113, 0]
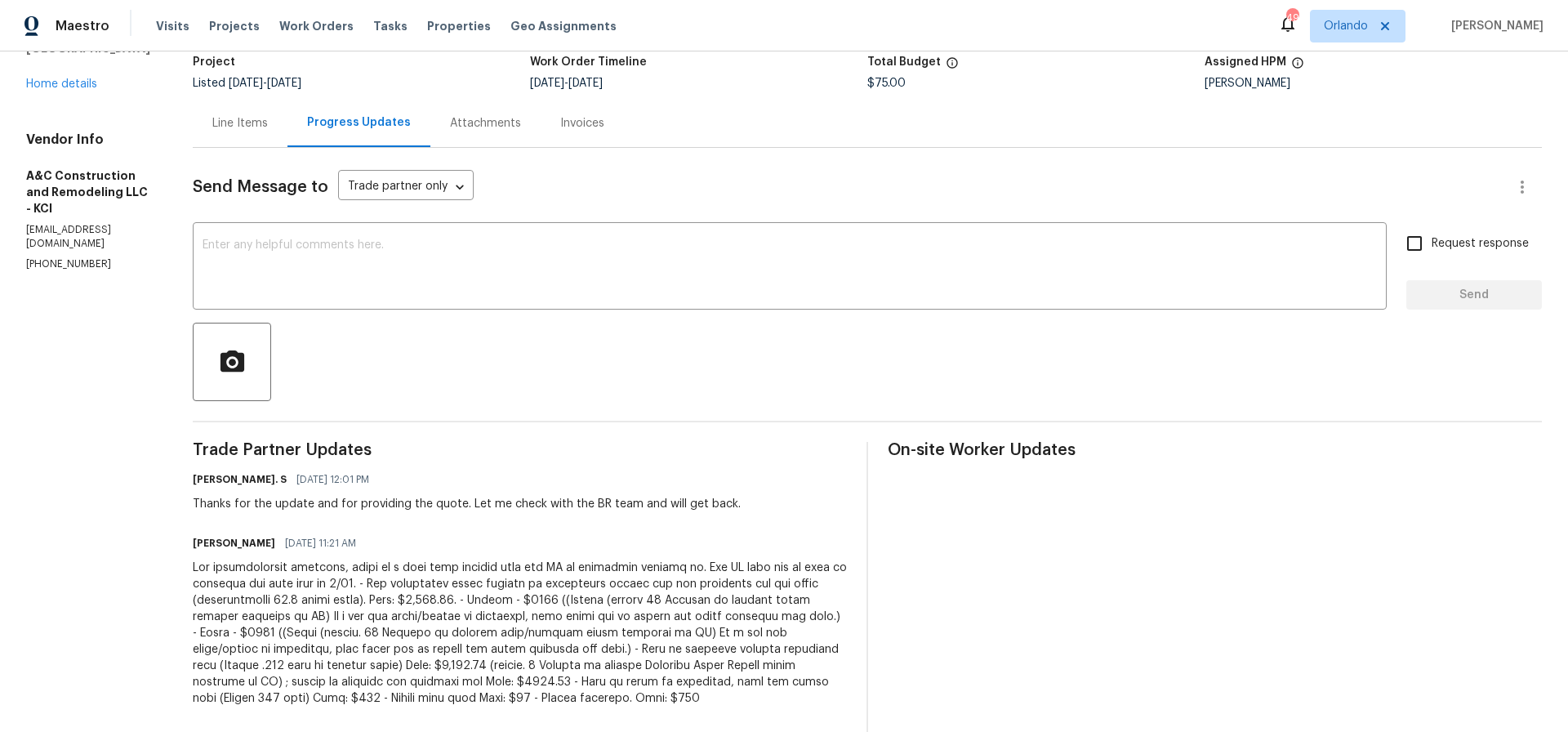
click at [268, 122] on div "Line Items" at bounding box center [240, 124] width 55 height 17
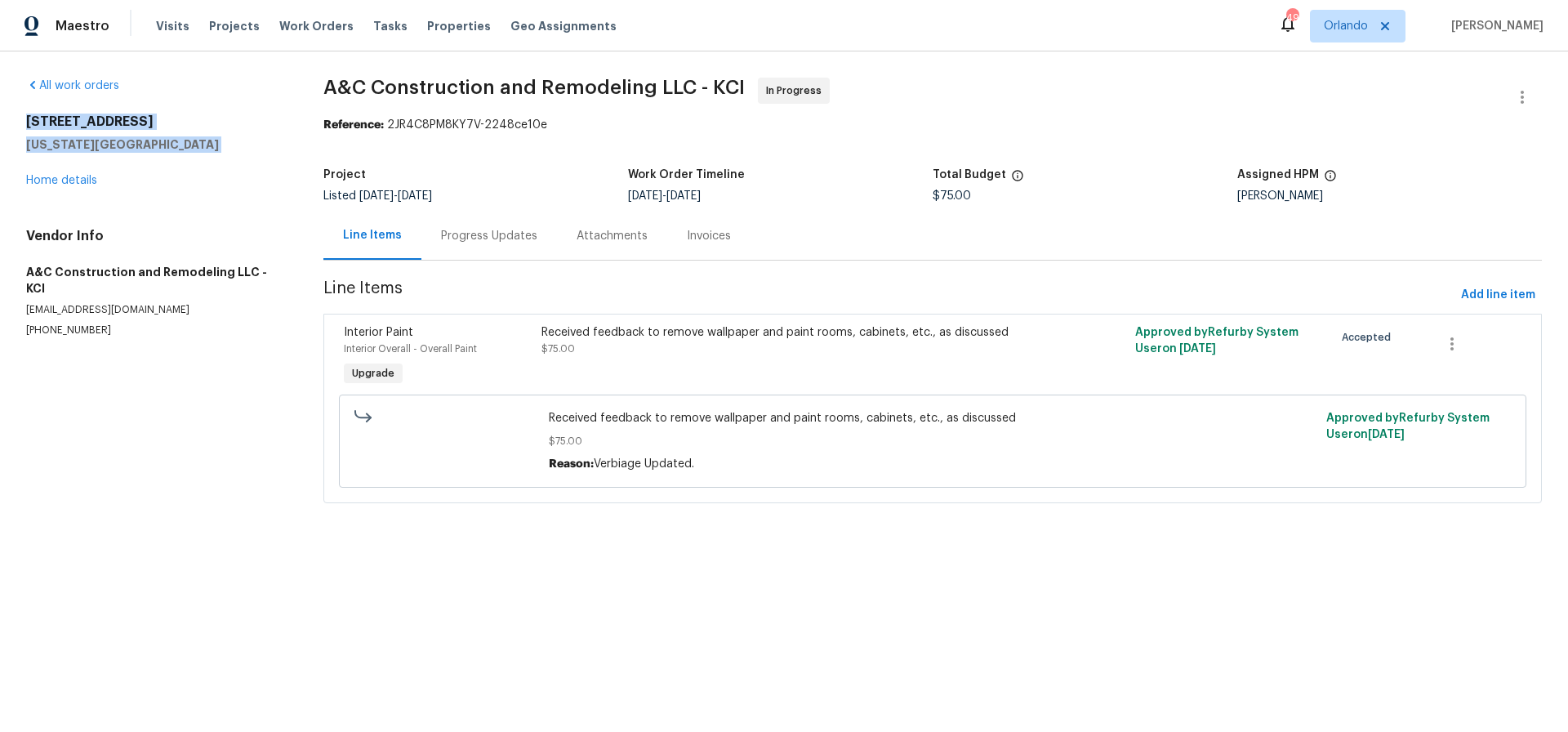
drag, startPoint x: 27, startPoint y: 118, endPoint x: 156, endPoint y: 156, distance: 134.5
click at [156, 156] on div "[STREET_ADDRESS][US_STATE] Home details" at bounding box center [155, 150] width 258 height 75
copy div "[STREET_ADDRESS][US_STATE]"
click at [479, 232] on div "Progress Updates" at bounding box center [489, 236] width 96 height 17
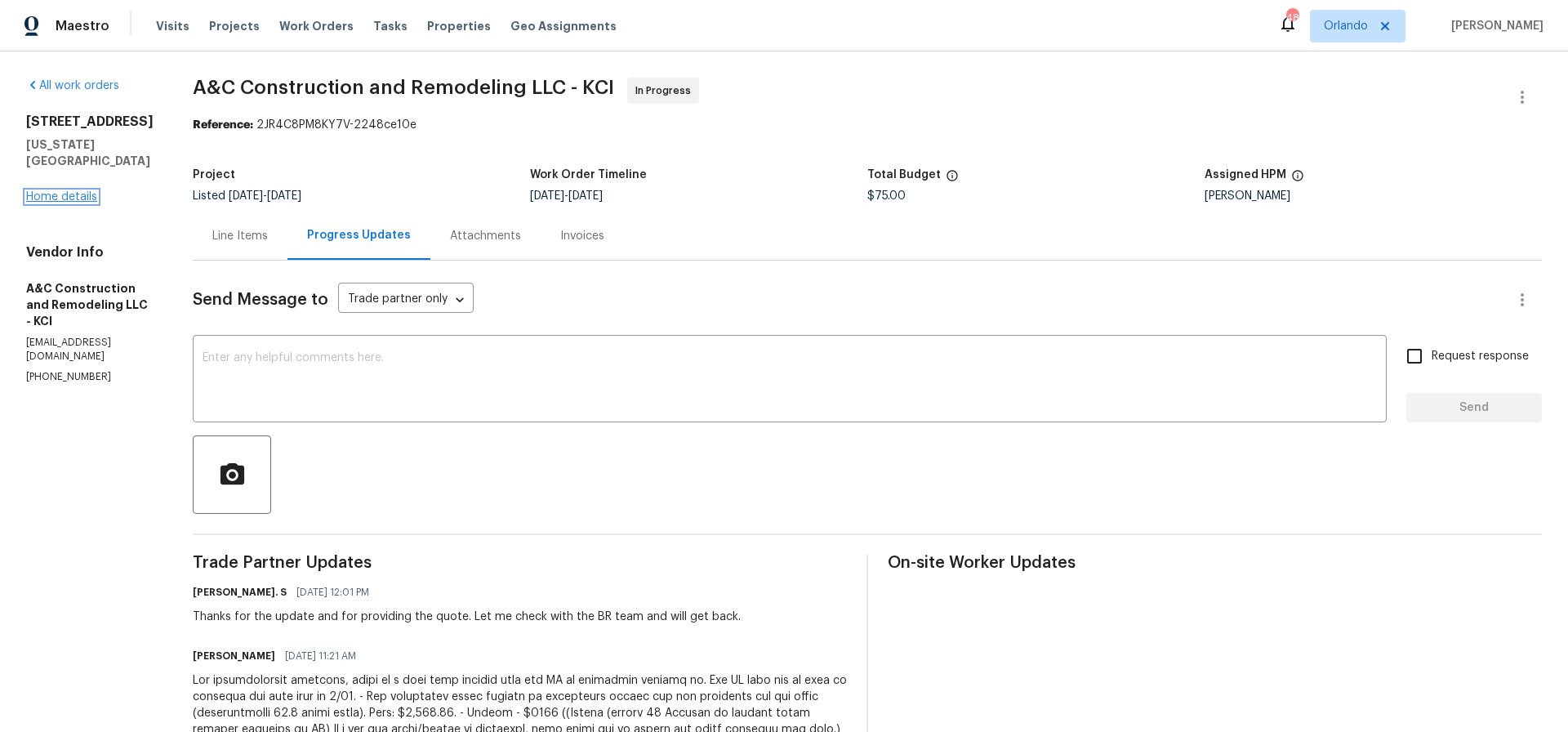
click at [69, 191] on link "Home details" at bounding box center [61, 197] width 71 height 11
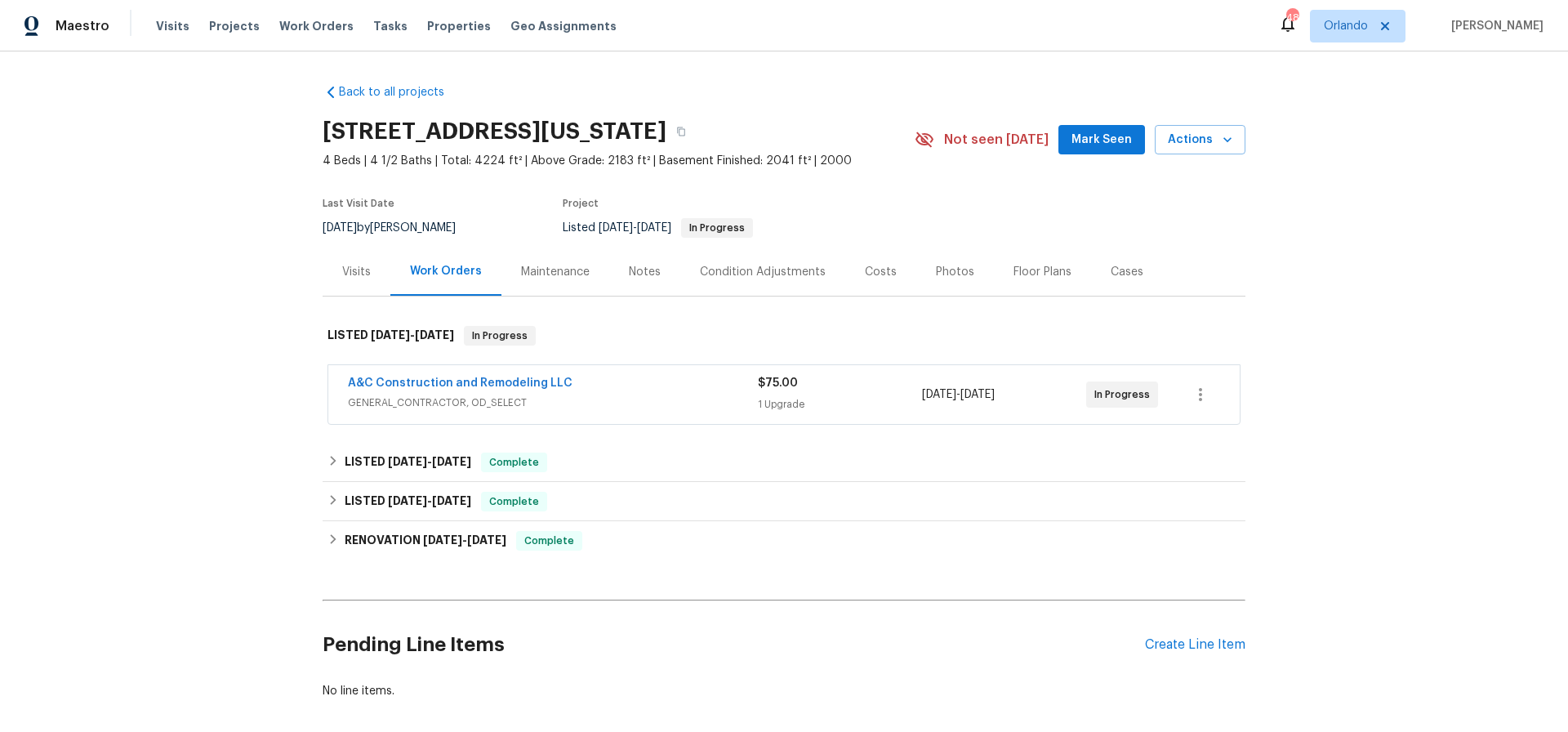
click at [939, 270] on div "Photos" at bounding box center [955, 272] width 39 height 17
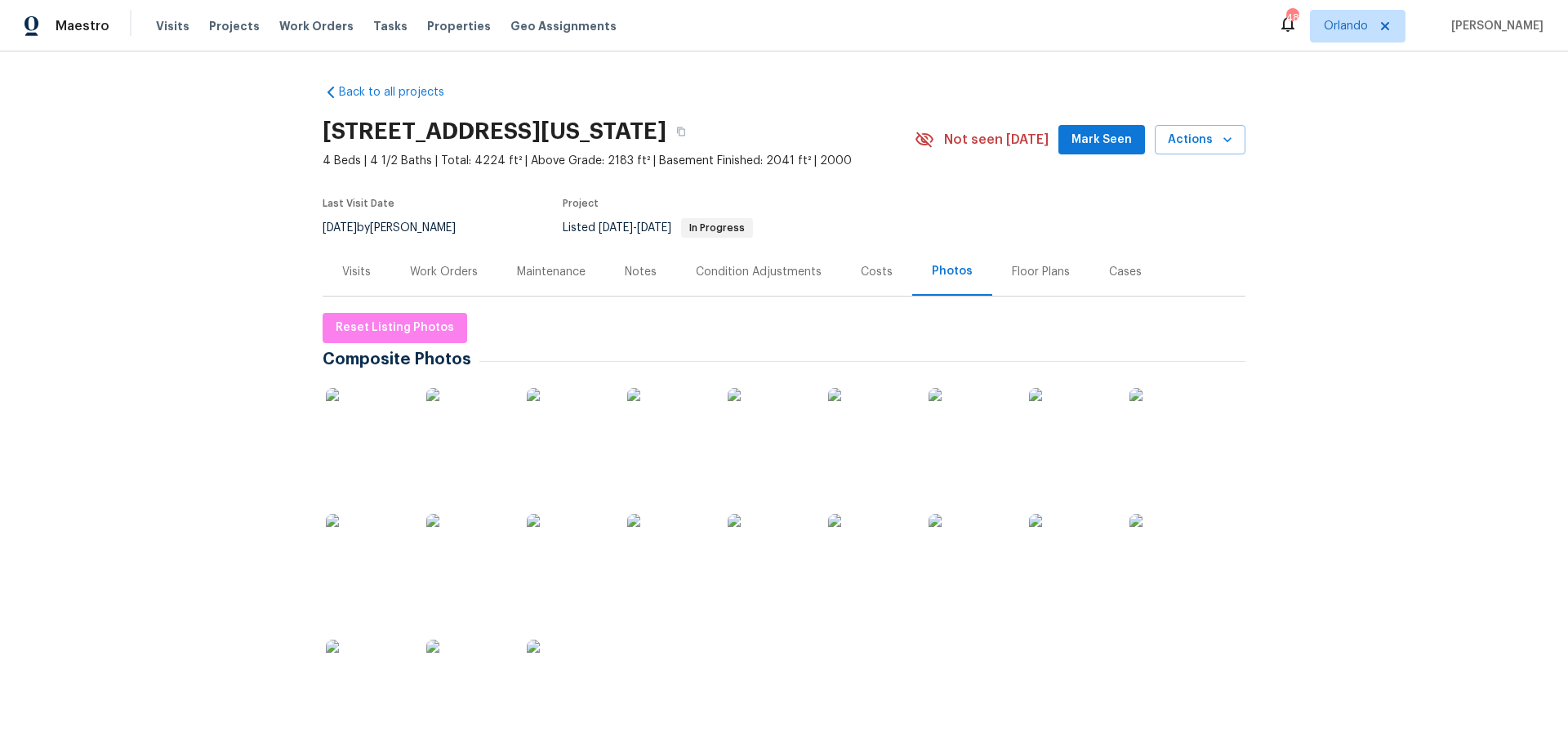
scroll to position [1, 0]
click at [382, 426] on img at bounding box center [366, 427] width 81 height 81
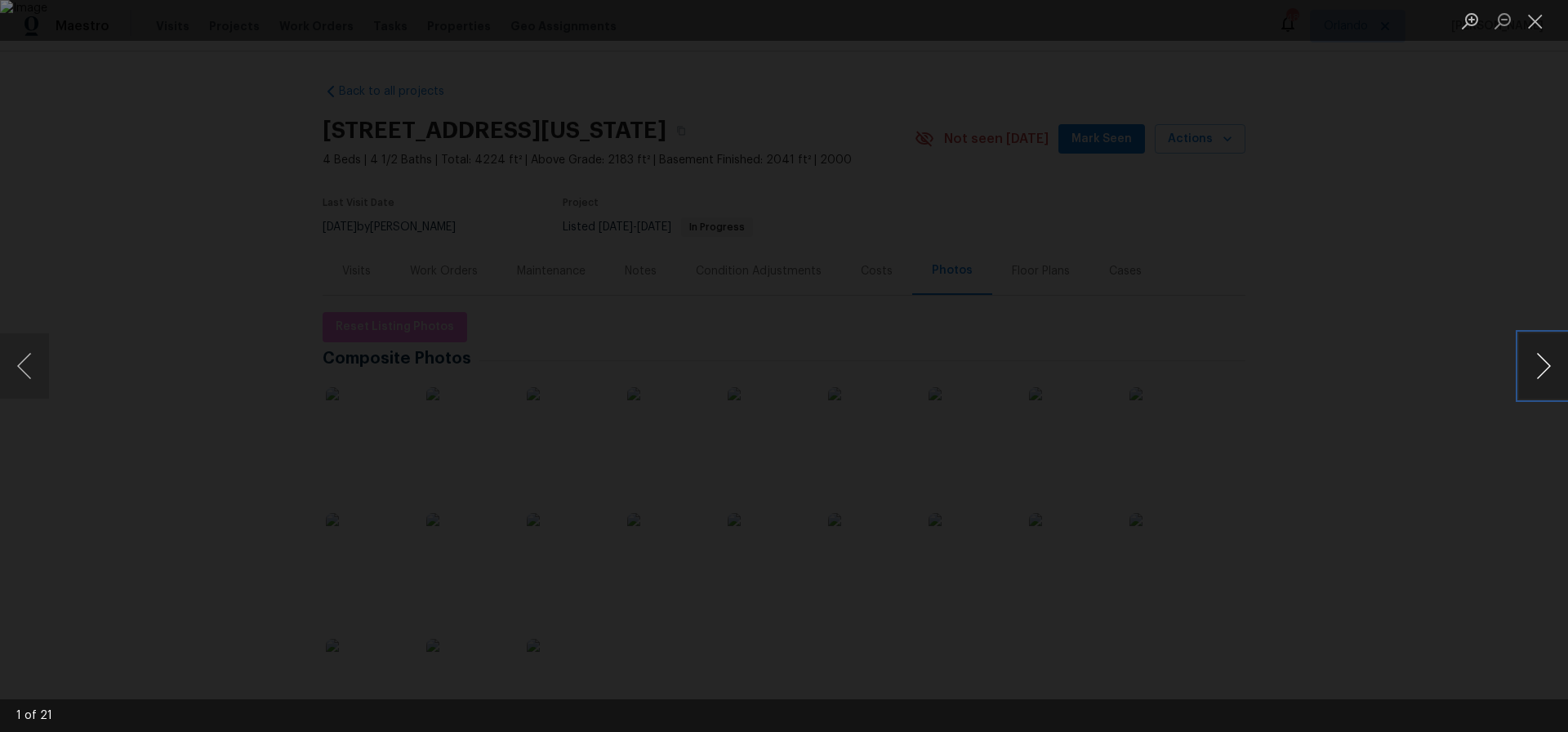
click at [1546, 366] on button "Next image" at bounding box center [1543, 366] width 49 height 66
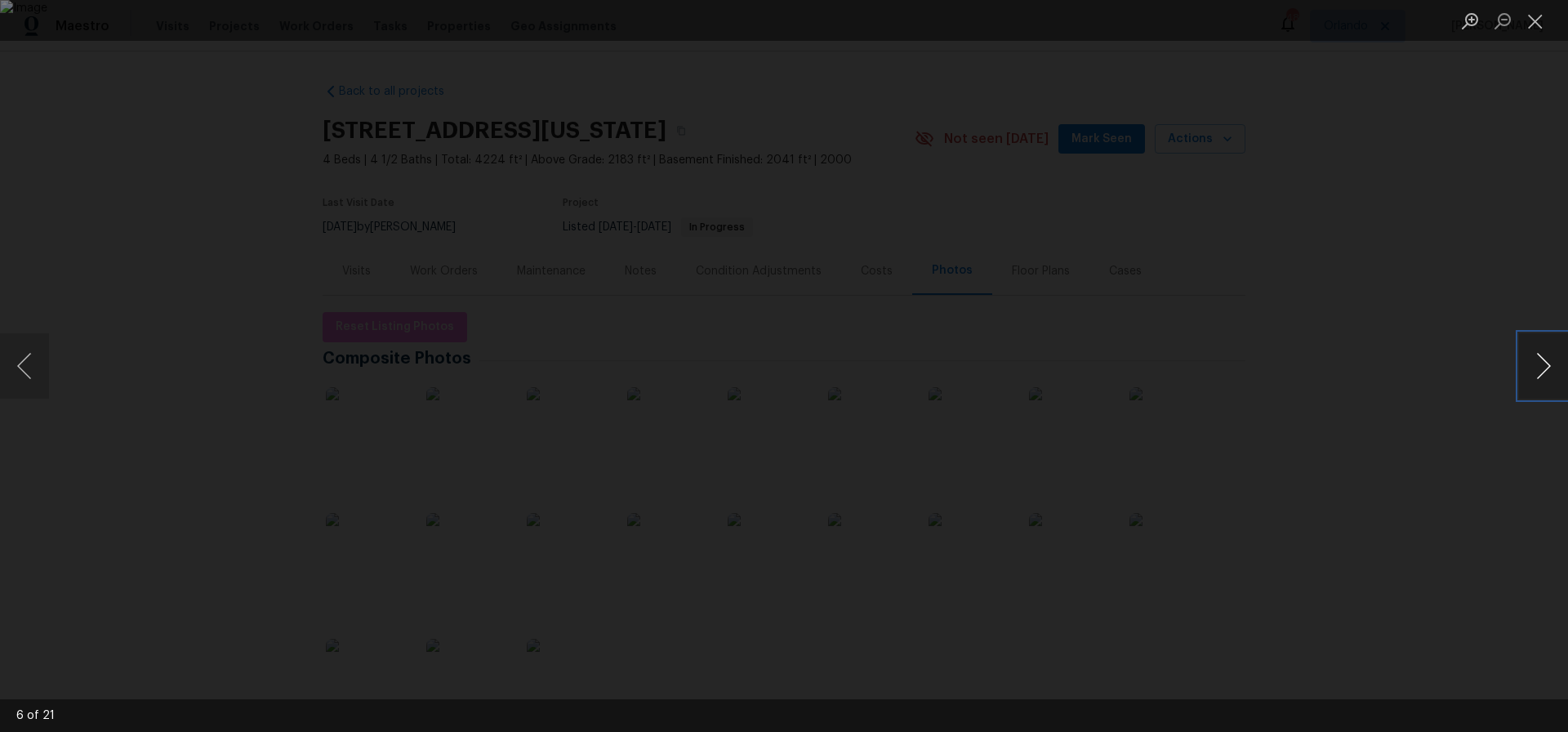
click at [1546, 366] on button "Next image" at bounding box center [1543, 366] width 49 height 66
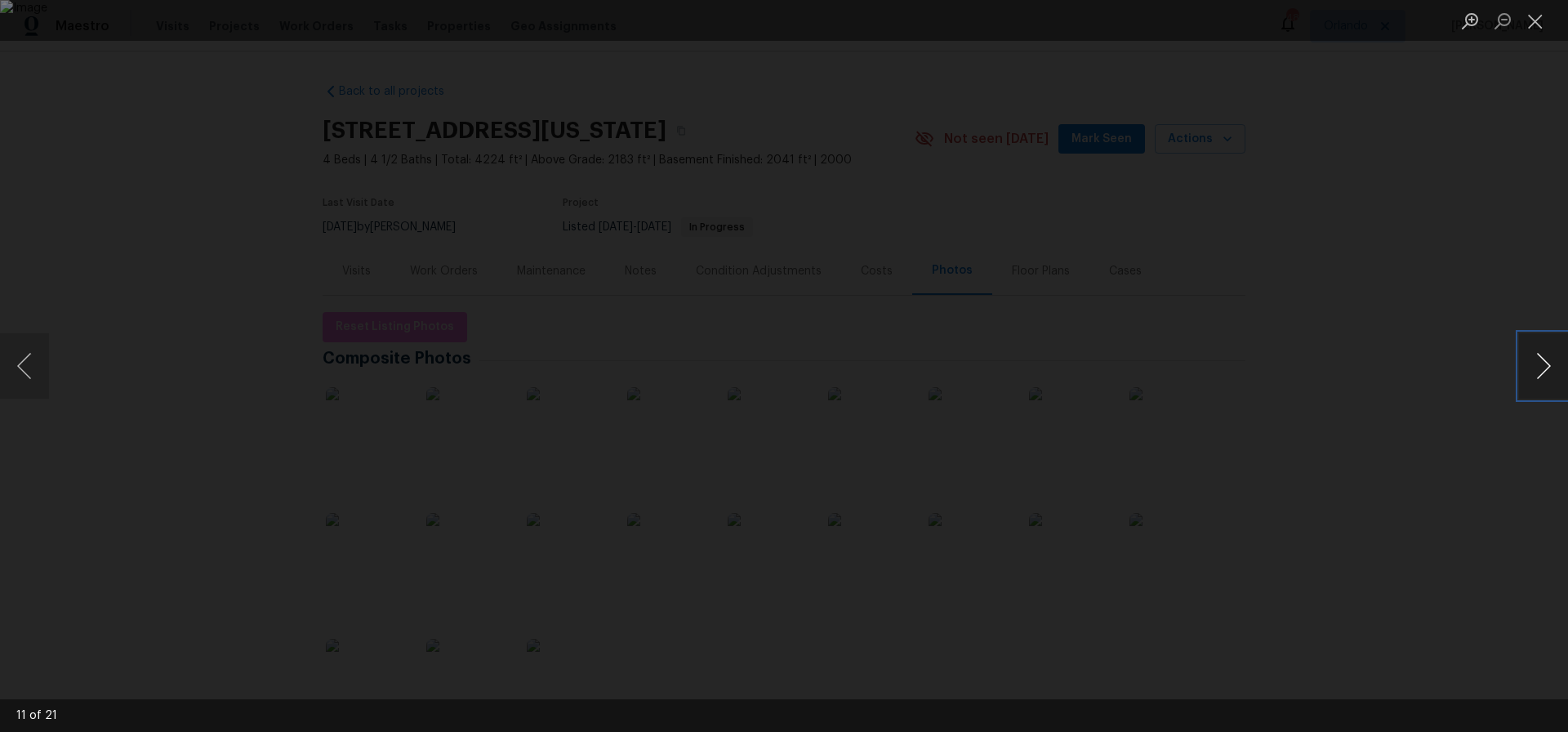
click at [1546, 366] on button "Next image" at bounding box center [1543, 366] width 49 height 66
click at [1538, 28] on button "Close lightbox" at bounding box center [1535, 20] width 32 height 29
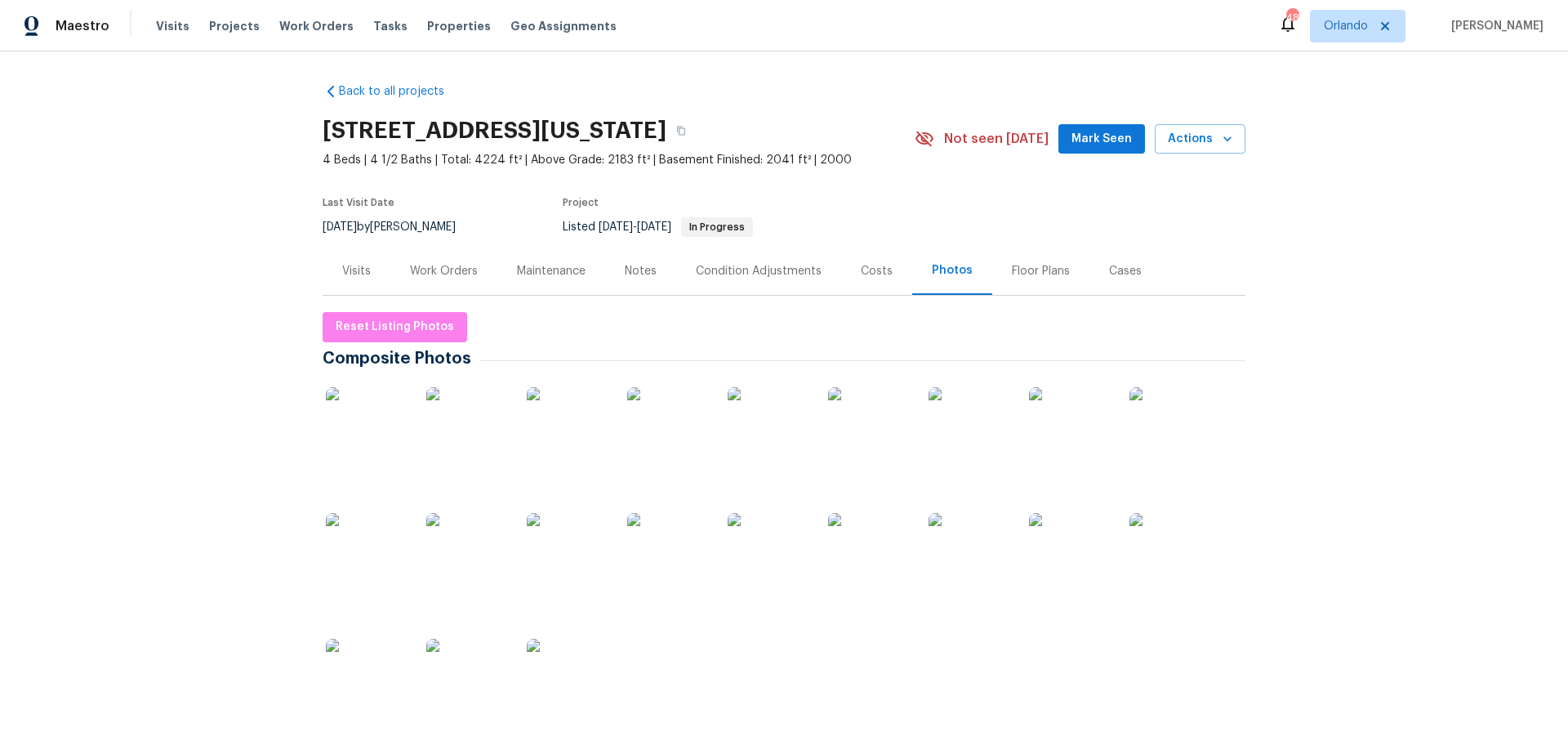
click at [437, 270] on div "Work Orders" at bounding box center [443, 271] width 67 height 17
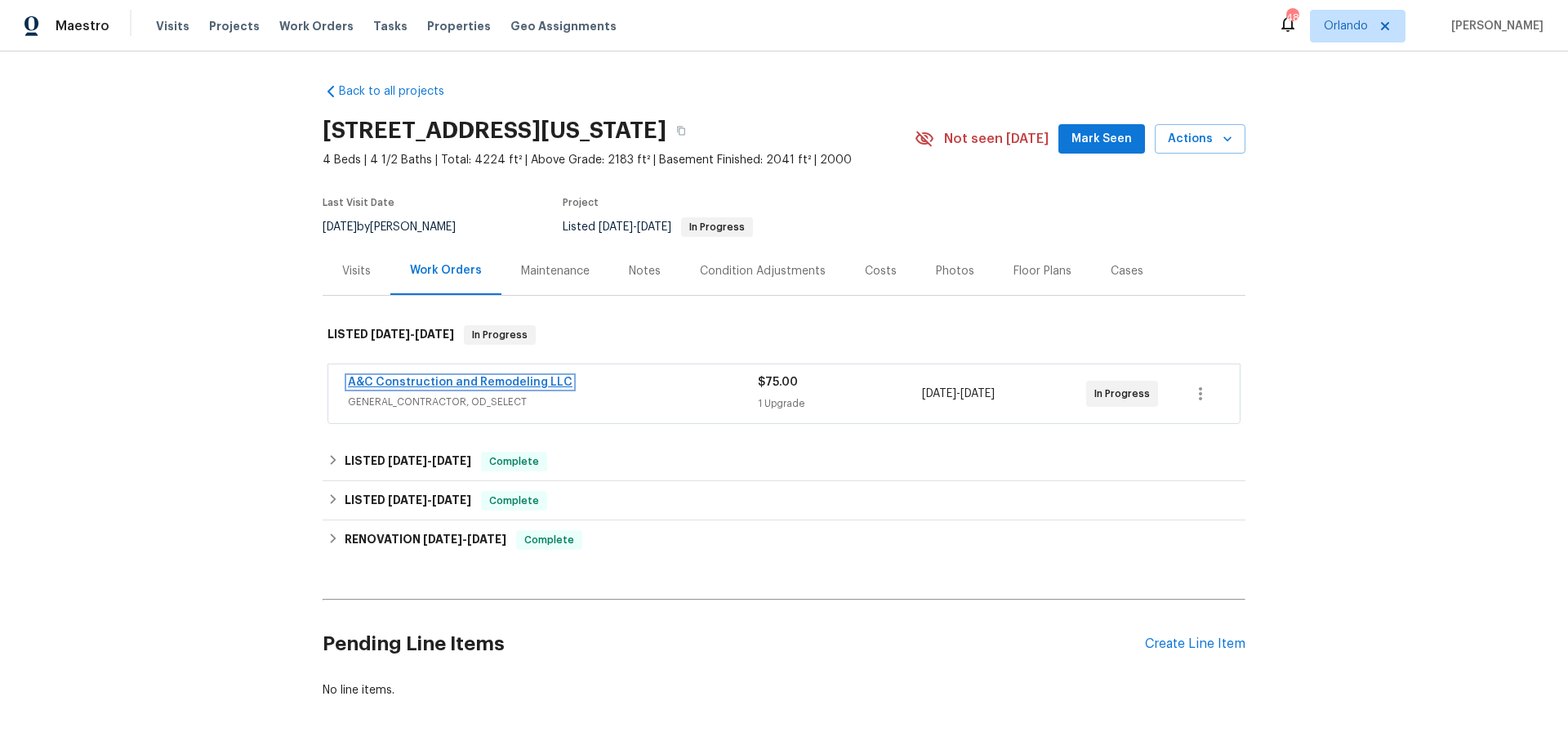
click at [432, 382] on link "A&C Construction and Remodeling LLC" at bounding box center [460, 382] width 224 height 11
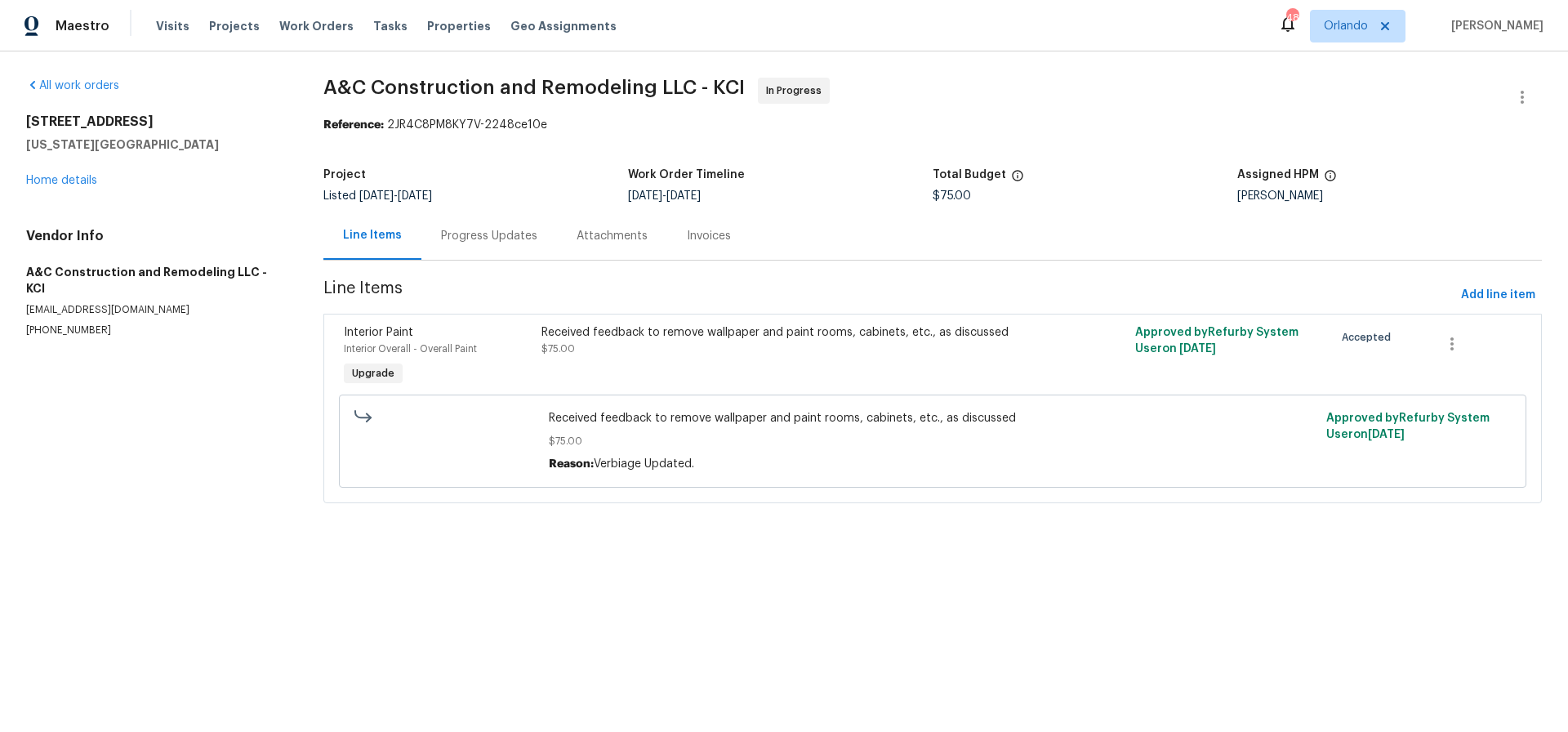
click at [466, 237] on div "Progress Updates" at bounding box center [489, 236] width 96 height 17
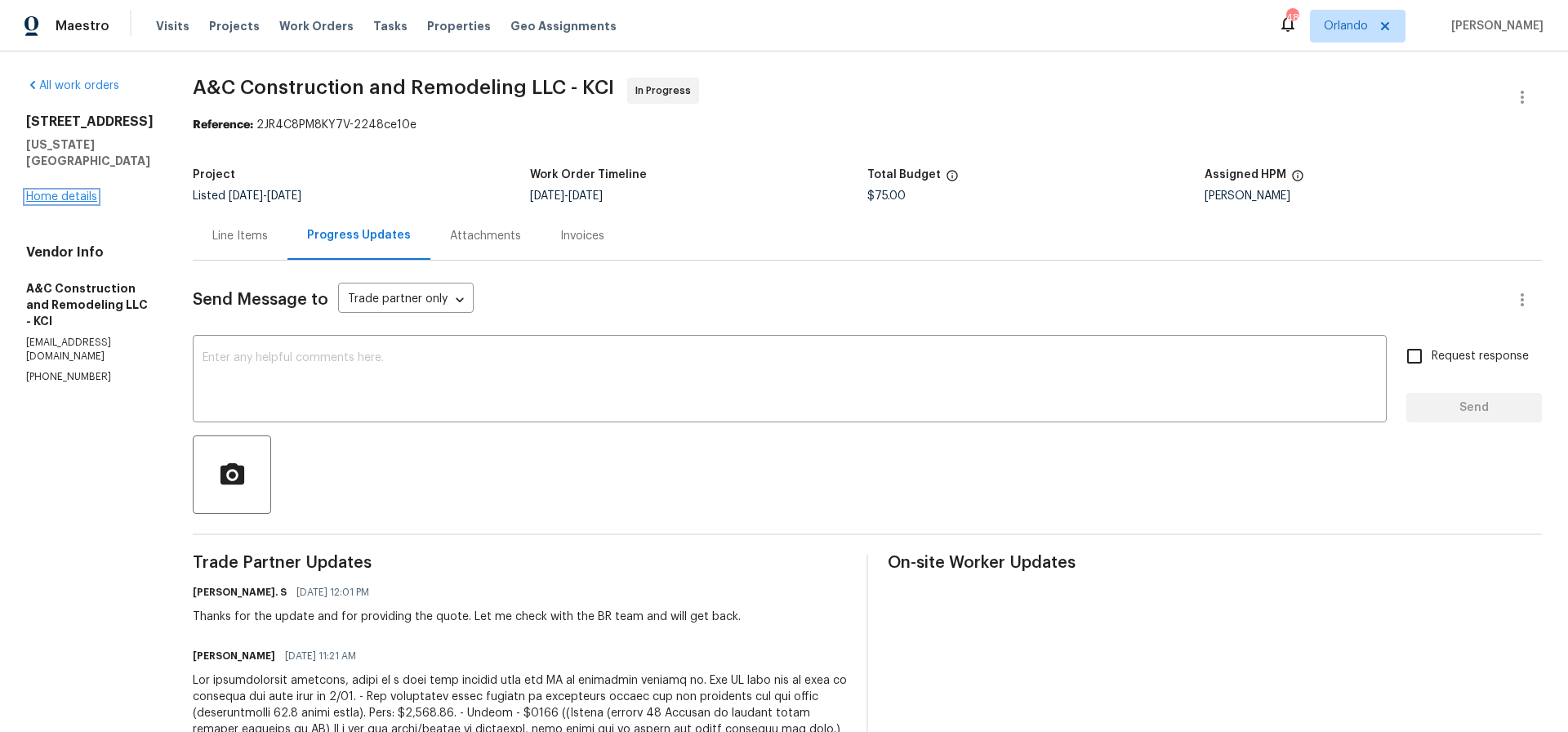
click at [66, 191] on link "Home details" at bounding box center [61, 197] width 71 height 11
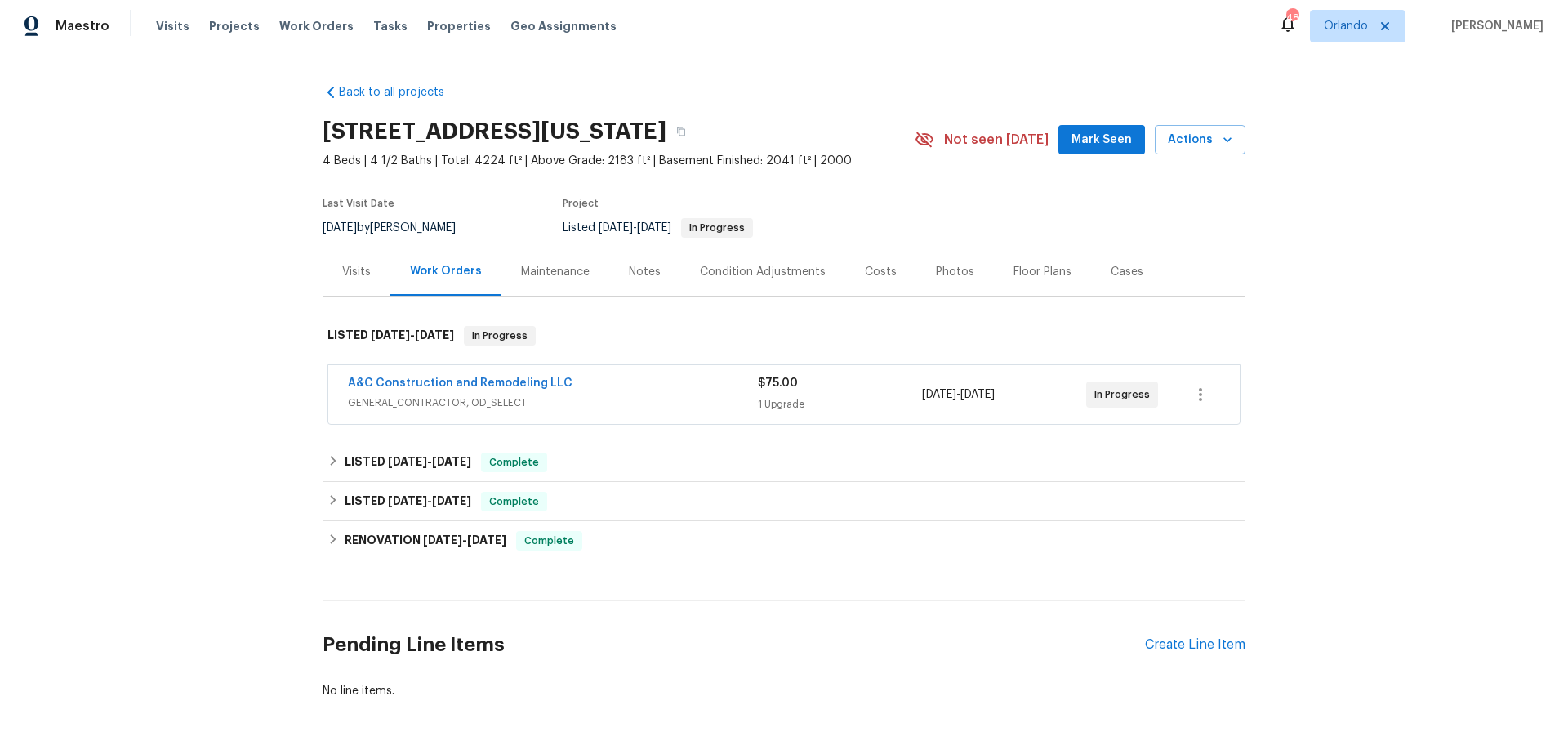
click at [951, 274] on div "Photos" at bounding box center [955, 272] width 39 height 17
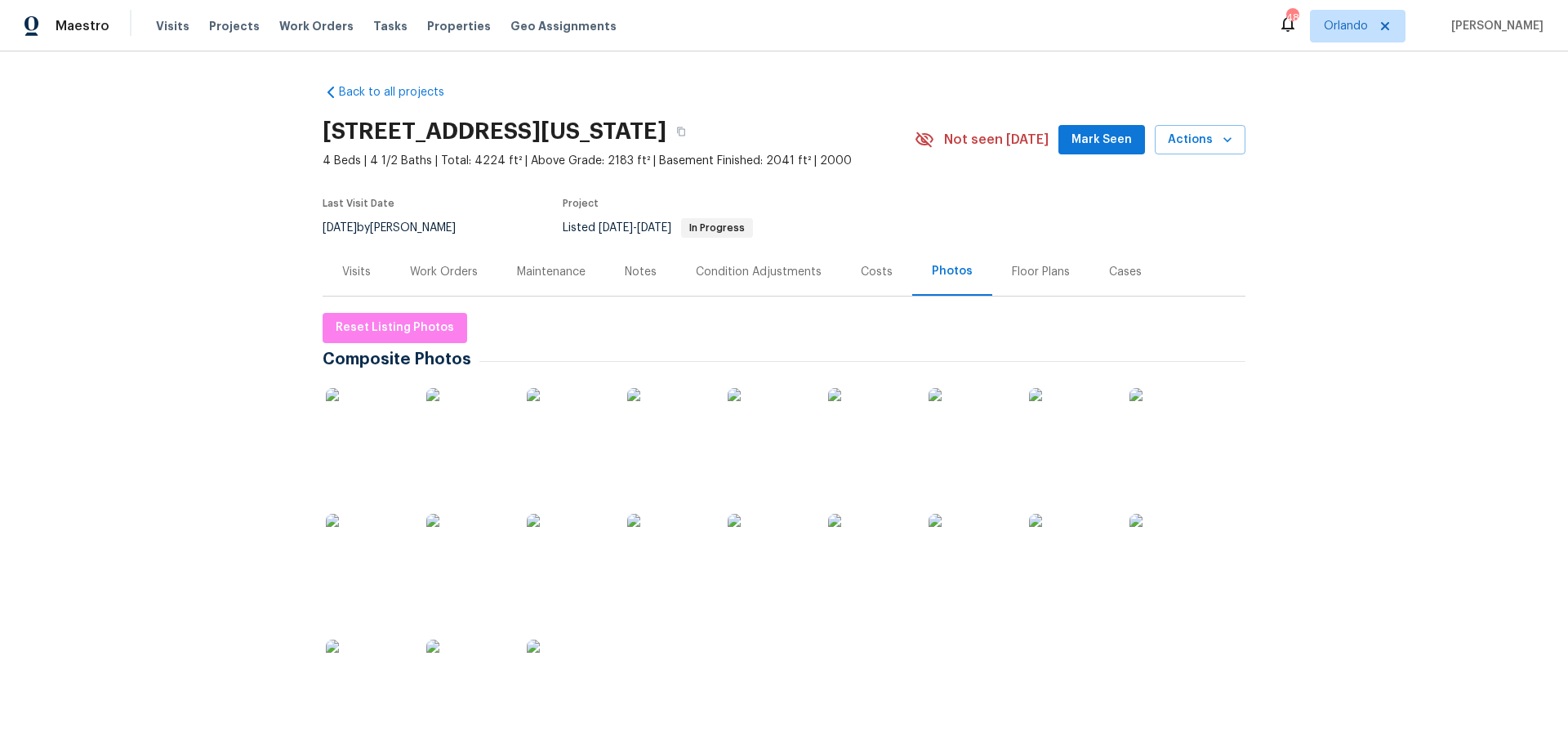
click at [363, 412] on img at bounding box center [366, 428] width 81 height 81
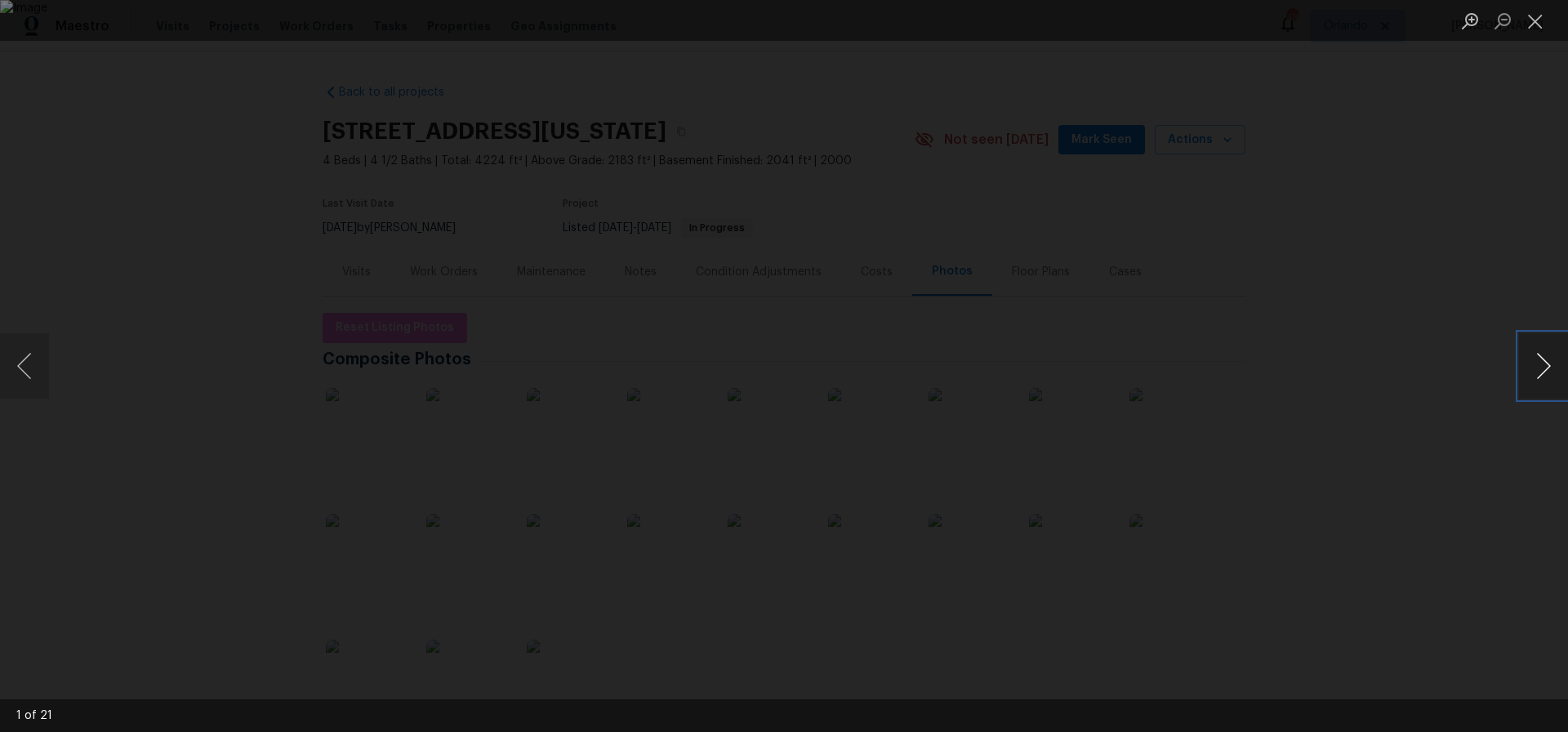
click at [1541, 366] on button "Next image" at bounding box center [1543, 366] width 49 height 66
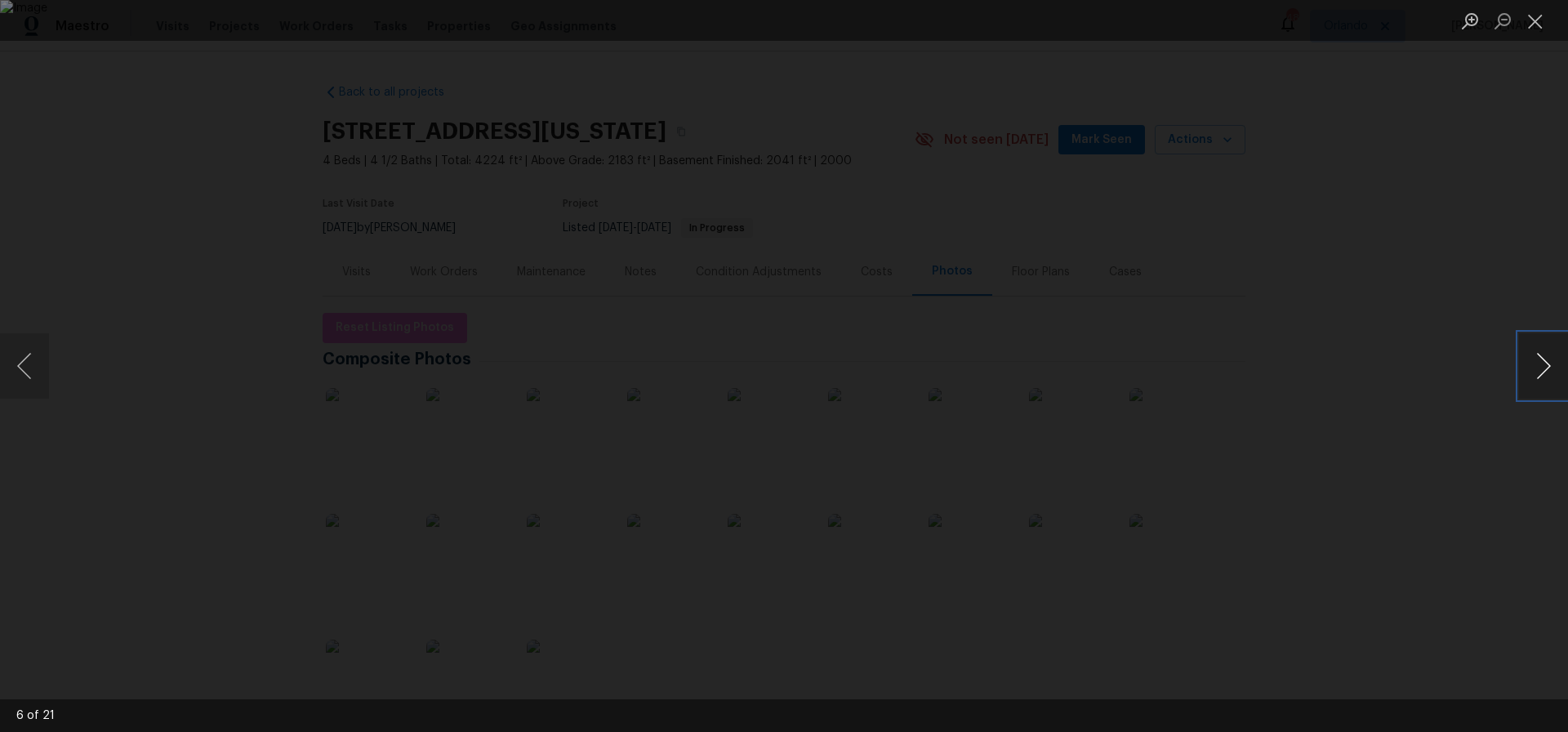
click at [1541, 366] on button "Next image" at bounding box center [1543, 366] width 49 height 66
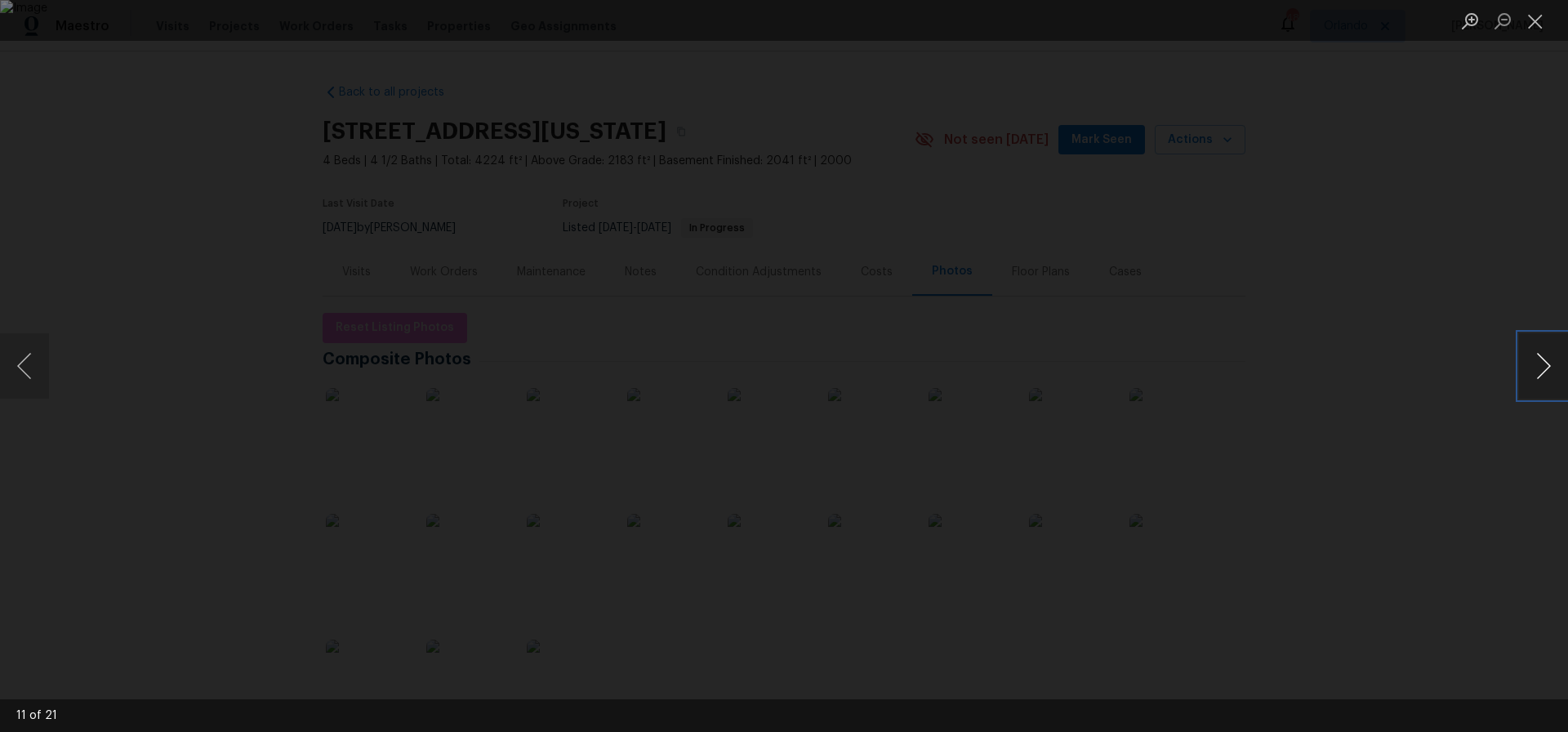
click at [1541, 366] on button "Next image" at bounding box center [1543, 366] width 49 height 66
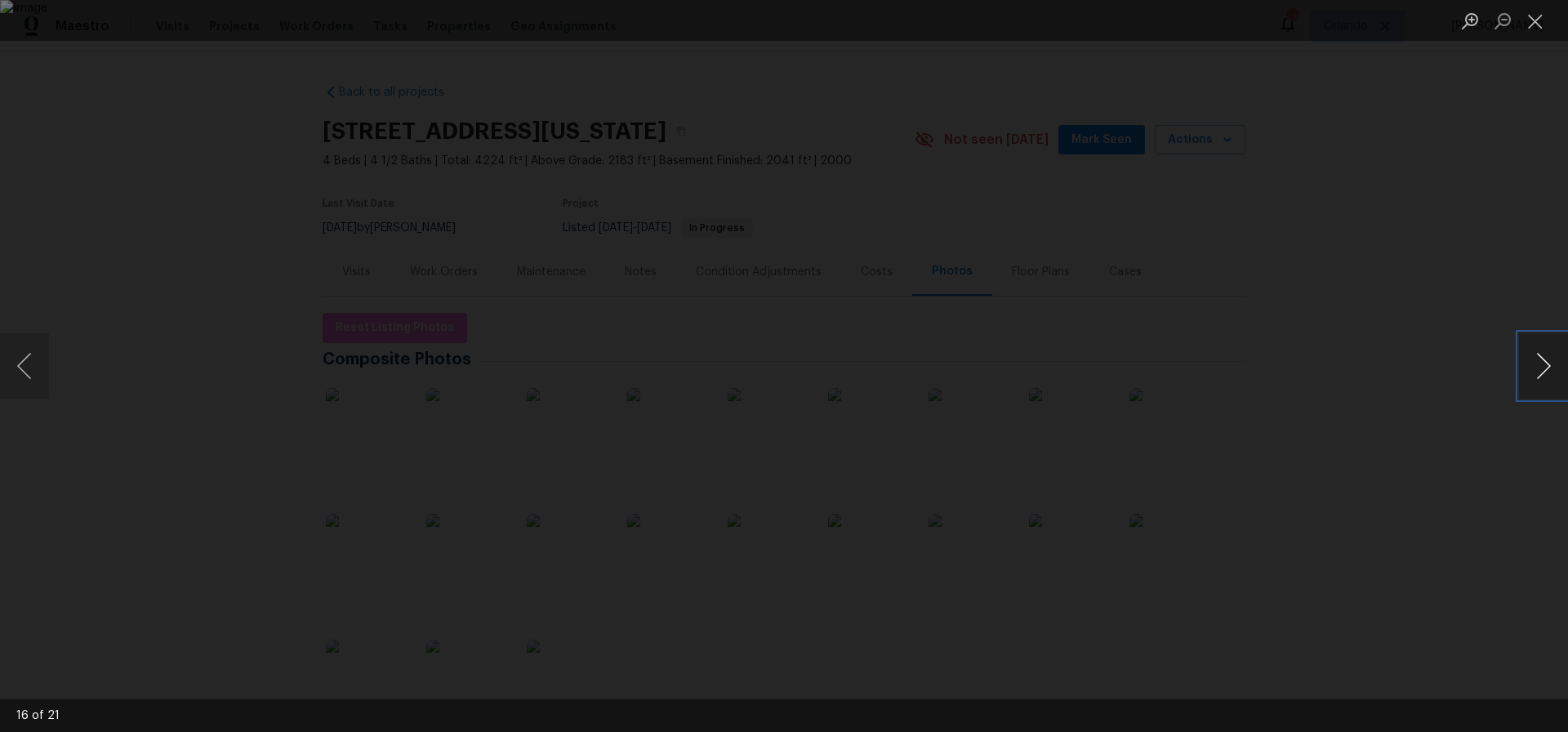
click at [1541, 366] on button "Next image" at bounding box center [1543, 366] width 49 height 66
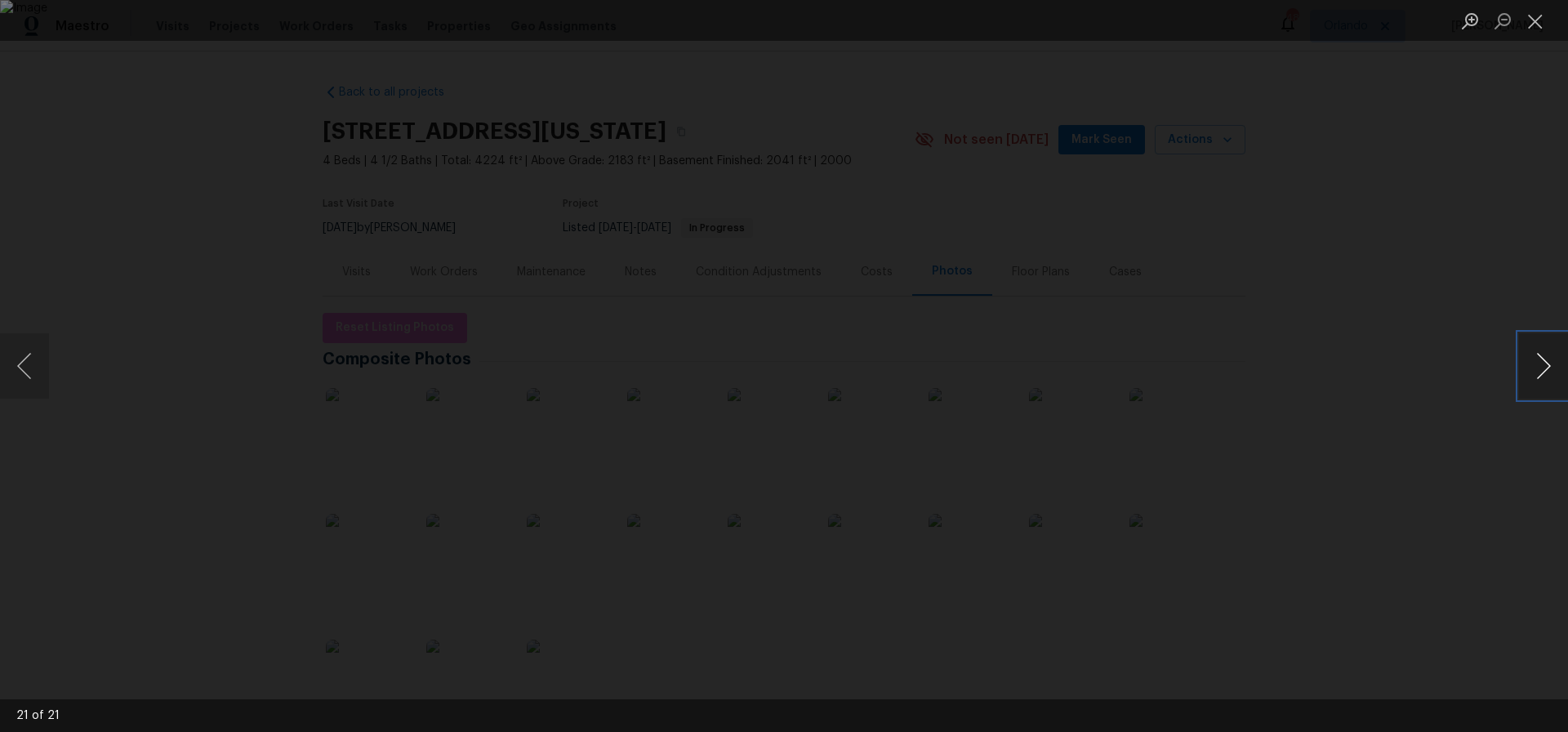
click at [1541, 366] on button "Next image" at bounding box center [1543, 366] width 49 height 66
click at [1532, 22] on button "Close lightbox" at bounding box center [1535, 20] width 32 height 29
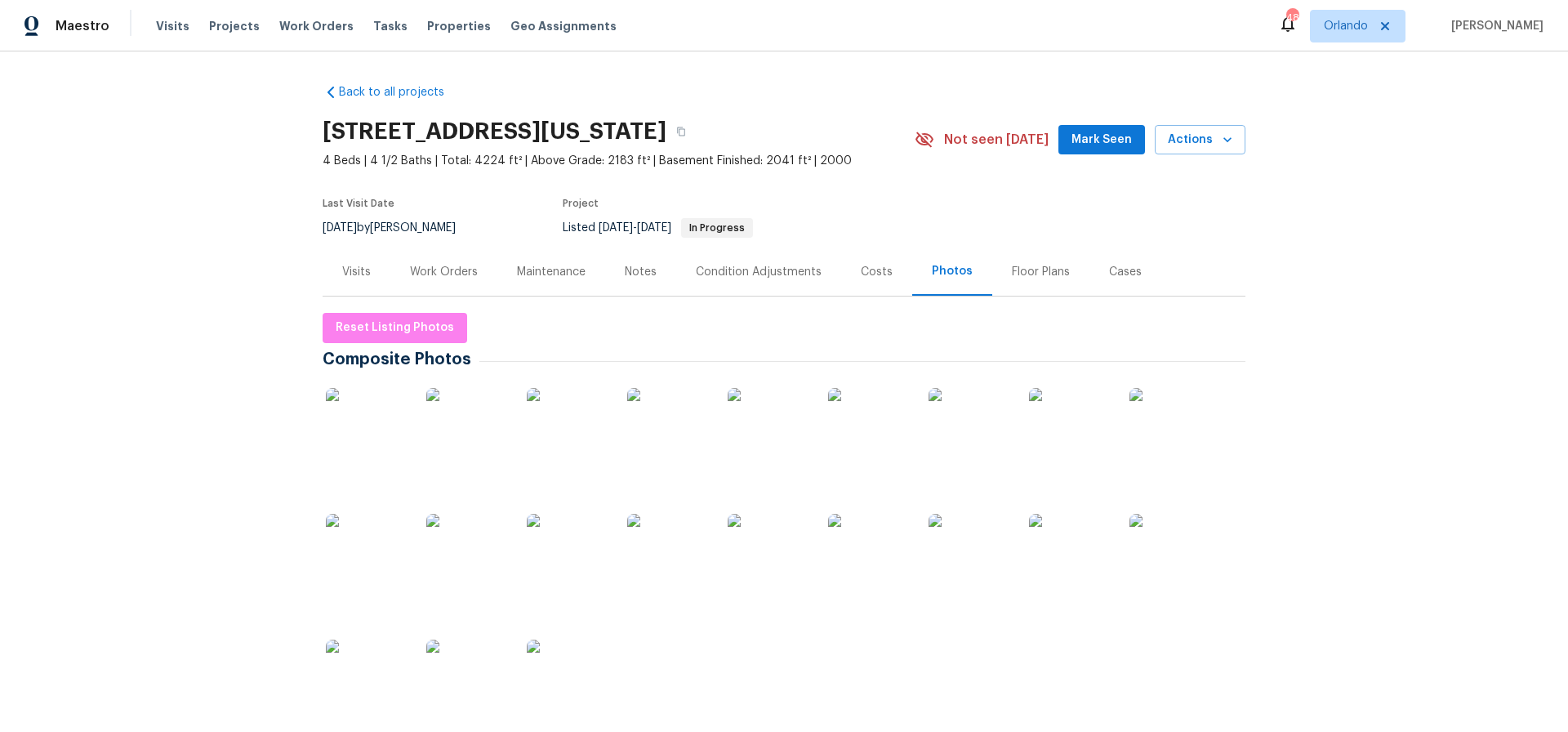
click at [437, 270] on div "Work Orders" at bounding box center [443, 272] width 67 height 17
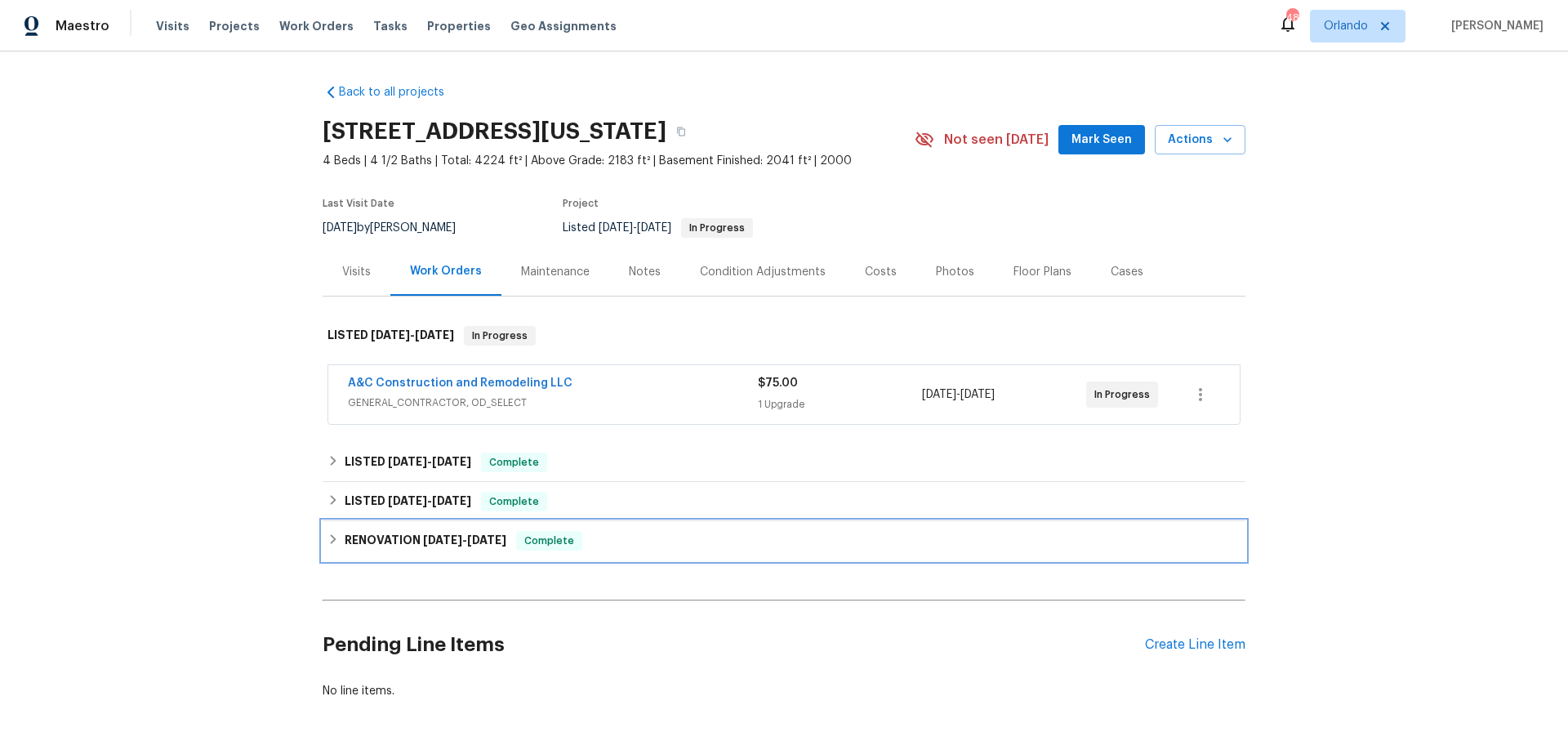
click at [411, 536] on h6 "RENOVATION [DATE] - [DATE]" at bounding box center [425, 540] width 162 height 19
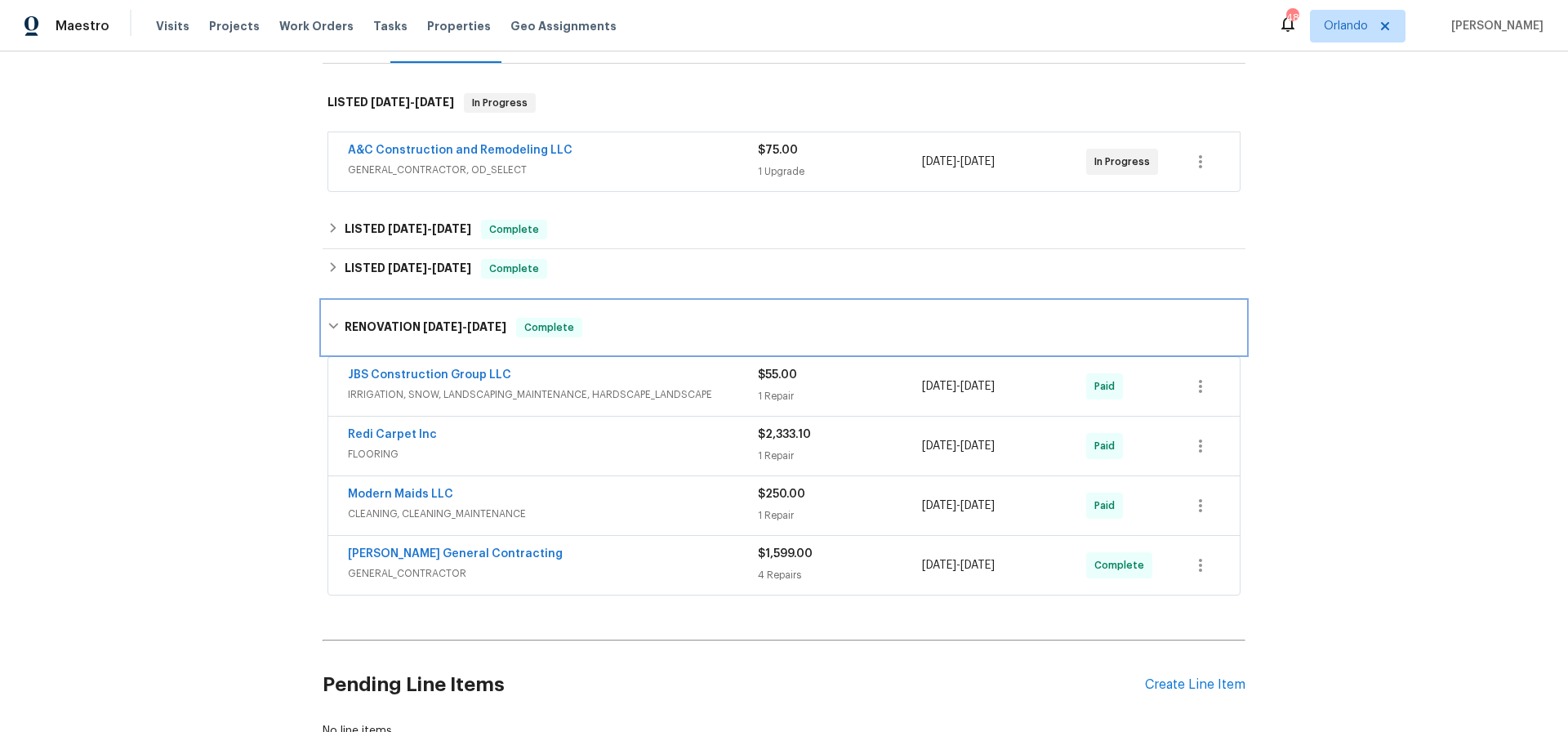
scroll to position [241, 0]
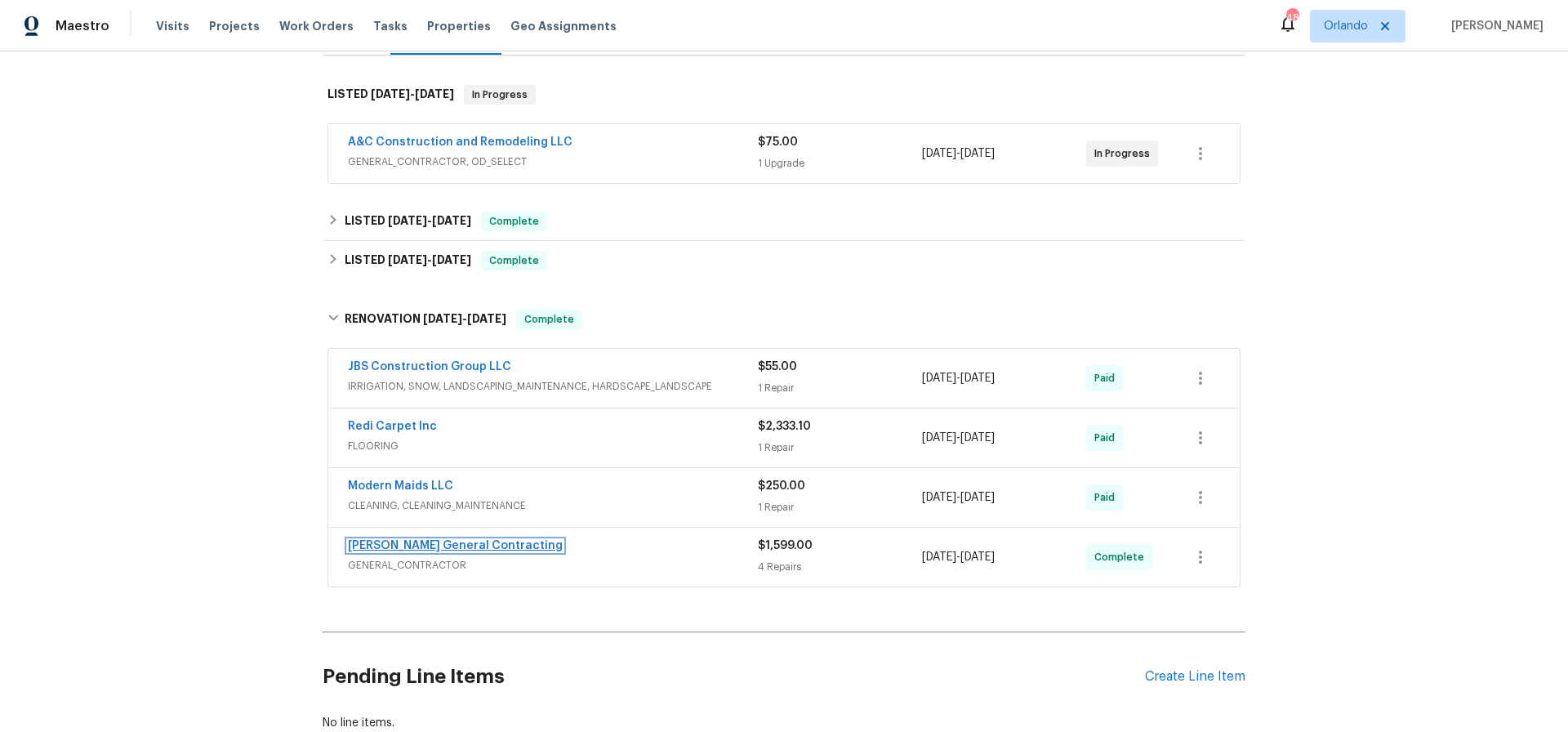
click at [425, 546] on link "[PERSON_NAME] General Contracting" at bounding box center [455, 546] width 215 height 11
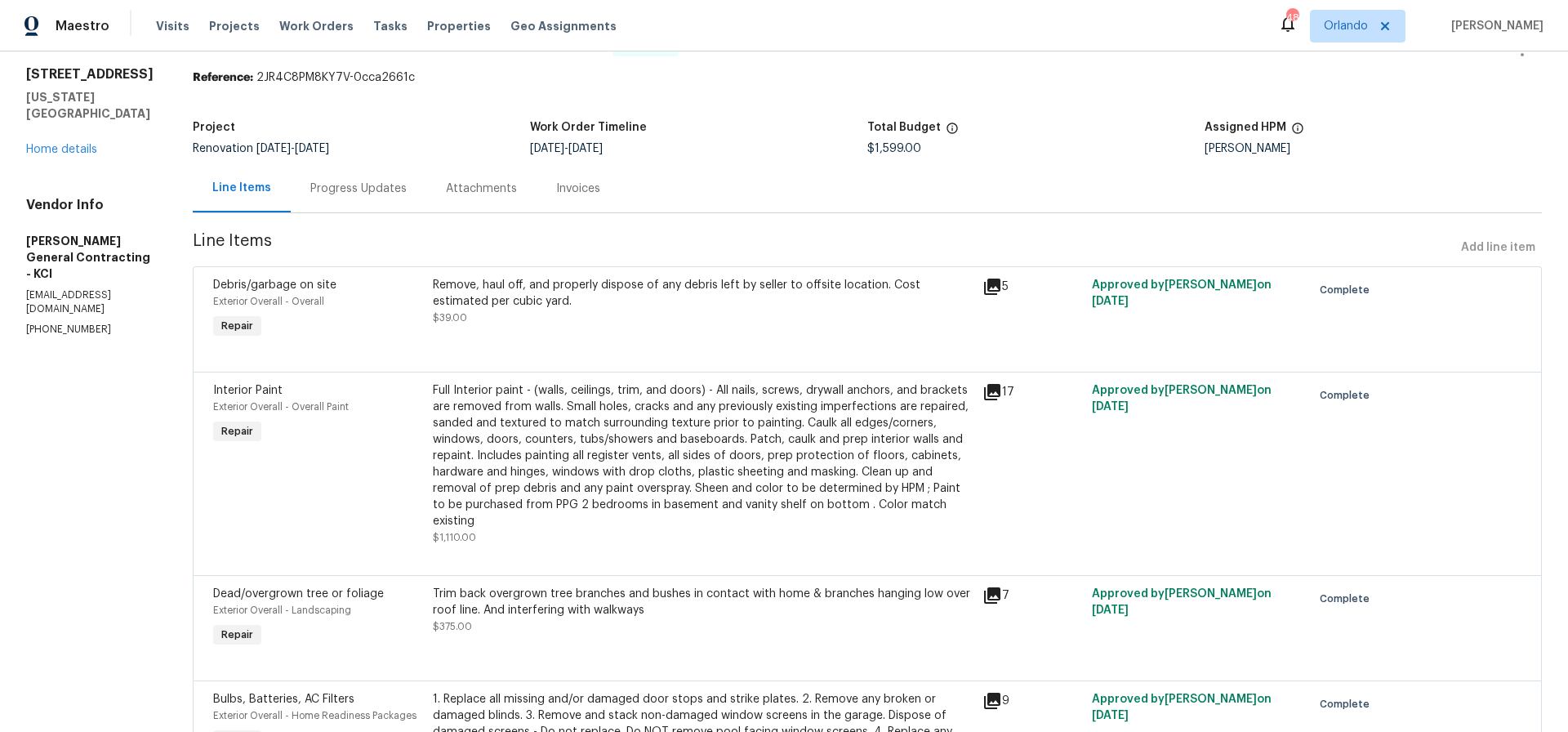
scroll to position [21, 0]
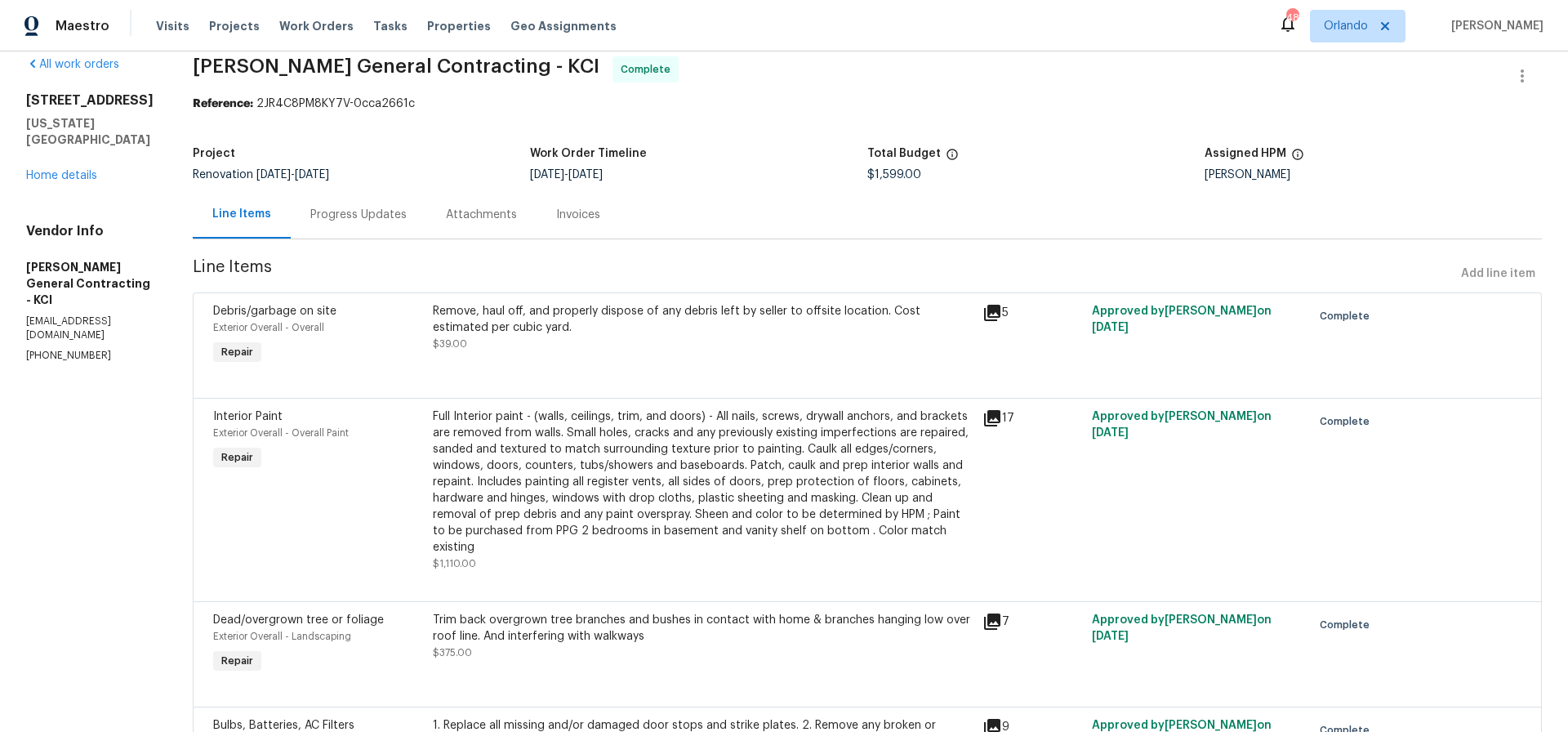
click at [678, 447] on div "Full Interior paint - (walls, ceilings, trim, and doors) - All nails, screws, d…" at bounding box center [702, 481] width 540 height 147
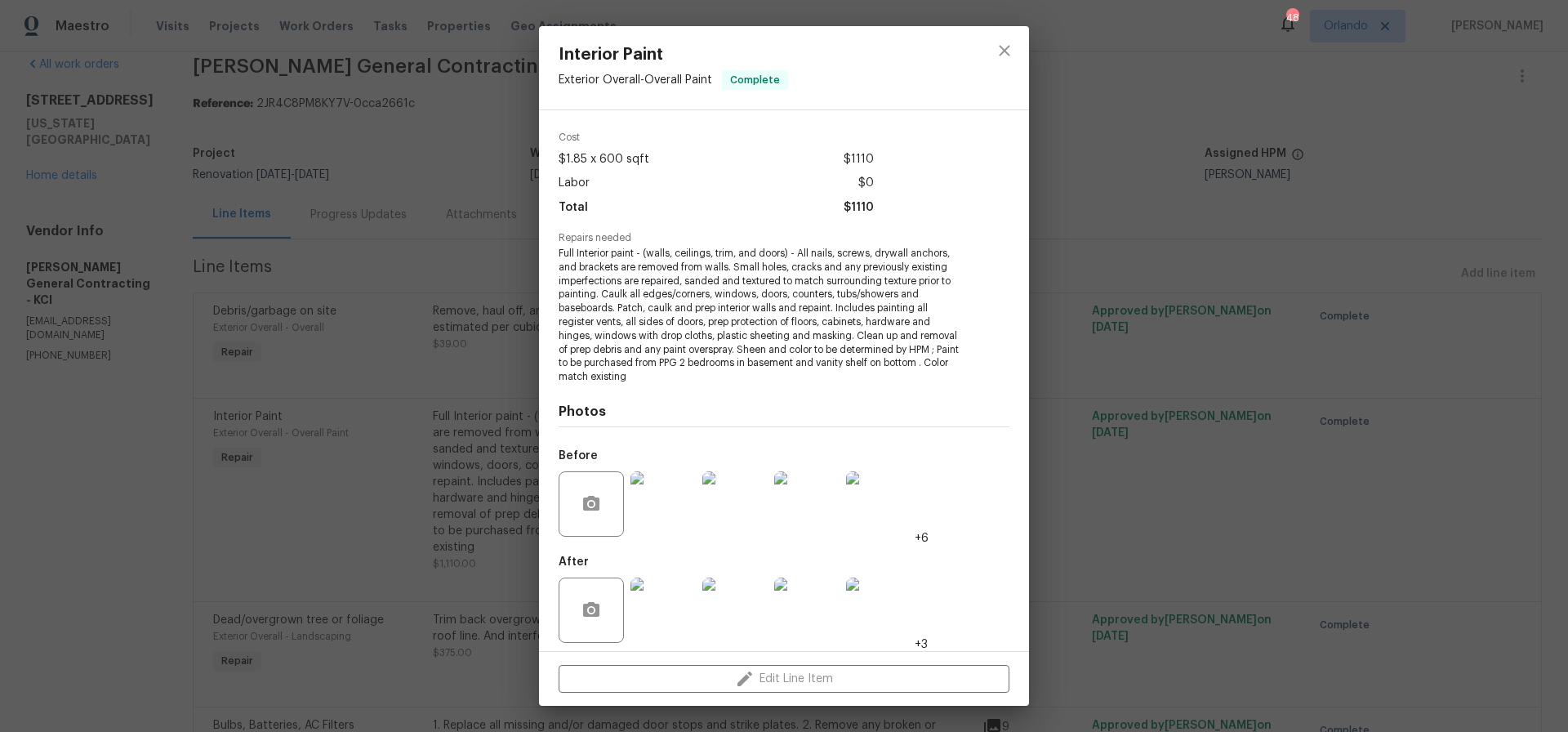
scroll to position [62, 0]
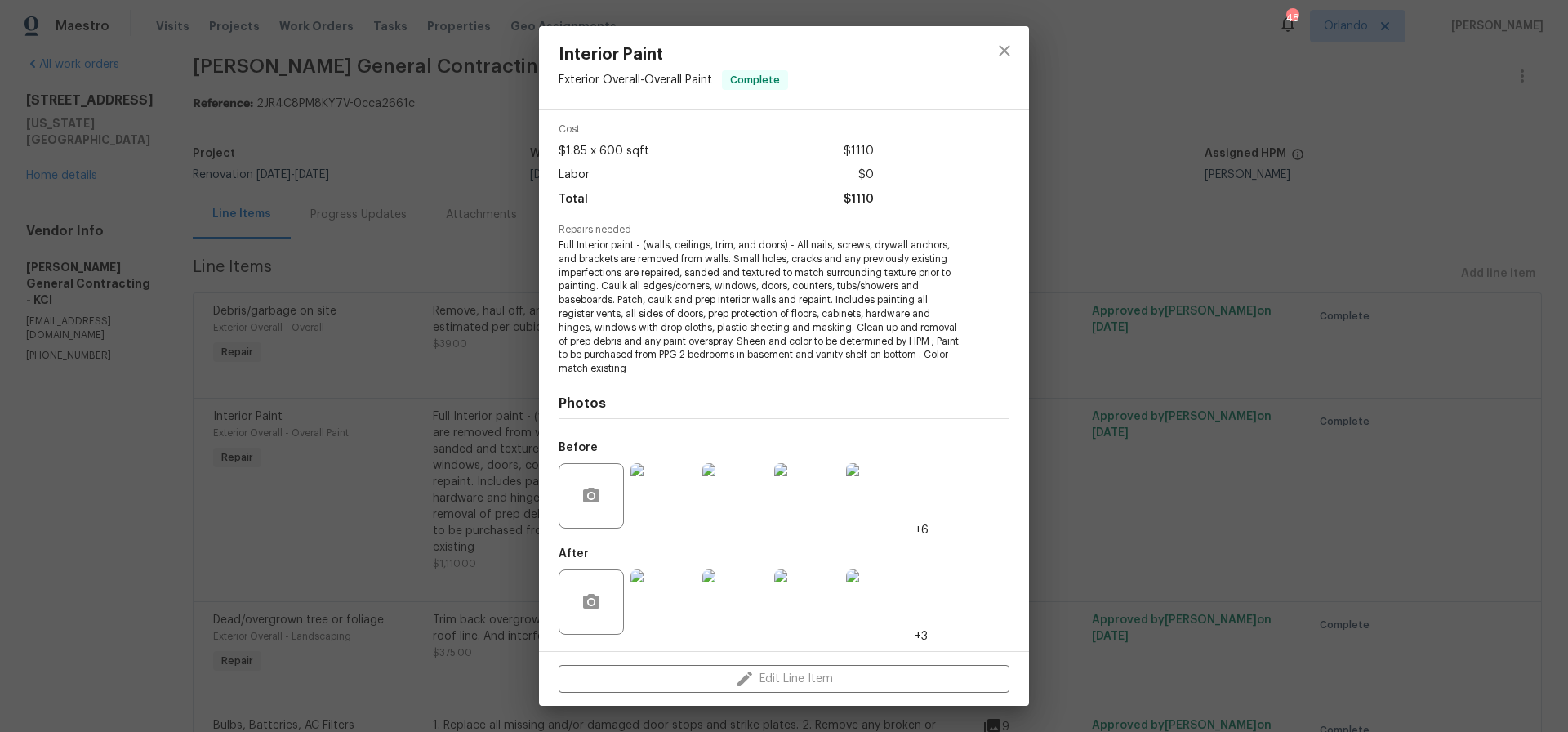
click at [665, 594] on img at bounding box center [663, 602] width 66 height 66
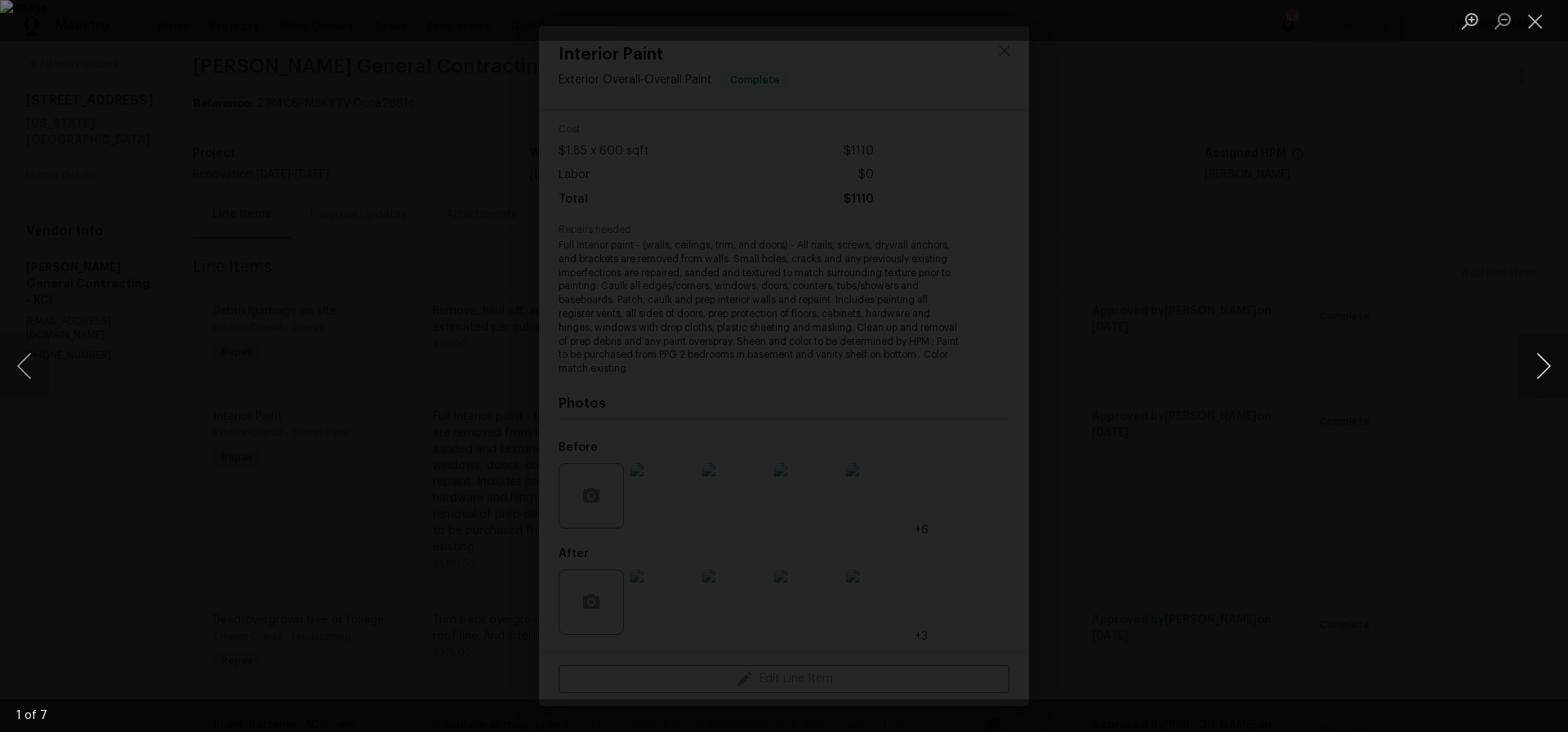
click at [1548, 365] on button "Next image" at bounding box center [1543, 366] width 49 height 66
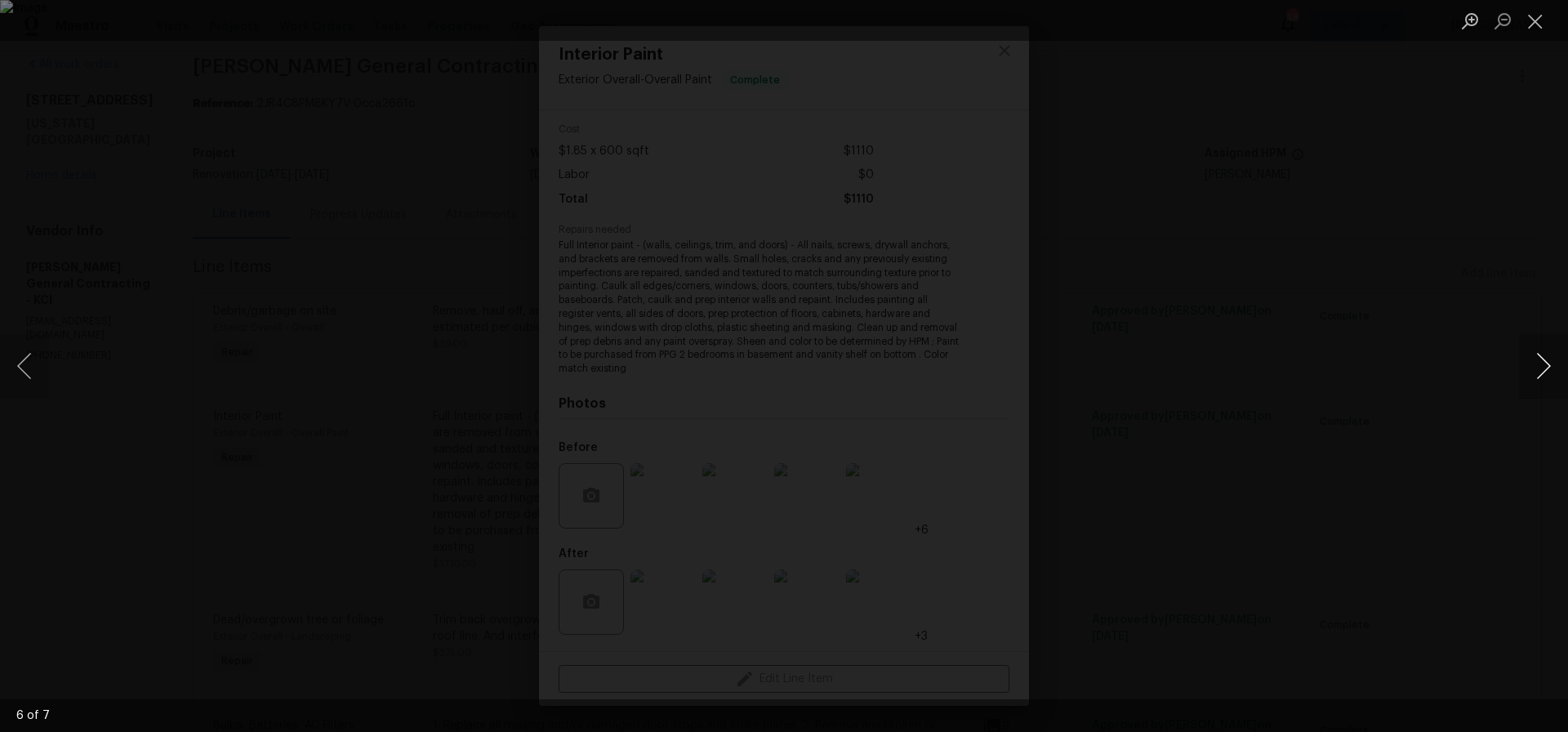
click at [1548, 365] on button "Next image" at bounding box center [1543, 366] width 49 height 66
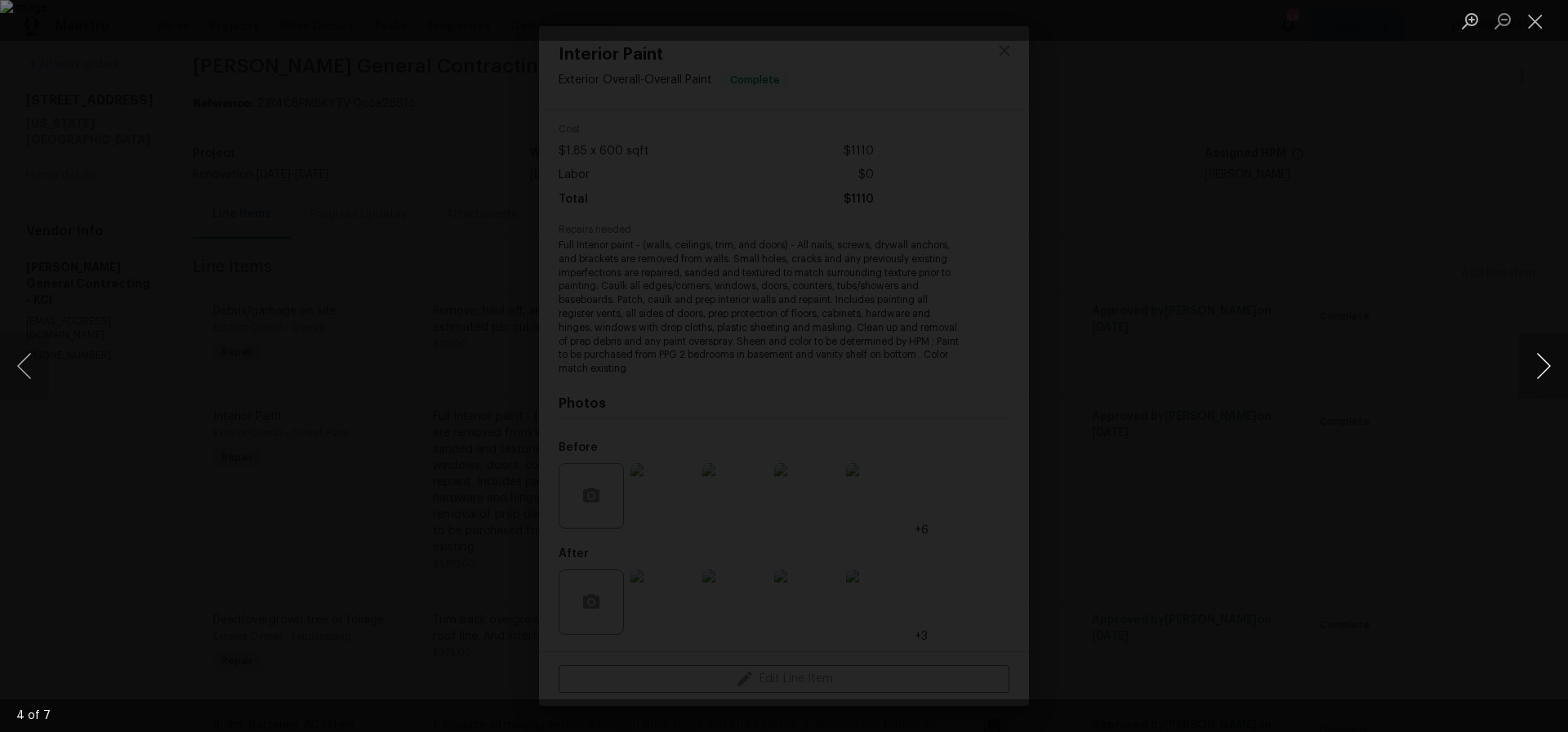
click at [1548, 365] on button "Next image" at bounding box center [1543, 366] width 49 height 66
click at [1533, 18] on button "Close lightbox" at bounding box center [1535, 20] width 32 height 29
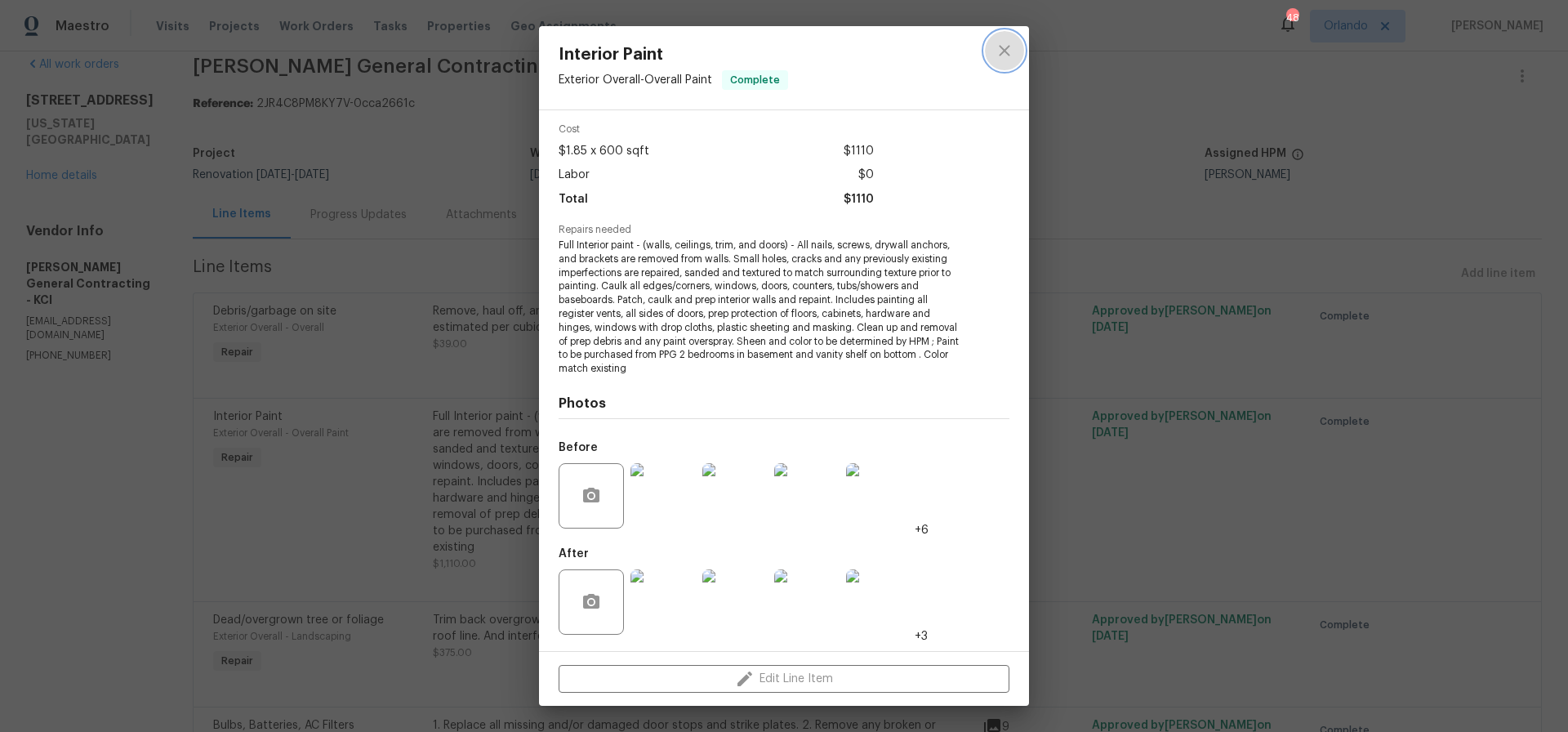
click at [1005, 49] on icon "close" at bounding box center [1004, 51] width 11 height 11
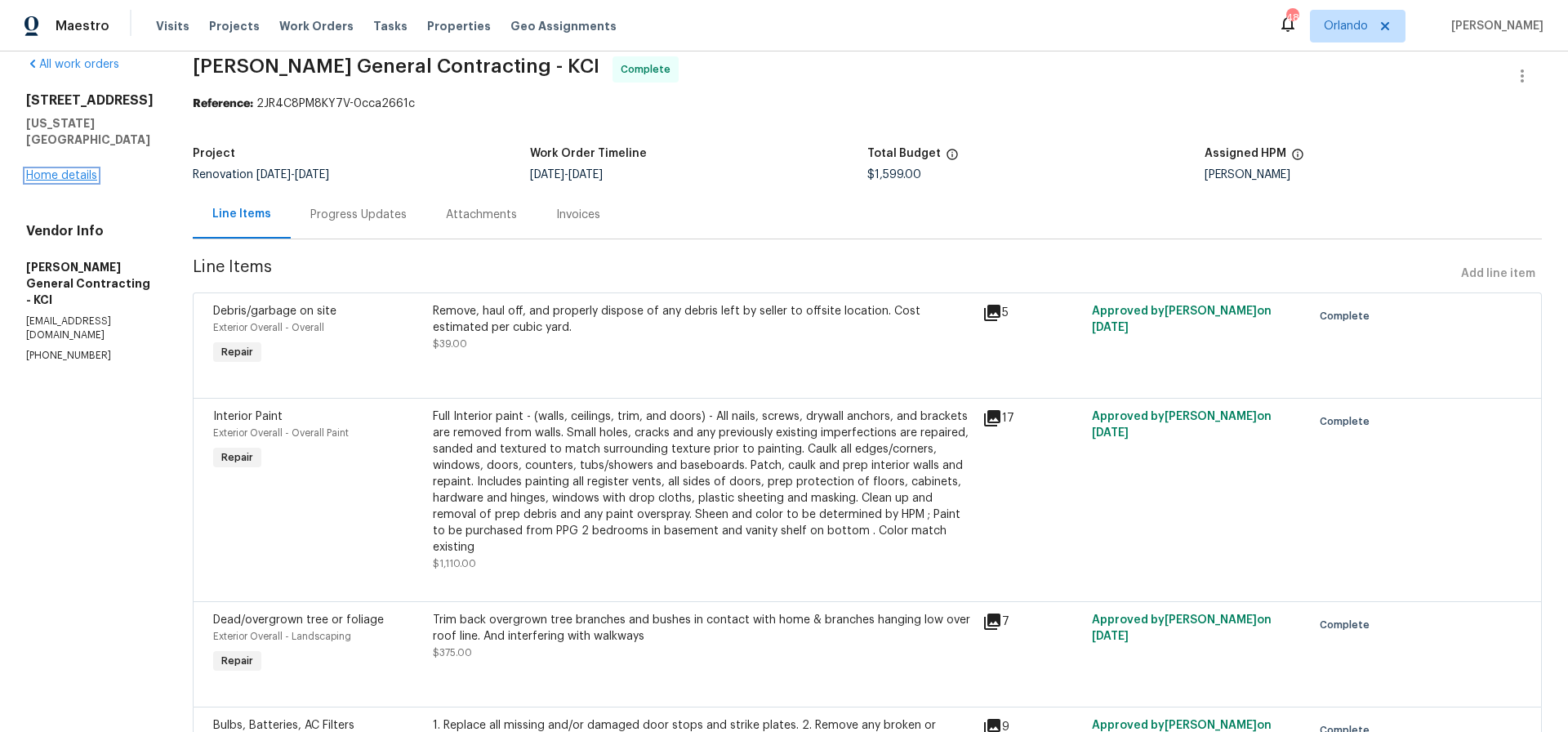
click at [47, 170] on link "Home details" at bounding box center [61, 175] width 71 height 11
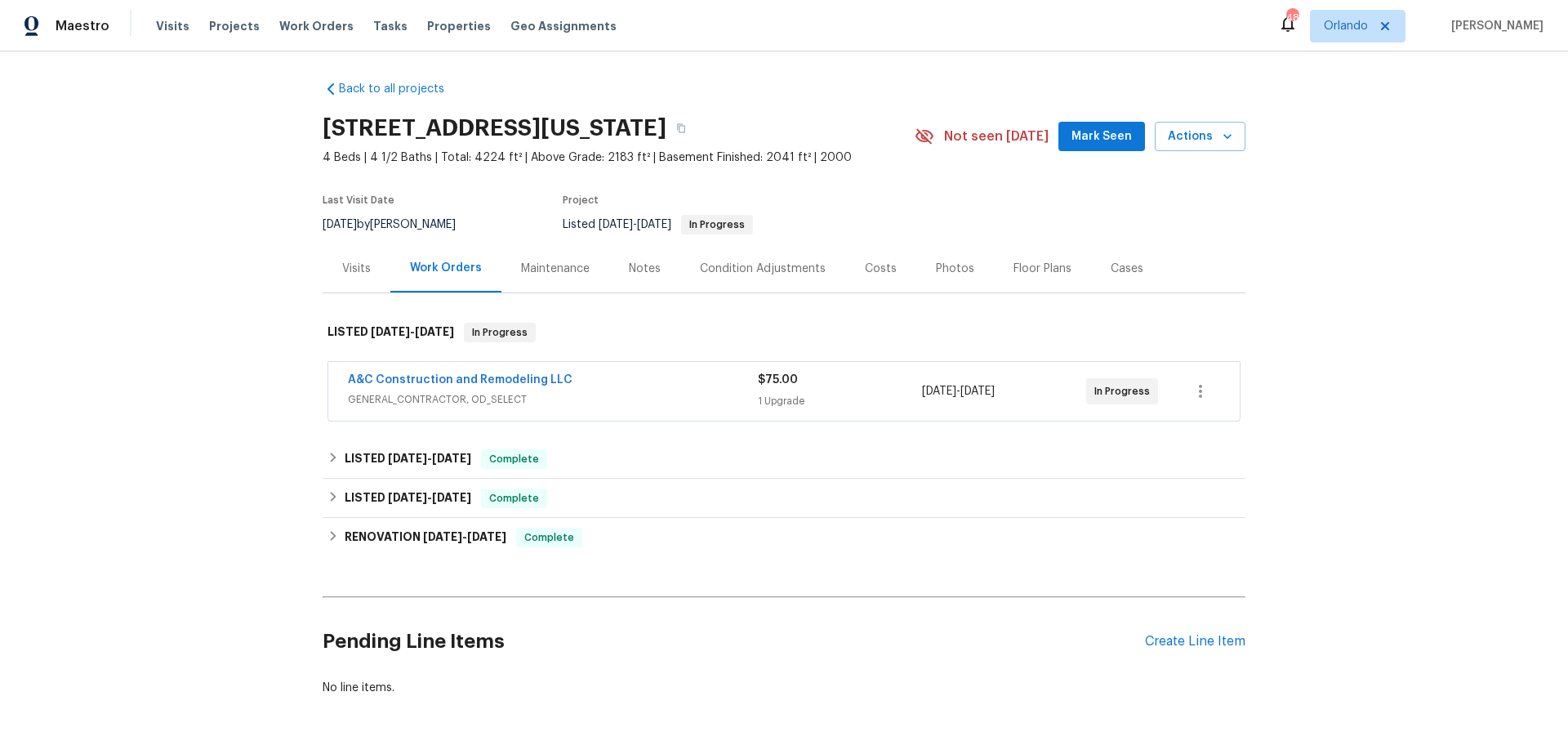
scroll to position [7, 0]
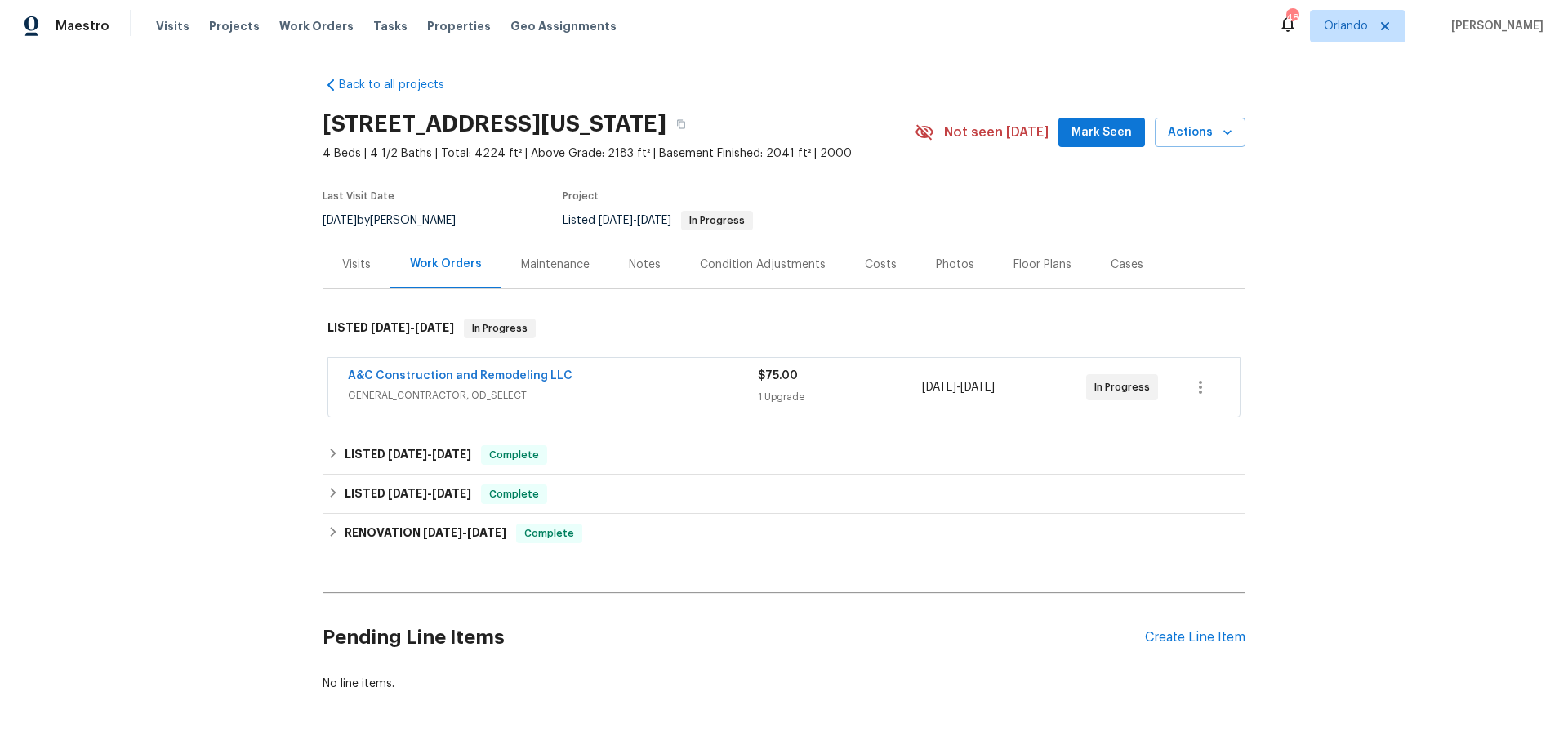
click at [948, 264] on div "Photos" at bounding box center [955, 265] width 39 height 17
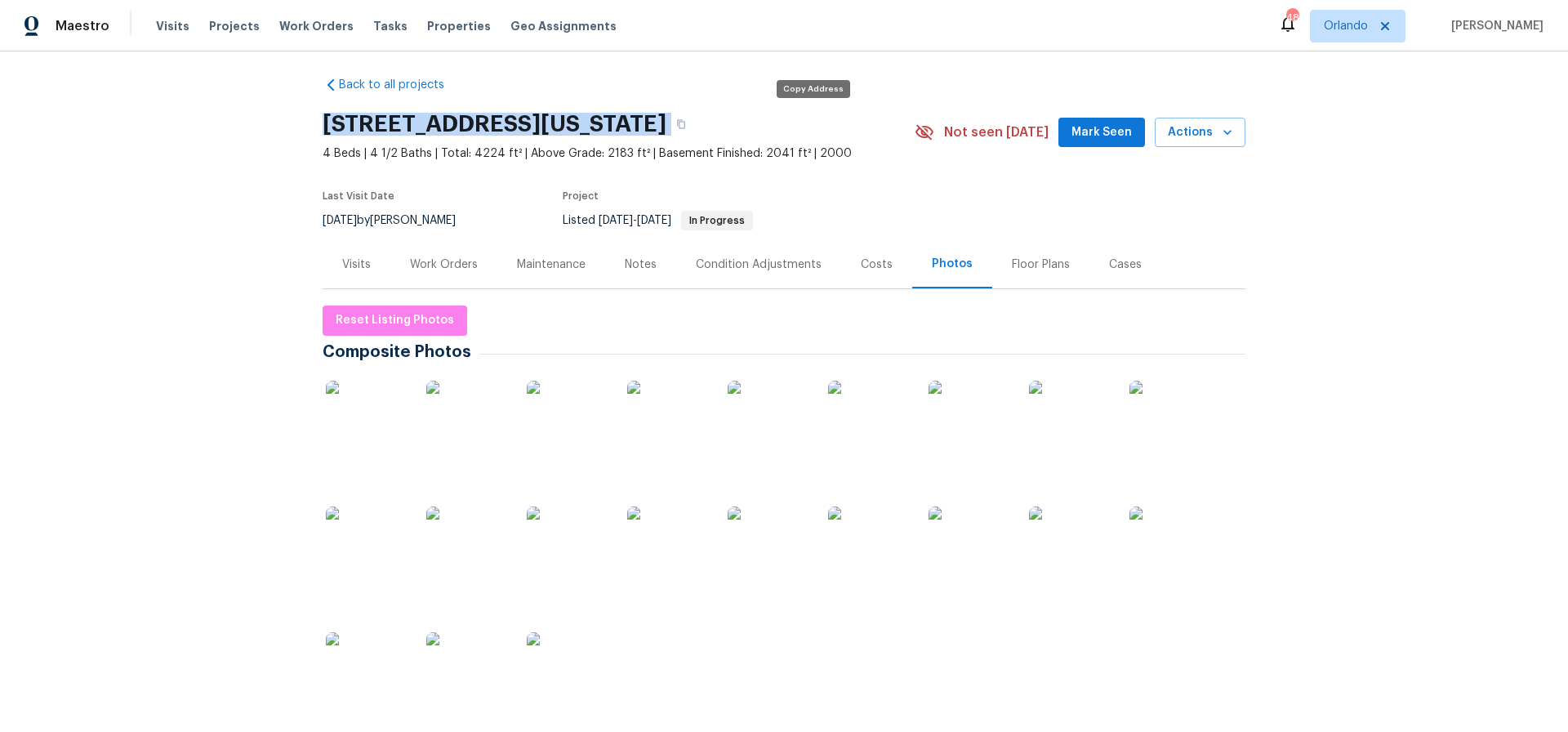
drag, startPoint x: 323, startPoint y: 122, endPoint x: 806, endPoint y: 134, distance: 483.1
click at [806, 134] on div "10105 River Hills Dr, Kansas City, MO 64152" at bounding box center [619, 125] width 592 height 42
click at [868, 161] on span "4 Beds | 4 1/2 Baths | Total: 4224 ft² | Above Grade: 2183 ft² | Basement Finis…" at bounding box center [619, 154] width 592 height 17
click at [686, 126] on icon "button" at bounding box center [681, 124] width 10 height 10
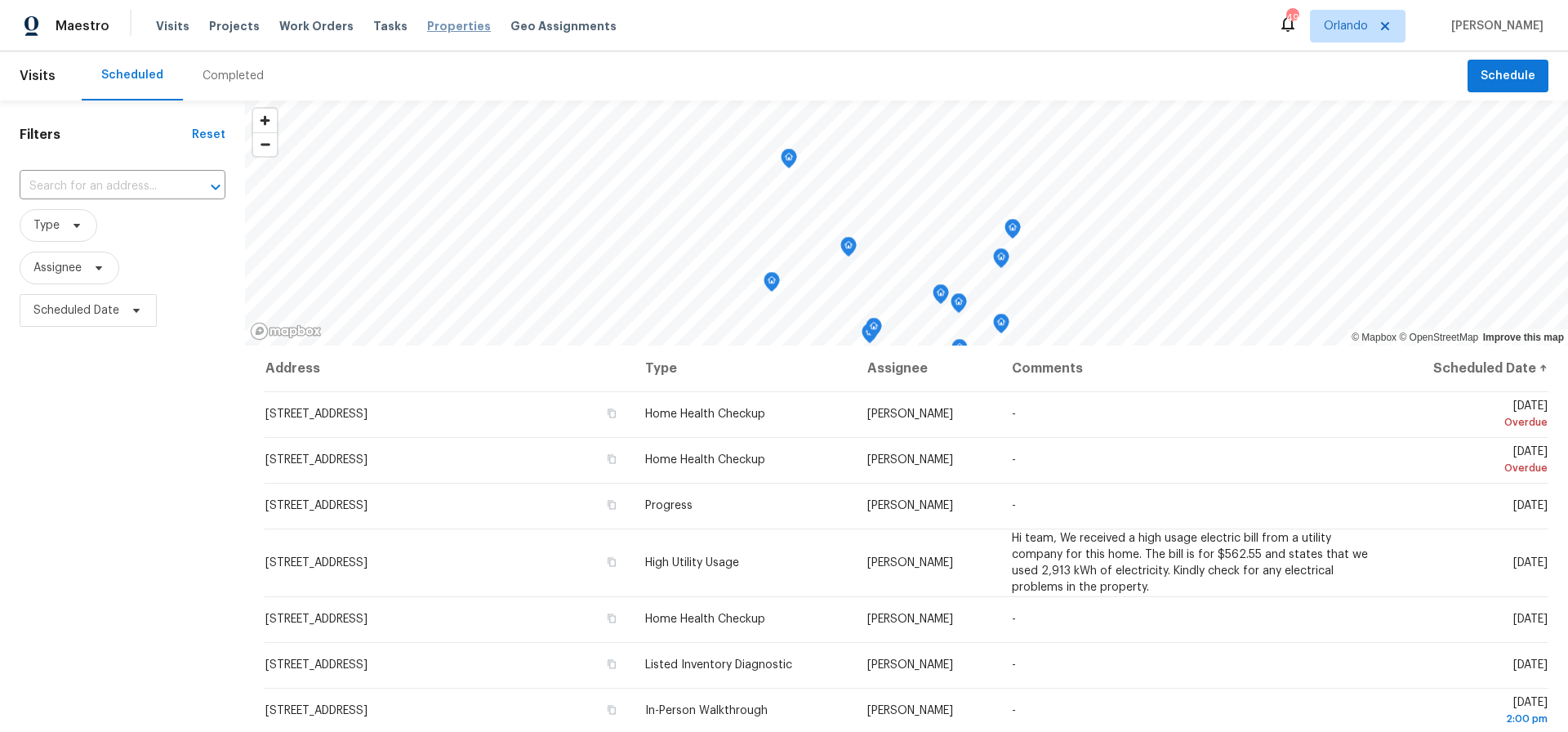
click at [437, 25] on span "Properties" at bounding box center [459, 26] width 64 height 17
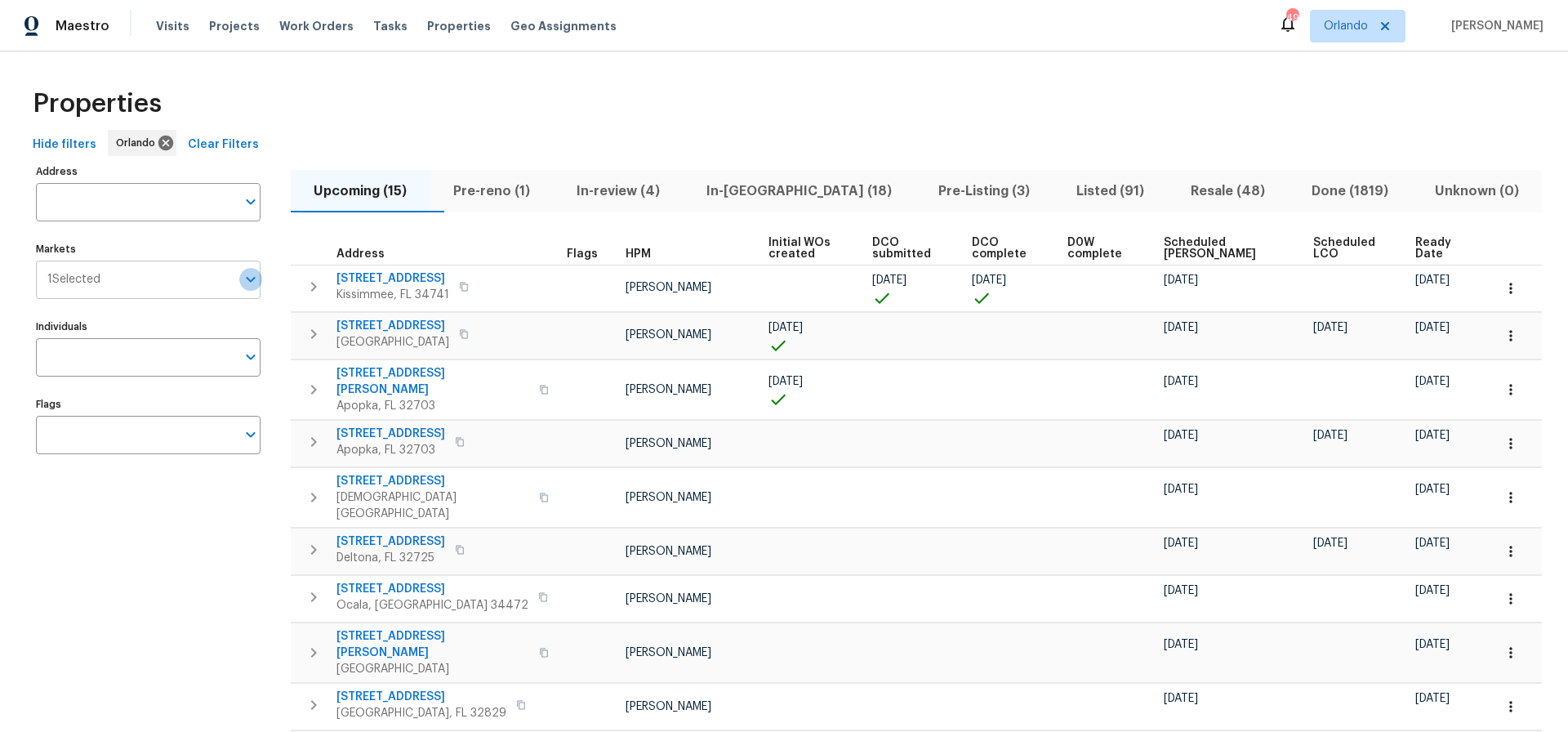
click at [252, 281] on icon "Open" at bounding box center [250, 279] width 19 height 19
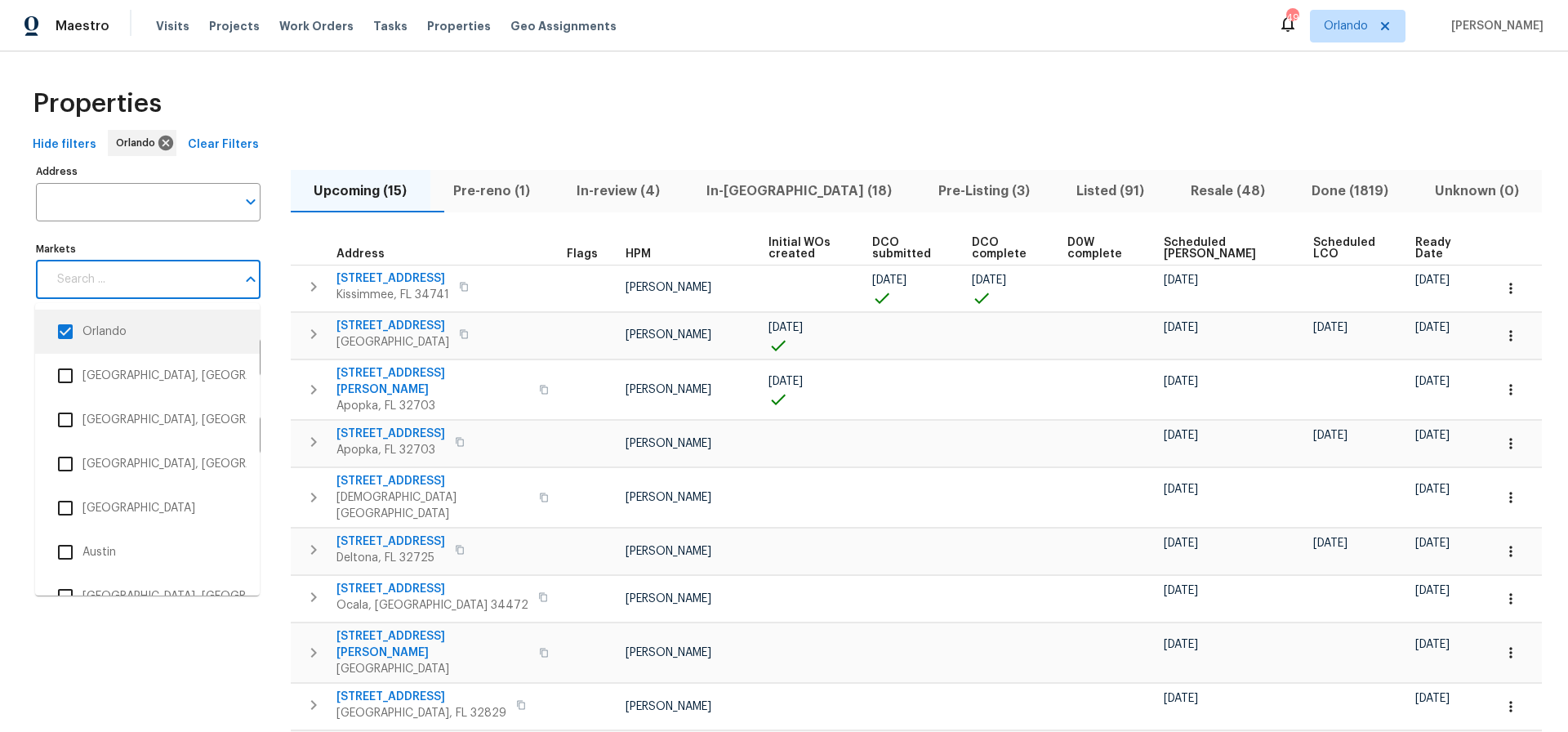
click at [65, 329] on input "checkbox" at bounding box center [65, 331] width 34 height 34
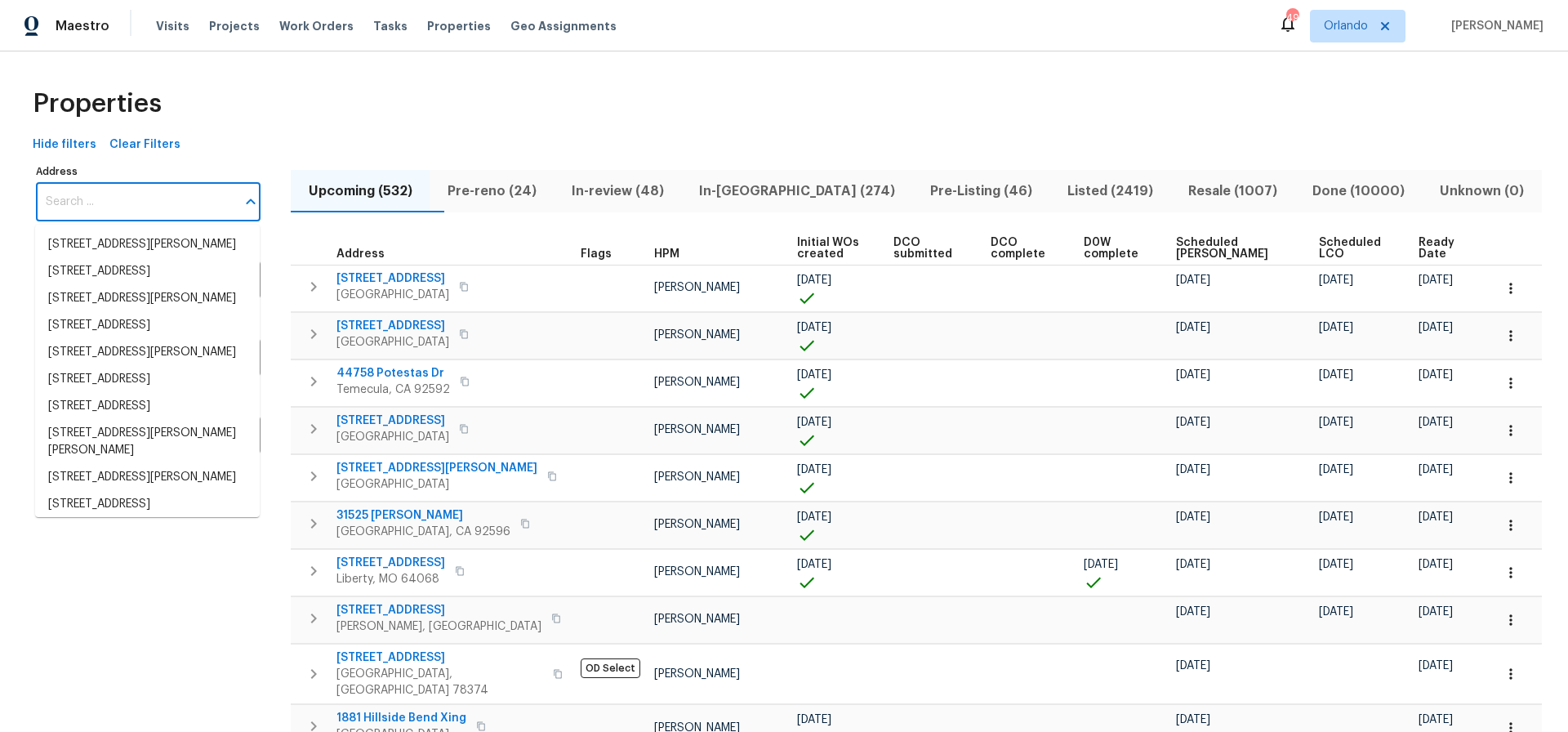
click at [110, 191] on input "Address" at bounding box center [136, 202] width 200 height 39
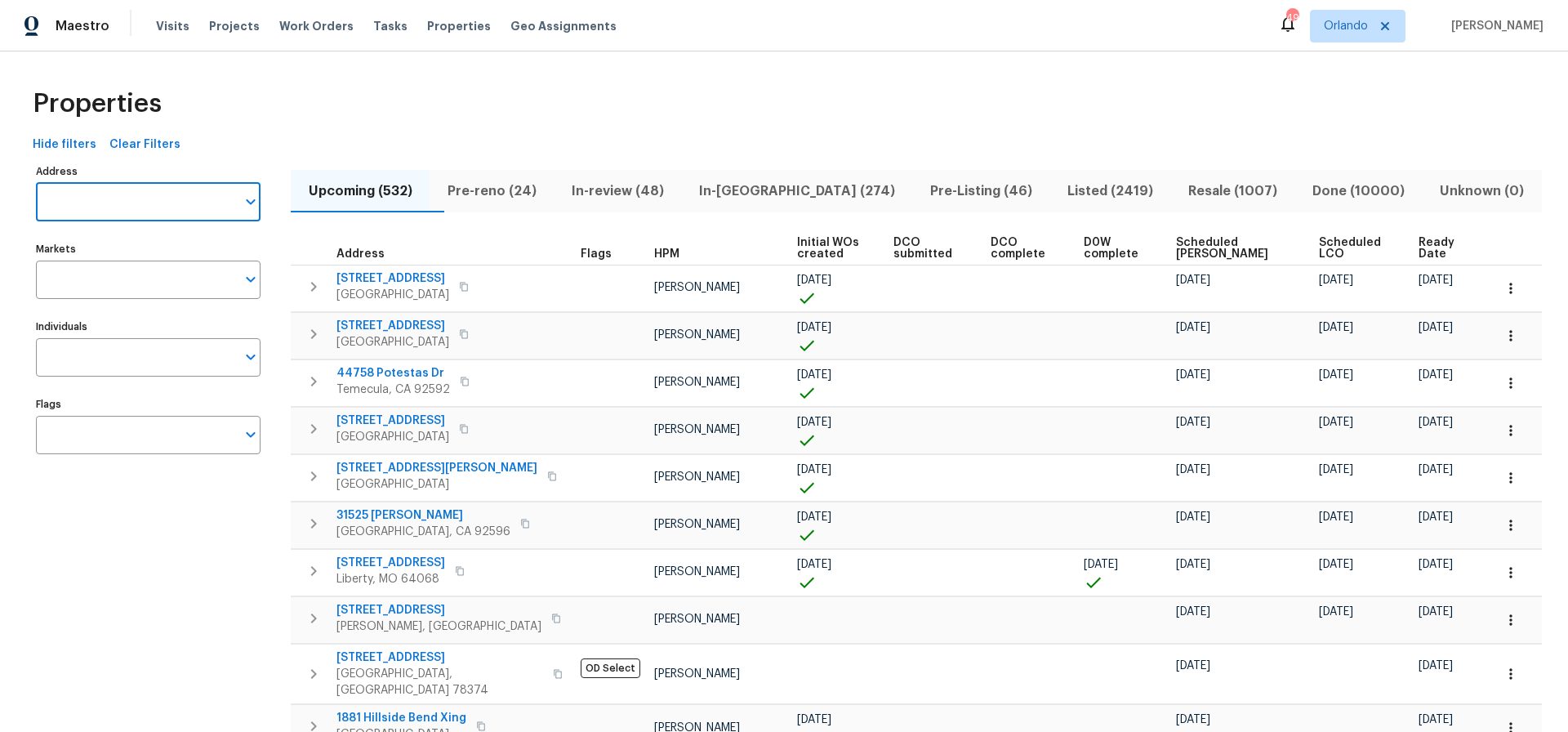
paste input "10105 River Hills Dr Kansas City, MO 64152"
type input "10105 River Hills Dr Kansas City, MO 64152"
click at [142, 251] on li "10105 River Hills Dr Kansas City MO 64152" at bounding box center [147, 244] width 224 height 27
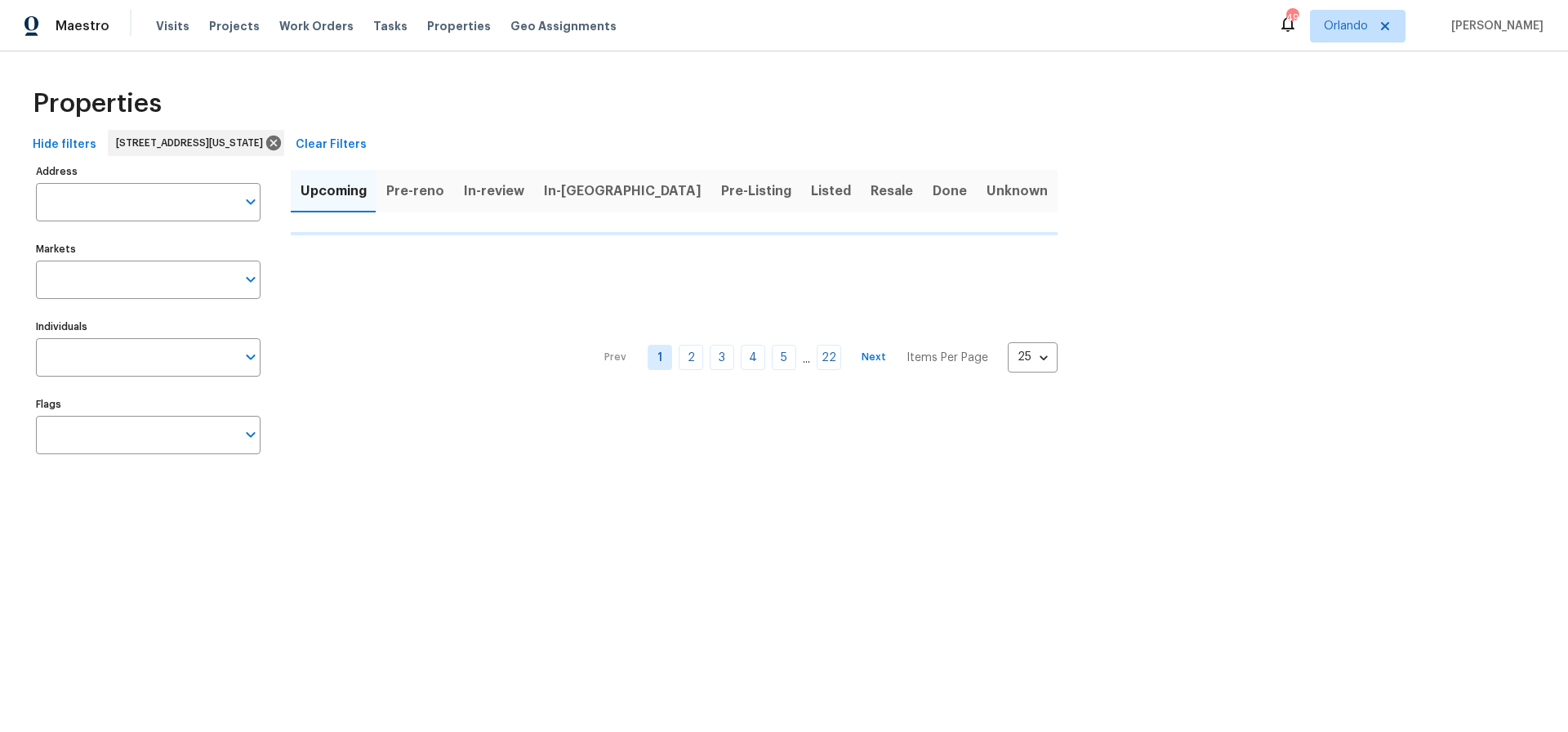
type input "10105 River Hills Dr Kansas City MO 64152"
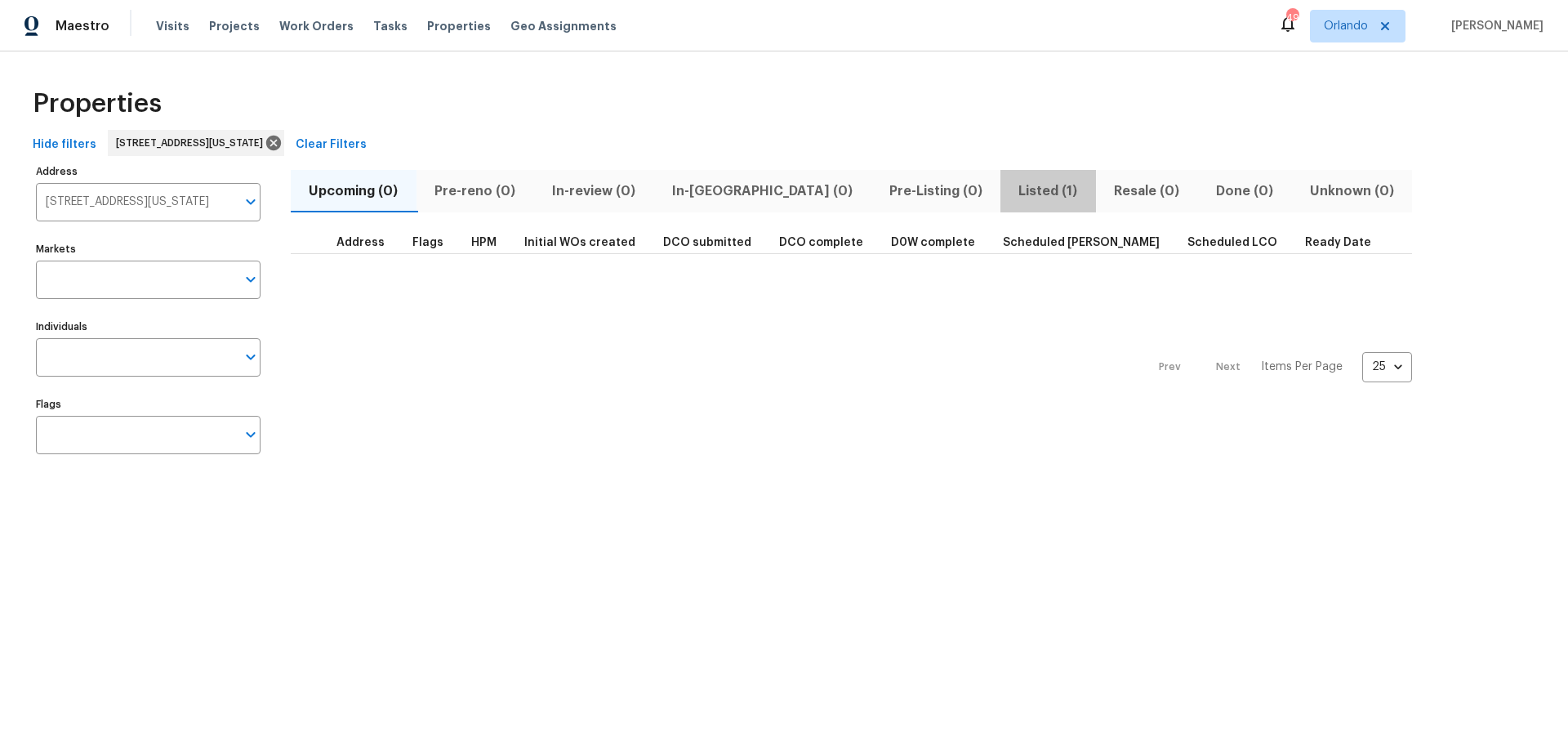
click at [1011, 191] on span "Listed (1)" at bounding box center [1048, 191] width 76 height 23
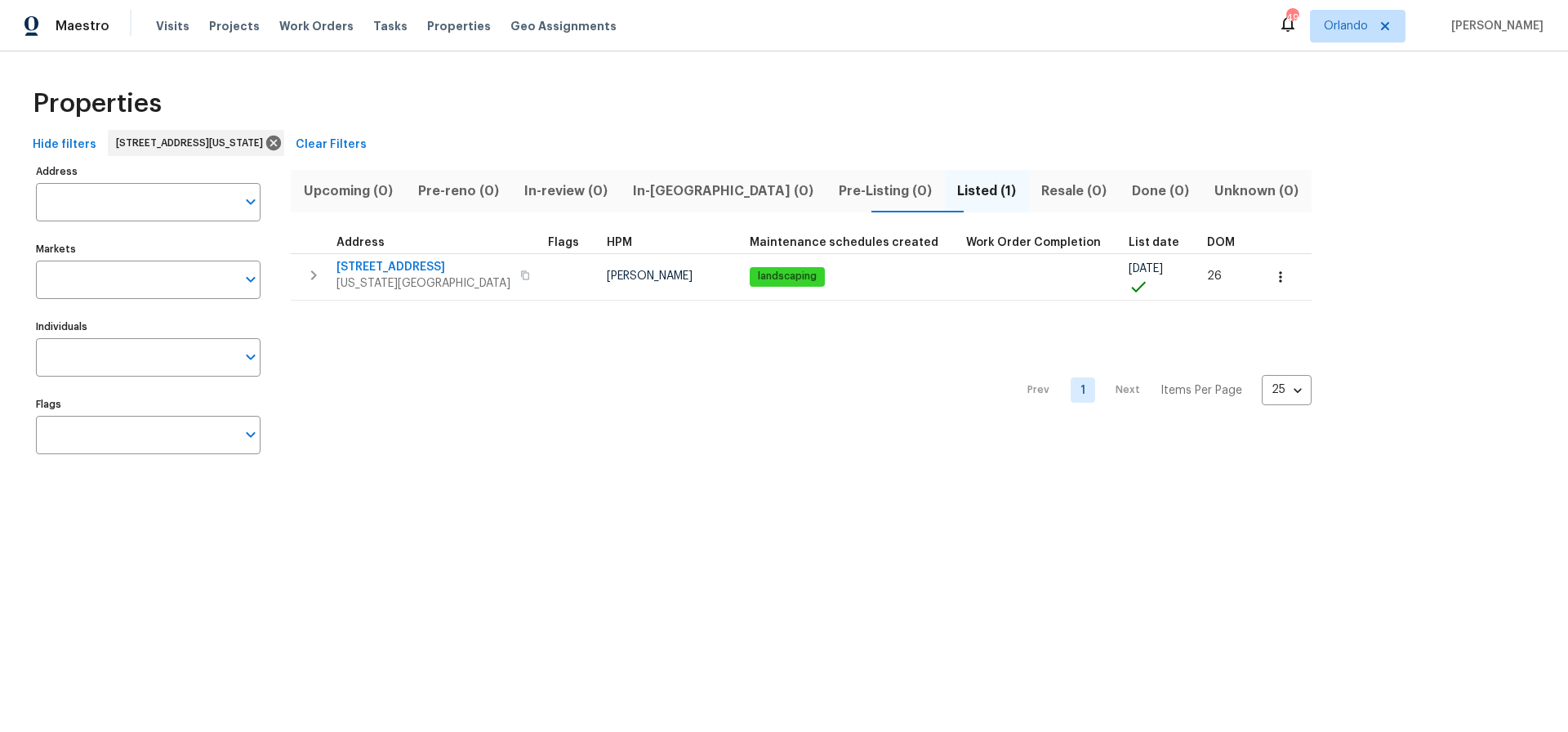
type input "10105 River Hills Dr Kansas City MO 64152"
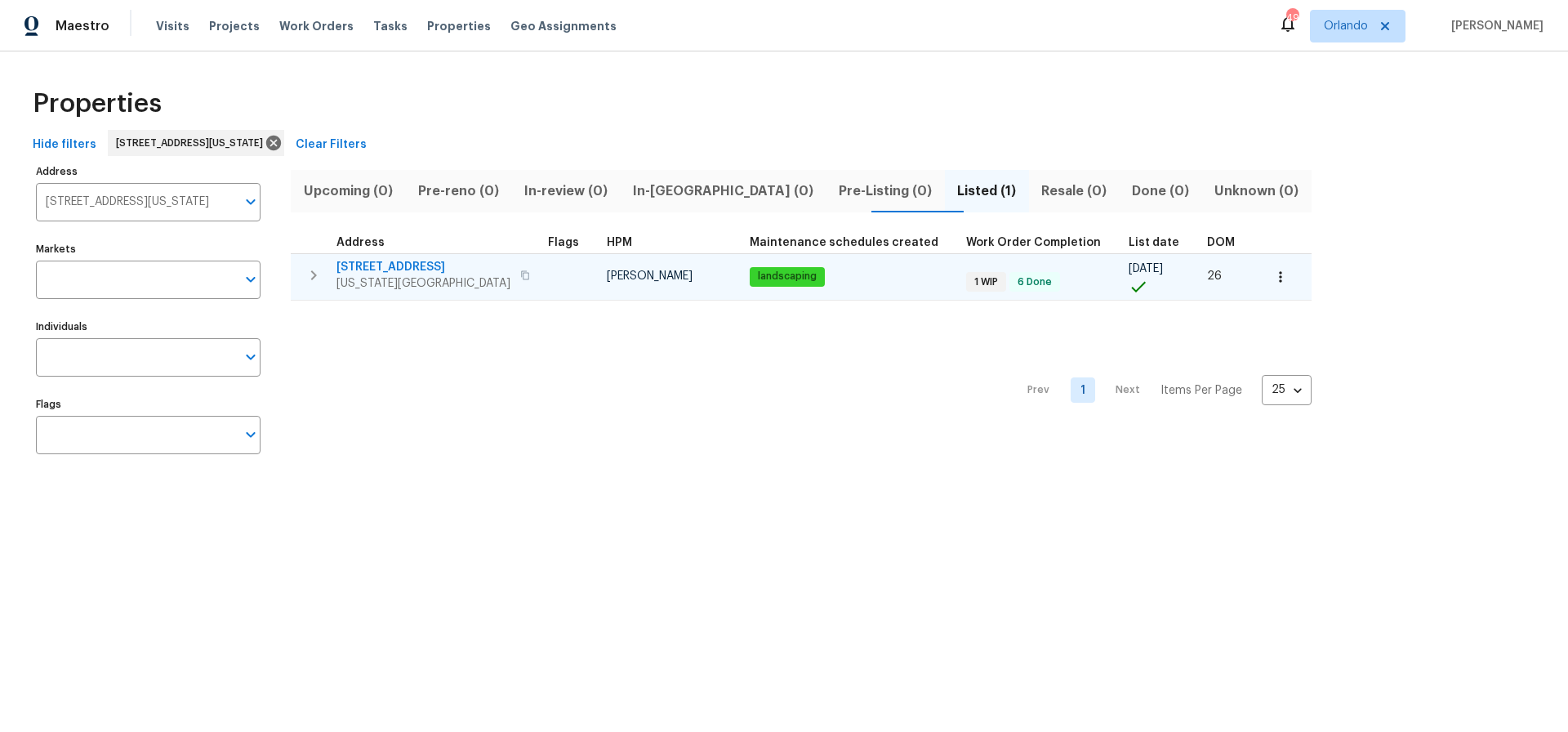
click at [1279, 277] on icon "button" at bounding box center [1280, 277] width 3 height 11
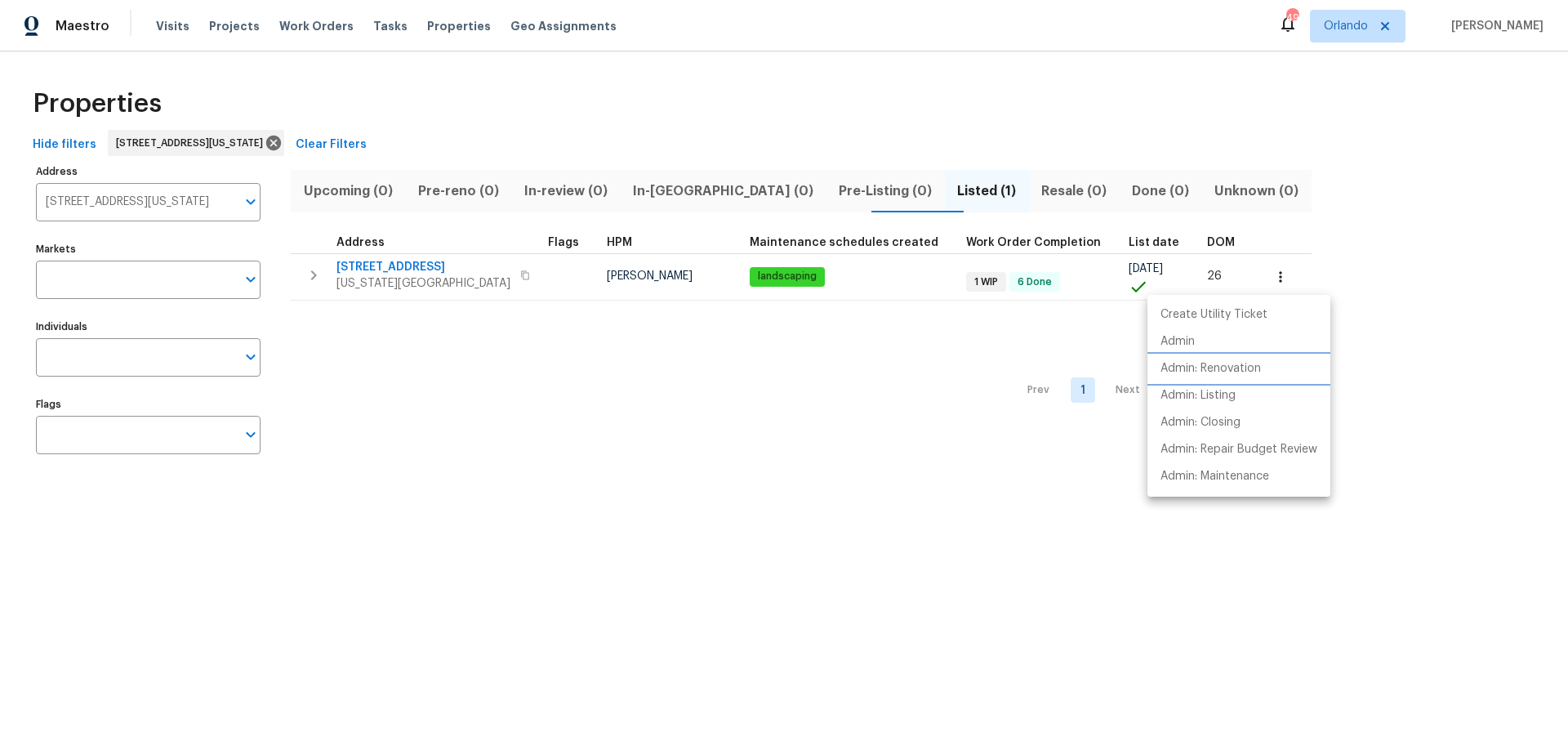
click at [1217, 366] on p "Admin: Renovation" at bounding box center [1211, 368] width 101 height 18
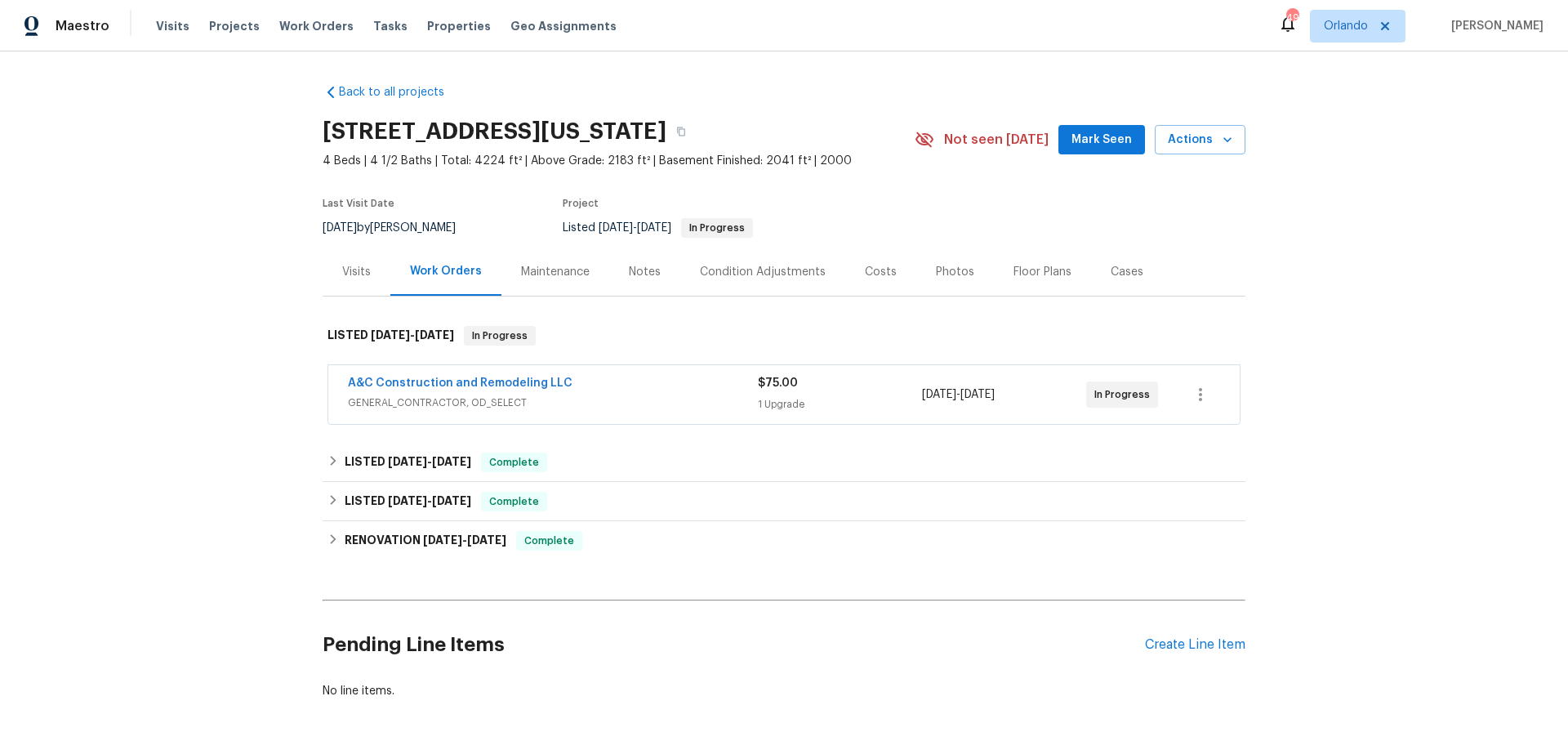
click at [949, 273] on div "Photos" at bounding box center [955, 272] width 39 height 17
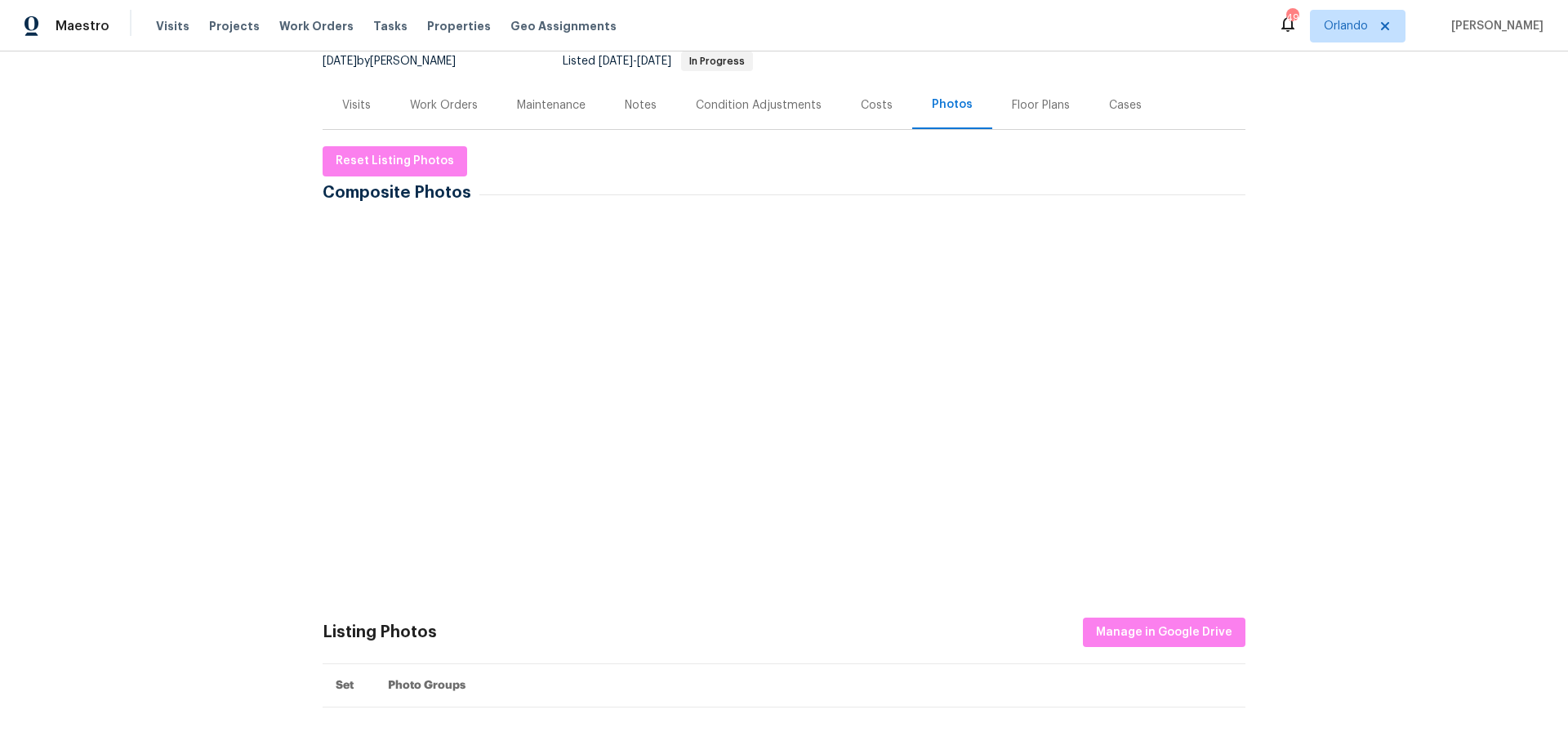
scroll to position [167, 0]
click at [376, 258] on img at bounding box center [366, 262] width 81 height 81
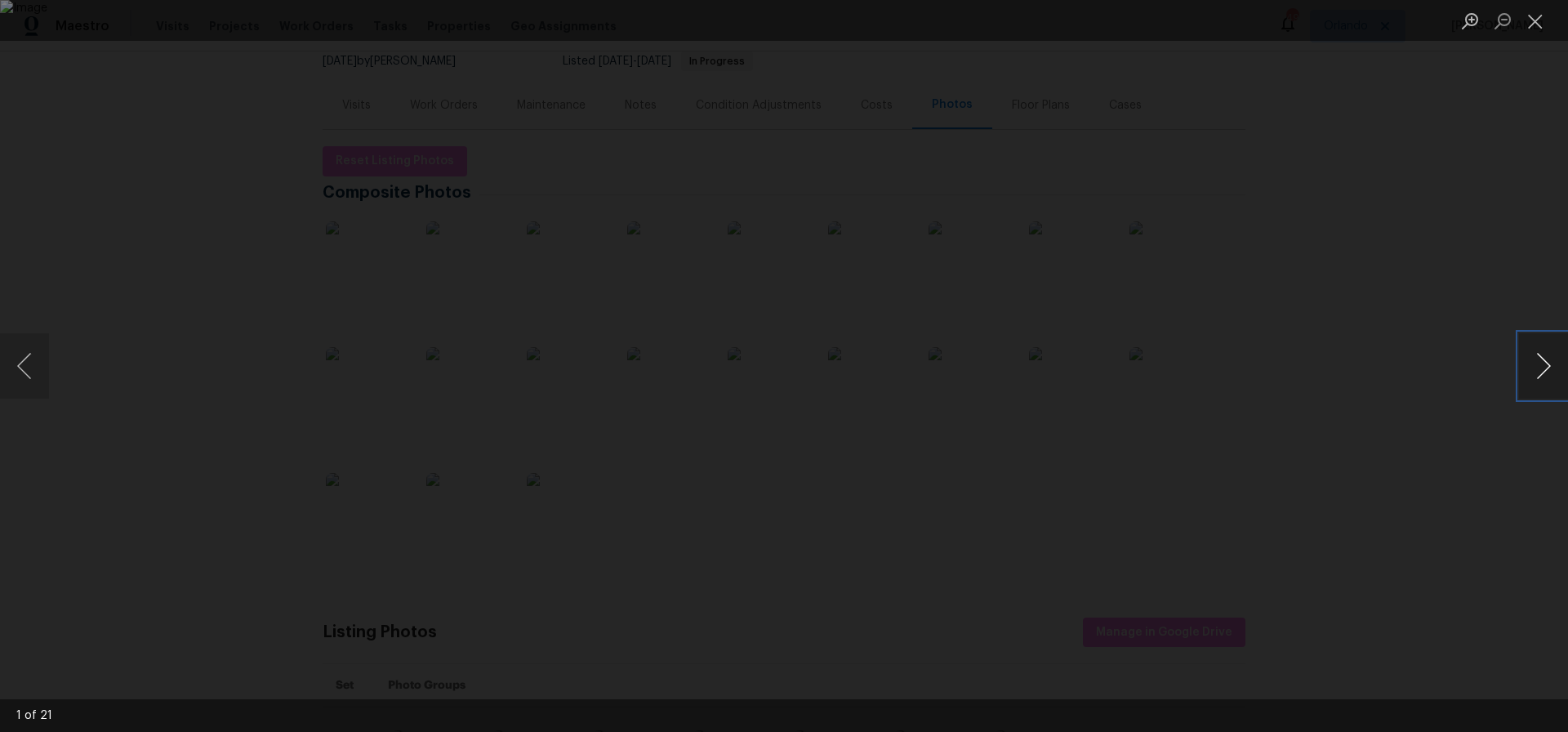
click at [1540, 366] on button "Next image" at bounding box center [1543, 366] width 49 height 66
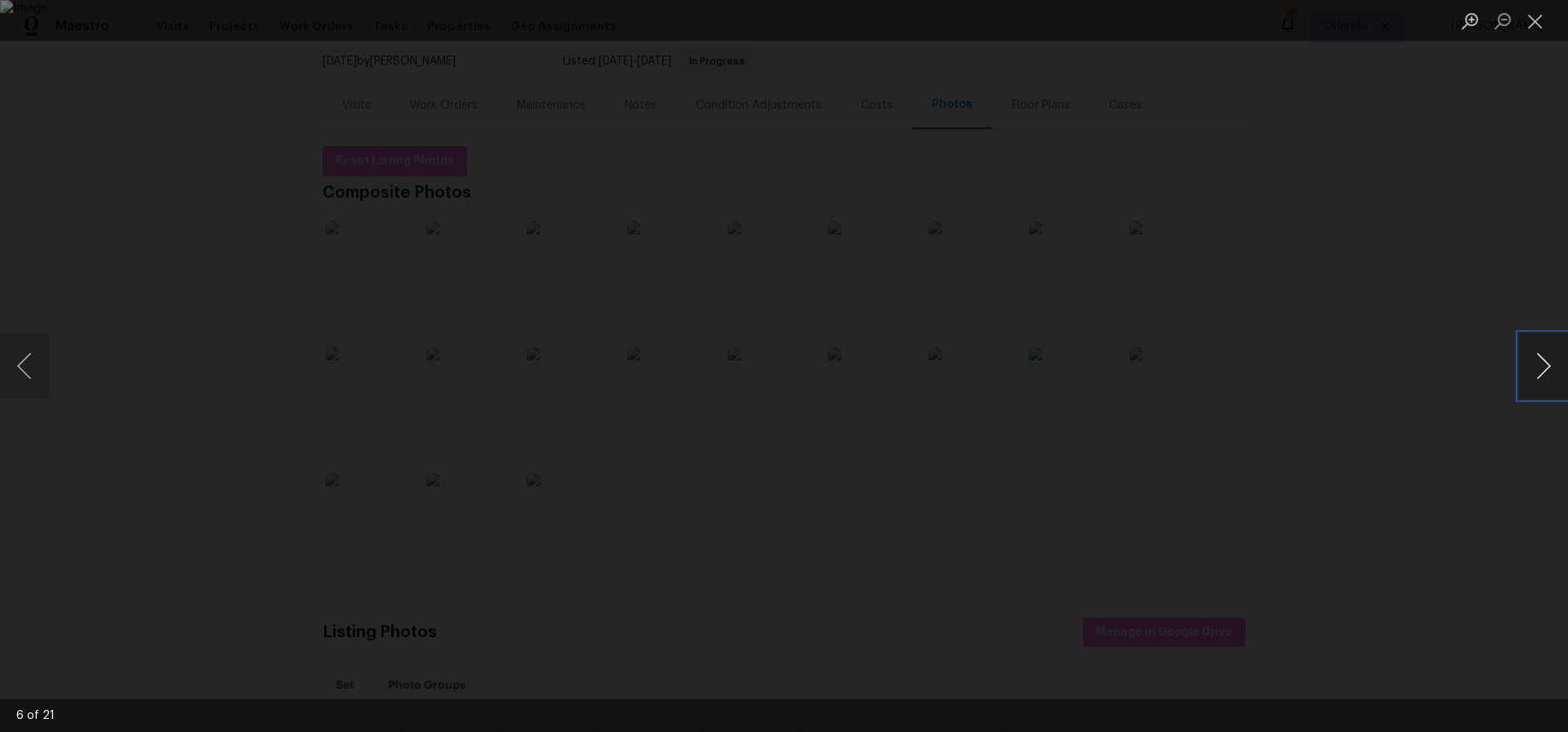
click at [1540, 366] on button "Next image" at bounding box center [1543, 366] width 49 height 66
click at [1548, 366] on button "Next image" at bounding box center [1543, 366] width 49 height 66
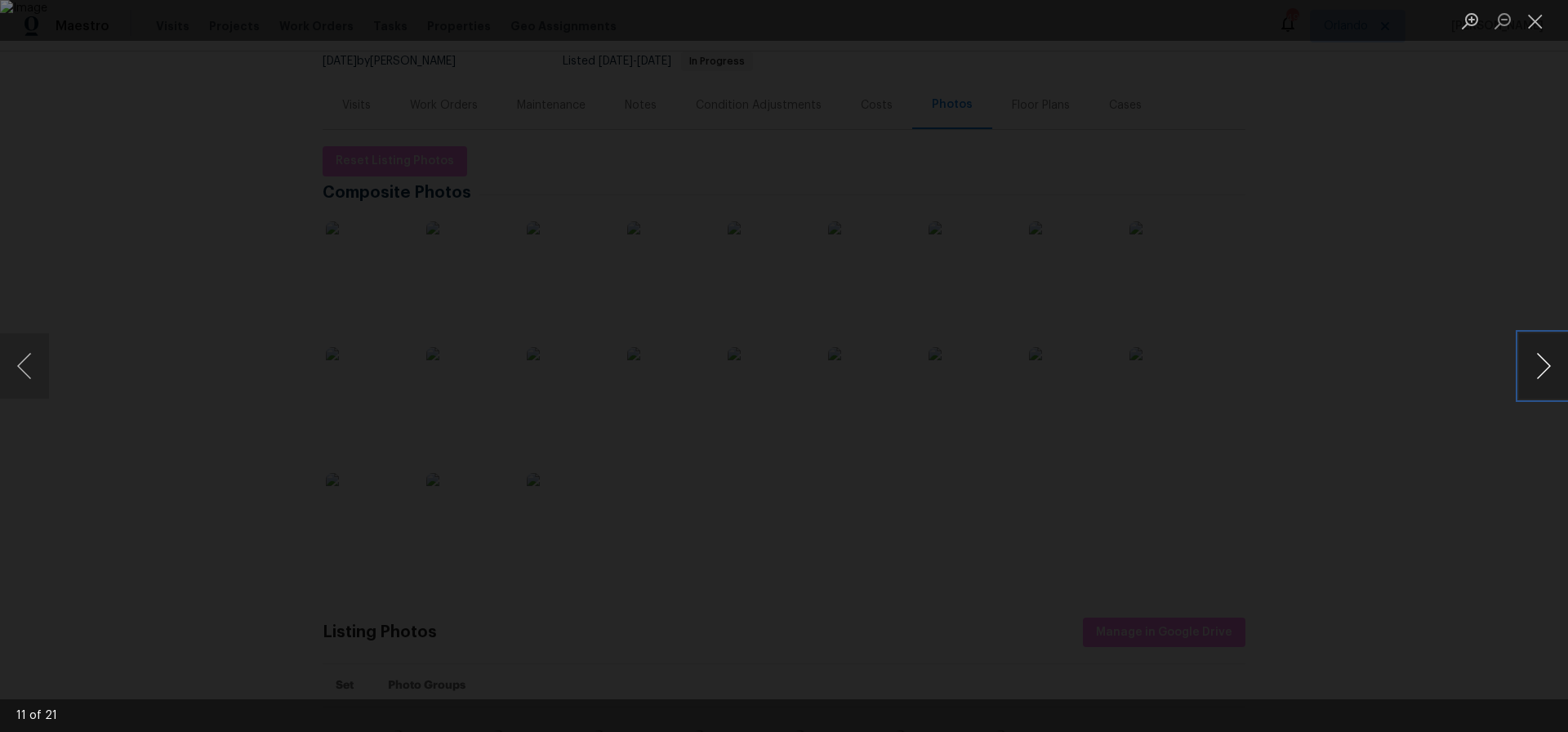
click at [1548, 366] on button "Next image" at bounding box center [1543, 366] width 49 height 66
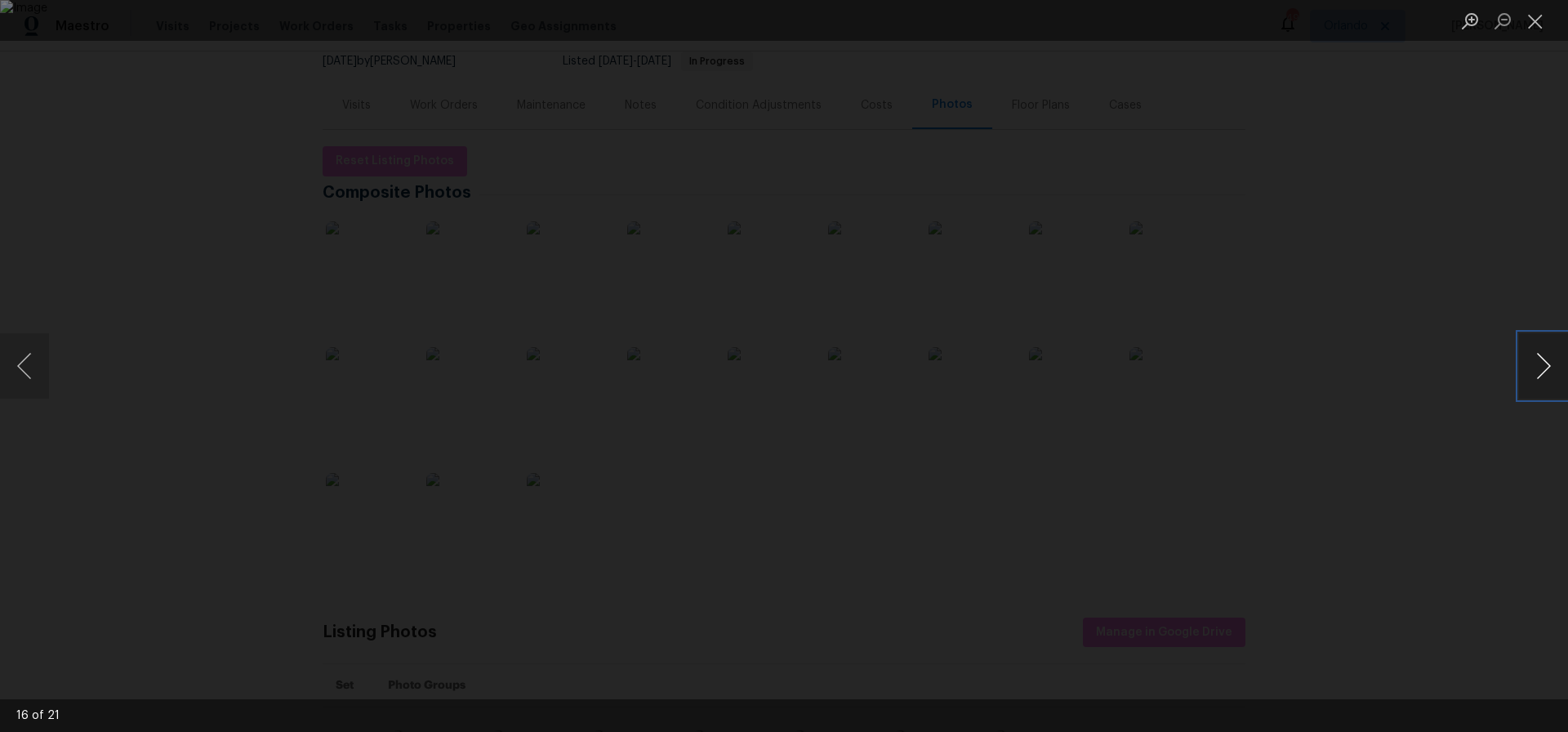
click at [1548, 366] on button "Next image" at bounding box center [1543, 366] width 49 height 66
click at [1538, 22] on button "Close lightbox" at bounding box center [1535, 20] width 32 height 29
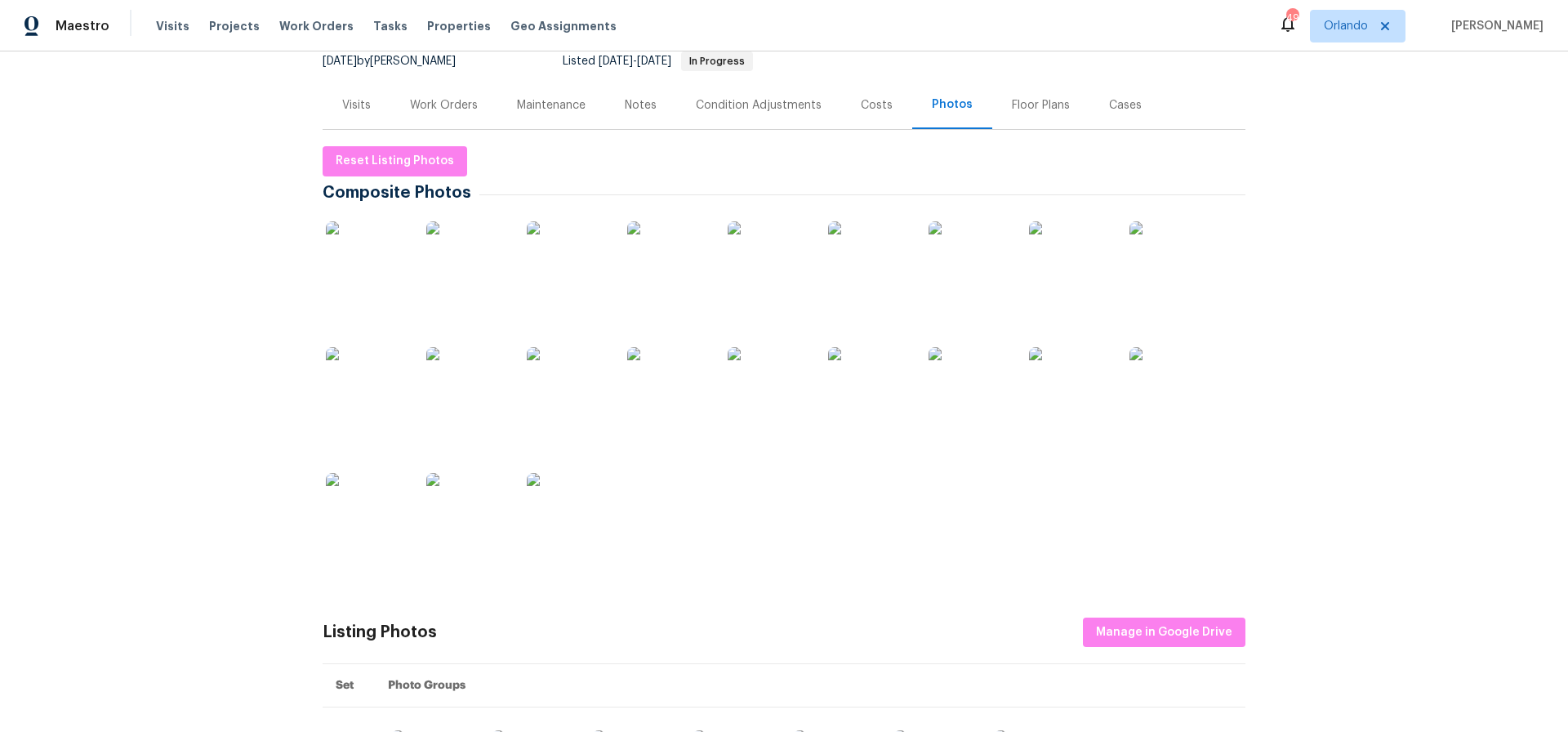
scroll to position [0, 0]
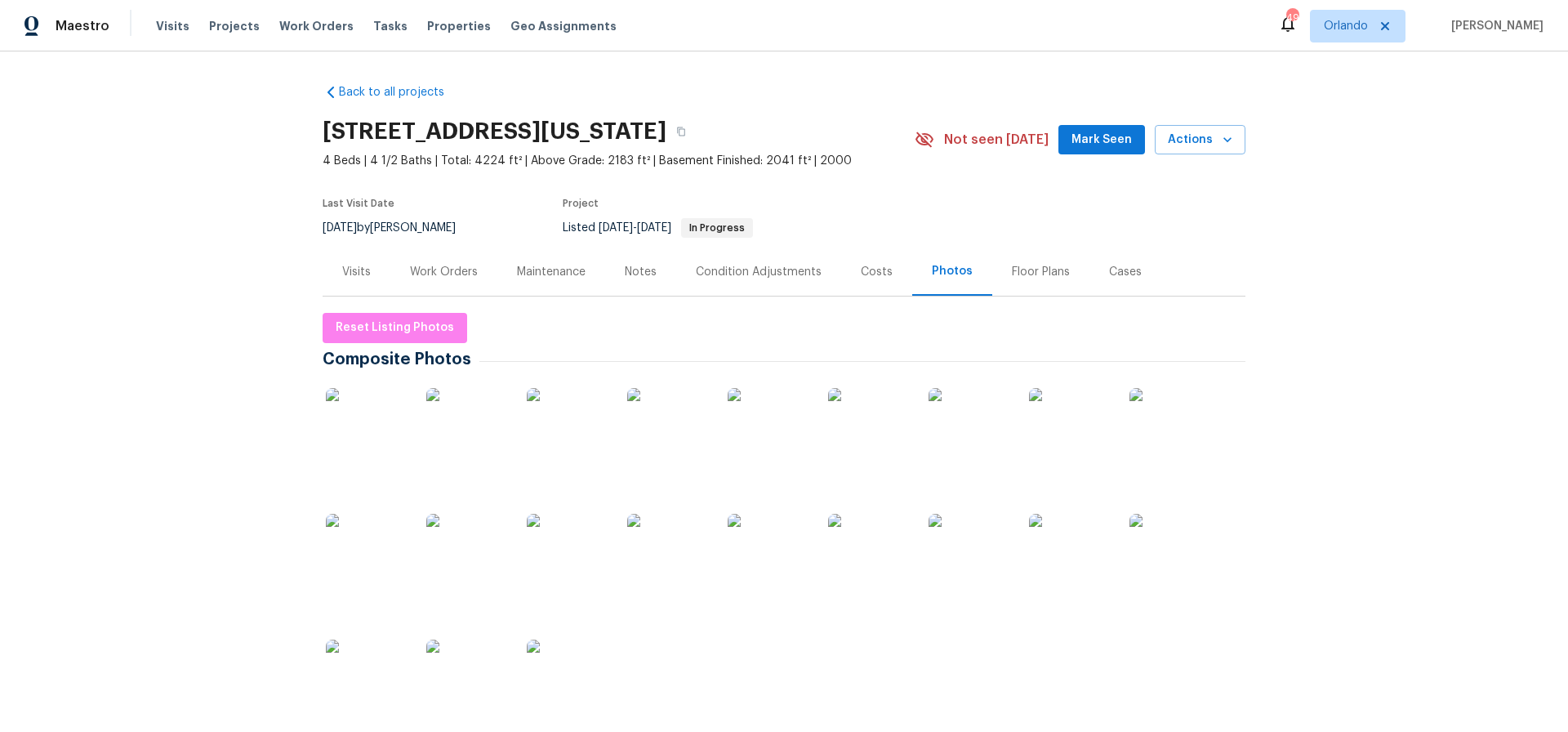
click at [869, 273] on div "Costs" at bounding box center [877, 272] width 32 height 17
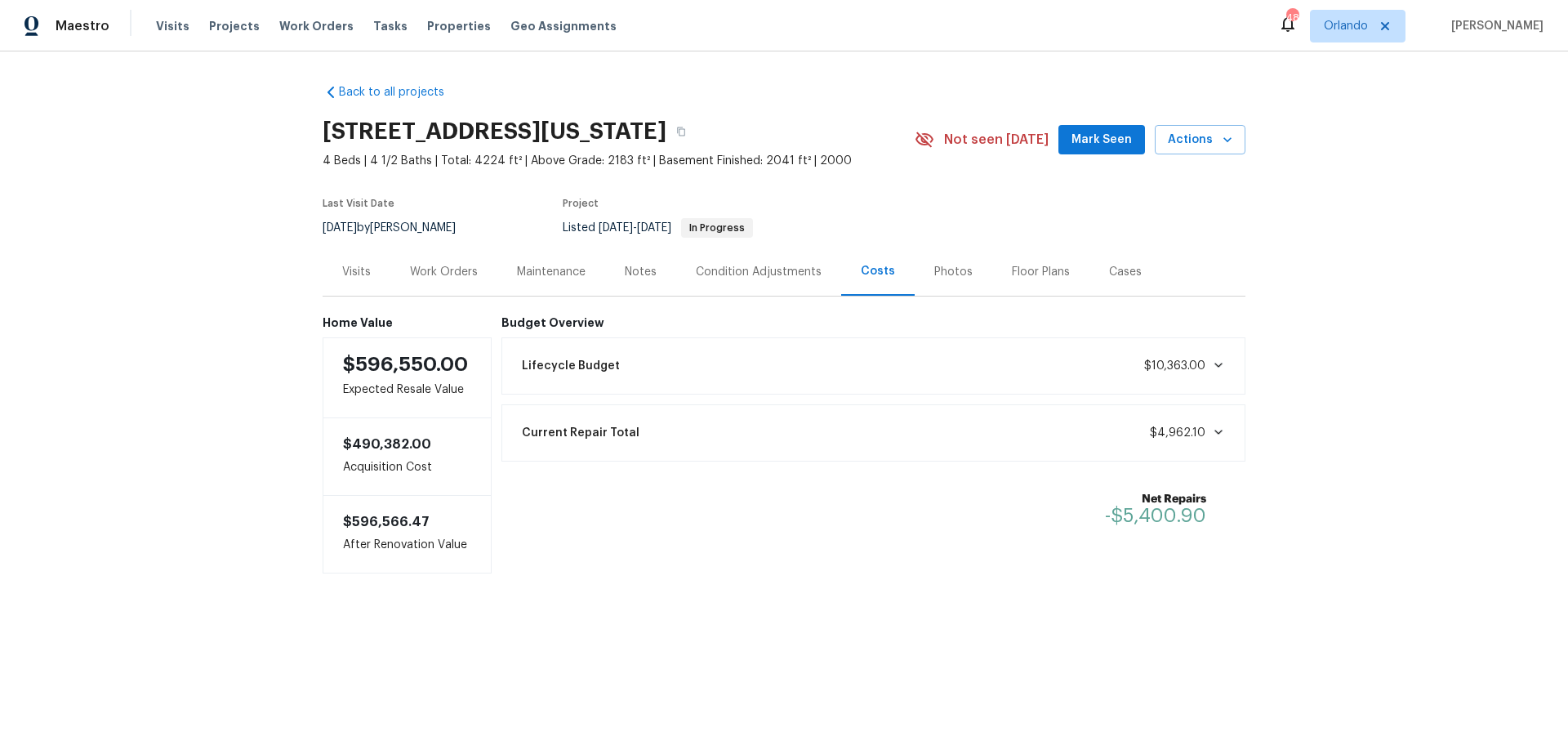
click at [950, 271] on div "Photos" at bounding box center [953, 272] width 39 height 17
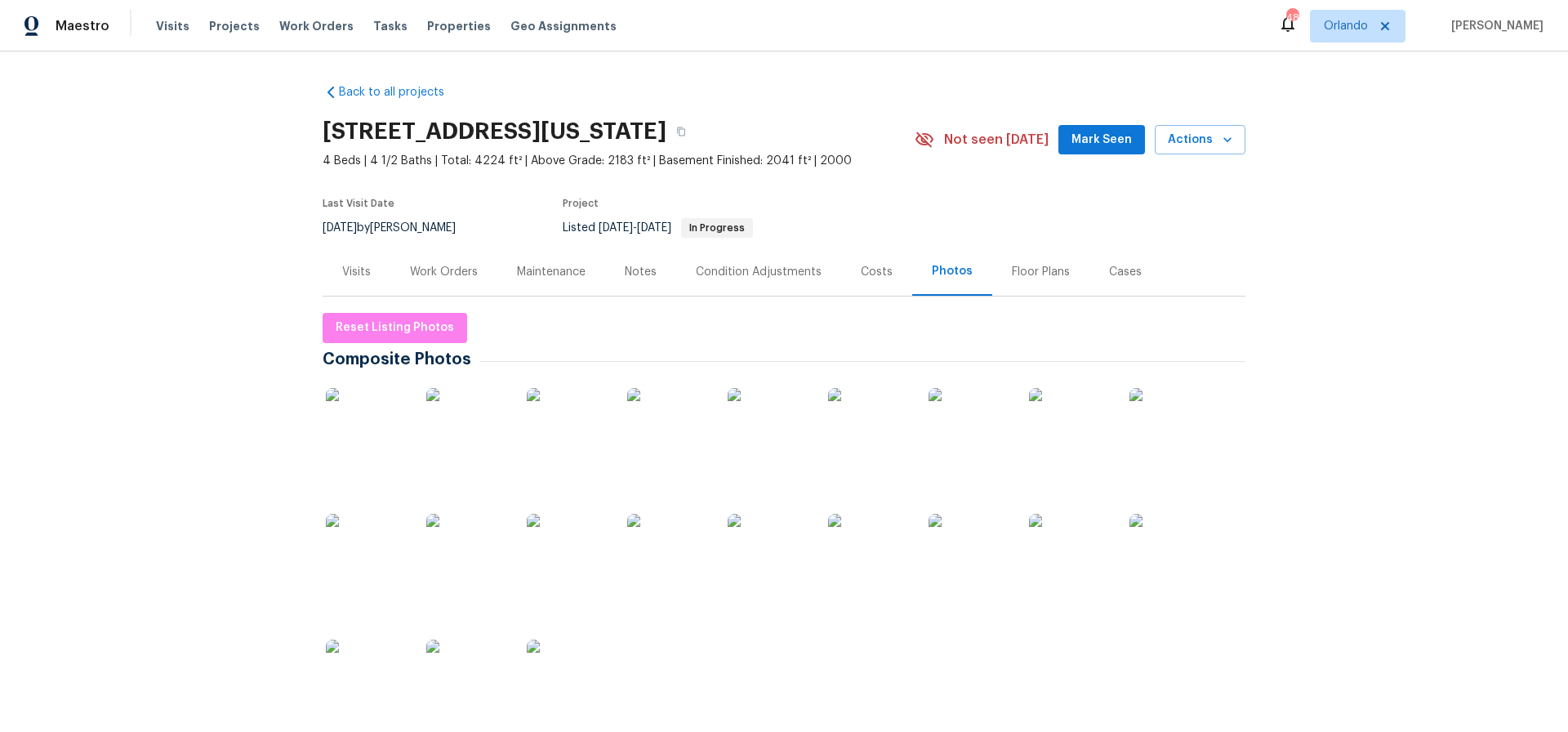
click at [444, 273] on div "Work Orders" at bounding box center [443, 272] width 67 height 17
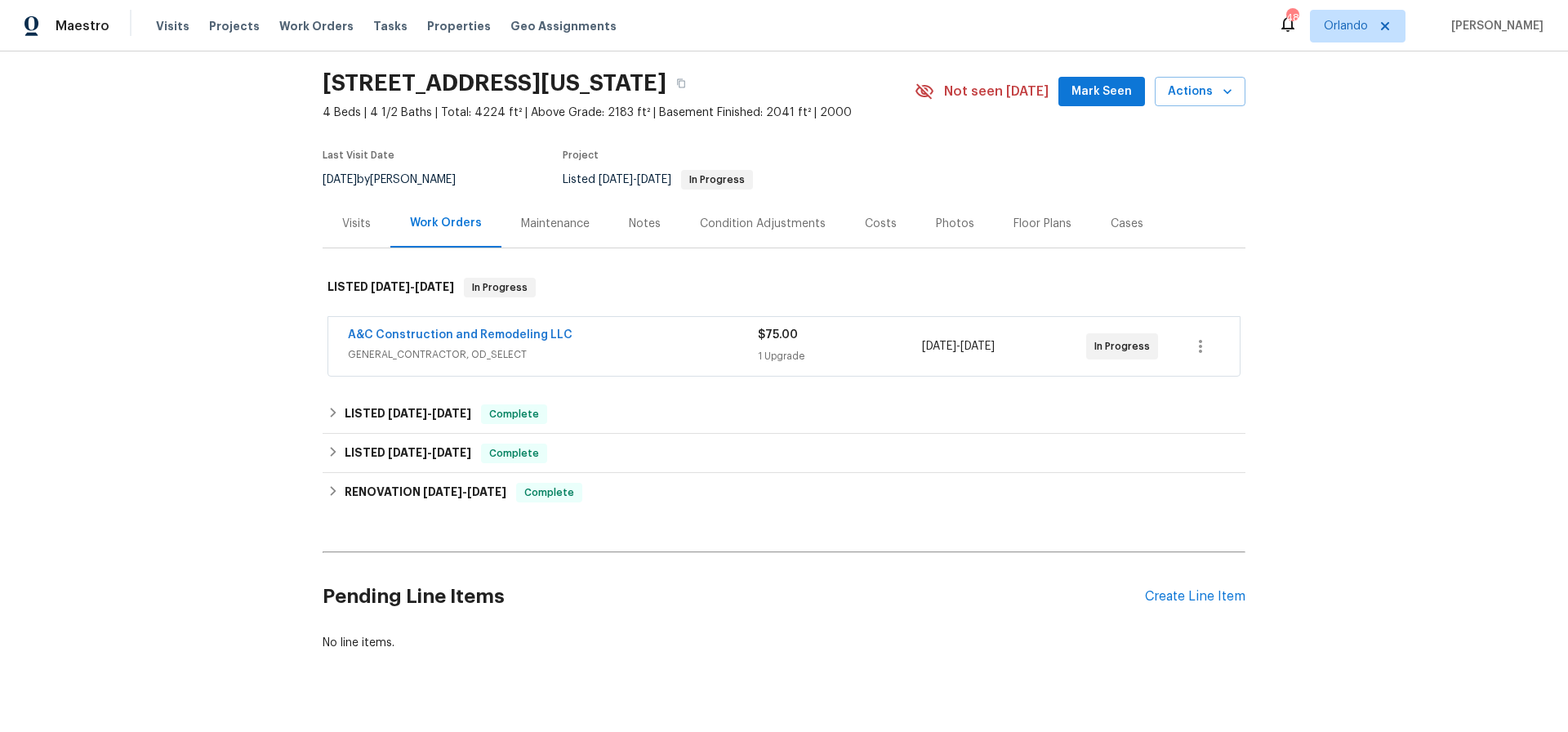
scroll to position [78, 0]
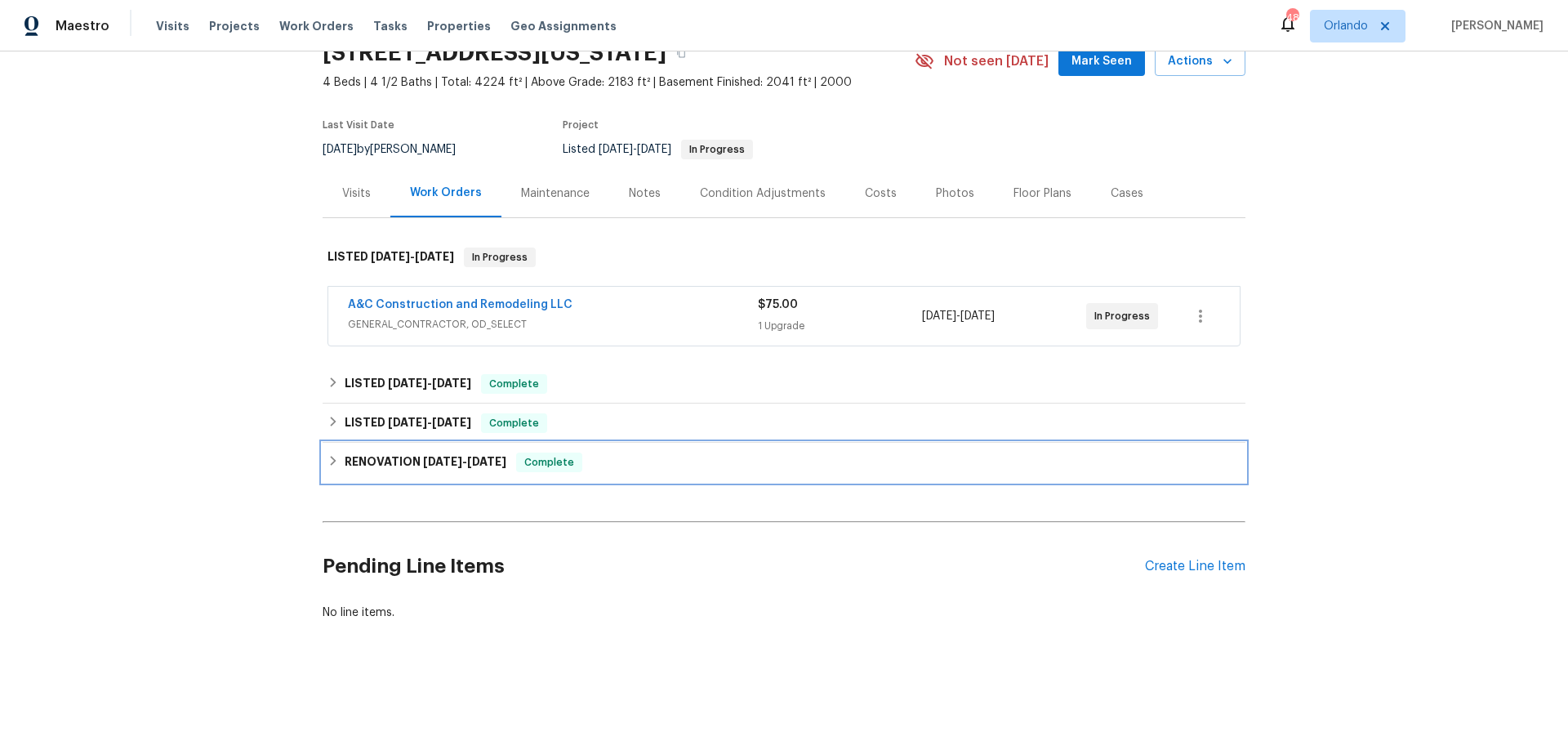
click at [414, 461] on h6 "RENOVATION 7/10/25 - 7/14/25" at bounding box center [425, 462] width 162 height 19
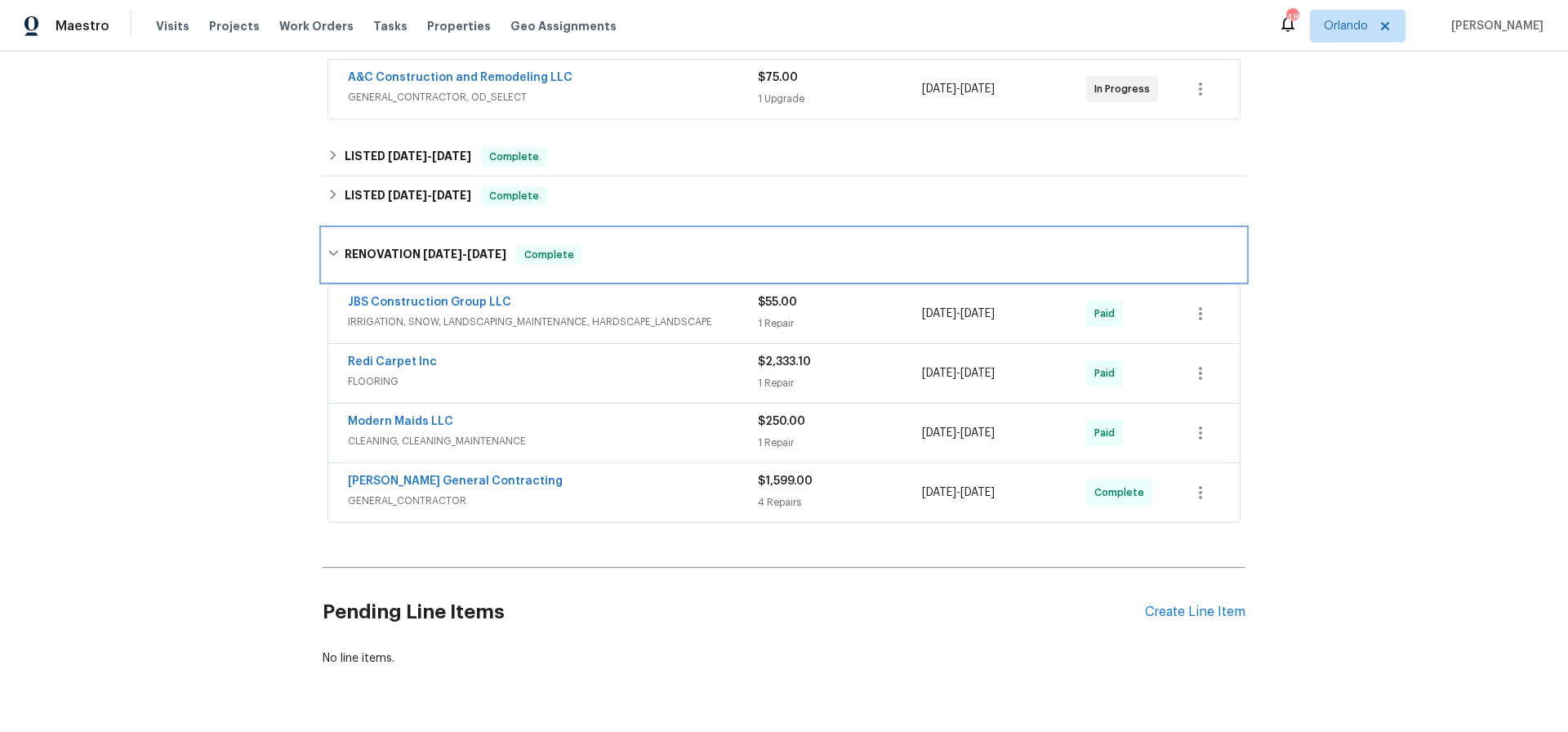
scroll to position [308, 0]
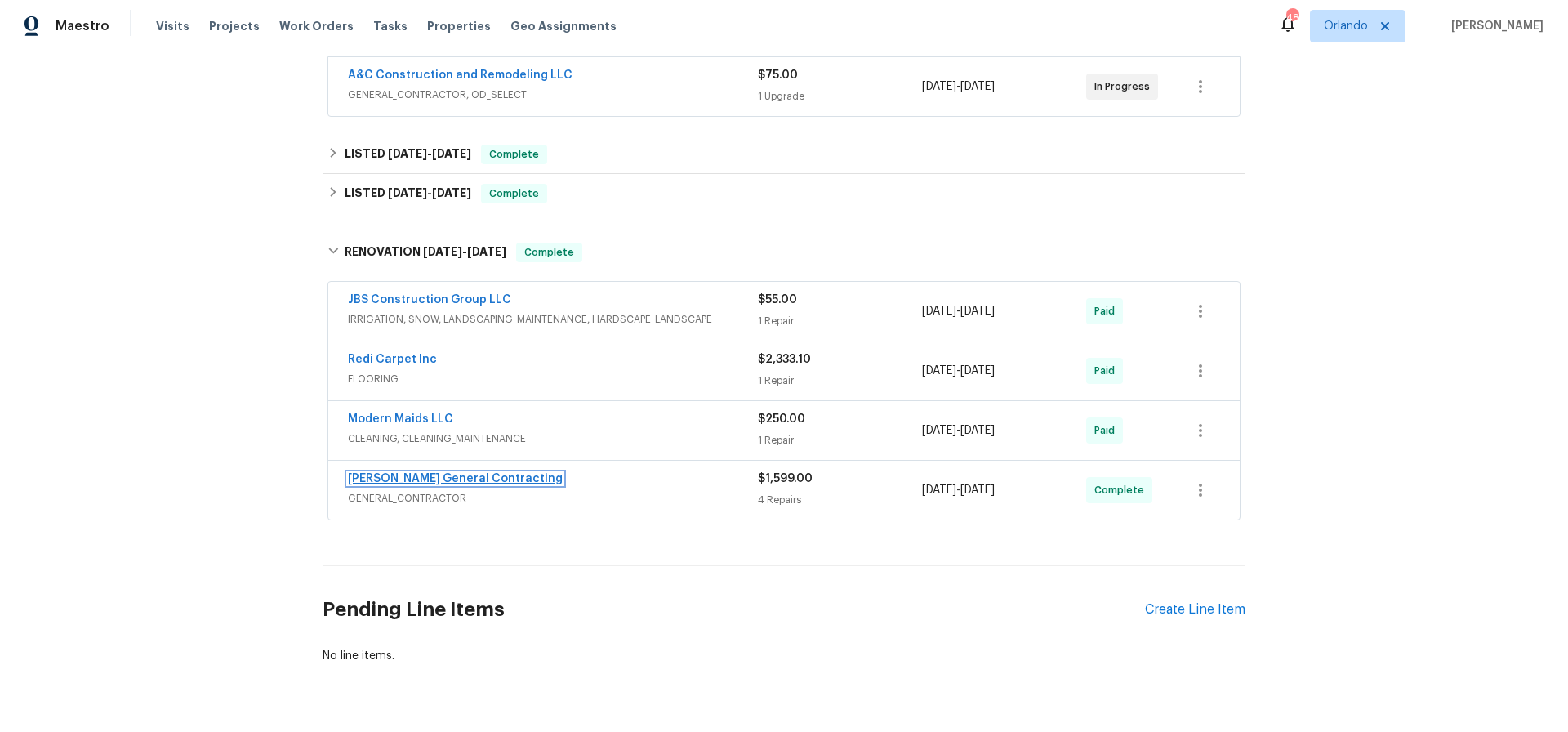
click at [442, 481] on link "Nicholson General Contracting" at bounding box center [455, 478] width 215 height 11
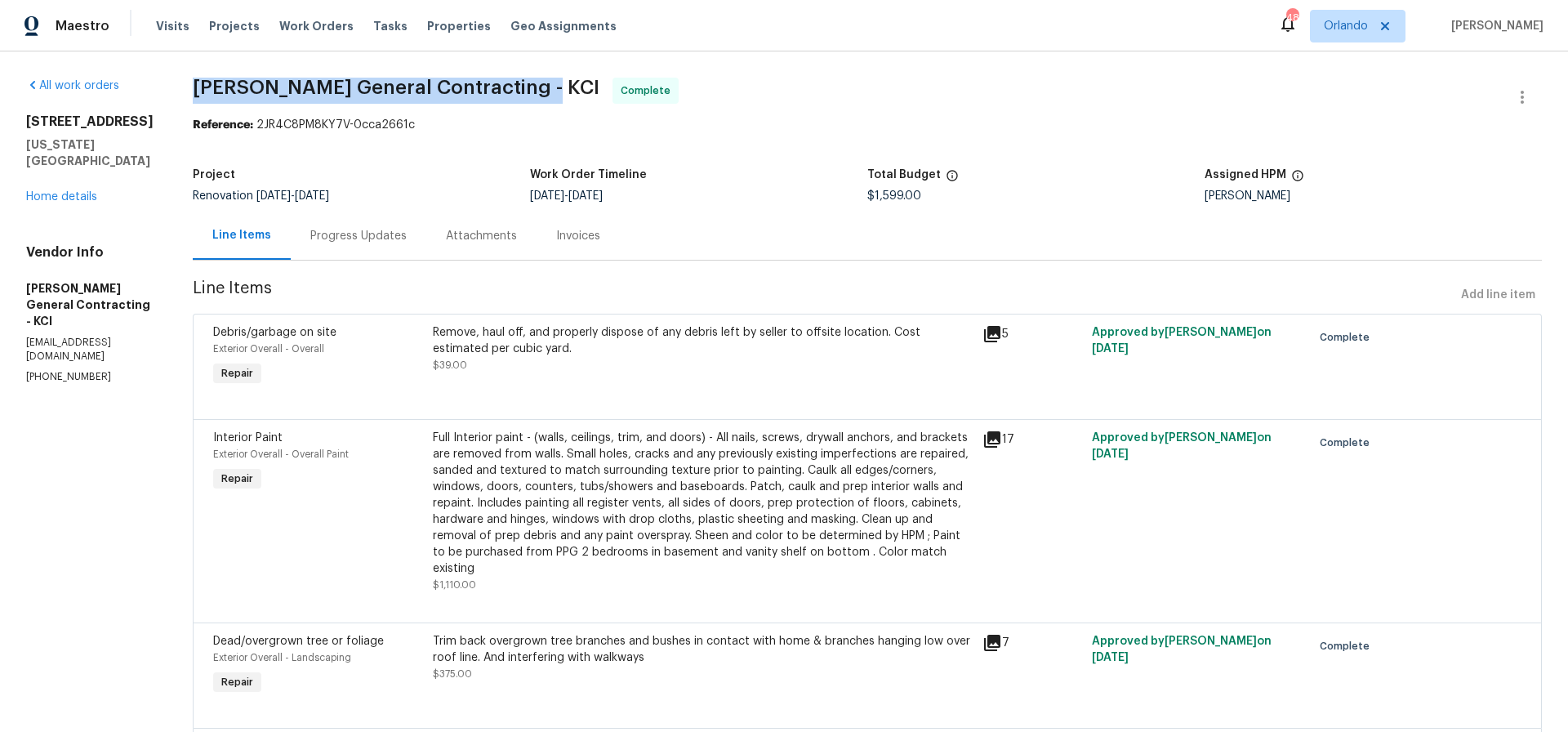
drag, startPoint x: 224, startPoint y: 81, endPoint x: 568, endPoint y: 80, distance: 344.0
click at [568, 80] on span "Nicholson General Contracting - KCI Complete" at bounding box center [847, 97] width 1310 height 39
copy span "Nicholson General Contracting - KCI"
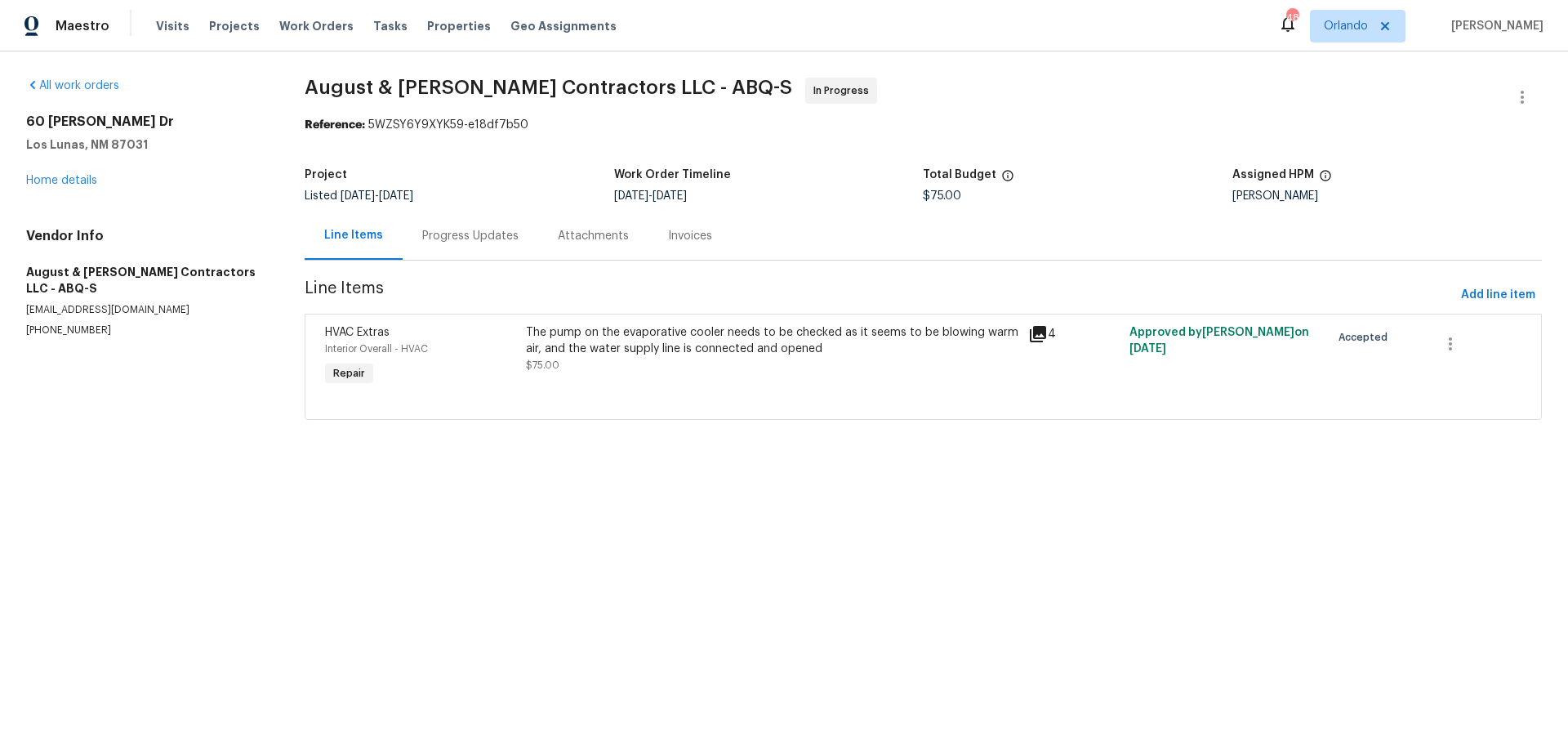
click at [627, 328] on div "The pump on the evaporative cooler needs to be checked as it seems to be blowin…" at bounding box center [772, 340] width 494 height 32
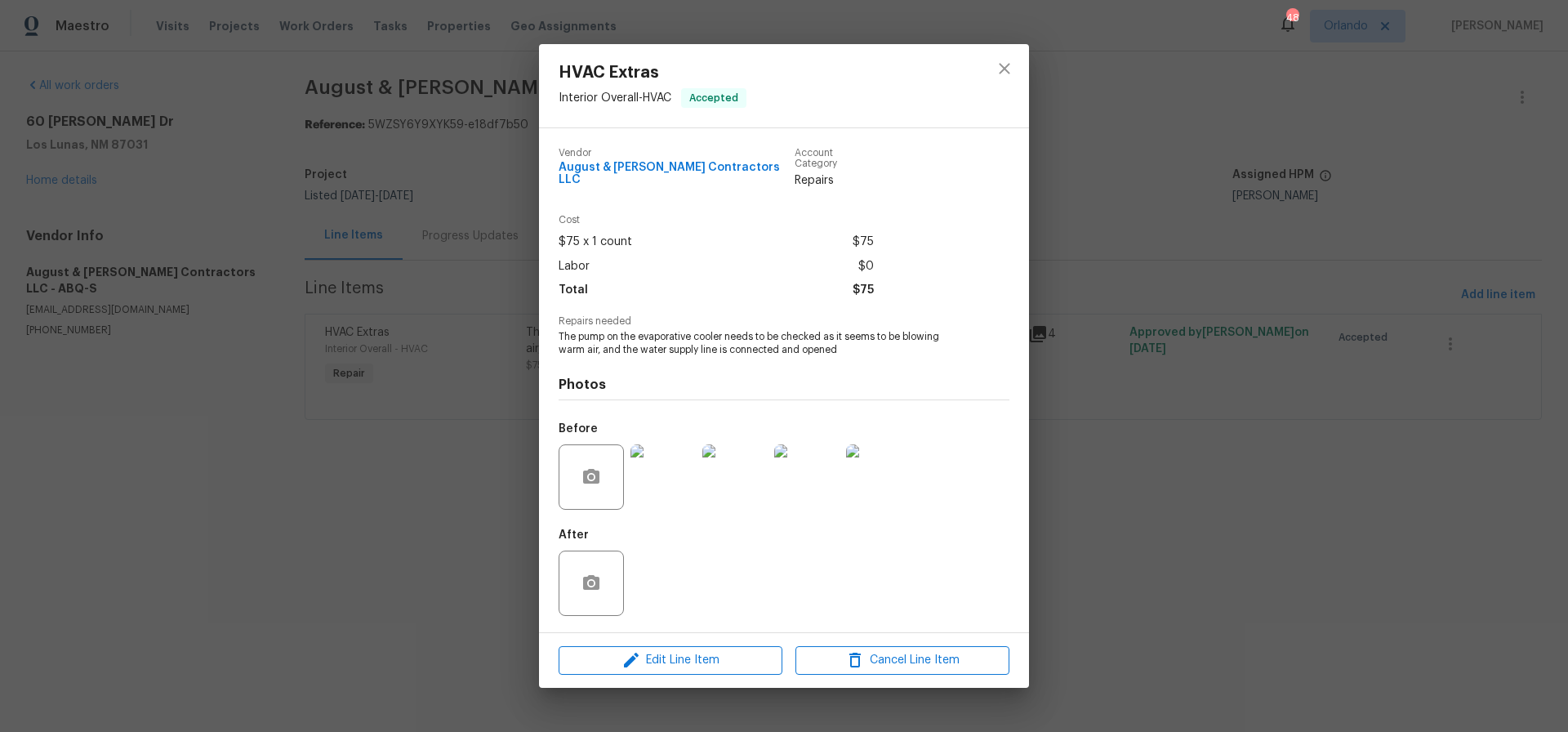
click at [655, 479] on img at bounding box center [663, 476] width 66 height 66
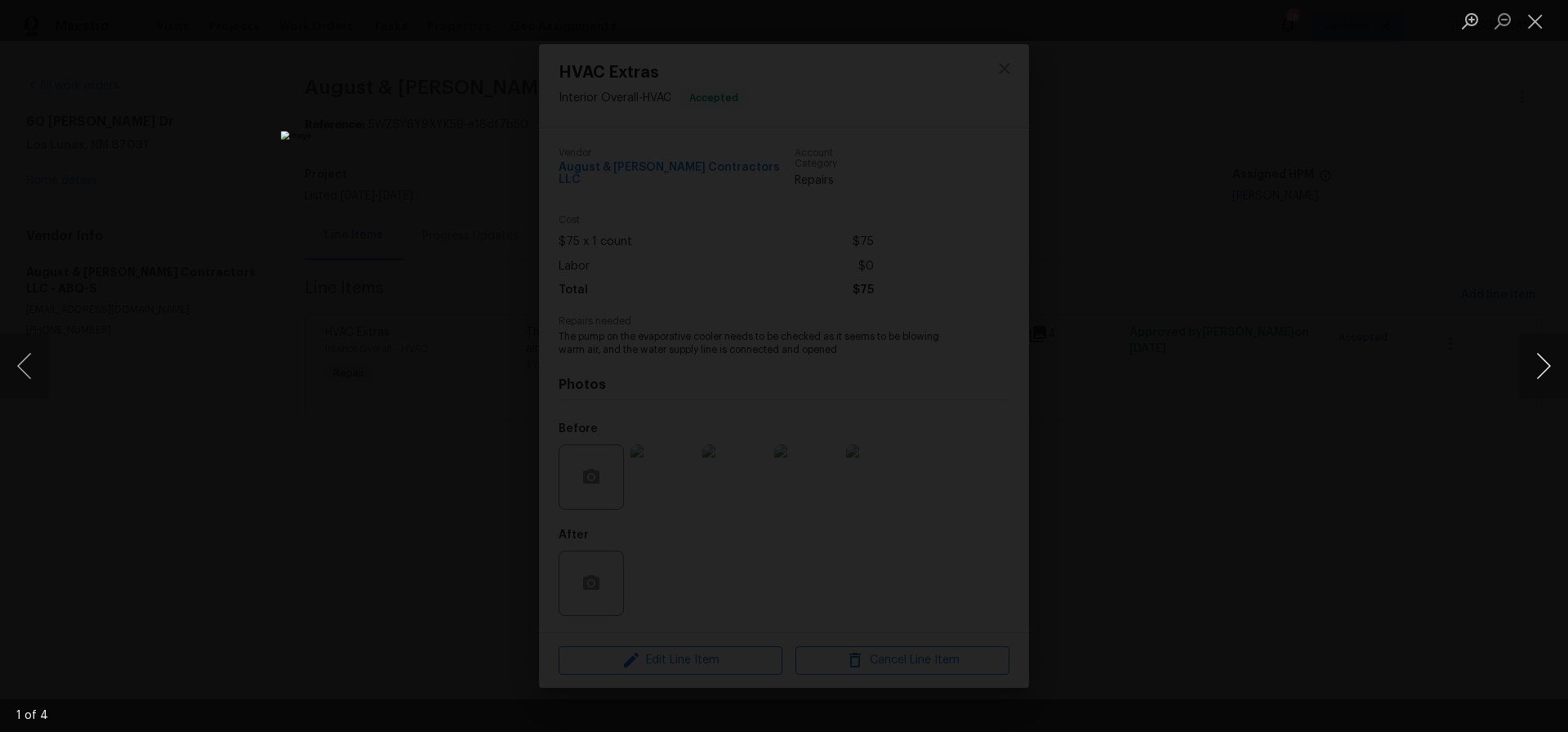
click at [1540, 363] on button "Next image" at bounding box center [1543, 366] width 49 height 66
click at [1538, 26] on button "Close lightbox" at bounding box center [1535, 20] width 32 height 29
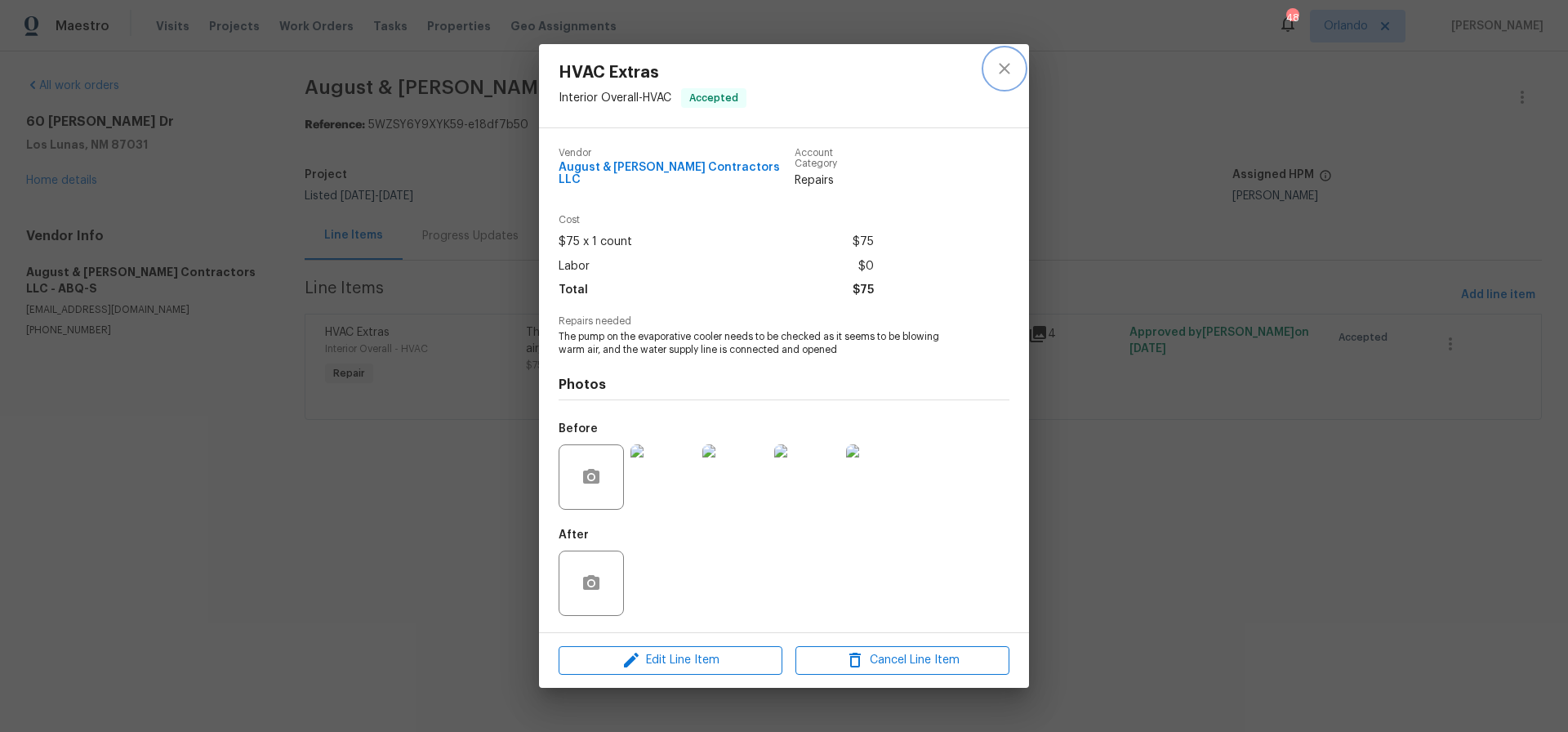
click at [999, 73] on icon "close" at bounding box center [1004, 68] width 19 height 19
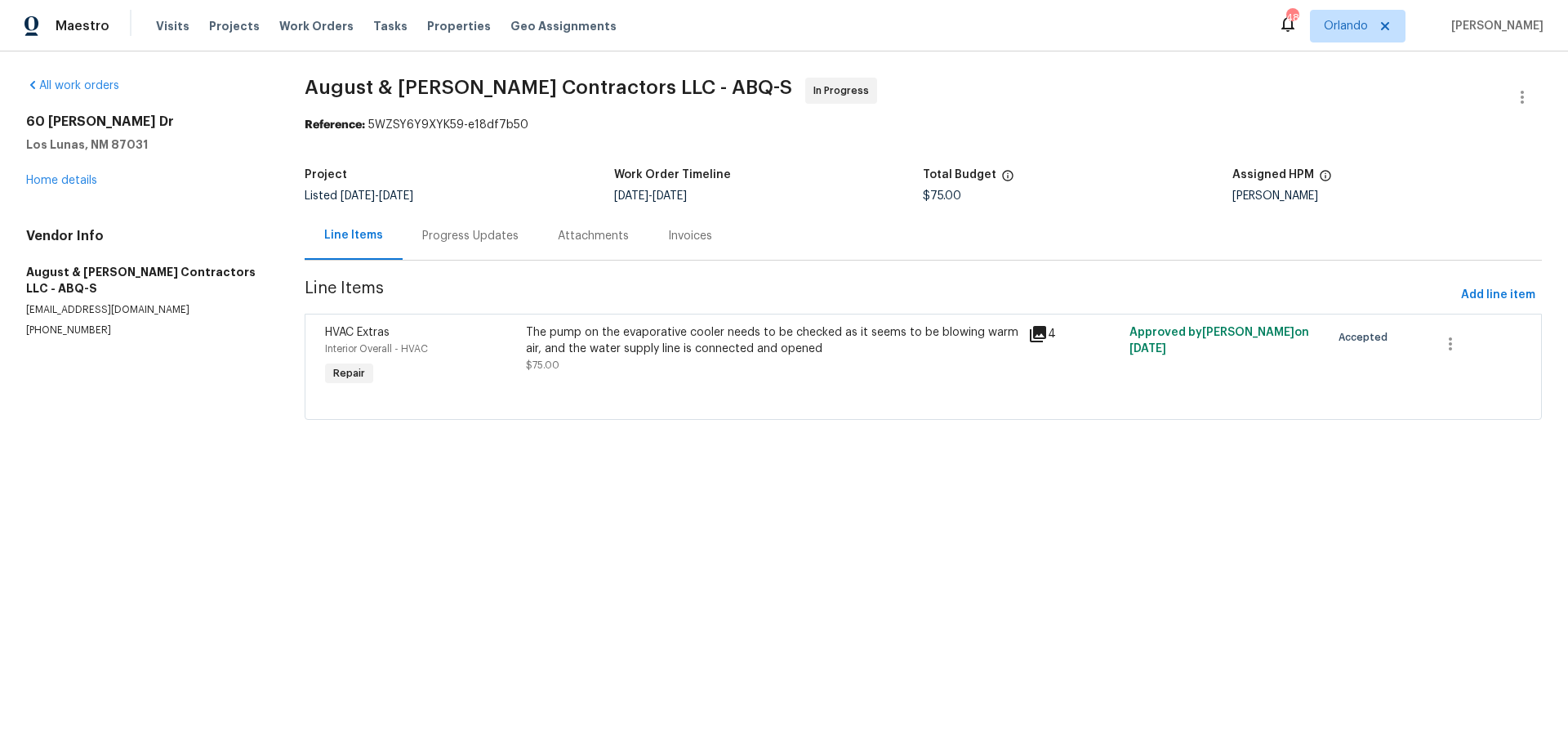
click at [451, 235] on div "Progress Updates" at bounding box center [471, 236] width 96 height 17
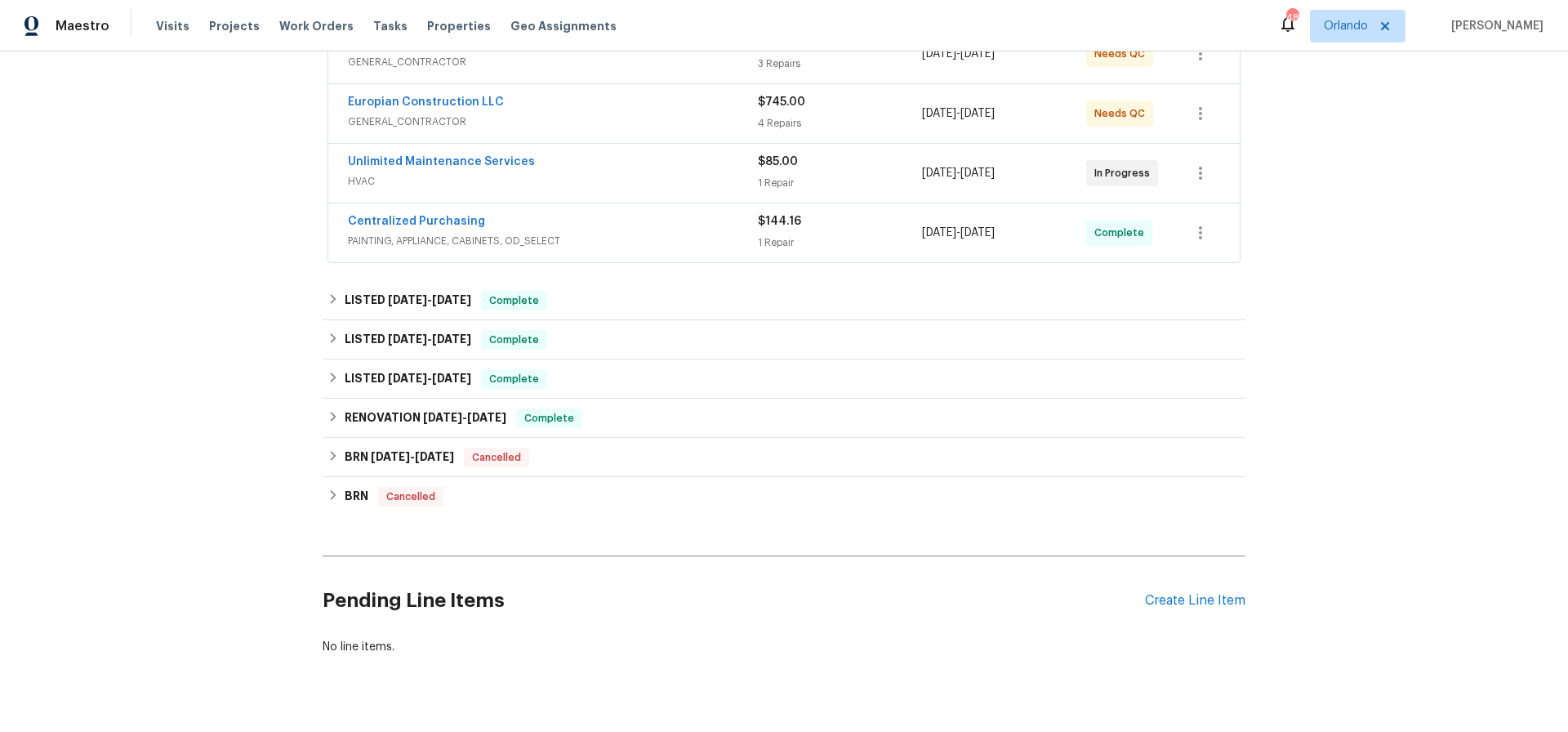
scroll to position [348, 0]
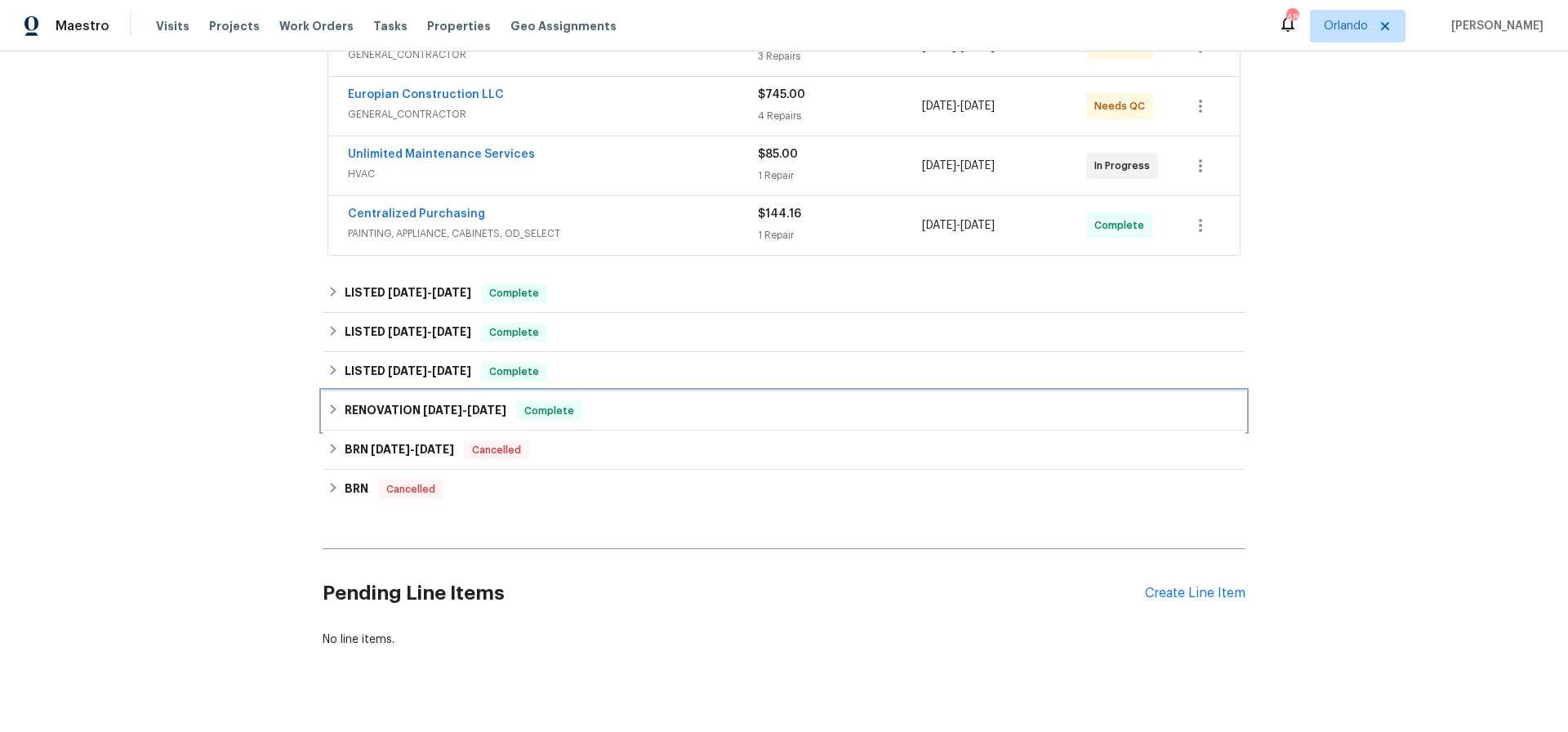
click at [440, 408] on span "[DATE]" at bounding box center [442, 410] width 39 height 11
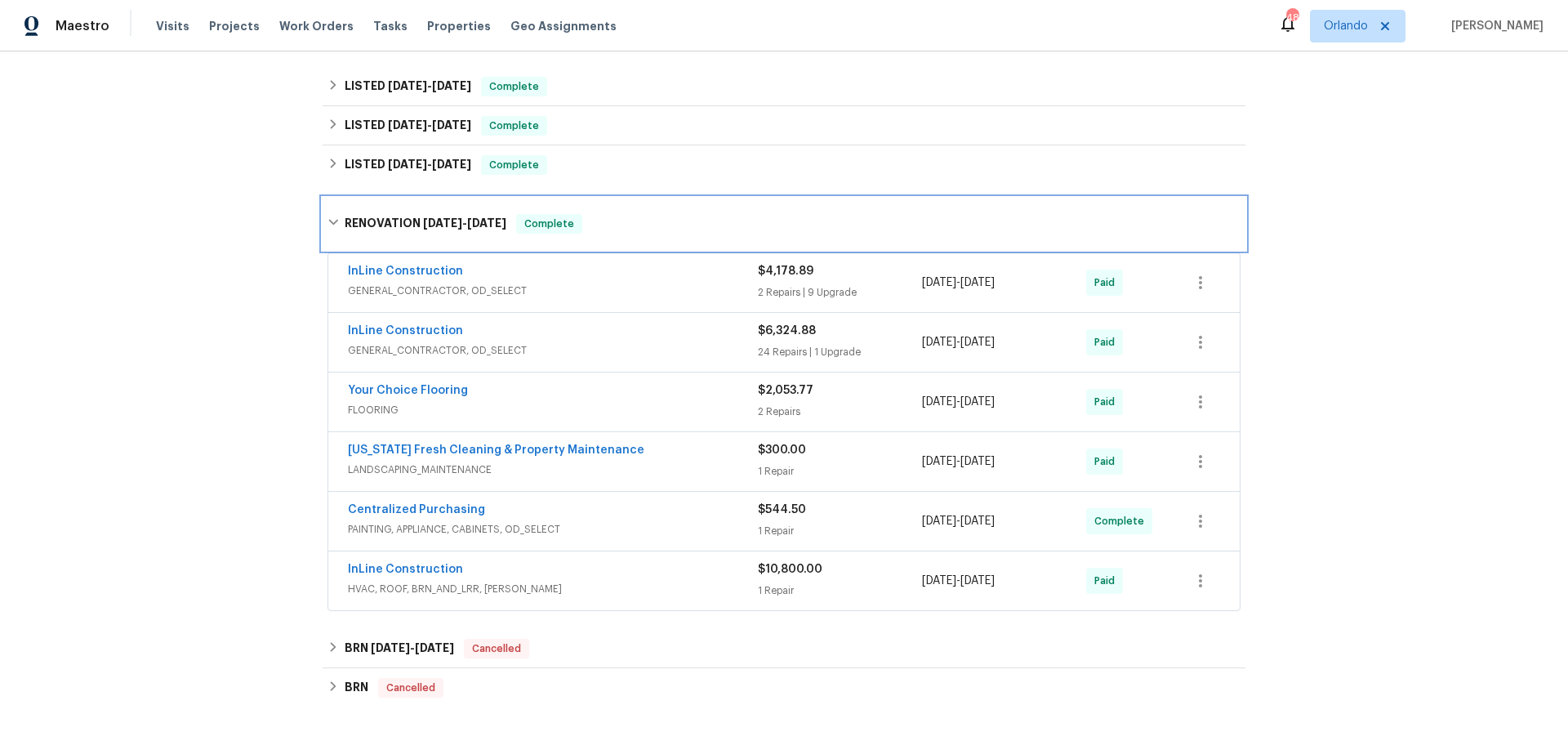
scroll to position [558, 0]
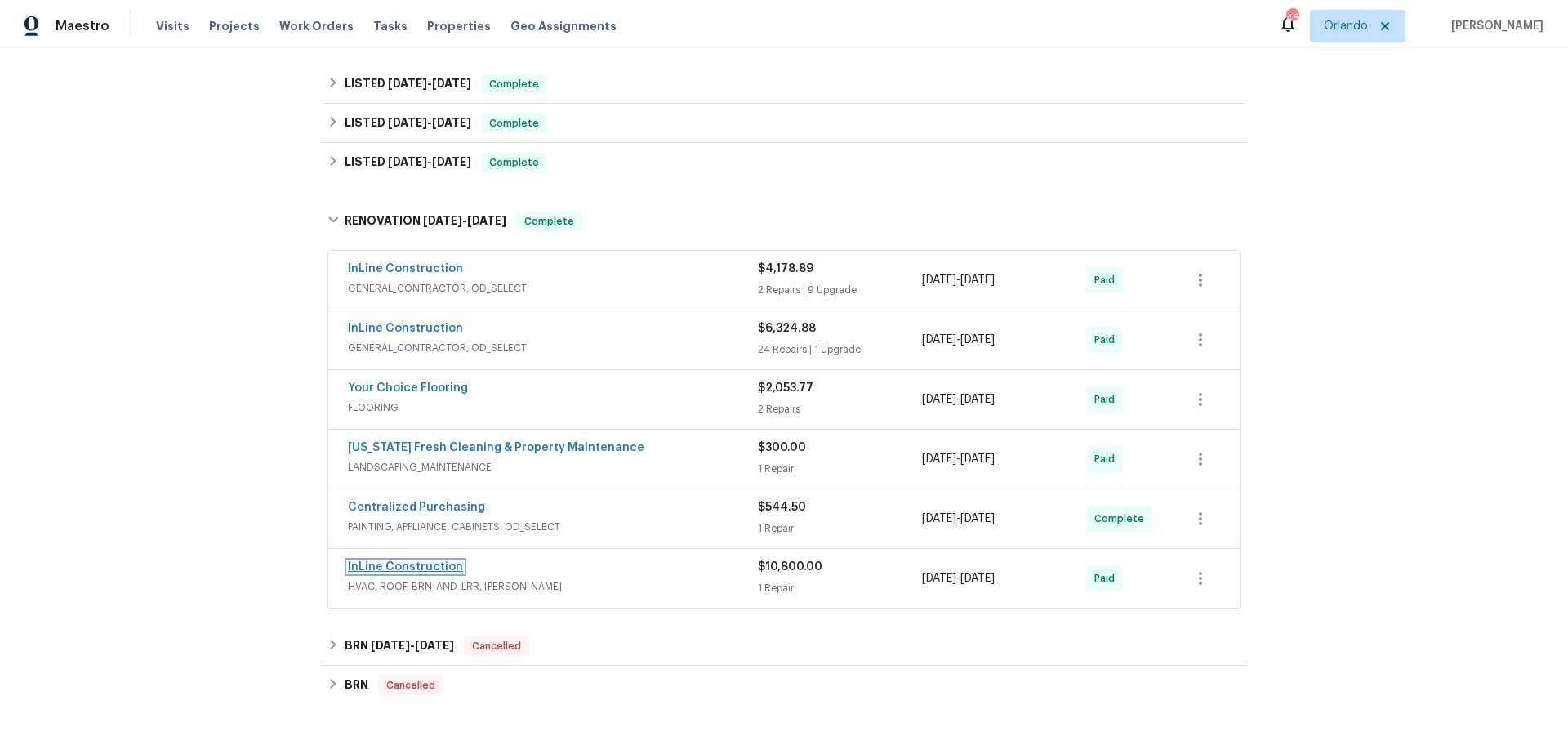
click at [425, 568] on link "InLine Construction" at bounding box center [405, 567] width 115 height 11
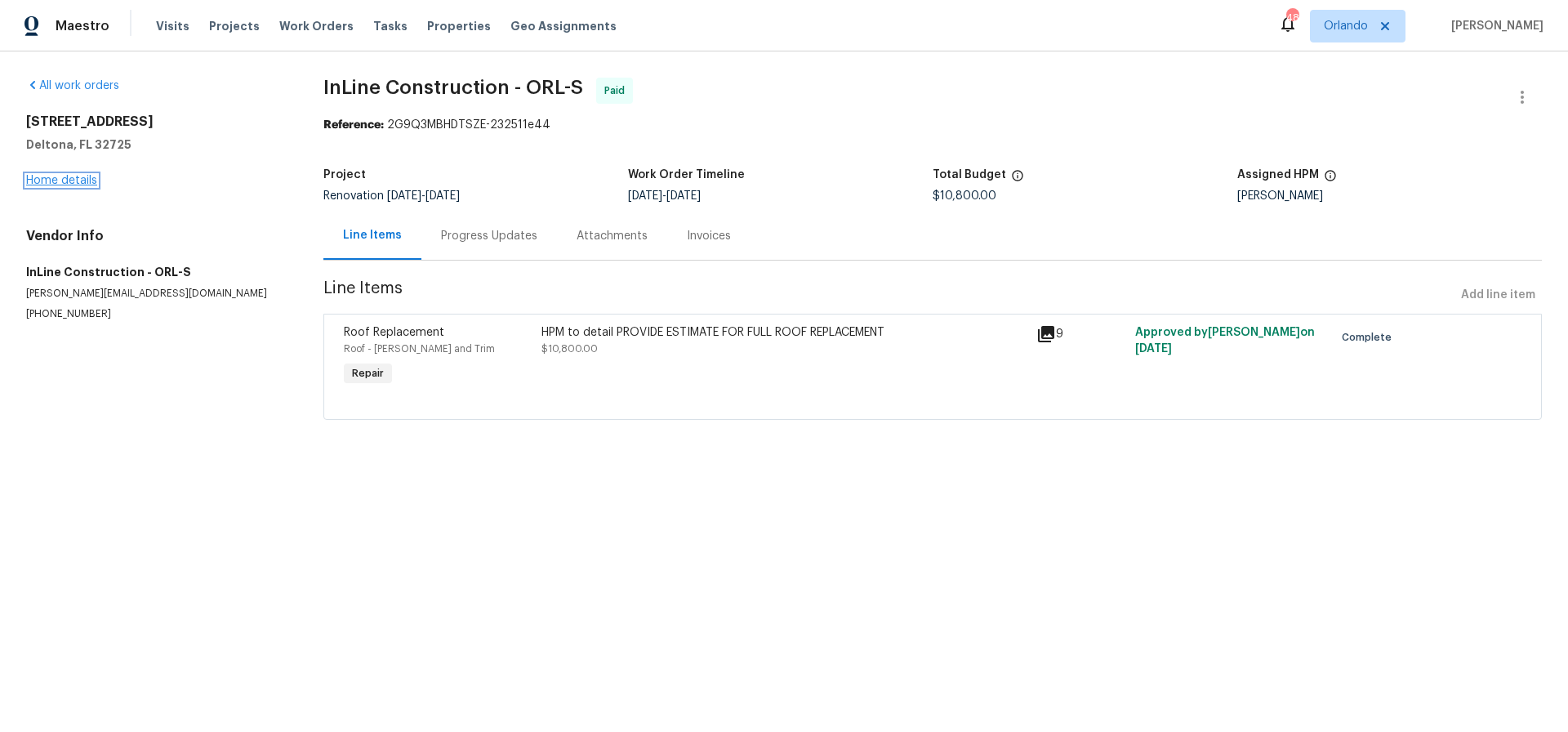
click at [70, 182] on link "Home details" at bounding box center [61, 180] width 71 height 11
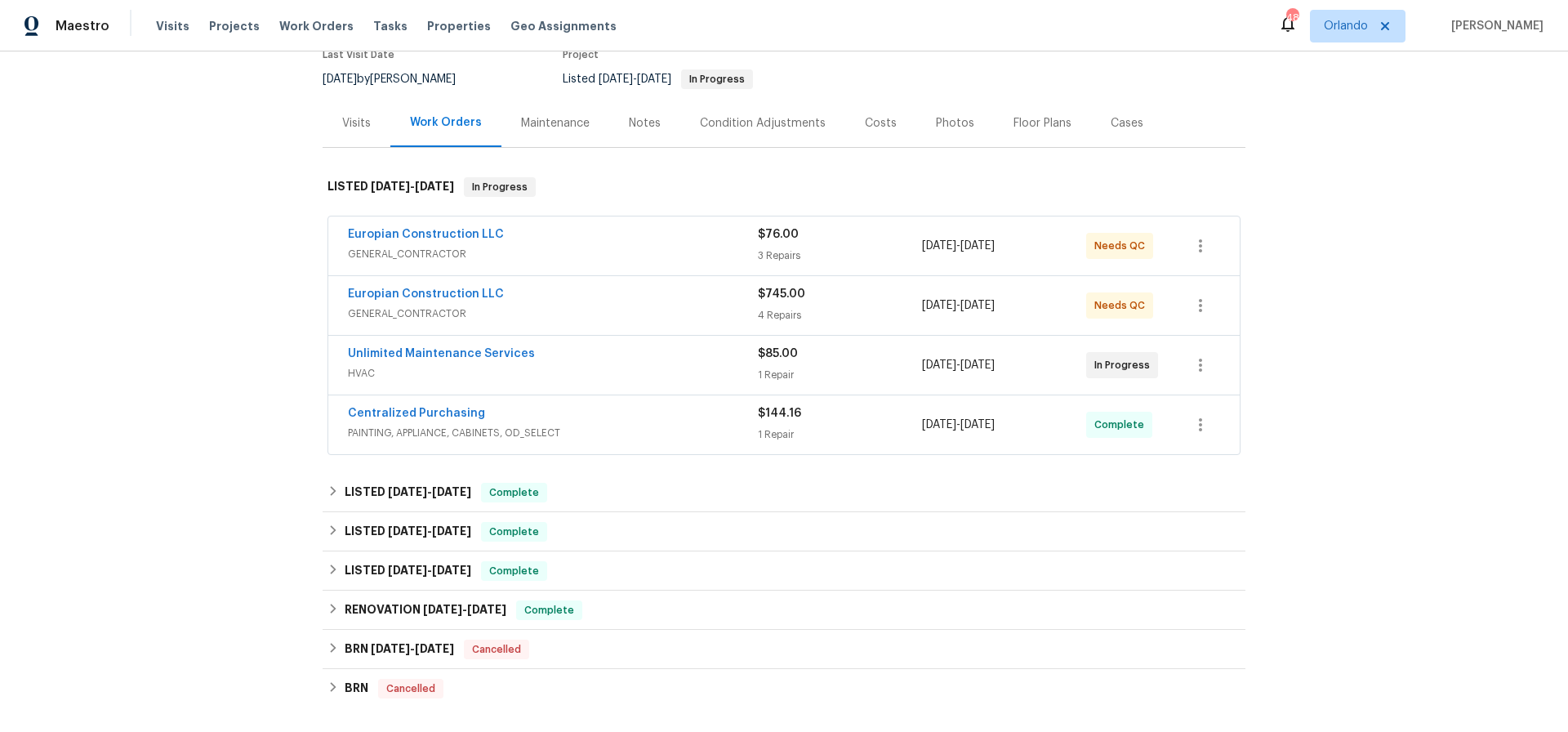
scroll to position [151, 0]
click at [414, 604] on h6 "RENOVATION [DATE] - [DATE]" at bounding box center [425, 607] width 162 height 19
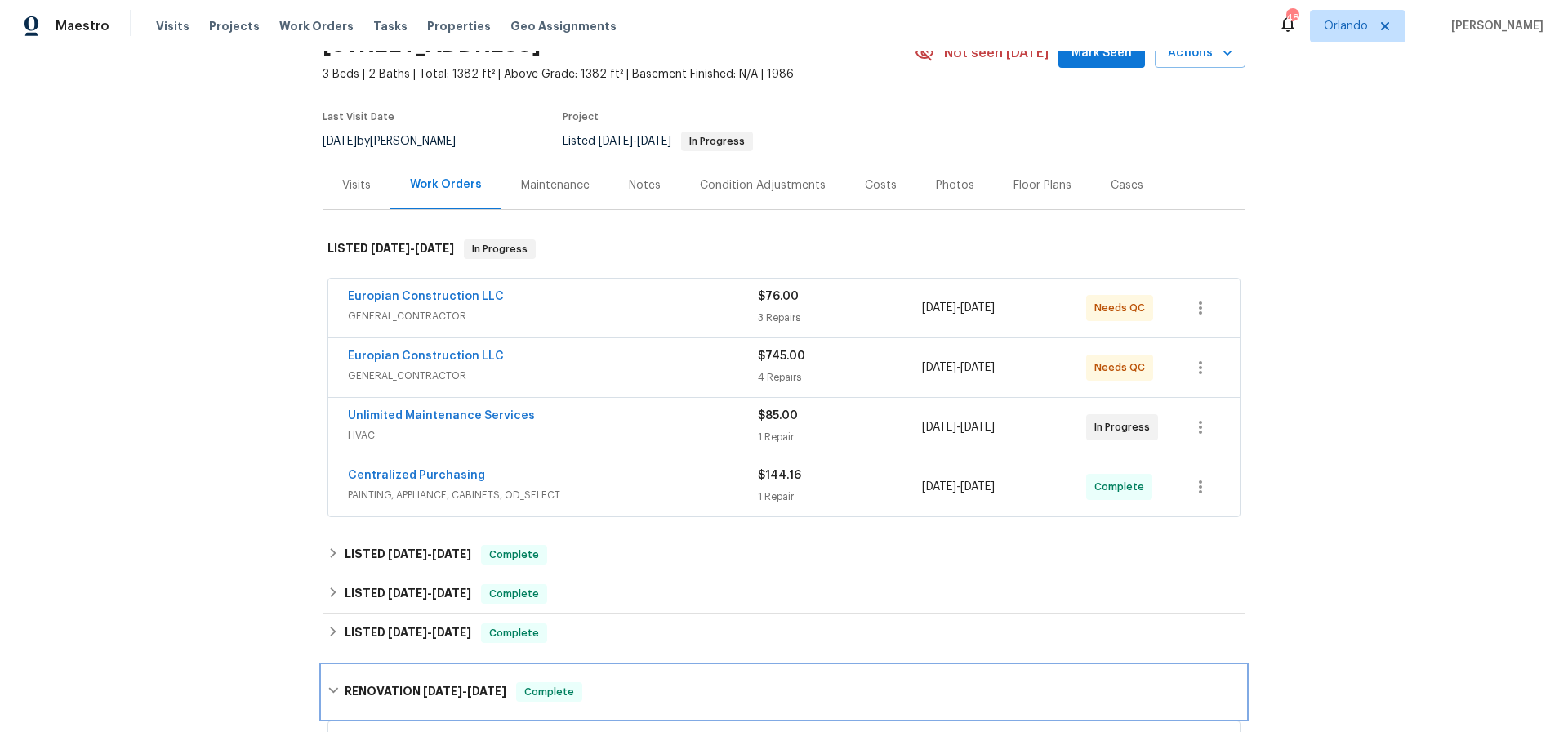
scroll to position [83, 0]
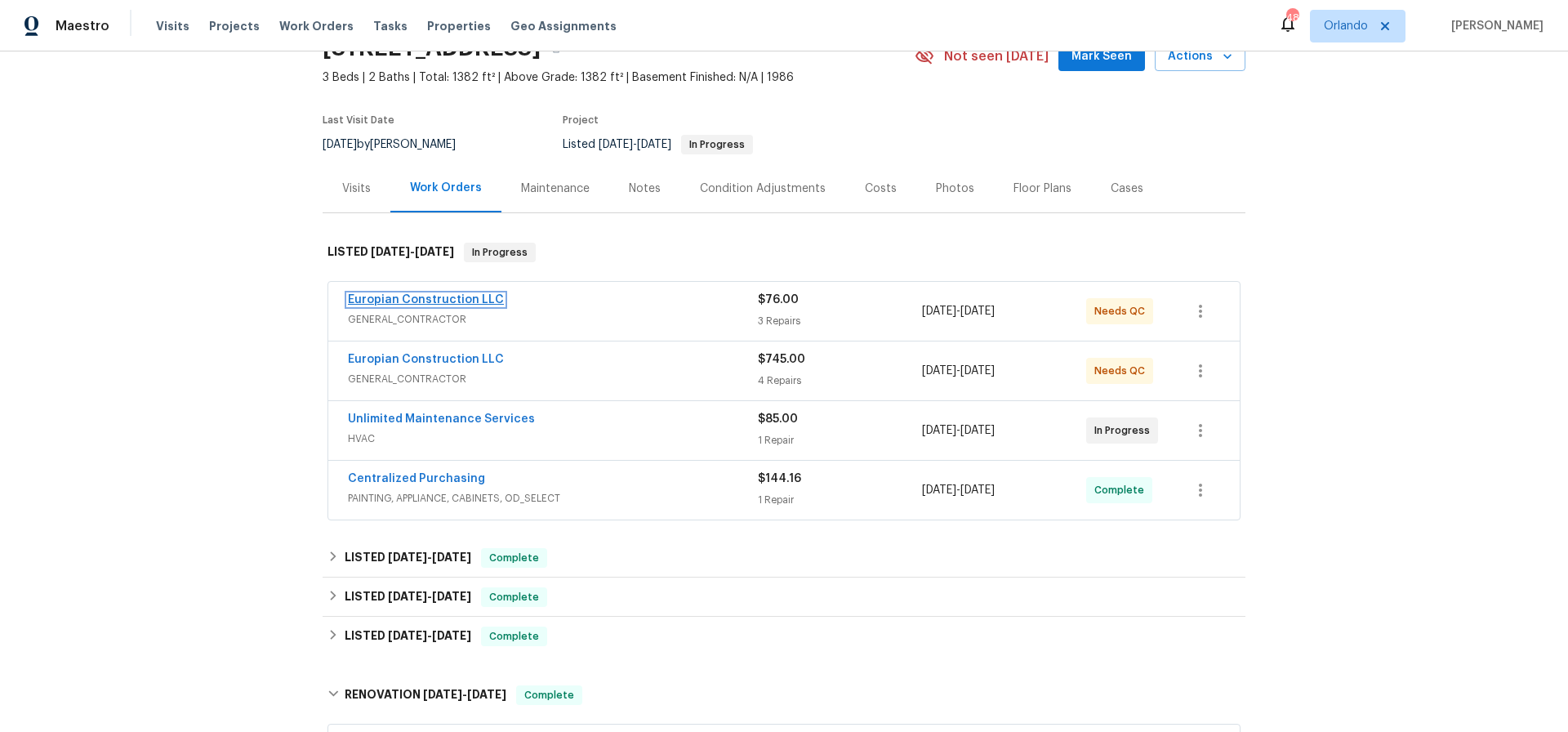
click at [416, 298] on link "Europian Construction LLC" at bounding box center [425, 300] width 156 height 11
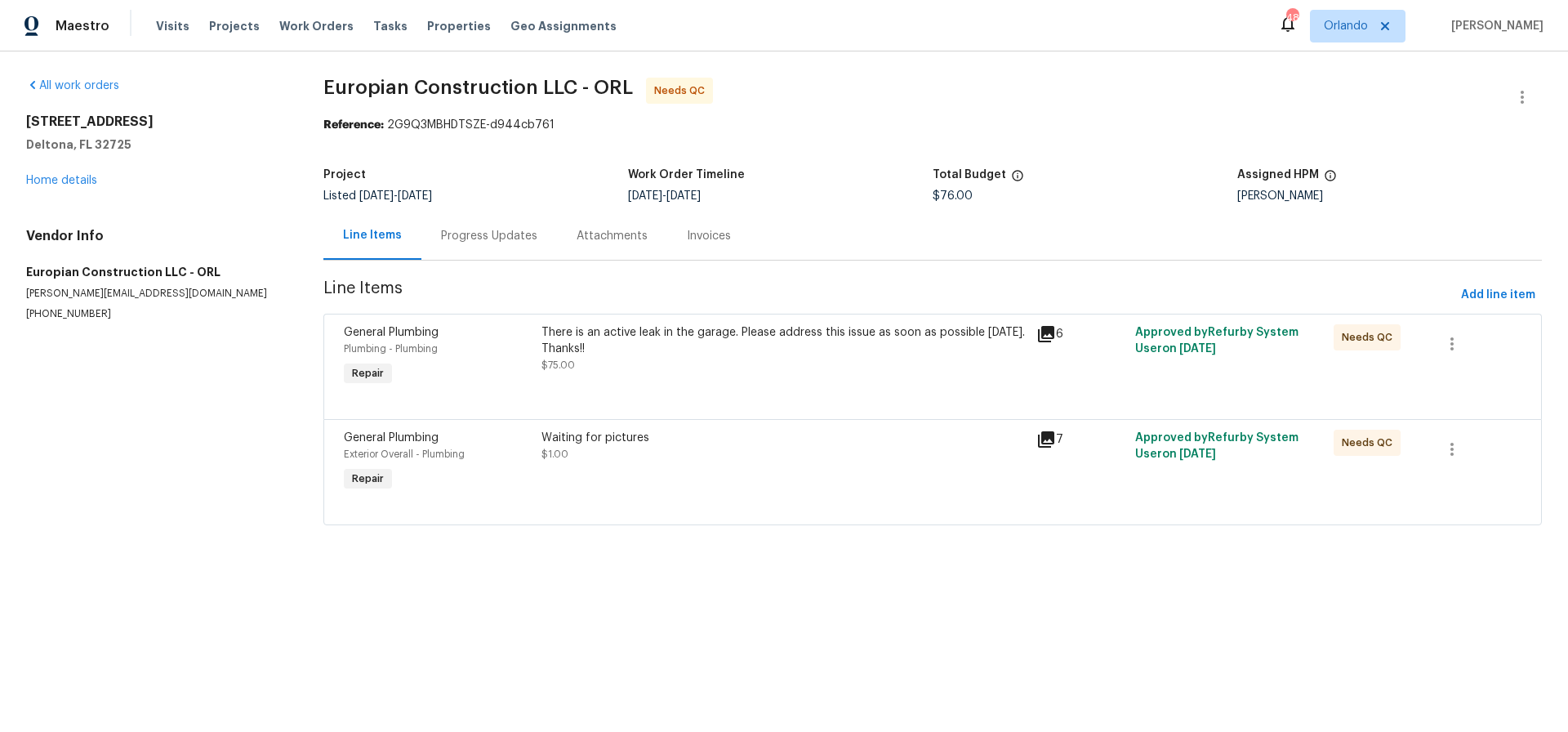
click at [688, 339] on div "There is an active leak in the garage. Please address this issue as soon as pos…" at bounding box center [784, 340] width 485 height 32
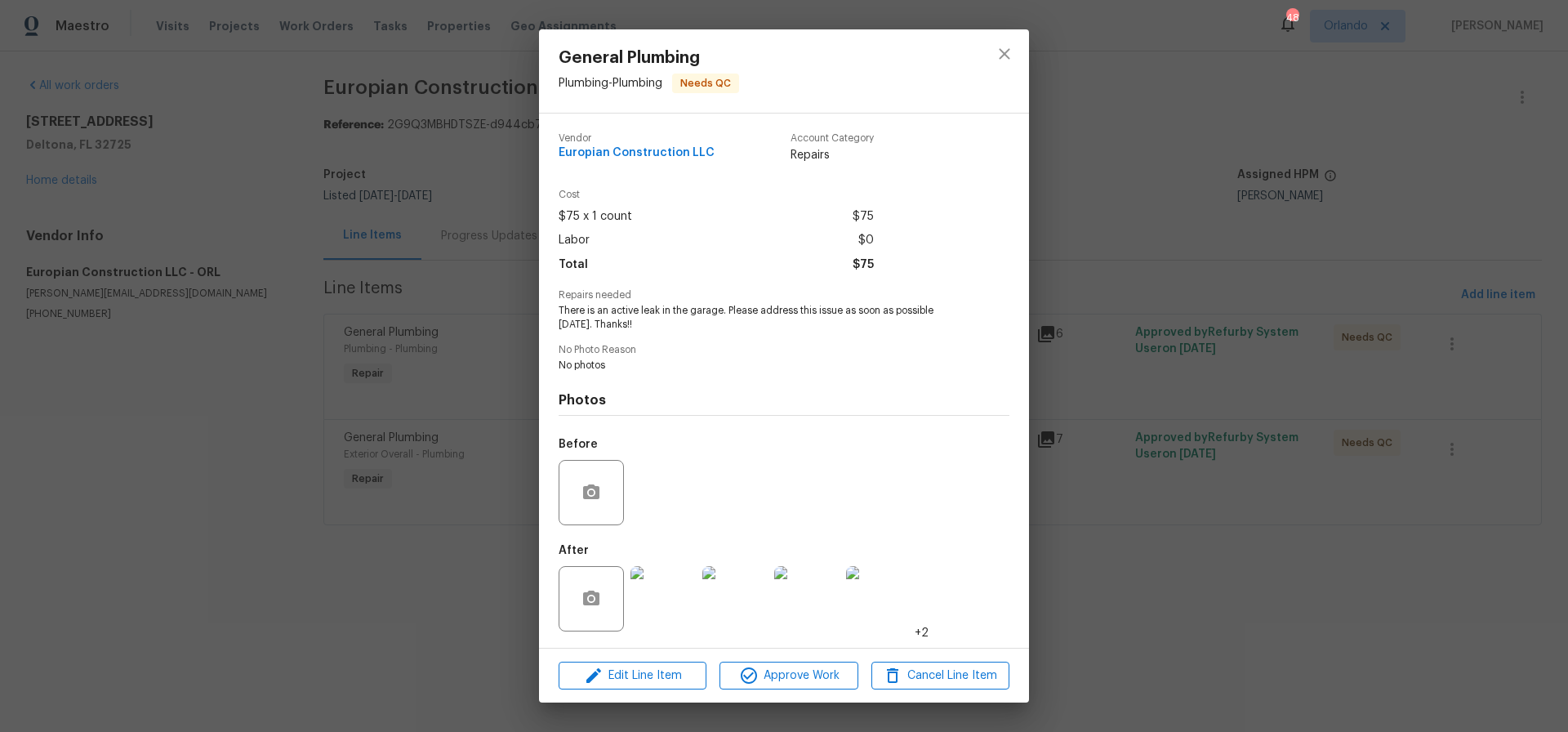
click at [671, 610] on img at bounding box center [663, 598] width 66 height 66
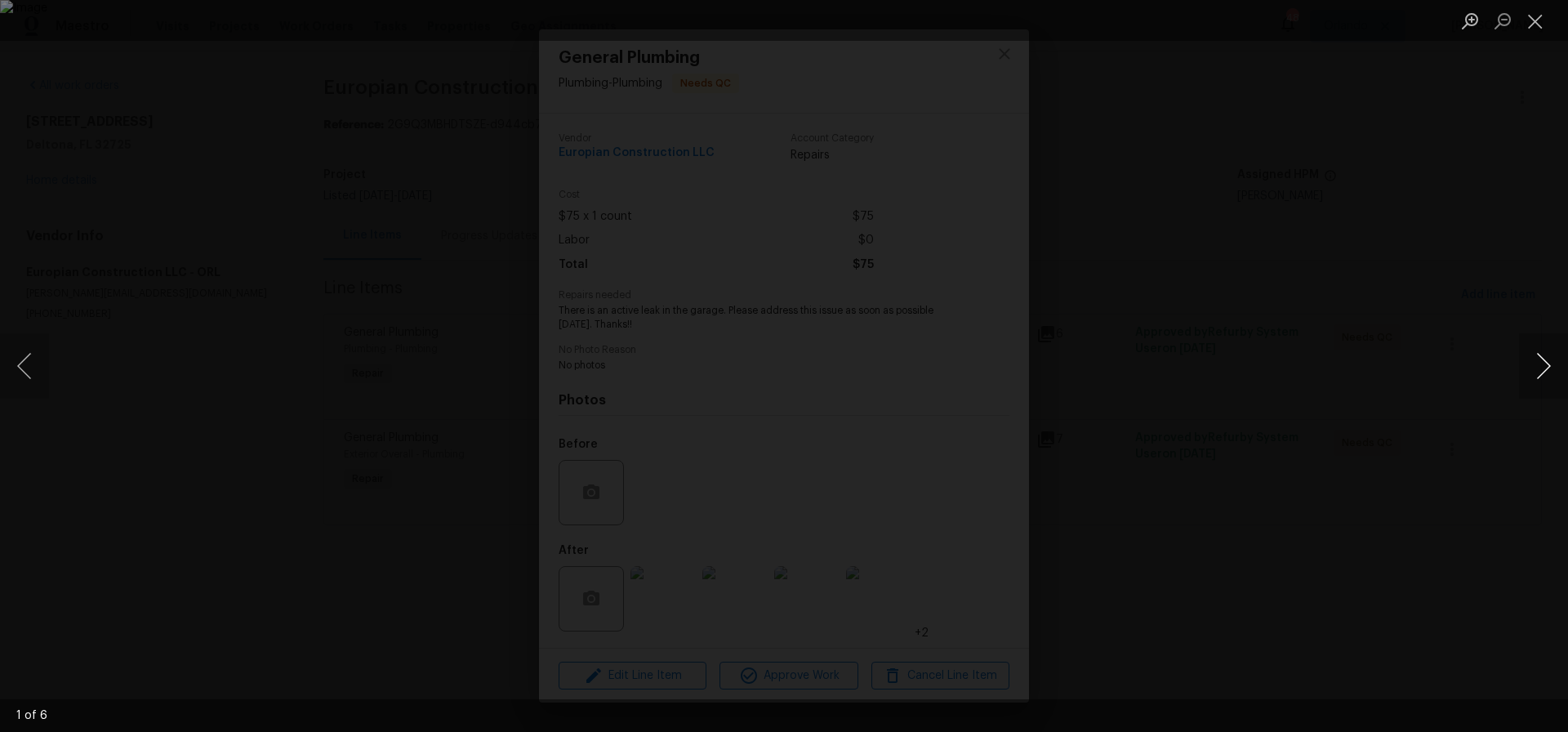
click at [1540, 369] on button "Next image" at bounding box center [1543, 366] width 49 height 66
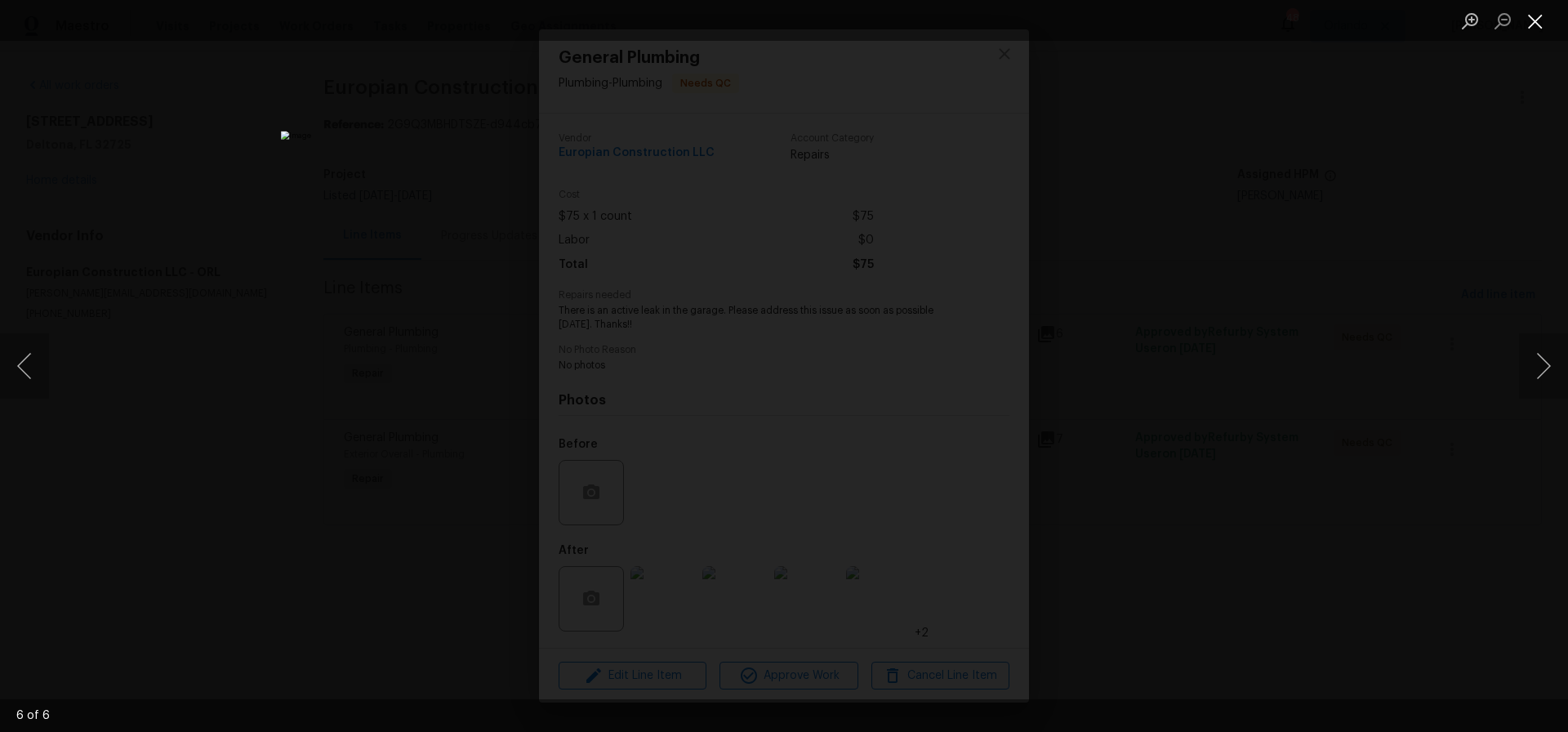
click at [1538, 25] on button "Close lightbox" at bounding box center [1535, 20] width 32 height 29
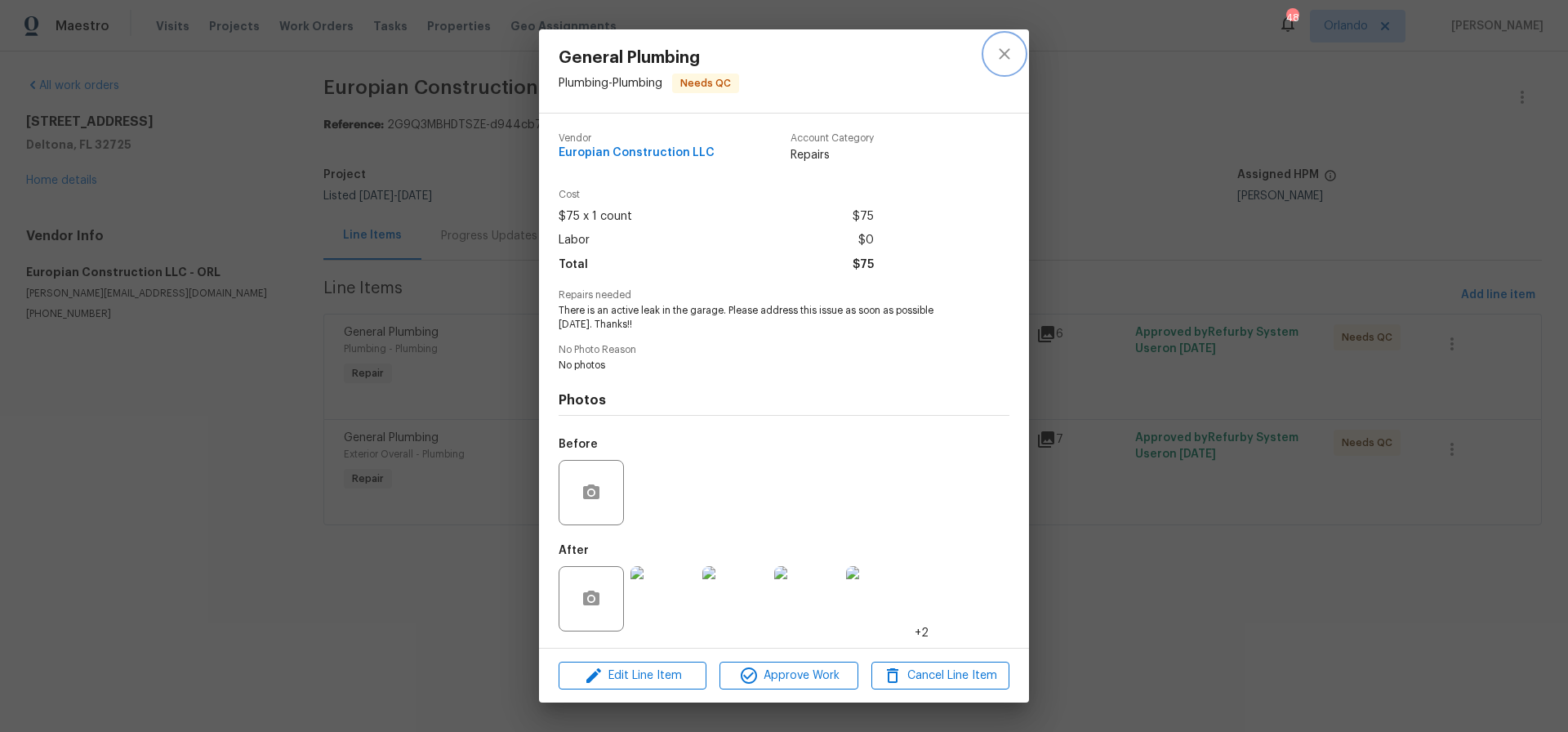
click at [1002, 58] on icon "close" at bounding box center [1004, 54] width 19 height 19
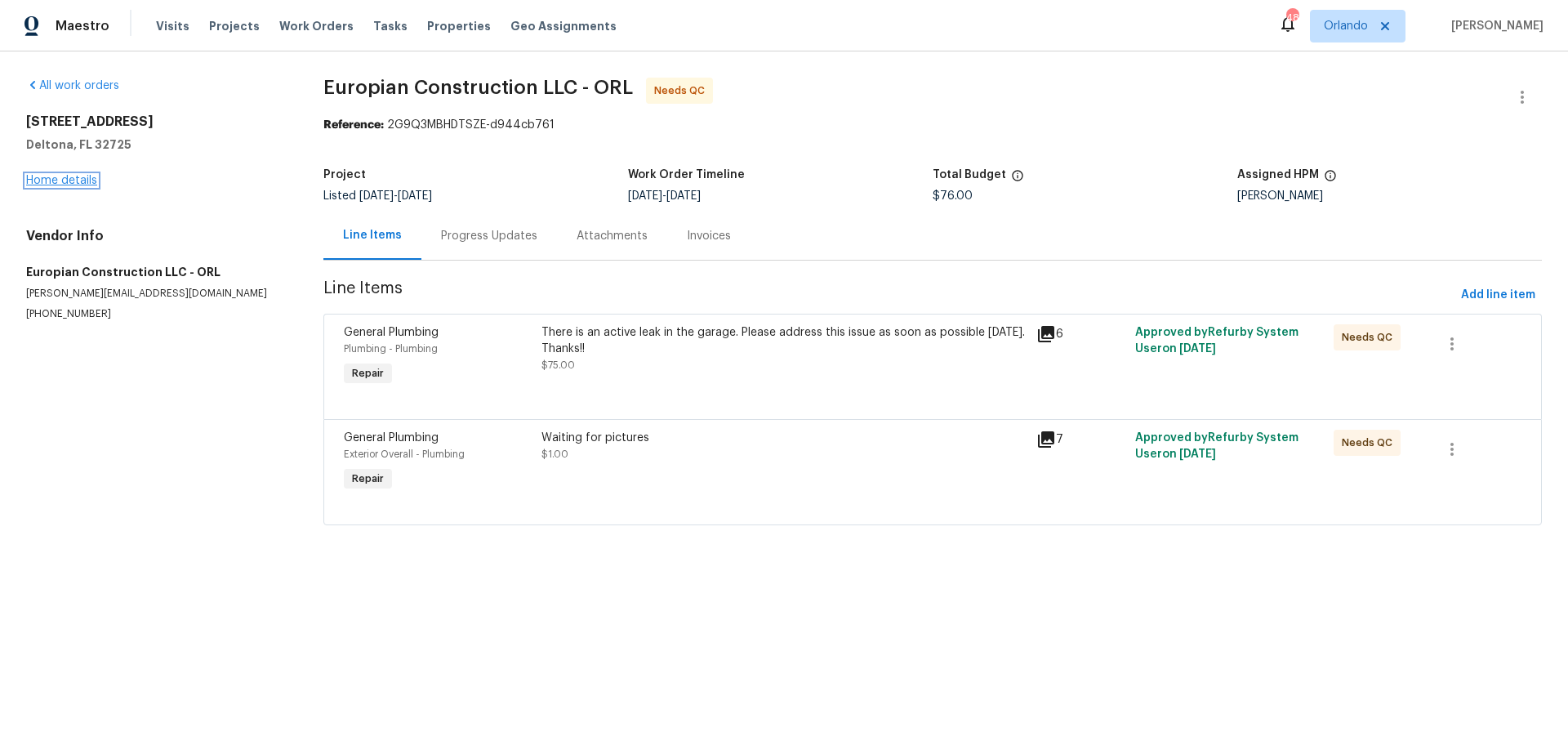
click at [69, 181] on link "Home details" at bounding box center [61, 180] width 71 height 11
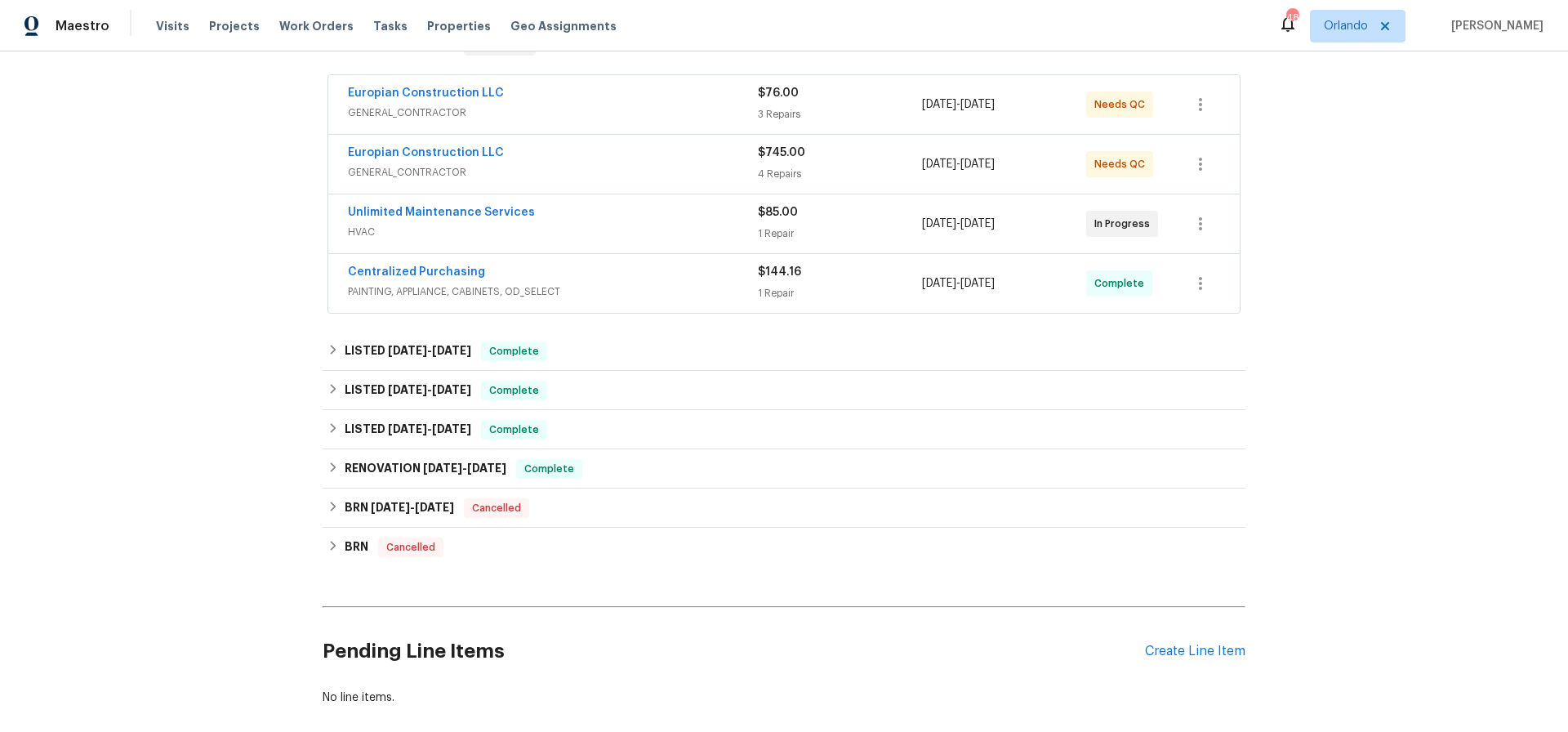
scroll to position [375, 0]
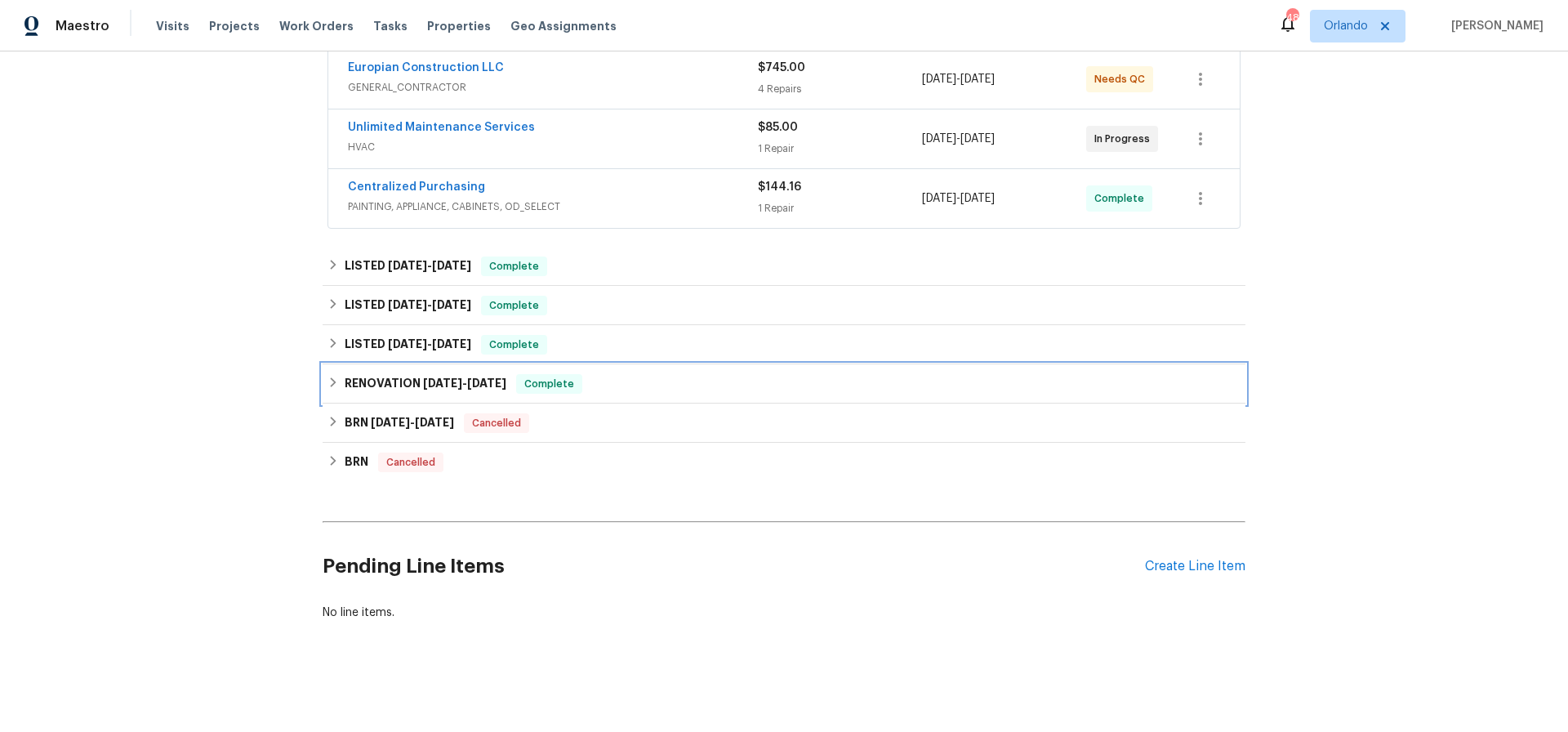
click at [426, 385] on span "[DATE]" at bounding box center [442, 383] width 39 height 11
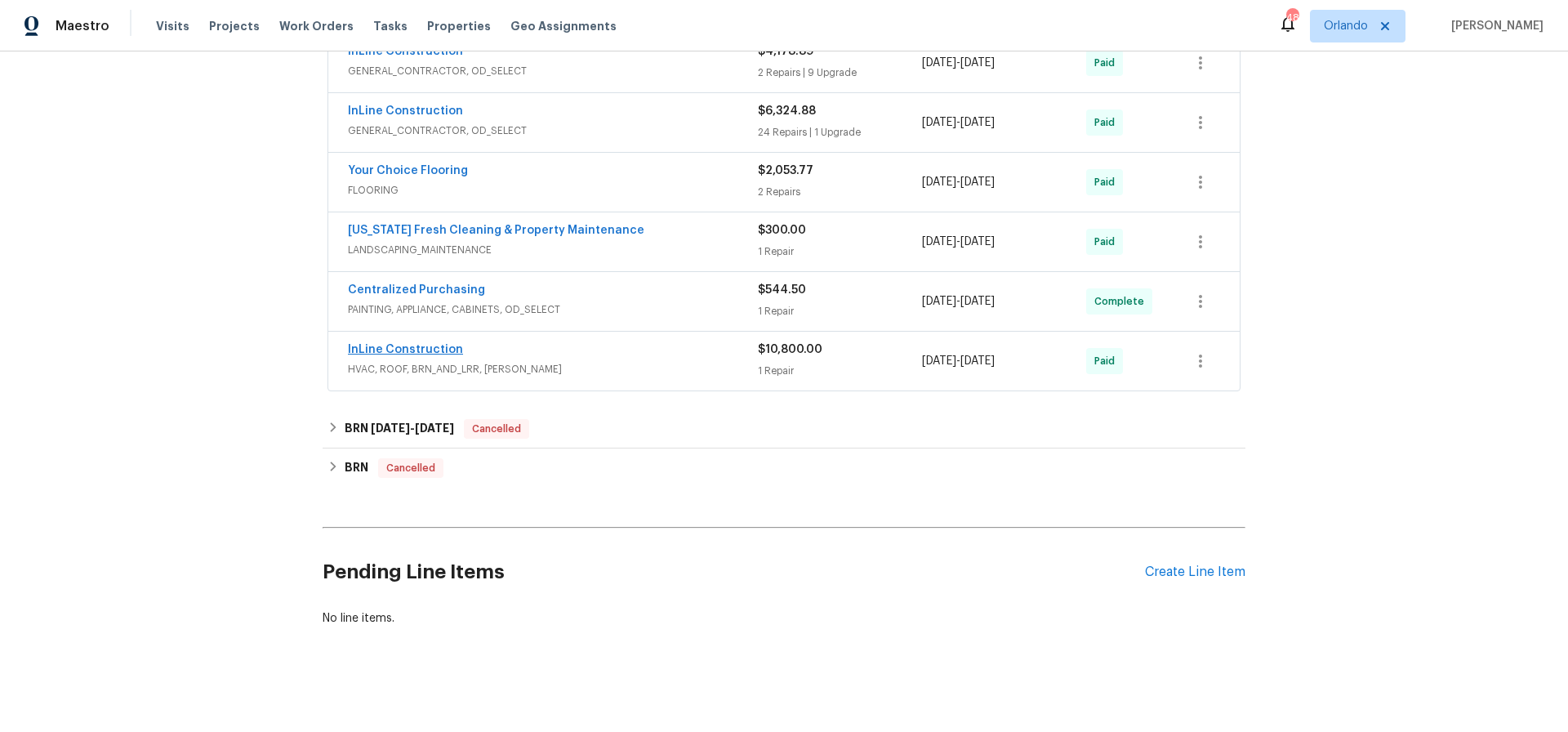
scroll to position [774, 0]
drag, startPoint x: 347, startPoint y: 342, endPoint x: 542, endPoint y: 378, distance: 198.3
click at [542, 378] on div "InLine Construction HVAC, ROOF, BRN_AND_LRR, [PERSON_NAME] $10,800.00 1 Repair …" at bounding box center [784, 362] width 912 height 59
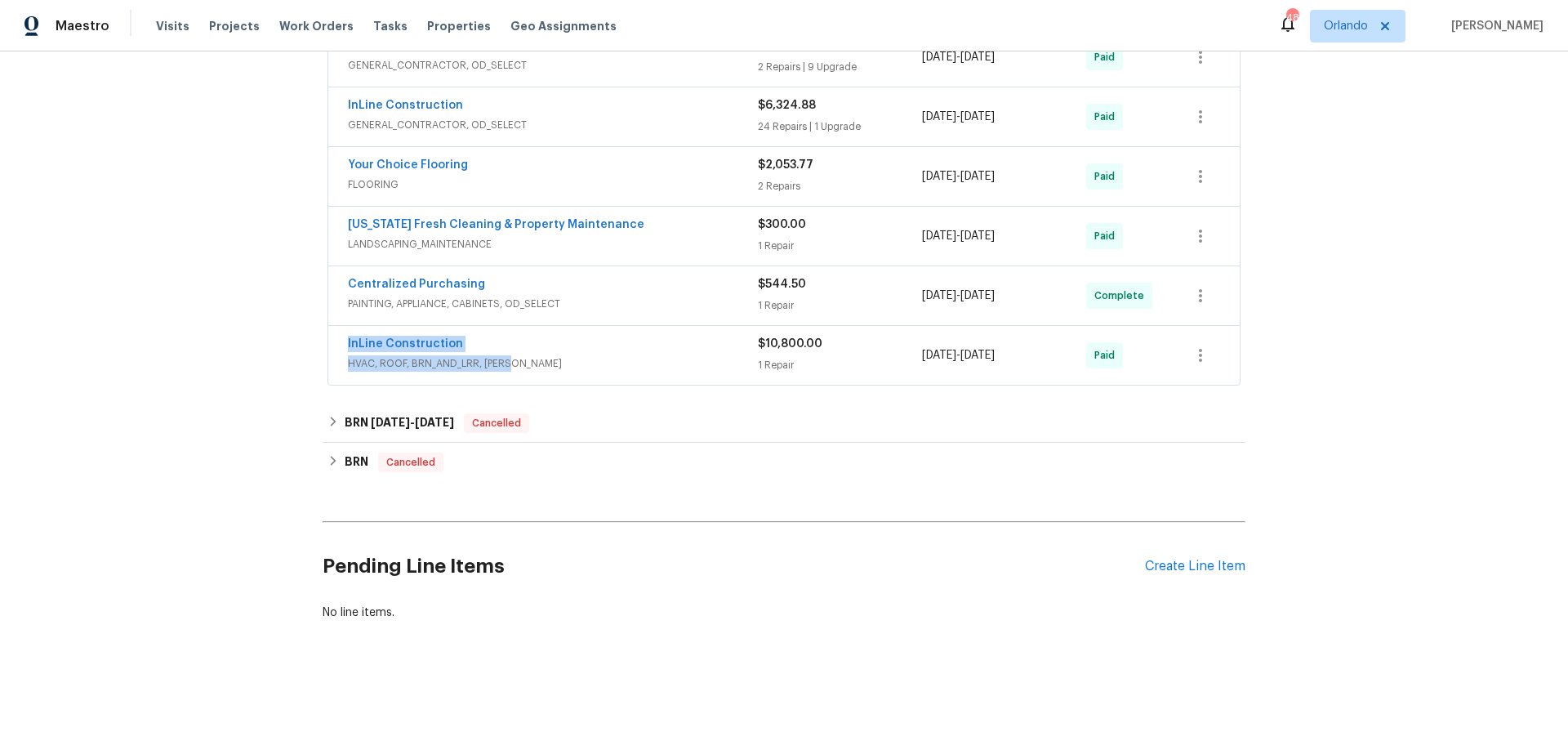
copy div "InLine Construction HVAC, ROOF, BRN_AND_LRR, [PERSON_NAME]"
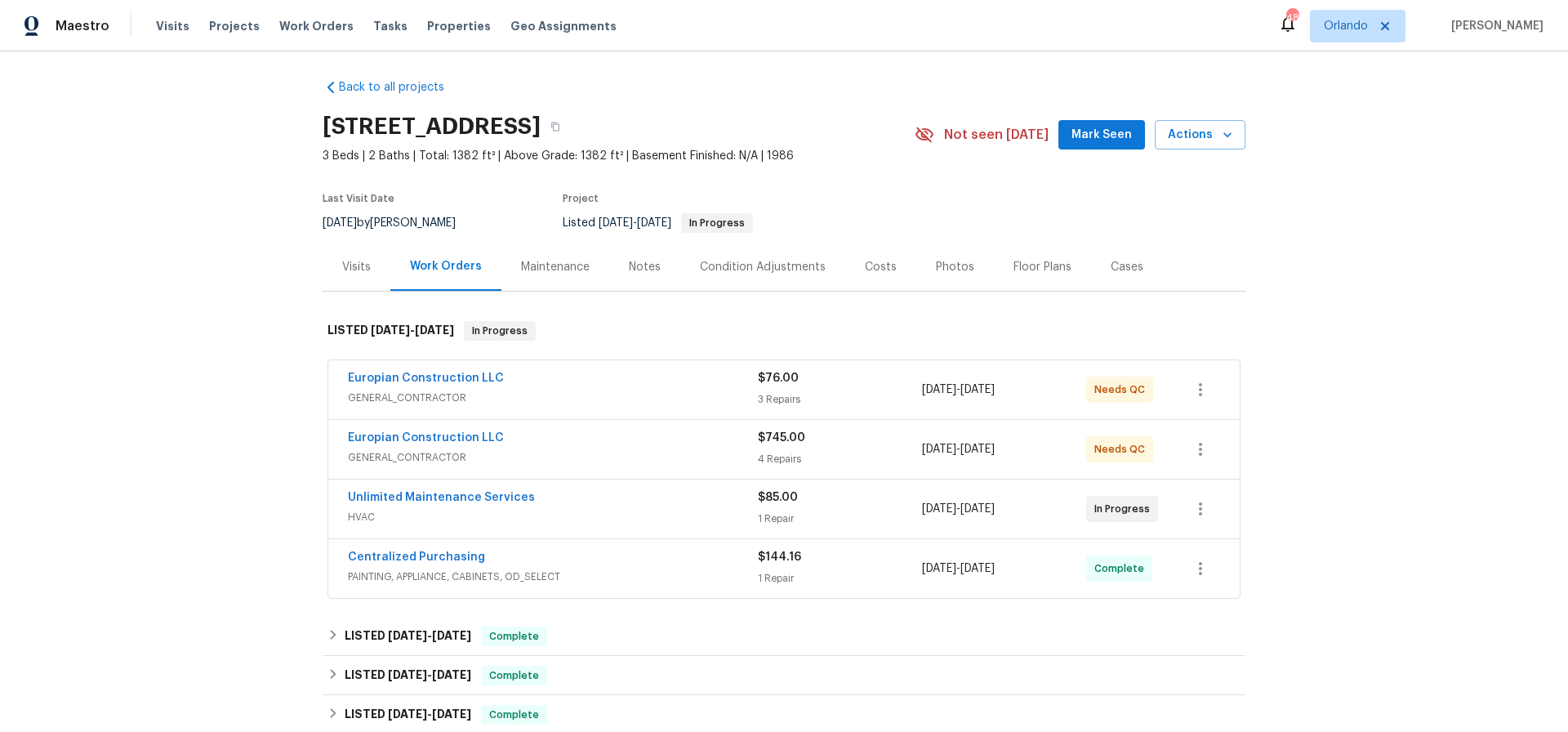
scroll to position [0, 0]
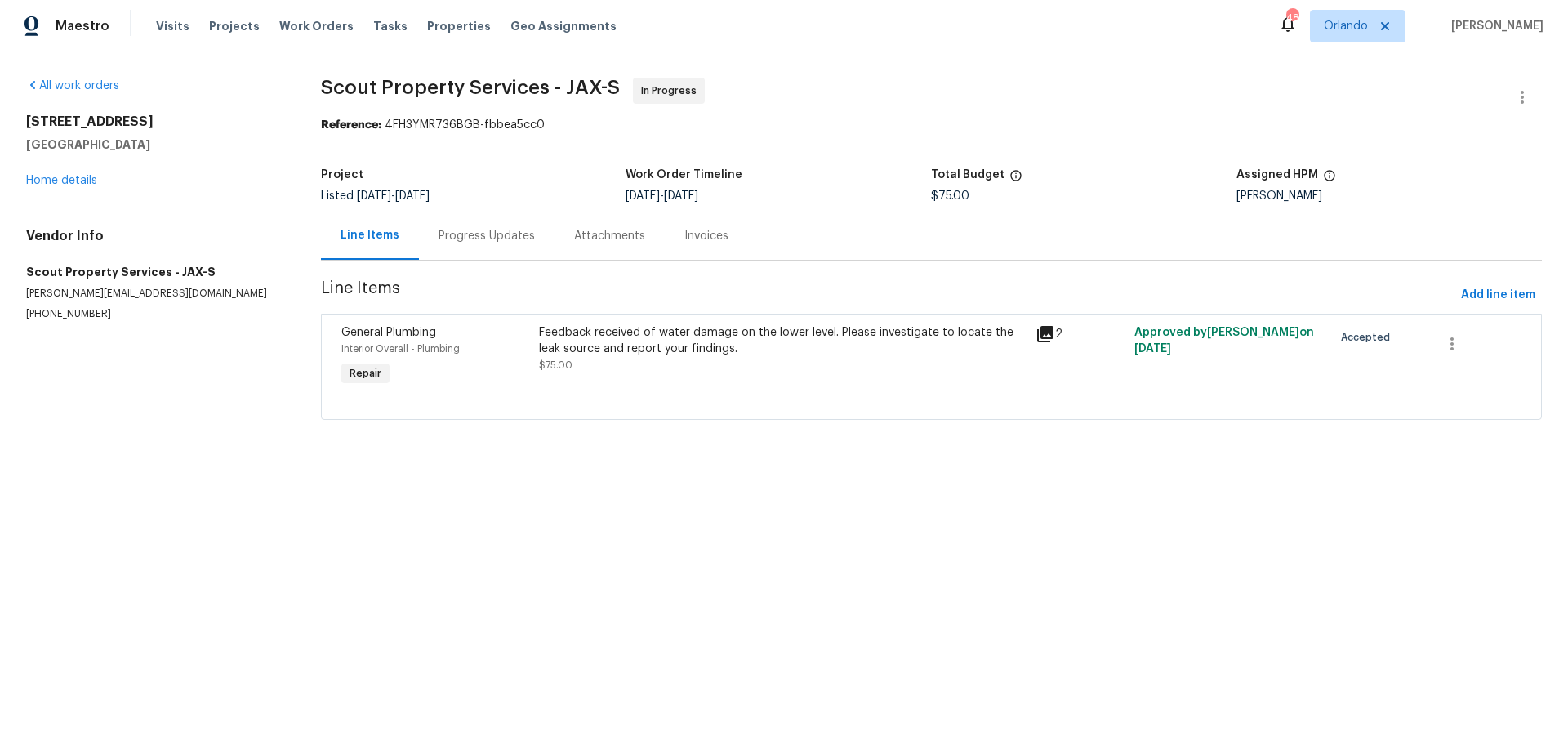
click at [664, 330] on div "Feedback received of water damage on the lower level. Please investigate to loc…" at bounding box center [782, 340] width 486 height 32
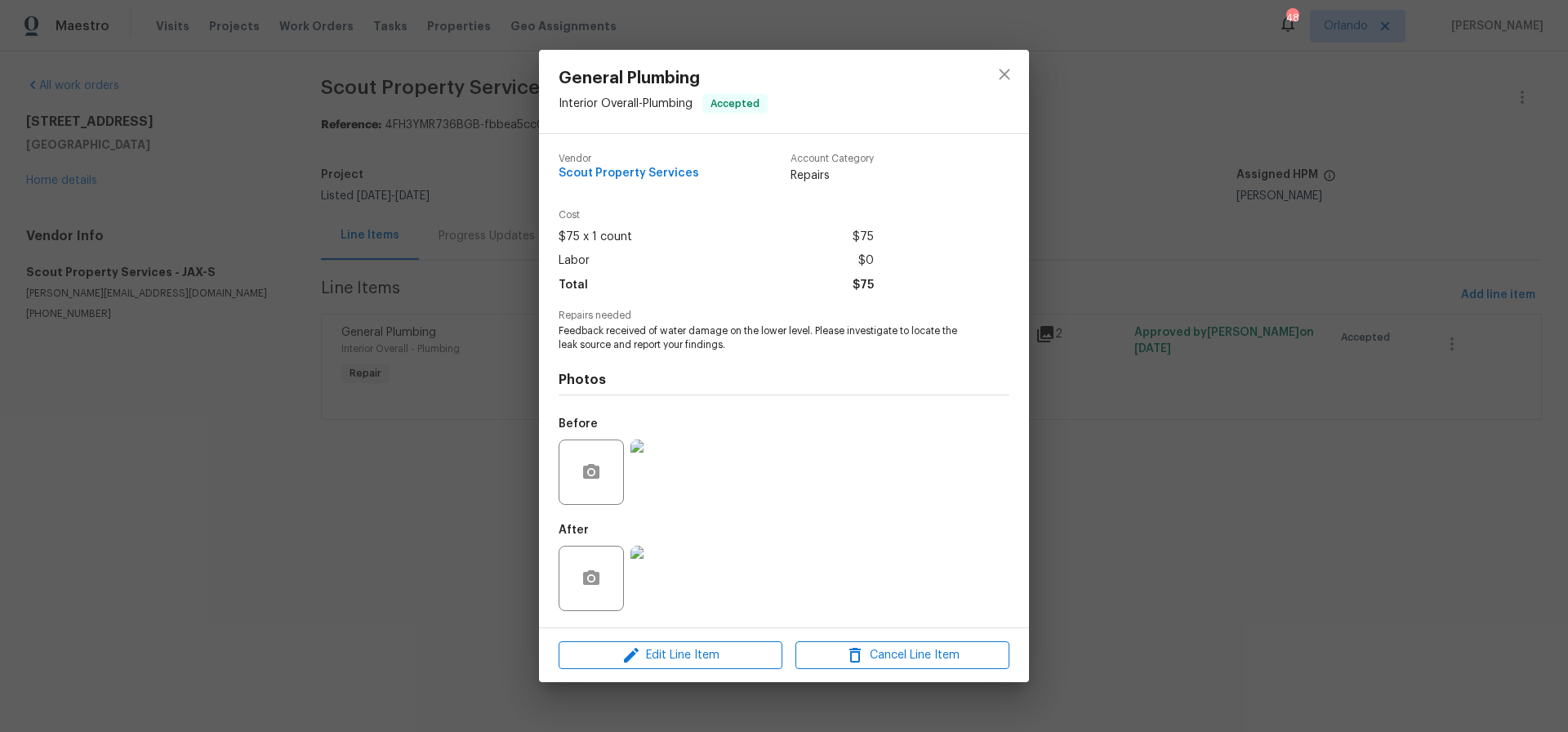
click at [656, 593] on img at bounding box center [663, 578] width 66 height 66
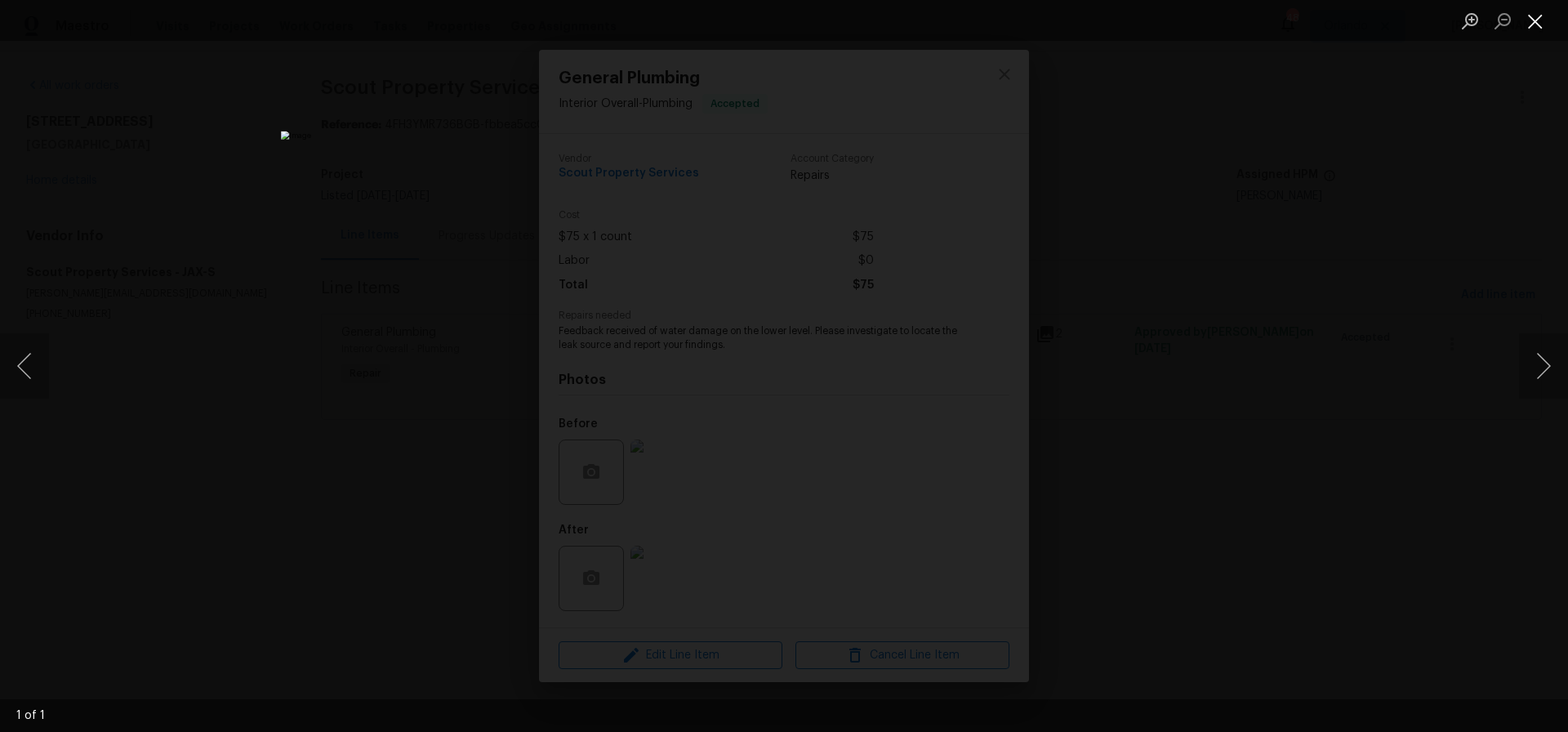
click at [1530, 25] on button "Close lightbox" at bounding box center [1535, 20] width 32 height 29
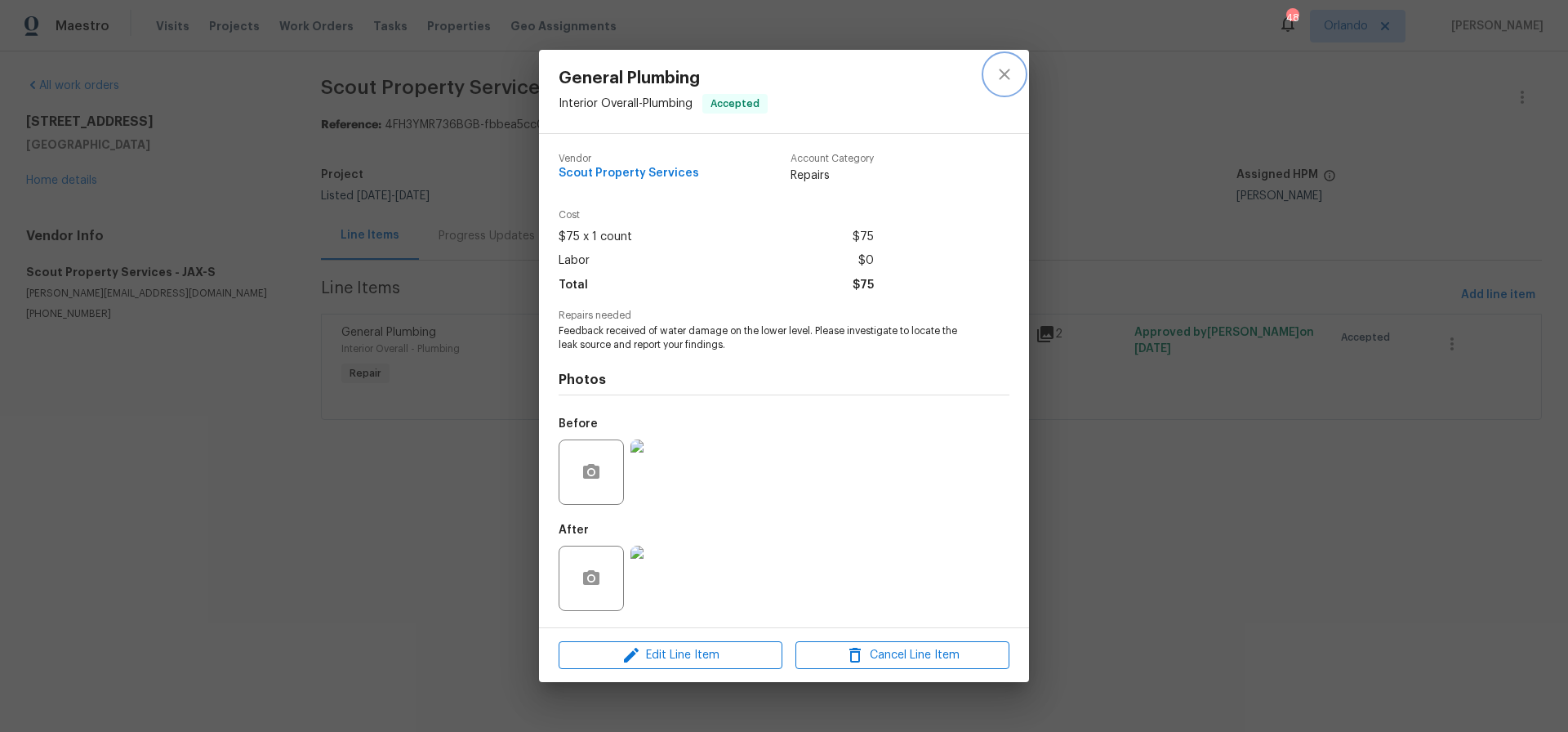
click at [999, 78] on icon "close" at bounding box center [1004, 74] width 19 height 19
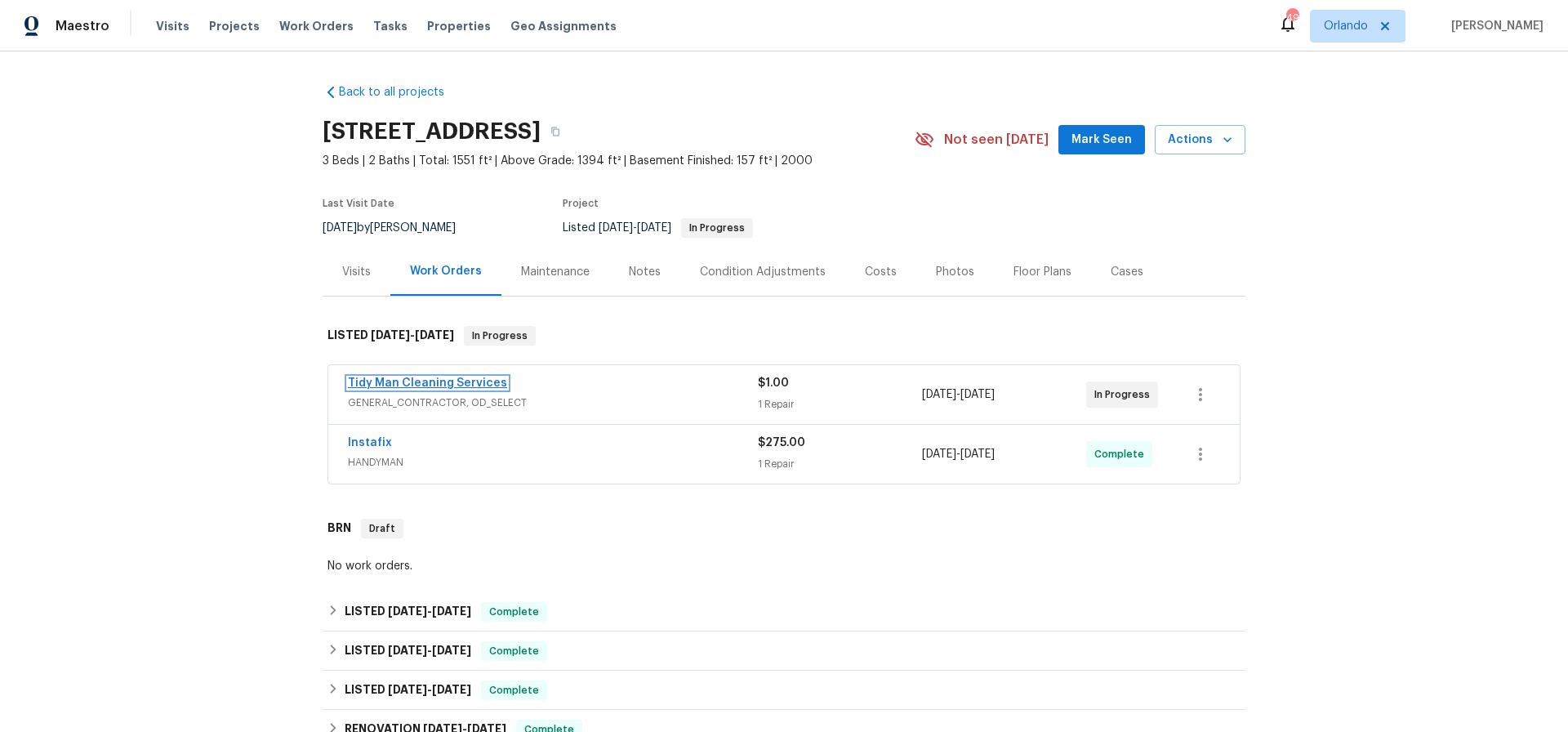
click at [449, 383] on link "Tidy Man Cleaning Services" at bounding box center [427, 383] width 160 height 11
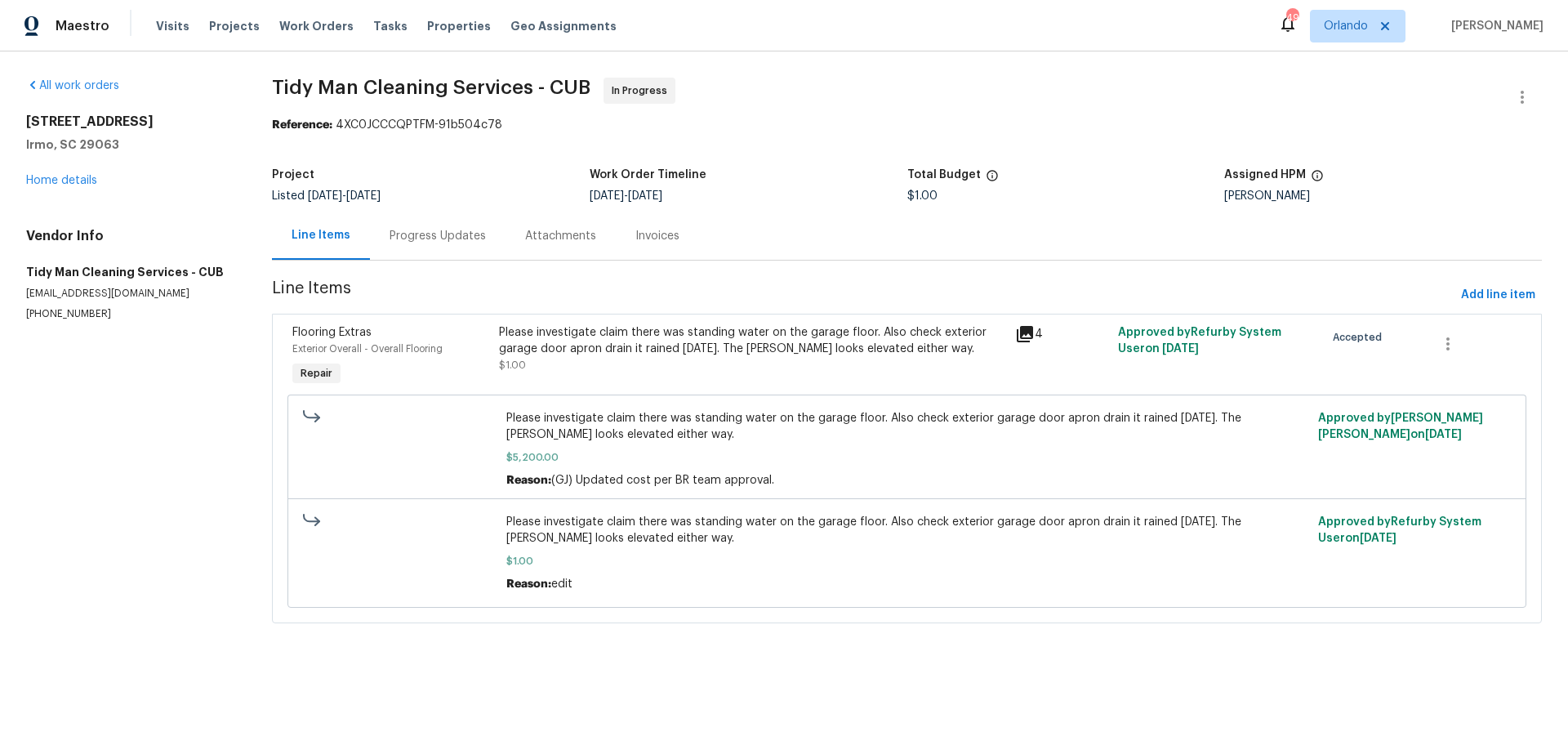
click at [446, 237] on div "Progress Updates" at bounding box center [437, 236] width 96 height 17
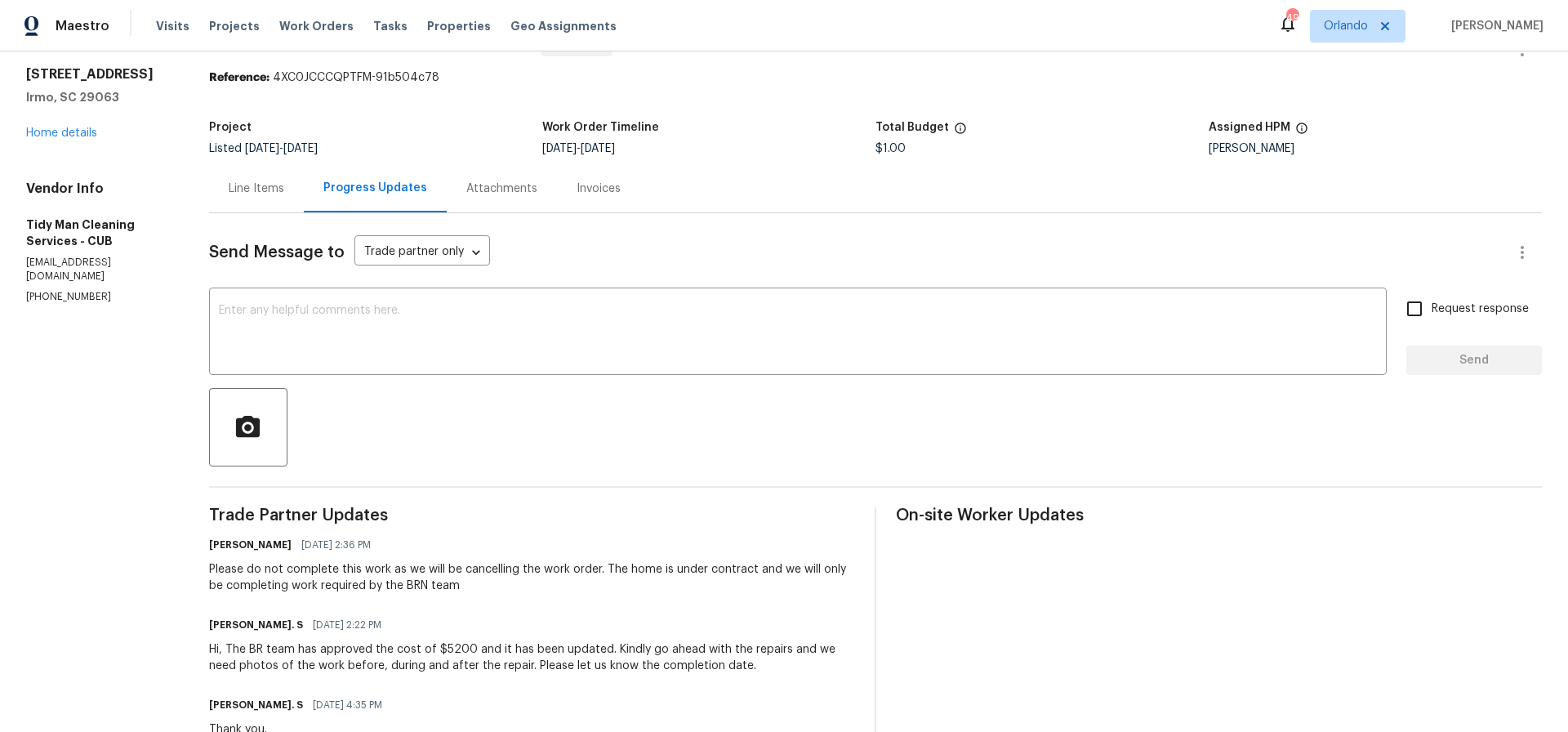
scroll to position [48, 0]
click at [257, 182] on div "Line Items" at bounding box center [257, 188] width 55 height 17
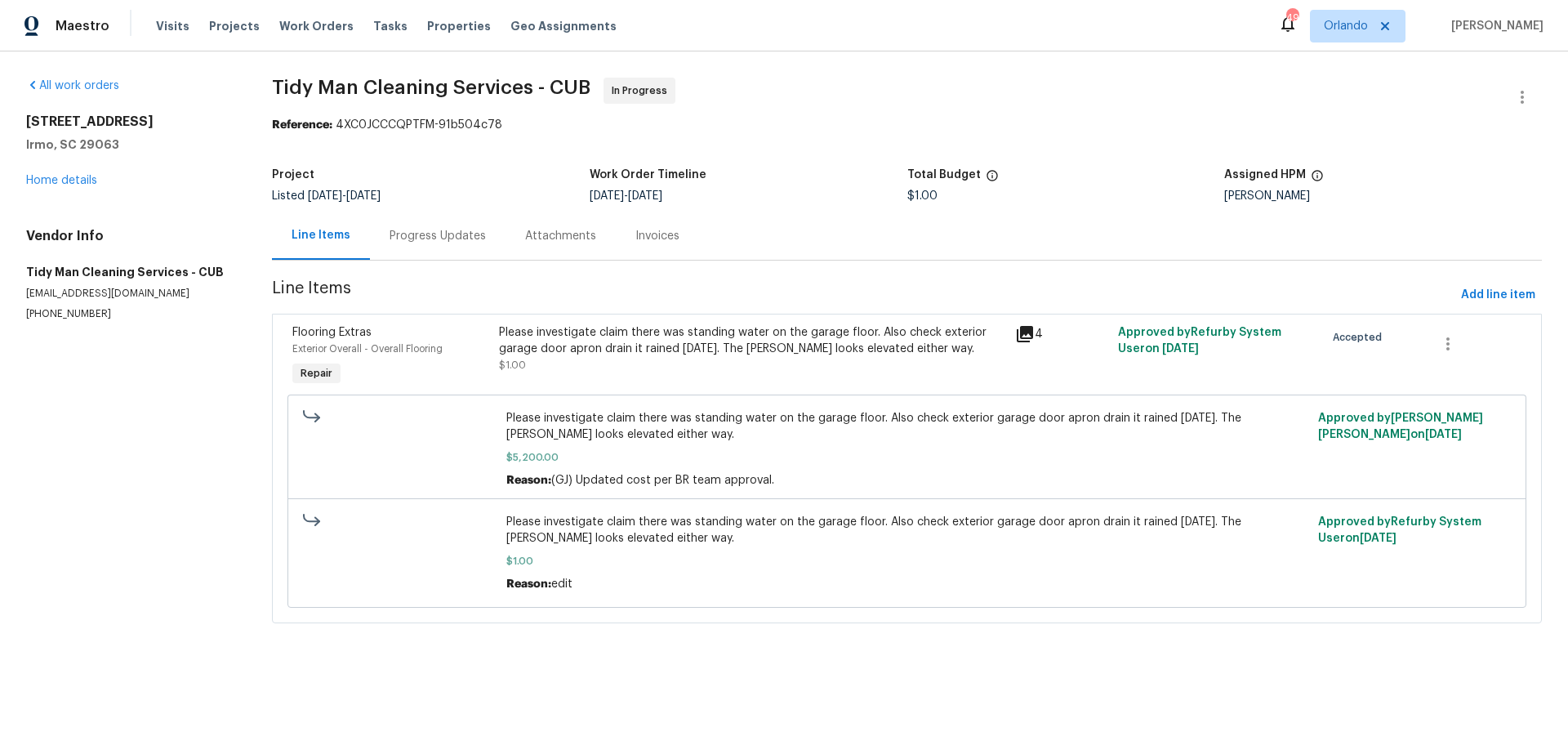
click at [661, 336] on div "Please investigate claim there was standing water on the garage floor. Also che…" at bounding box center [752, 340] width 507 height 32
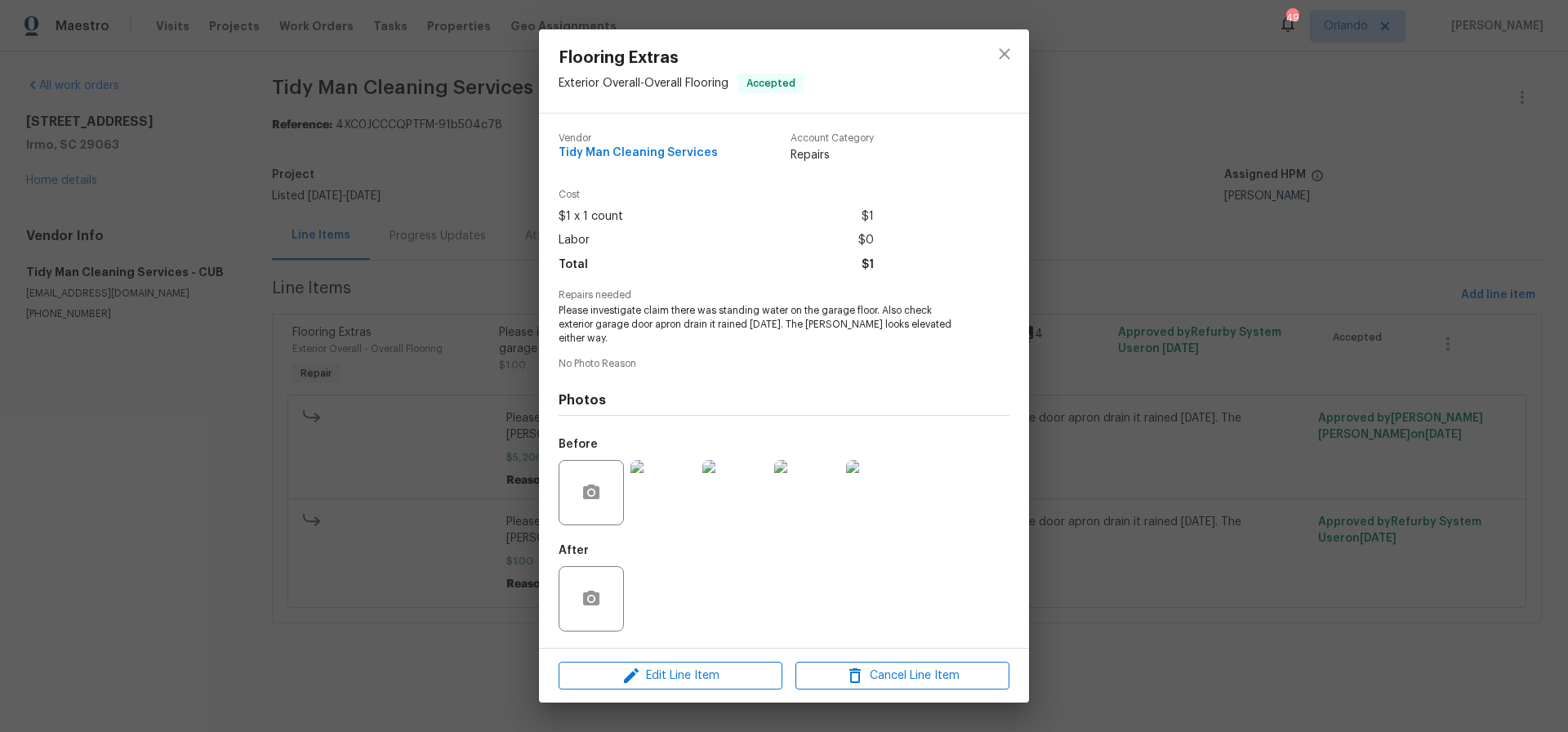
click at [664, 480] on img at bounding box center [663, 492] width 66 height 66
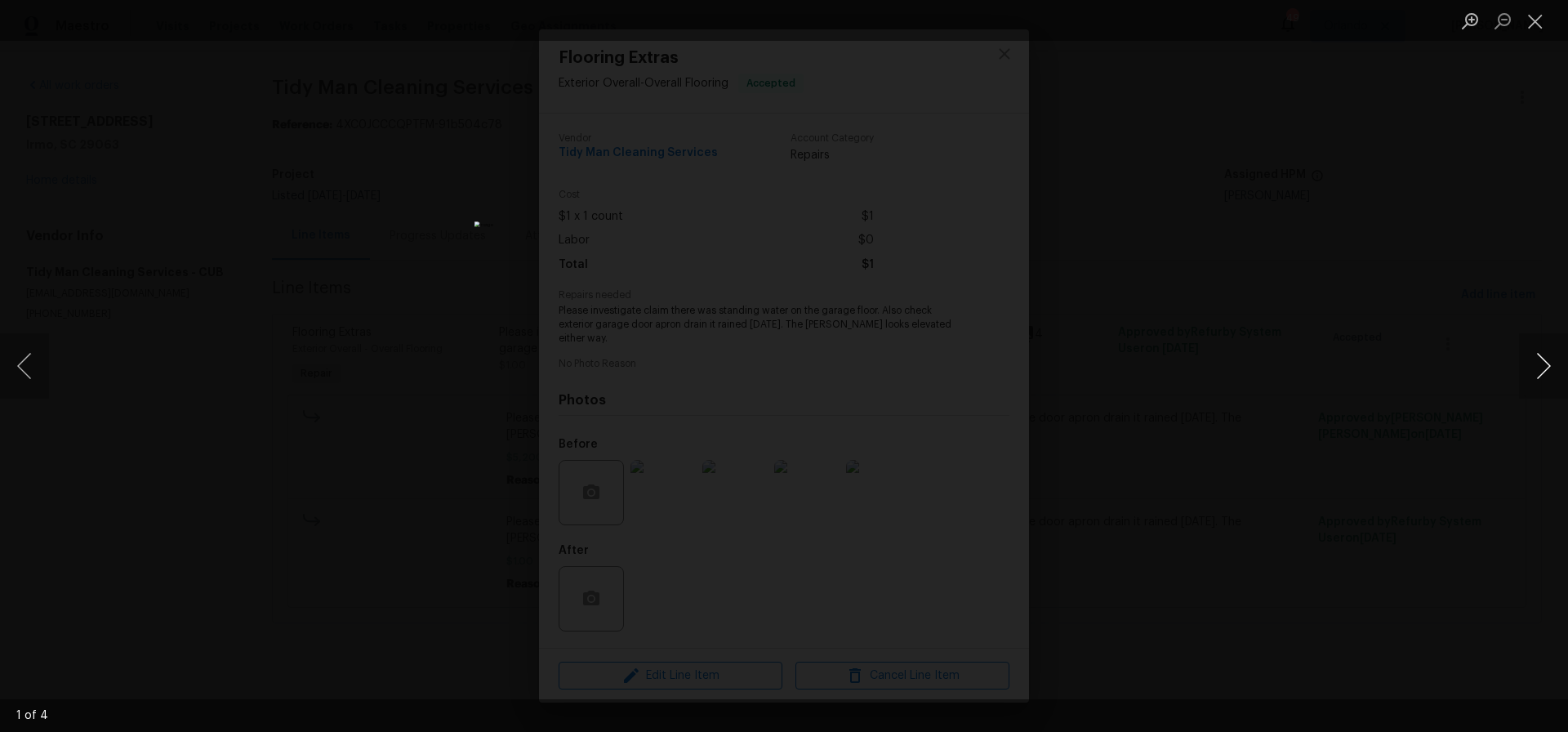
click at [1544, 370] on button "Next image" at bounding box center [1543, 366] width 49 height 66
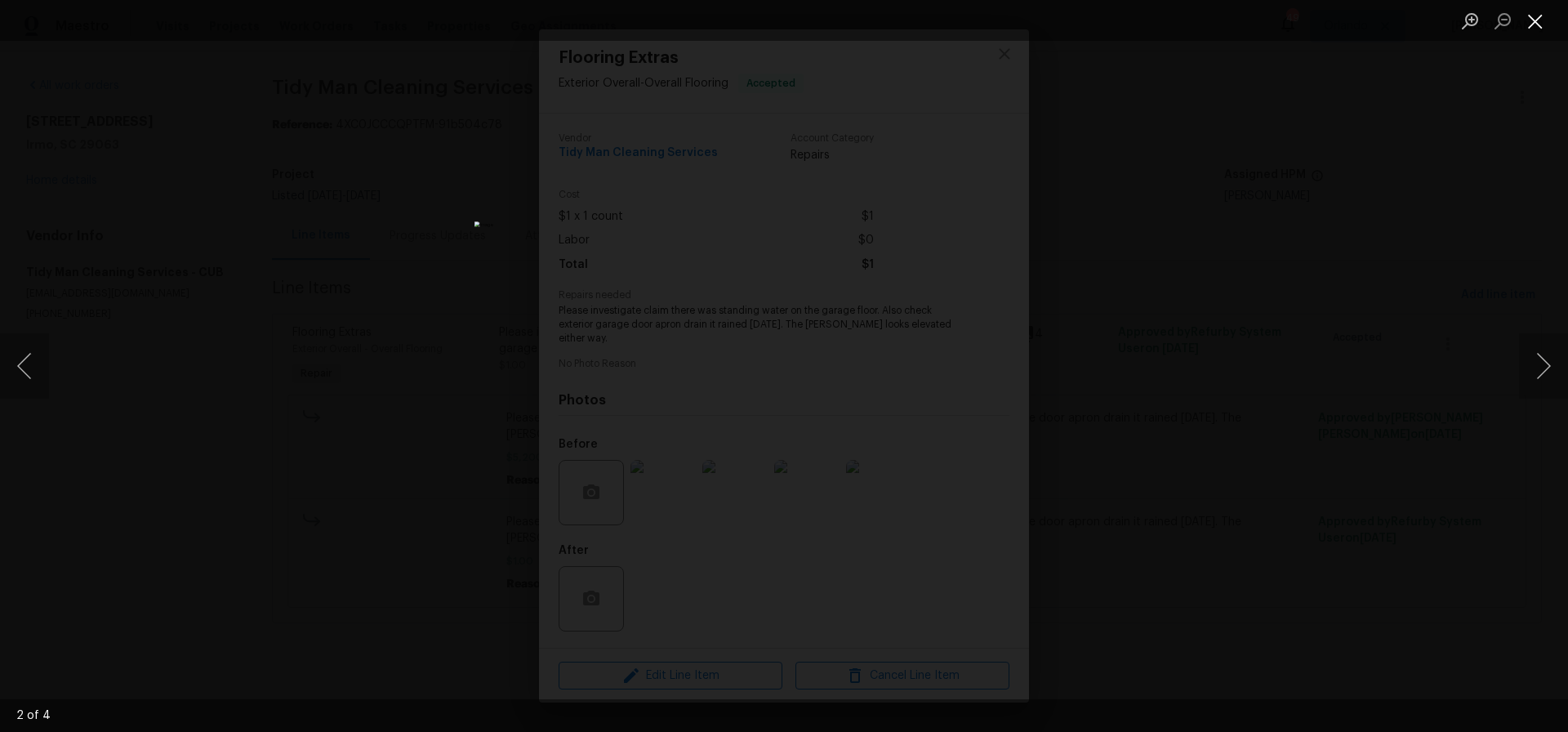
click at [1539, 18] on button "Close lightbox" at bounding box center [1535, 20] width 32 height 29
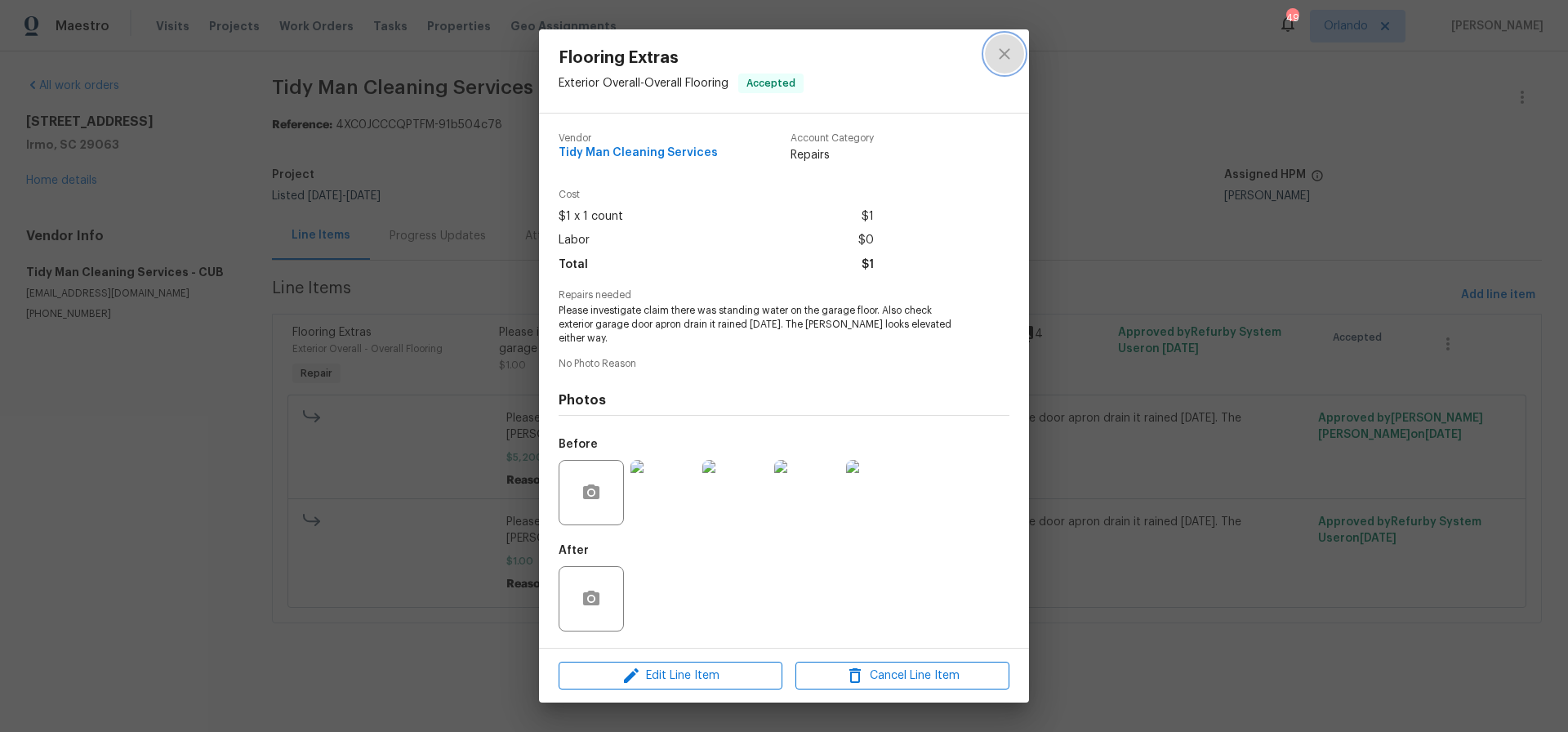
click at [1004, 59] on icon "close" at bounding box center [1004, 54] width 11 height 11
